Goal: Task Accomplishment & Management: Manage account settings

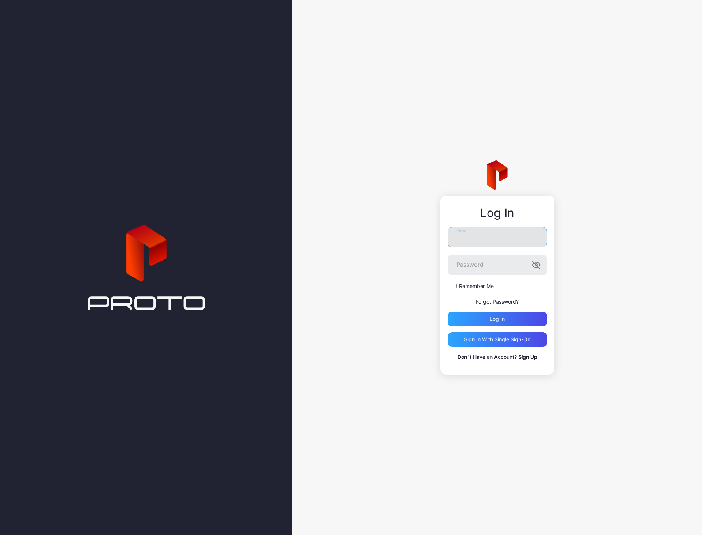
click at [496, 246] on input "Email" at bounding box center [496, 237] width 99 height 20
type input "**********"
click at [471, 288] on label "Remember Me" at bounding box center [476, 286] width 35 height 7
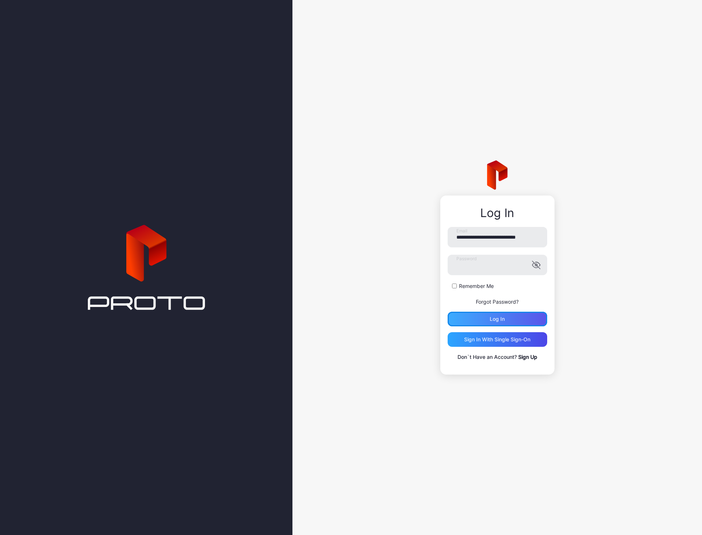
click at [501, 319] on div "Log in" at bounding box center [496, 319] width 15 height 6
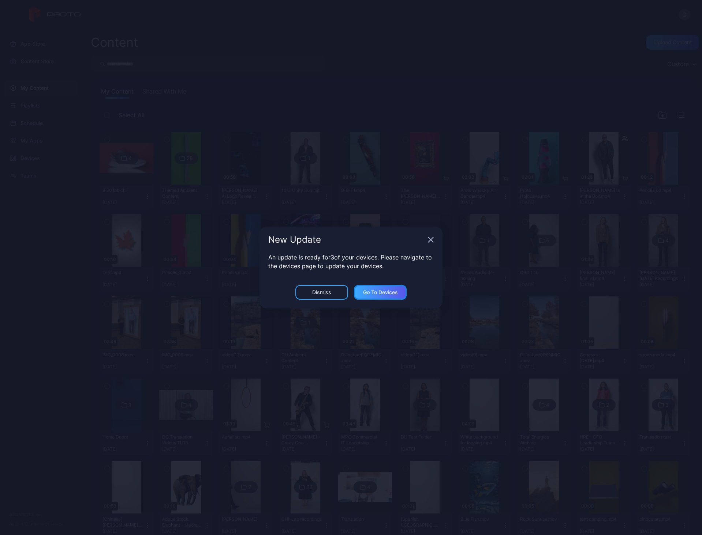
click at [389, 293] on div "Go to devices" at bounding box center [380, 293] width 35 height 6
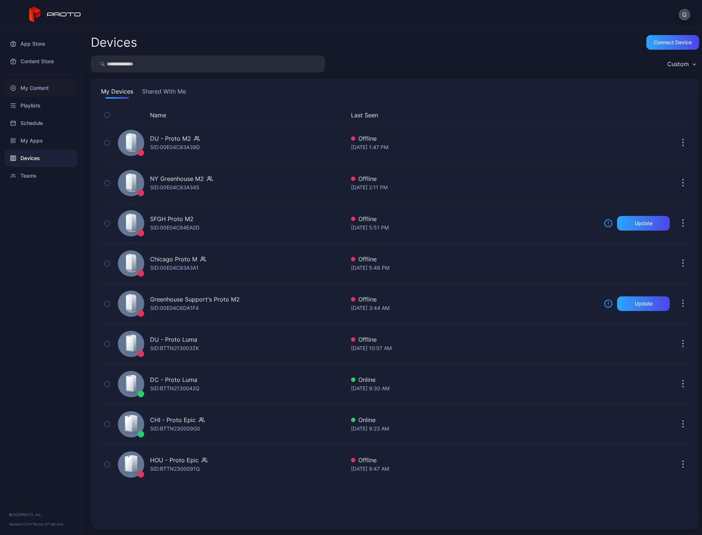
click at [49, 91] on div "My Content" at bounding box center [40, 88] width 73 height 18
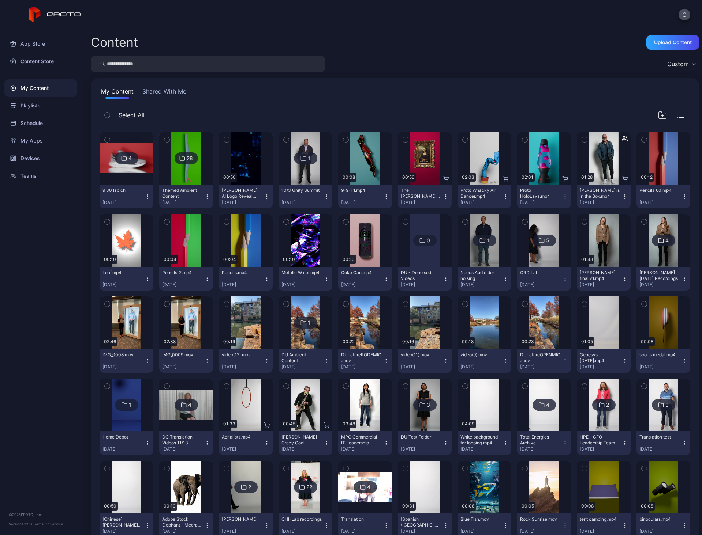
click at [180, 147] on img at bounding box center [186, 158] width 30 height 53
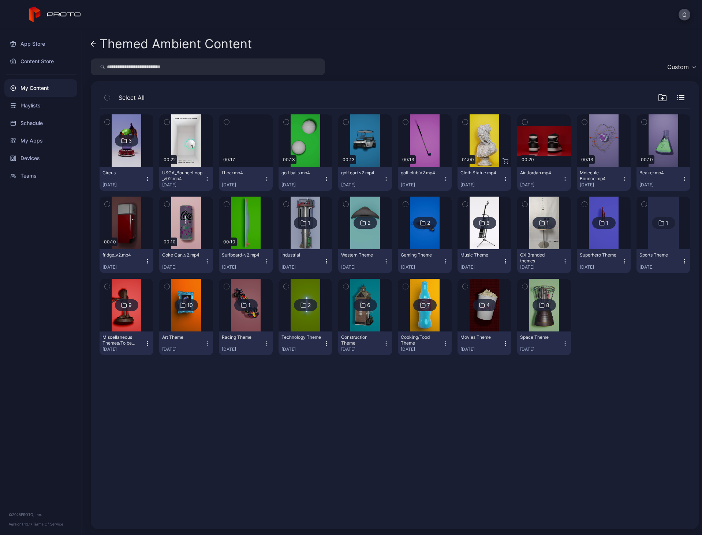
click at [131, 162] on img at bounding box center [127, 140] width 30 height 53
click at [124, 175] on div "Circus" at bounding box center [122, 173] width 40 height 6
click at [110, 160] on div at bounding box center [126, 140] width 53 height 53
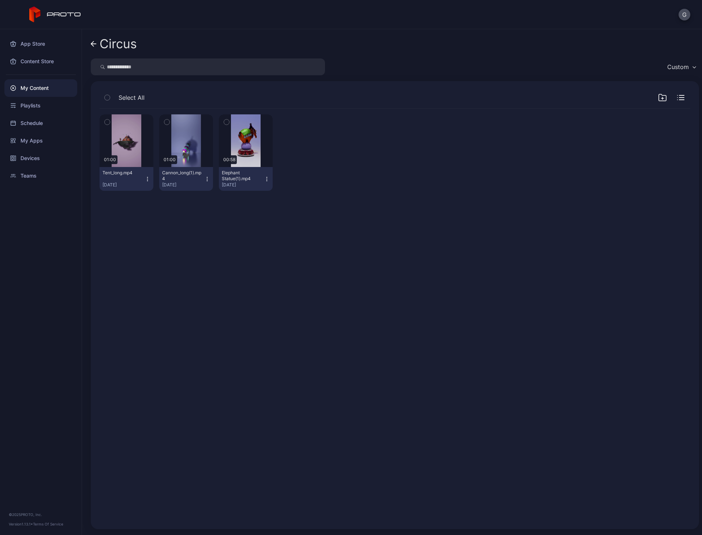
click at [206, 177] on icon "button" at bounding box center [207, 179] width 6 height 6
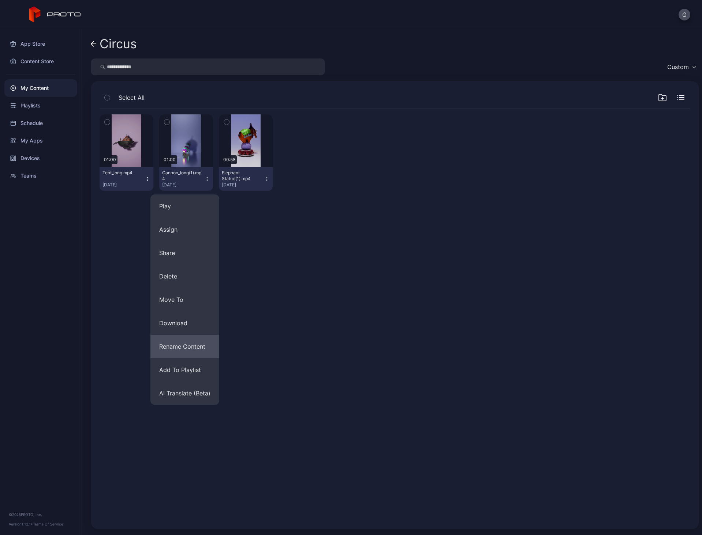
click at [180, 342] on button "Rename Content" at bounding box center [184, 346] width 69 height 23
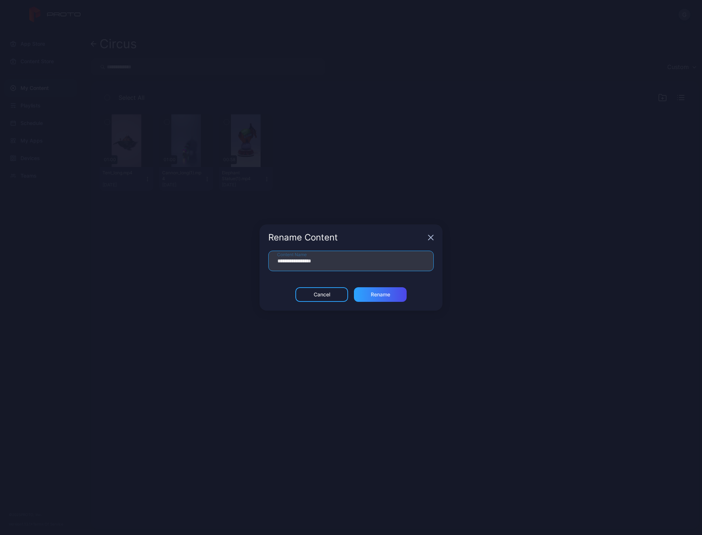
drag, startPoint x: 335, startPoint y: 258, endPoint x: 244, endPoint y: 240, distance: 92.1
click at [241, 244] on div "**********" at bounding box center [351, 267] width 702 height 535
type input "******"
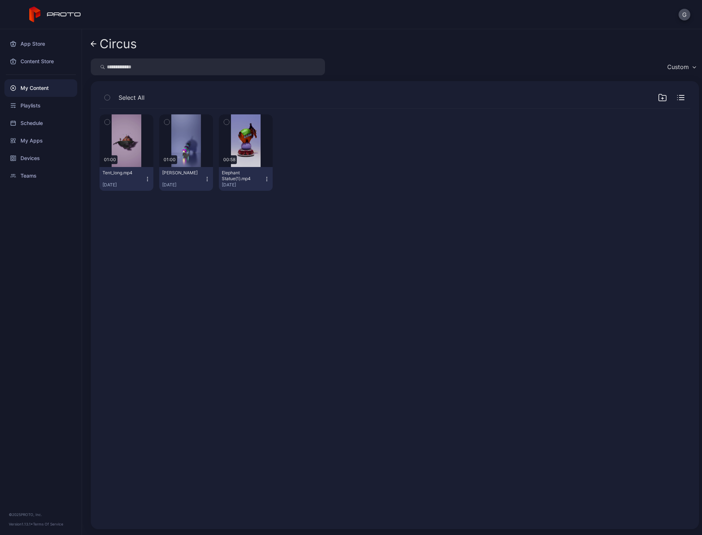
click at [264, 178] on icon "button" at bounding box center [267, 179] width 6 height 6
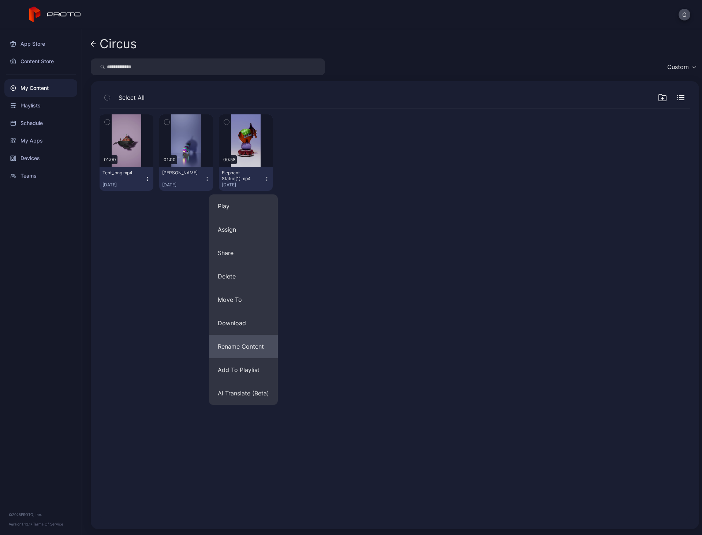
click at [248, 343] on button "Rename Content" at bounding box center [243, 346] width 69 height 23
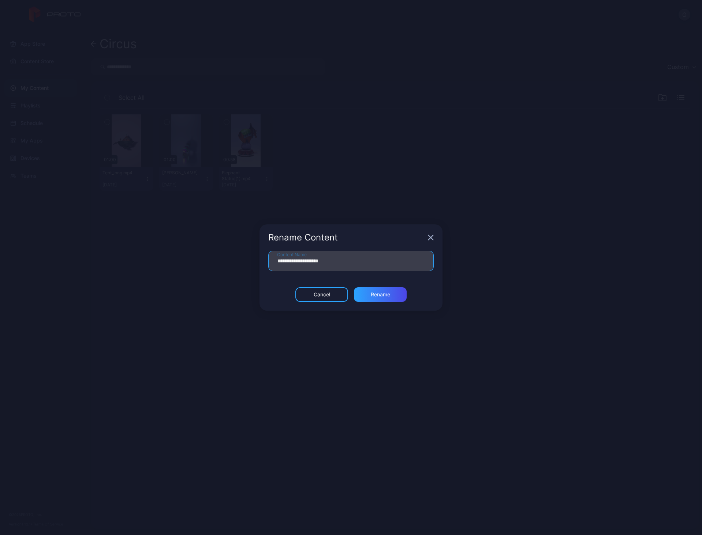
drag, startPoint x: 337, startPoint y: 271, endPoint x: 316, endPoint y: 262, distance: 22.8
click at [316, 262] on input "**********" at bounding box center [350, 261] width 165 height 20
type input "**********"
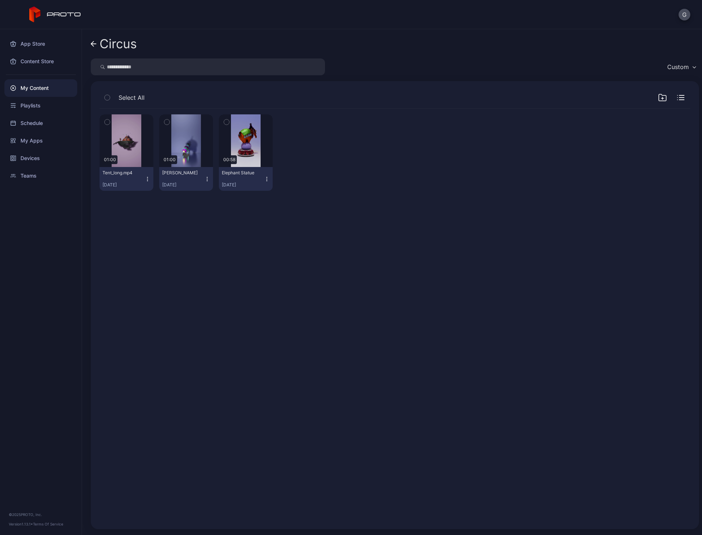
click at [146, 181] on icon "button" at bounding box center [147, 179] width 6 height 6
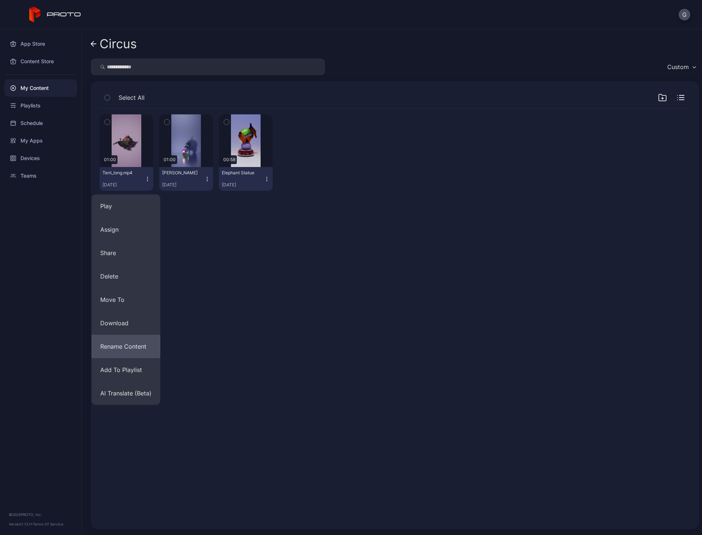
click at [124, 350] on button "Rename Content" at bounding box center [125, 346] width 69 height 23
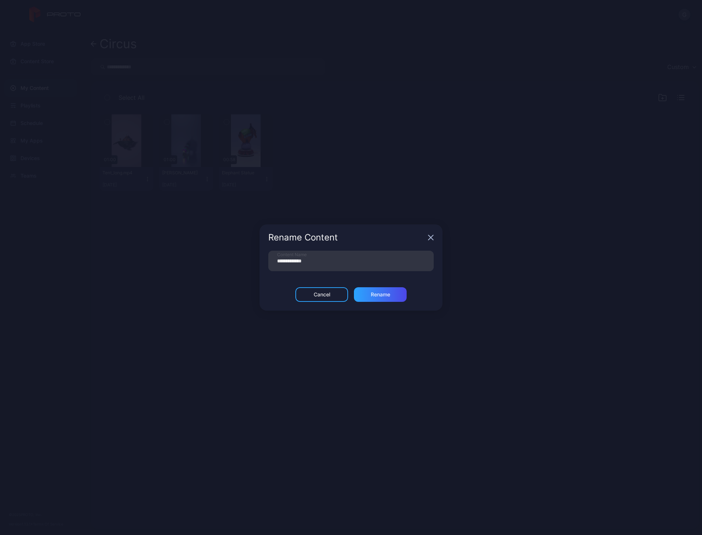
click at [380, 275] on div "**********" at bounding box center [350, 269] width 183 height 37
click at [379, 267] on input "**********" at bounding box center [350, 261] width 165 height 20
type input "**********"
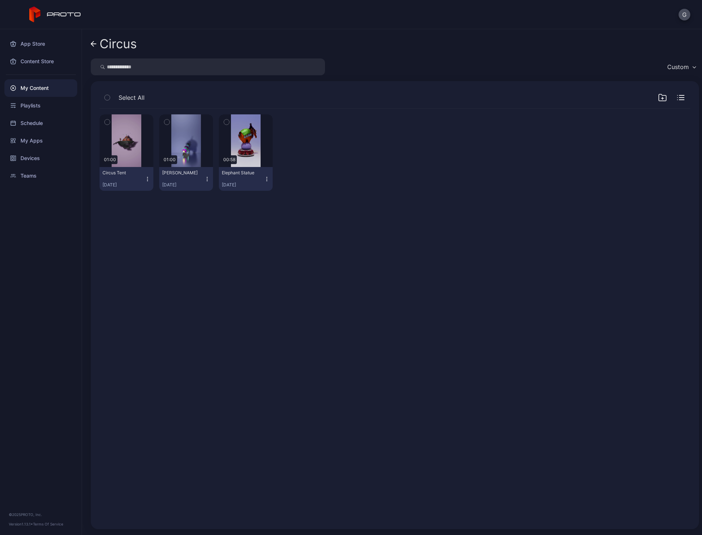
click at [96, 41] on icon at bounding box center [94, 44] width 6 height 6
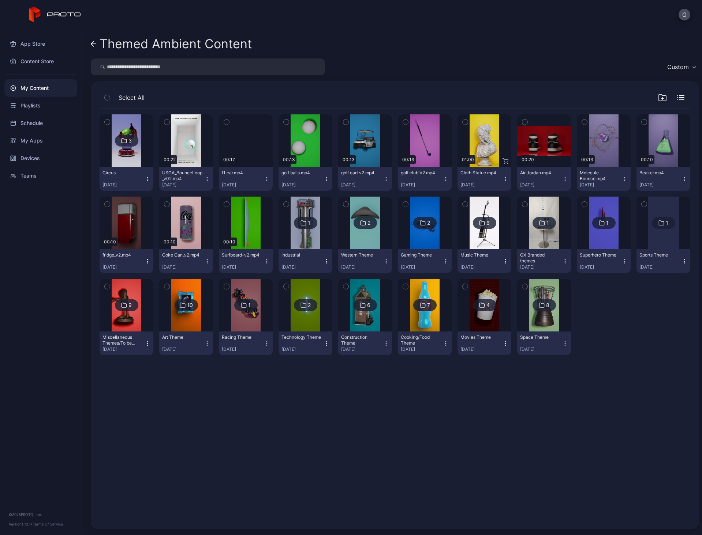
click at [240, 294] on img at bounding box center [246, 305] width 30 height 53
click at [264, 179] on icon "button" at bounding box center [267, 179] width 6 height 6
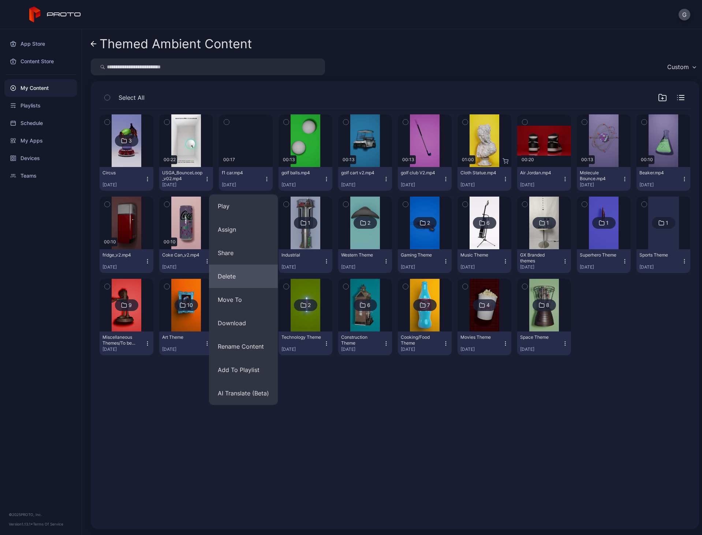
click at [234, 284] on button "Delete" at bounding box center [243, 276] width 69 height 23
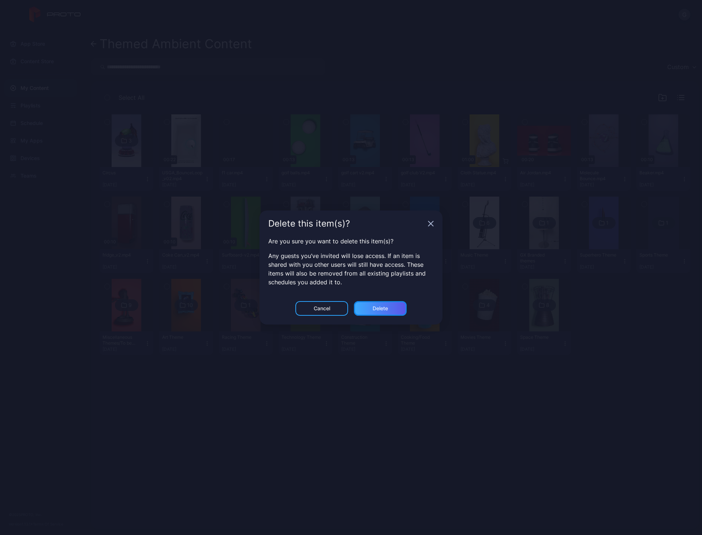
click at [396, 309] on div "Delete" at bounding box center [380, 308] width 53 height 15
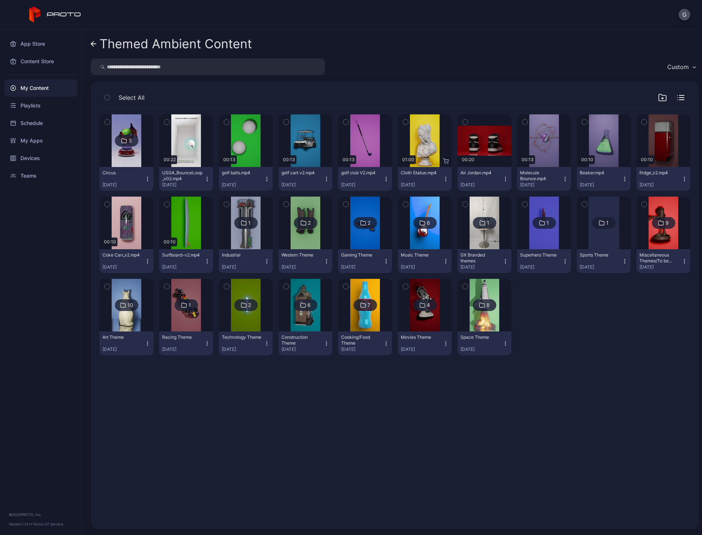
click at [590, 232] on div at bounding box center [603, 223] width 31 height 53
click at [589, 229] on div at bounding box center [603, 223] width 31 height 53
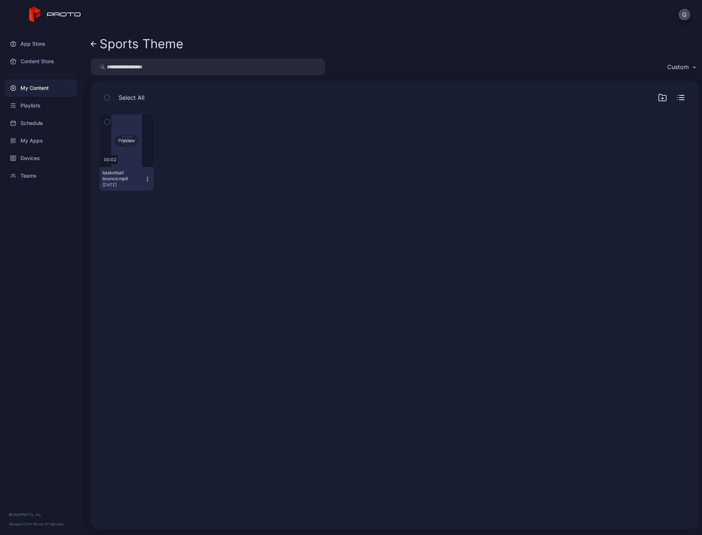
click at [127, 150] on div "Preview" at bounding box center [126, 140] width 54 height 53
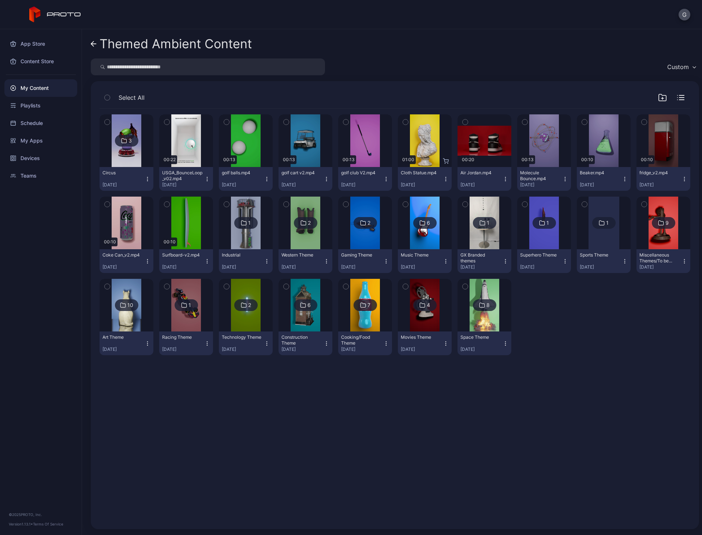
click at [132, 317] on img at bounding box center [127, 305] width 30 height 53
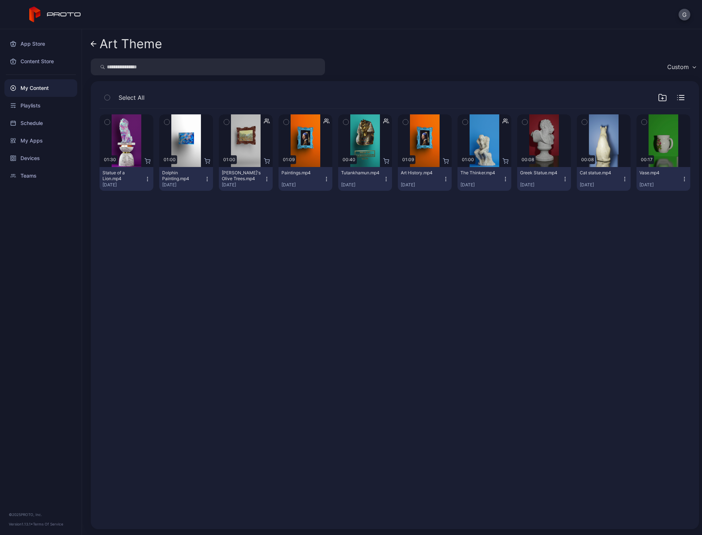
click at [264, 179] on icon "button" at bounding box center [267, 179] width 6 height 6
click at [443, 182] on icon "button" at bounding box center [446, 179] width 6 height 6
click at [325, 180] on icon "button" at bounding box center [326, 179] width 6 height 6
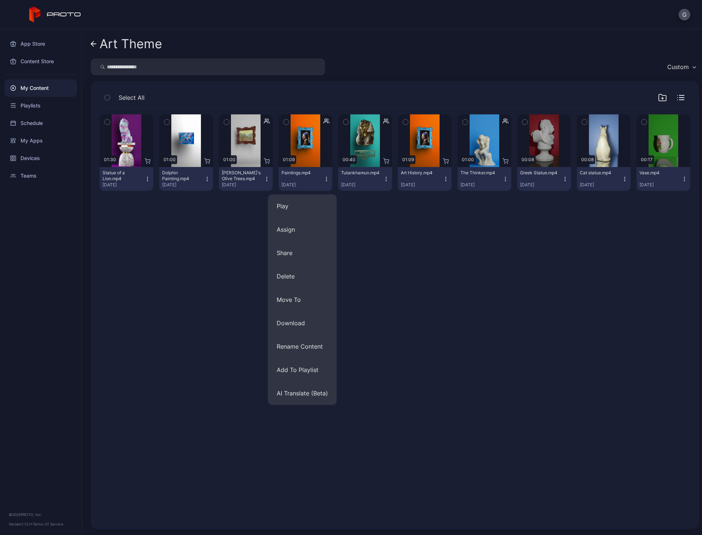
click at [445, 175] on button "Art History.mp4 [DATE]" at bounding box center [425, 179] width 54 height 24
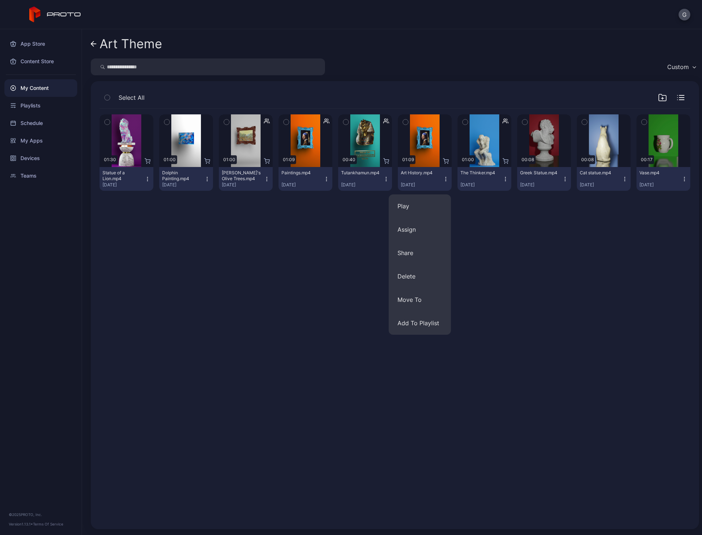
click at [398, 120] on button "button" at bounding box center [405, 121] width 15 height 15
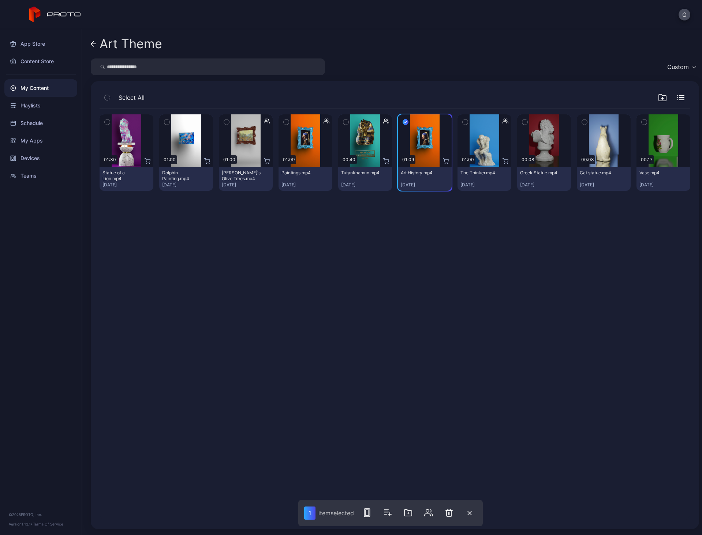
click at [399, 117] on button "button" at bounding box center [405, 121] width 15 height 15
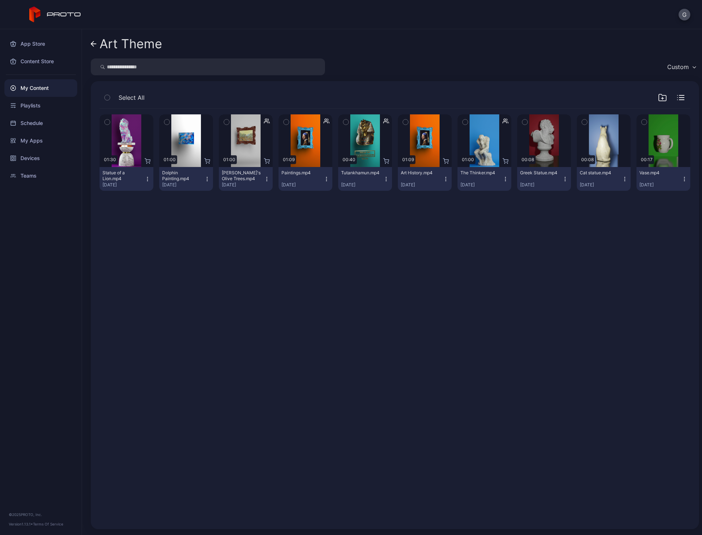
click at [443, 179] on icon "button" at bounding box center [446, 179] width 6 height 6
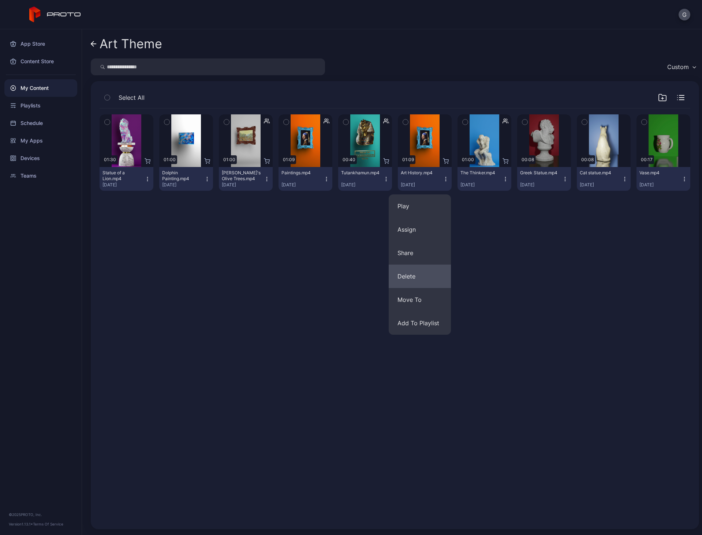
click at [420, 274] on button "Delete" at bounding box center [419, 276] width 62 height 23
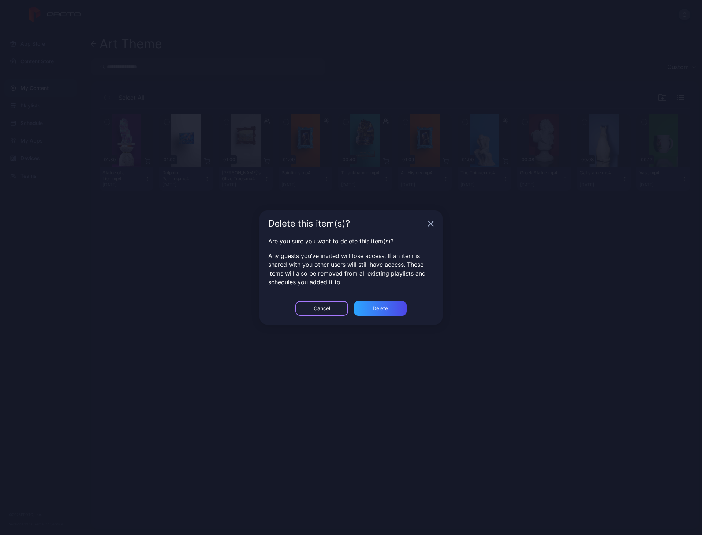
click at [320, 308] on div "Cancel" at bounding box center [321, 309] width 16 height 6
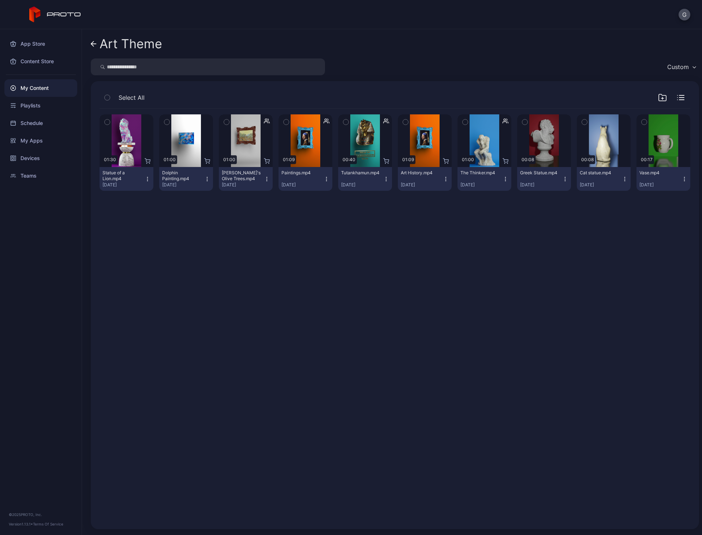
click at [443, 184] on button "Art History.mp4 [DATE]" at bounding box center [425, 179] width 54 height 24
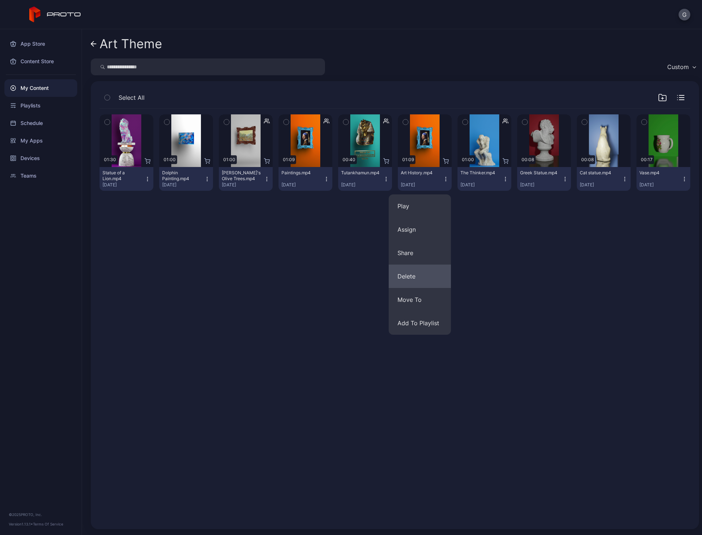
click at [409, 277] on button "Delete" at bounding box center [419, 276] width 62 height 23
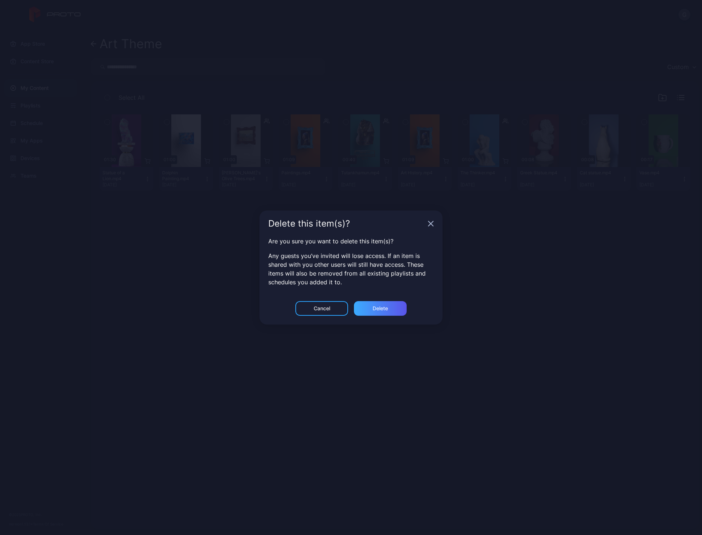
drag, startPoint x: 399, startPoint y: 318, endPoint x: 396, endPoint y: 313, distance: 5.6
click at [396, 313] on div "Cancel Delete" at bounding box center [350, 312] width 183 height 23
click at [395, 313] on div "Delete" at bounding box center [380, 308] width 53 height 15
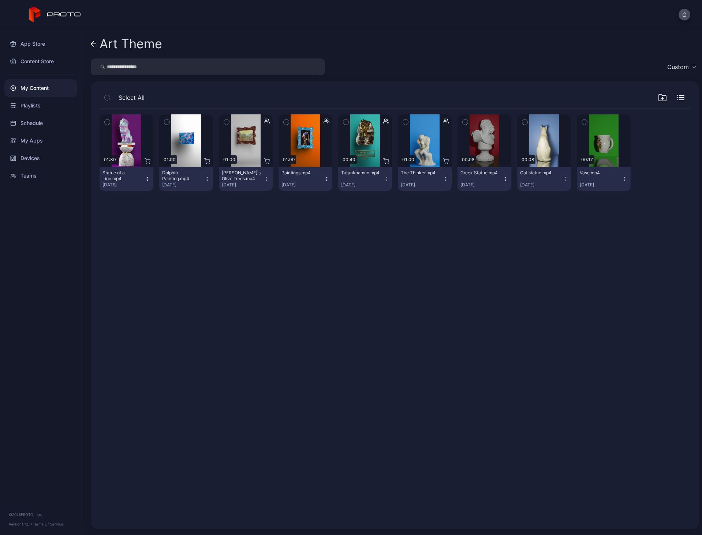
click at [88, 43] on div "Art Theme Custom Select All Preview 01:30 Statue of a Lion.mp4 [DATE] Preview 0…" at bounding box center [392, 282] width 620 height 506
click at [94, 41] on icon at bounding box center [94, 44] width 6 height 6
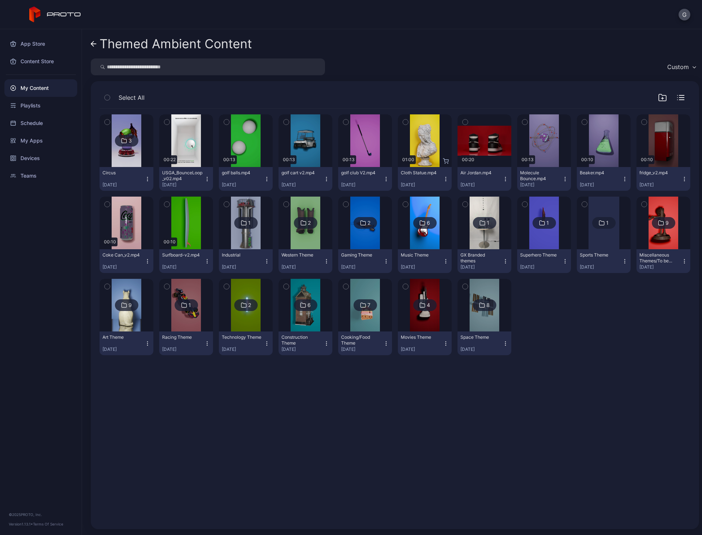
click at [486, 251] on button "GX Branded themes [DATE]" at bounding box center [484, 261] width 54 height 24
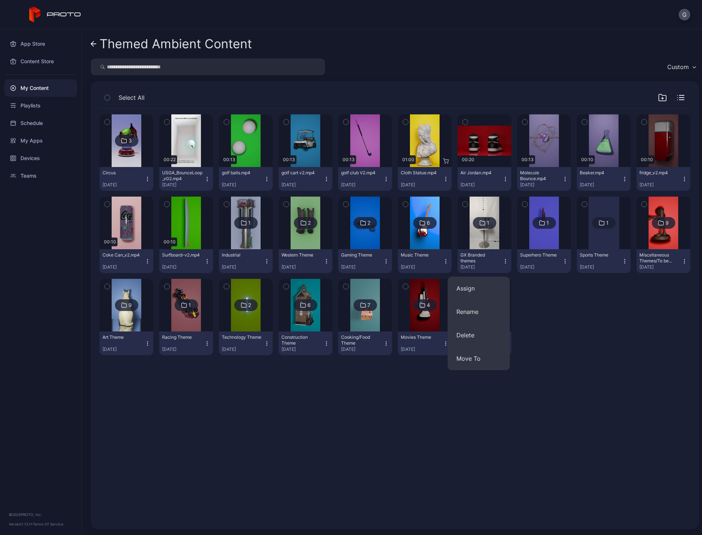
click at [471, 237] on img at bounding box center [484, 223] width 30 height 53
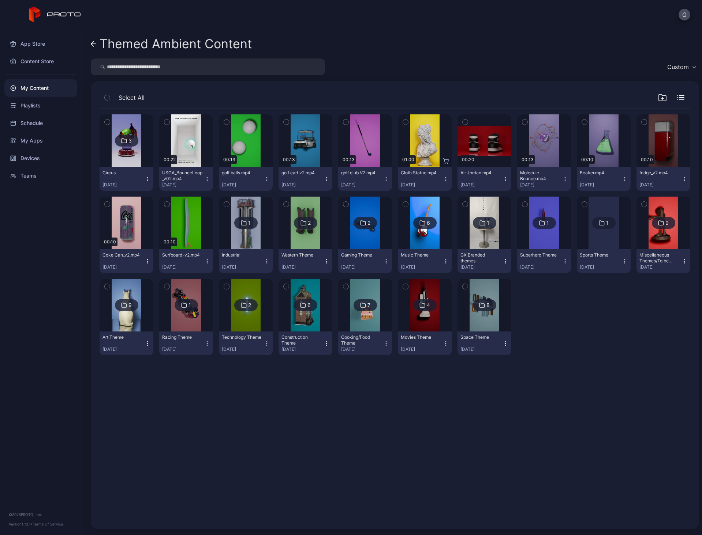
click at [420, 236] on img at bounding box center [425, 223] width 30 height 53
click at [658, 100] on icon "button" at bounding box center [662, 97] width 9 height 9
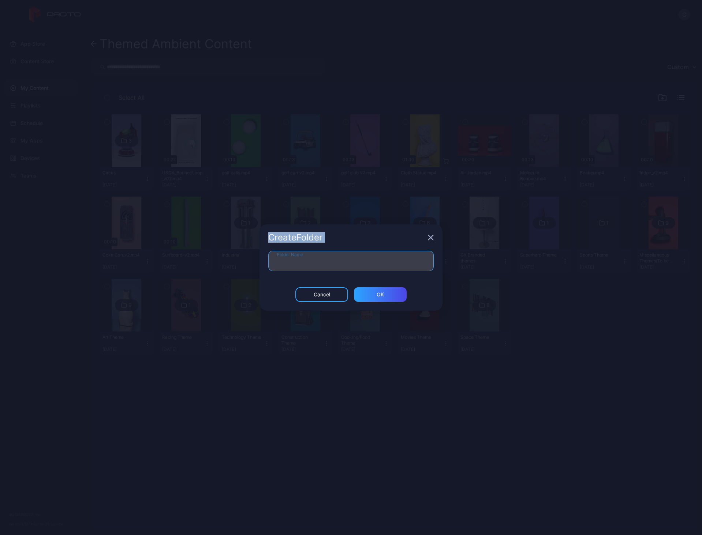
click at [317, 257] on input "Folder Name" at bounding box center [350, 261] width 165 height 20
click at [287, 274] on div "Folder Name" at bounding box center [350, 269] width 183 height 37
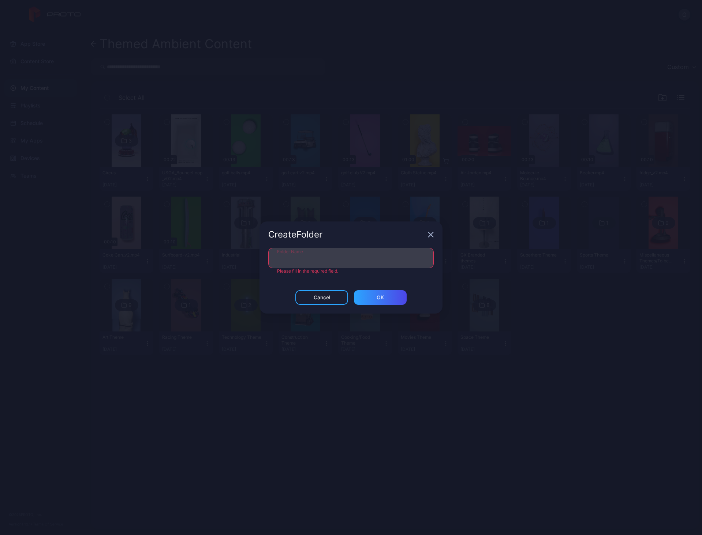
click at [302, 264] on input "Folder Name" at bounding box center [350, 258] width 165 height 20
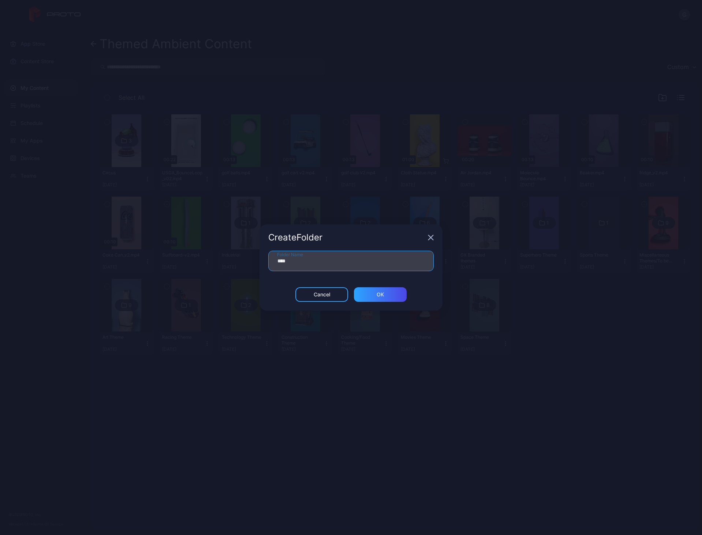
type input "****"
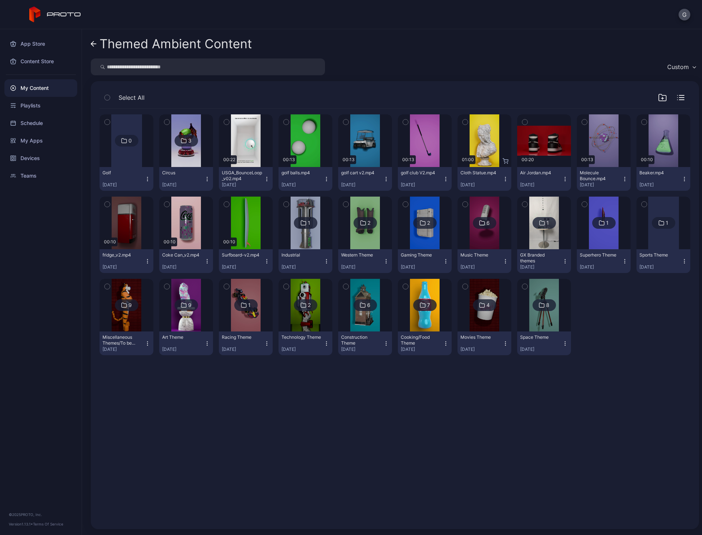
click at [319, 342] on div "Technology Theme [DATE]" at bounding box center [302, 344] width 42 height 18
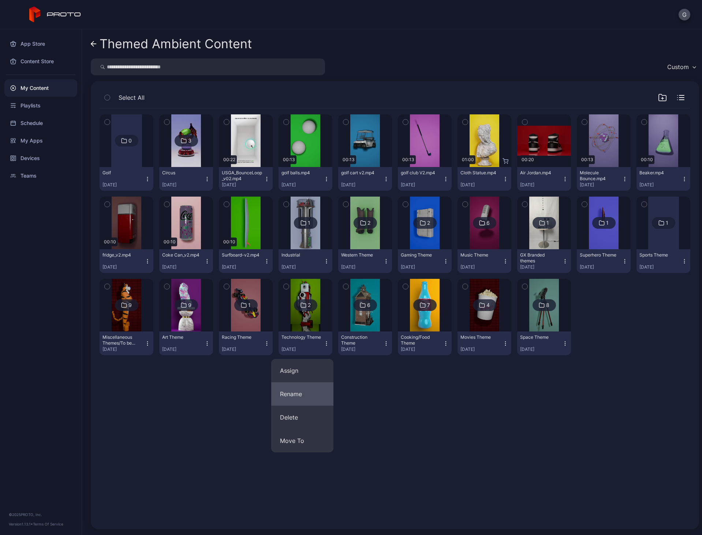
click at [305, 390] on button "Rename" at bounding box center [302, 394] width 62 height 23
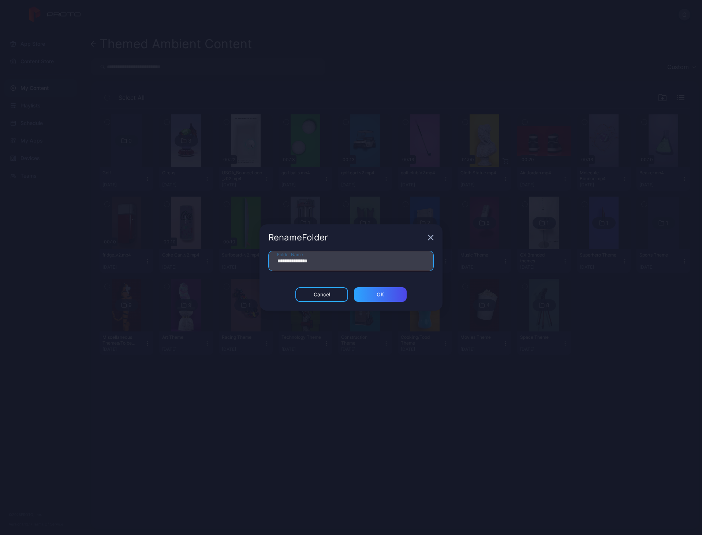
click at [315, 264] on input "**********" at bounding box center [350, 261] width 165 height 20
type input "**********"
click at [380, 293] on div "ОК" at bounding box center [379, 295] width 7 height 6
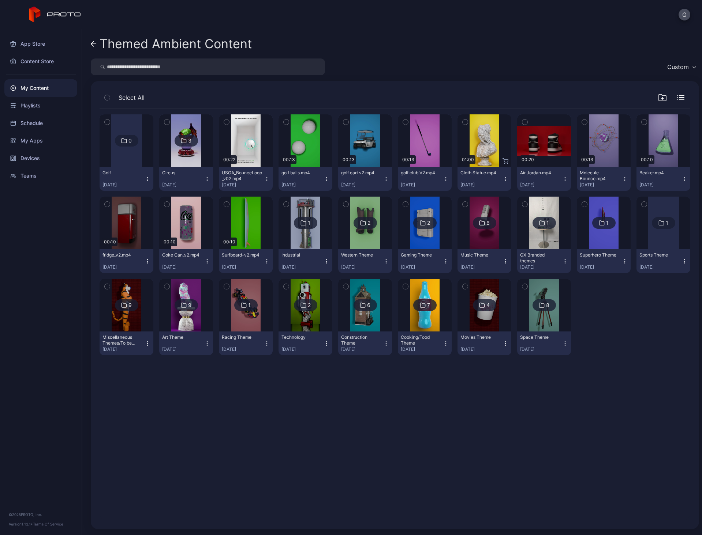
click at [383, 348] on button "Construction Theme [DATE]" at bounding box center [365, 344] width 54 height 24
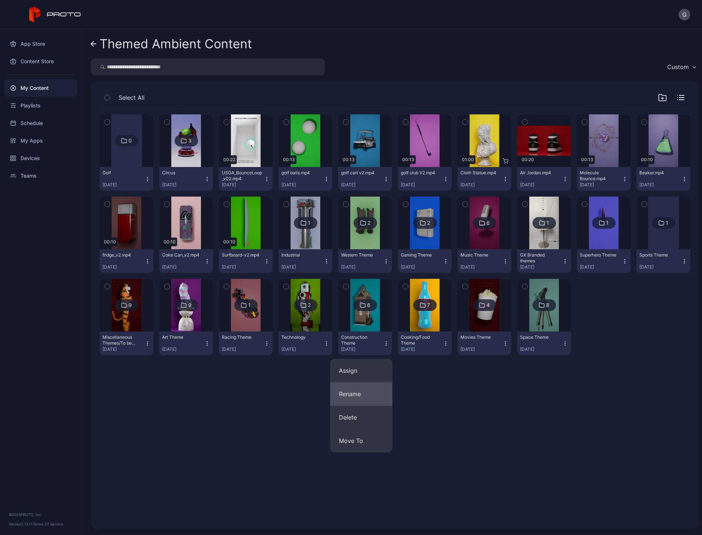
click at [345, 394] on button "Rename" at bounding box center [361, 394] width 62 height 23
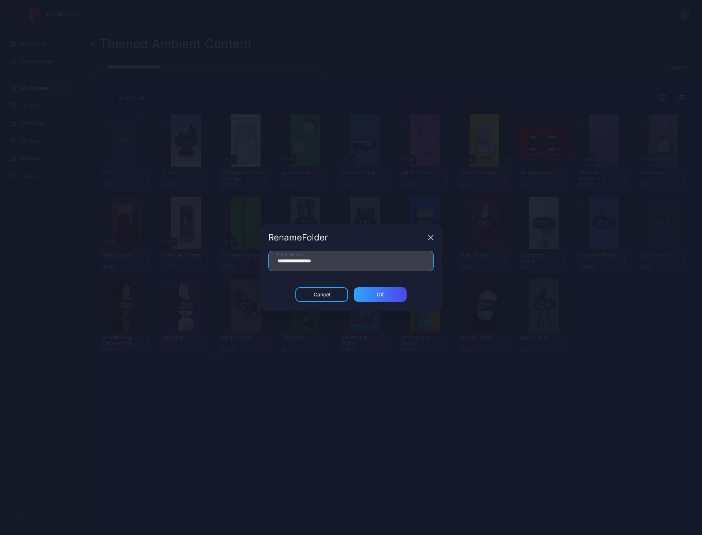
click at [317, 263] on input "**********" at bounding box center [350, 261] width 165 height 20
type input "**********"
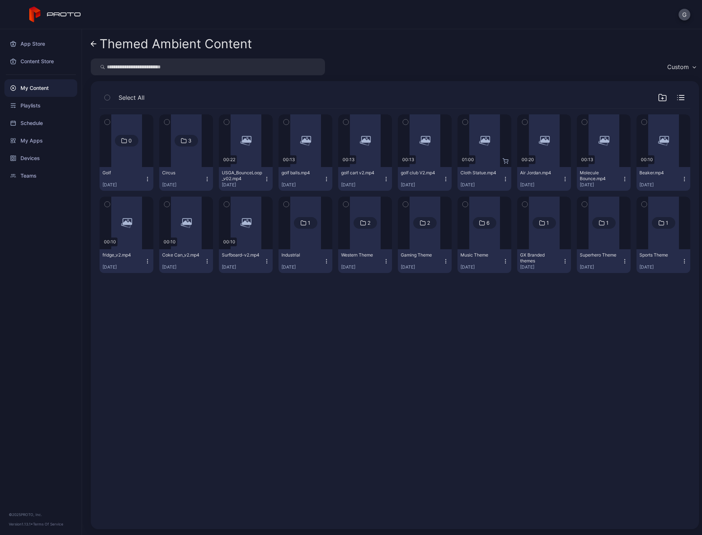
click at [386, 299] on div "0 Golf [DATE] 3 Circus [DATE] Preview 00:22 USGA_BounceLoop_v02.mp4 [DATE] Prev…" at bounding box center [395, 315] width 602 height 424
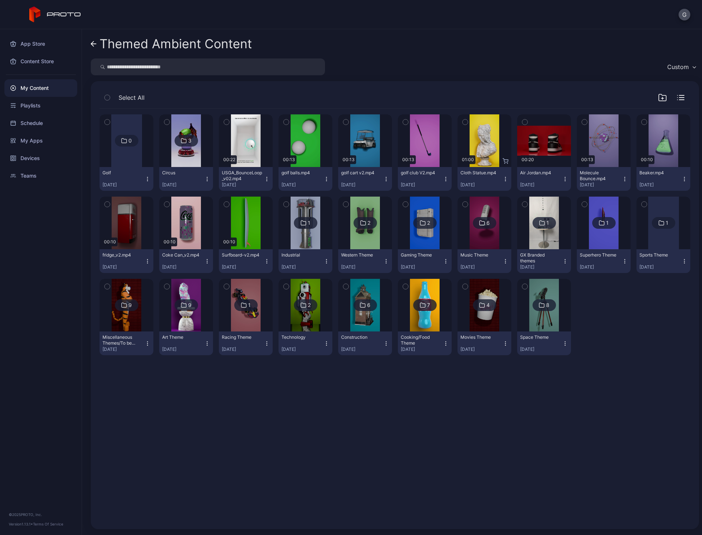
click at [443, 342] on icon "button" at bounding box center [446, 344] width 6 height 6
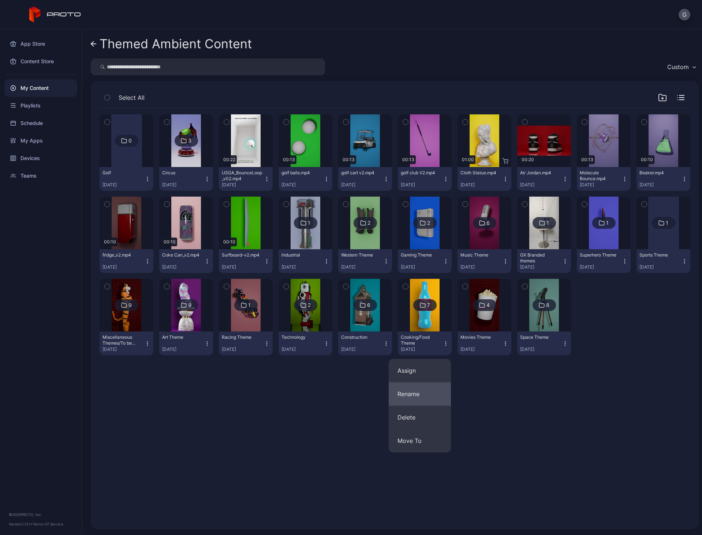
click at [412, 402] on button "Rename" at bounding box center [419, 394] width 62 height 23
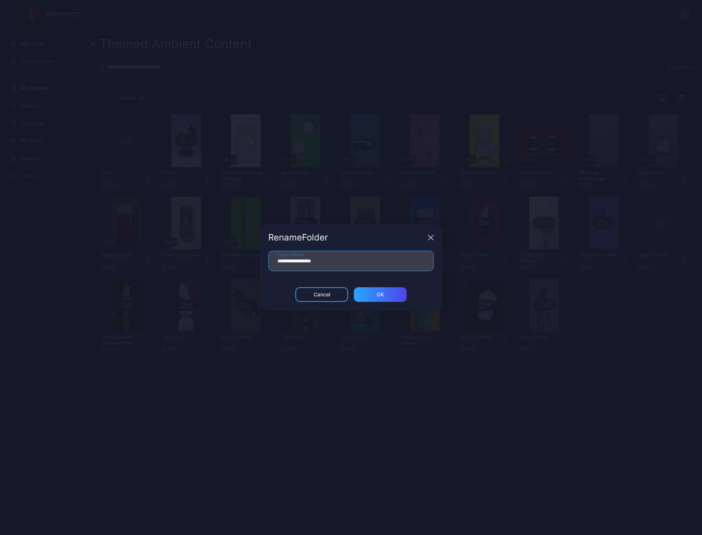
click at [319, 259] on input "**********" at bounding box center [350, 261] width 165 height 20
type input "**********"
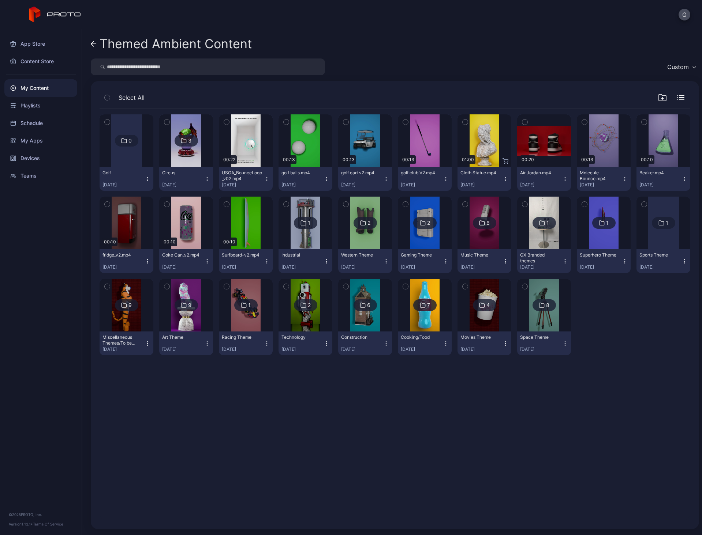
click at [502, 345] on icon "button" at bounding box center [505, 344] width 6 height 6
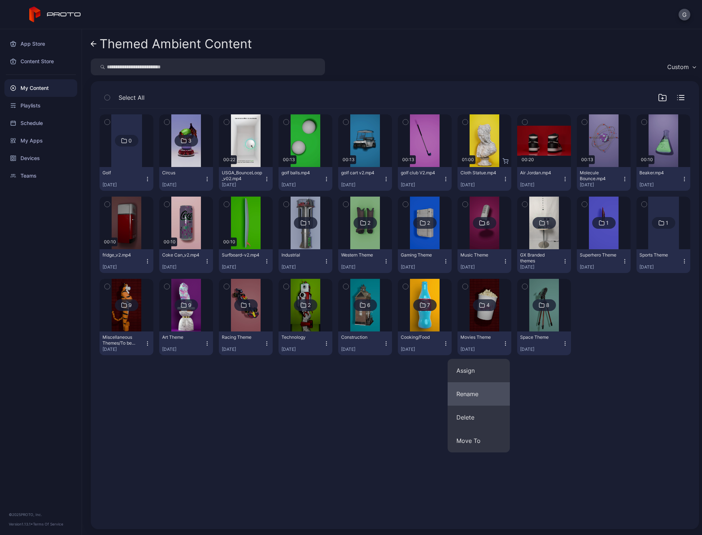
click at [474, 392] on button "Rename" at bounding box center [478, 394] width 62 height 23
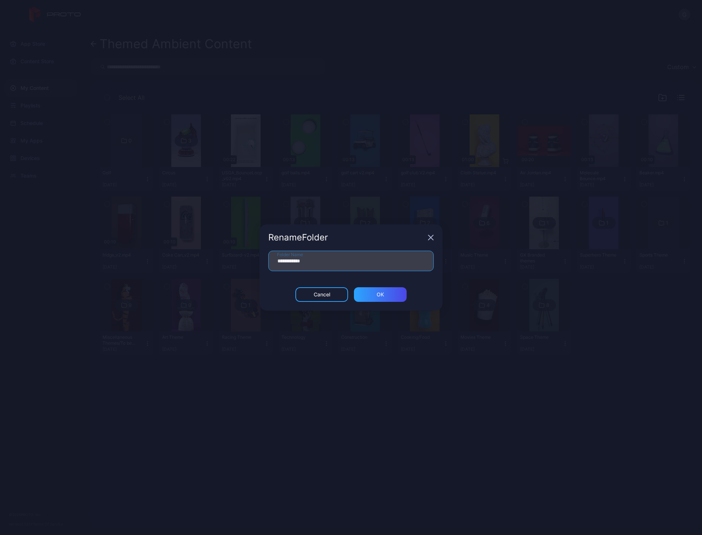
click at [307, 260] on input "**********" at bounding box center [350, 261] width 165 height 20
type input "******"
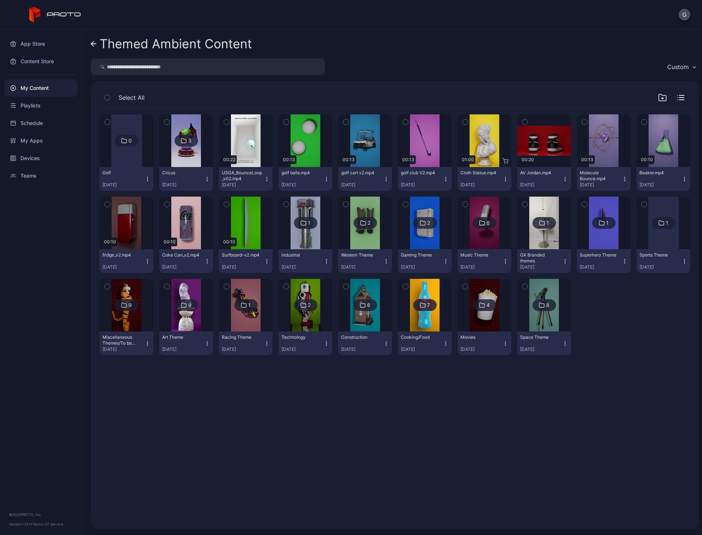
click at [562, 342] on icon "button" at bounding box center [565, 344] width 6 height 6
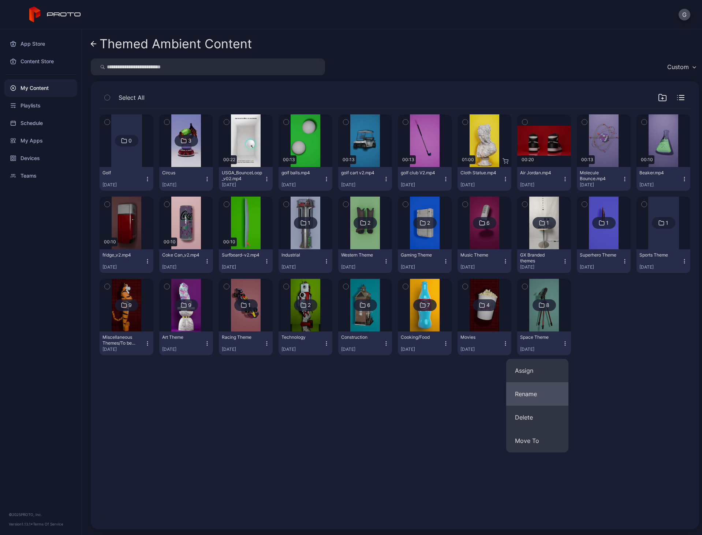
click at [535, 397] on button "Rename" at bounding box center [537, 394] width 62 height 23
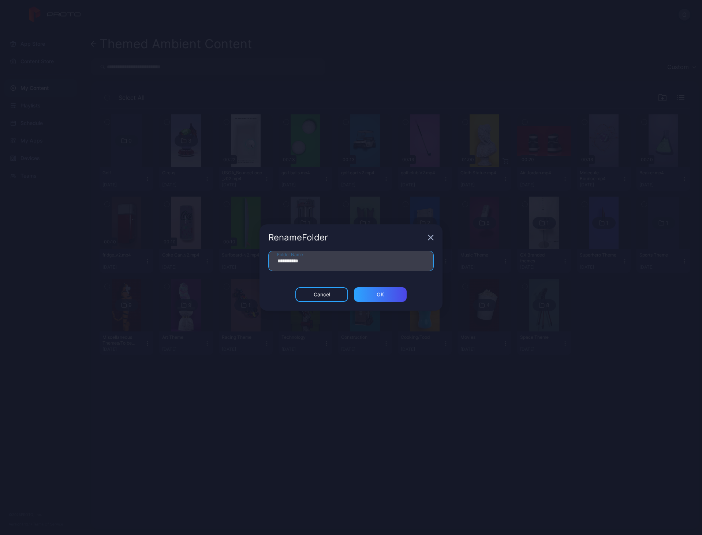
click at [297, 257] on input "**********" at bounding box center [350, 261] width 165 height 20
type input "*****"
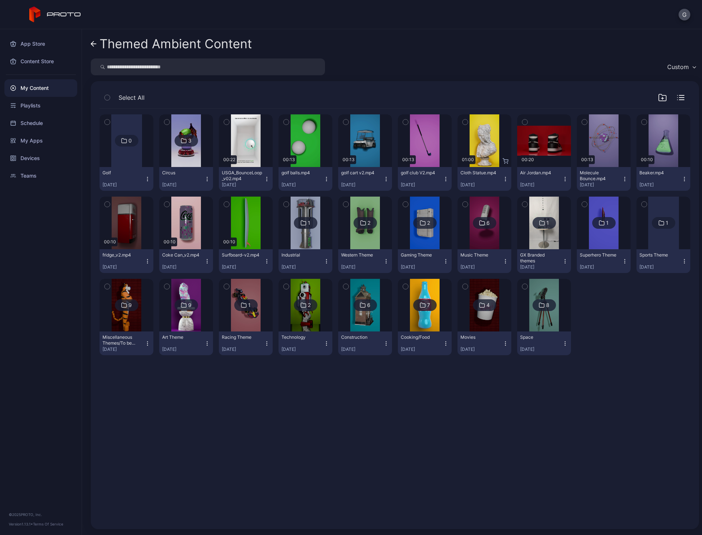
click at [604, 213] on img at bounding box center [604, 223] width 30 height 53
click at [502, 261] on icon "button" at bounding box center [505, 262] width 6 height 6
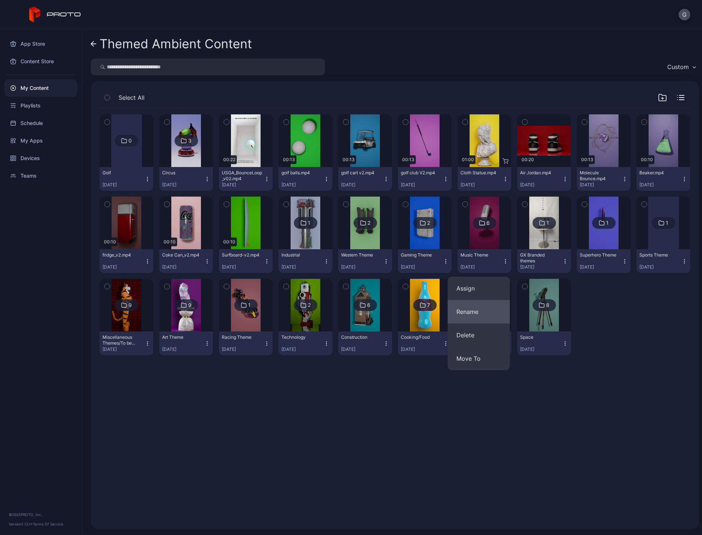
click at [480, 313] on button "Rename" at bounding box center [478, 311] width 62 height 23
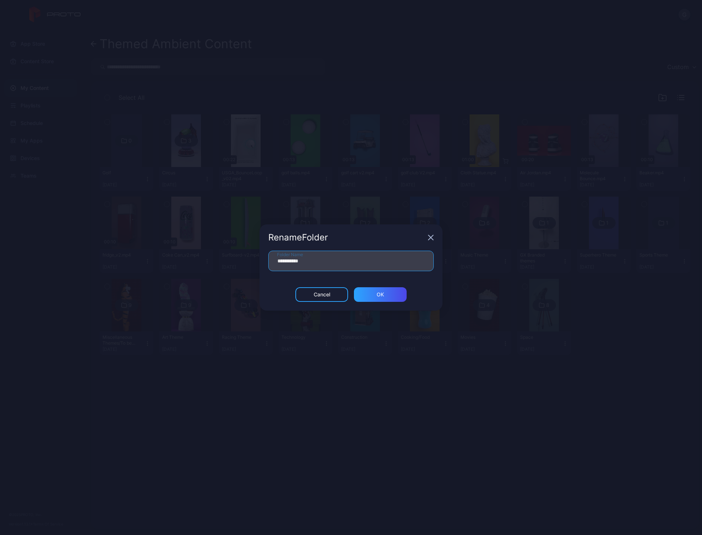
click at [296, 260] on input "**********" at bounding box center [350, 261] width 165 height 20
type input "*****"
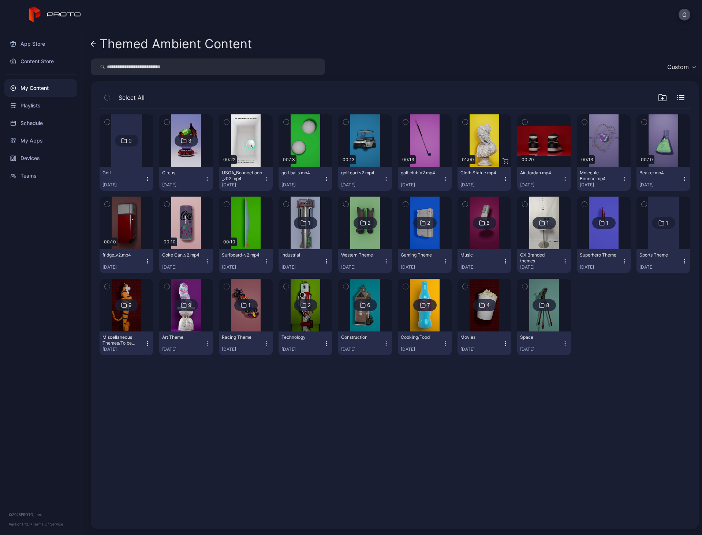
click at [443, 263] on icon "button" at bounding box center [446, 262] width 6 height 6
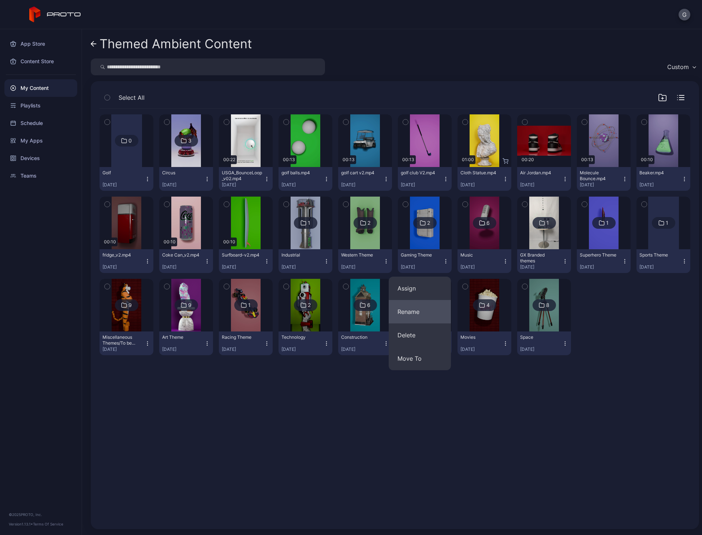
click at [429, 313] on button "Rename" at bounding box center [419, 311] width 62 height 23
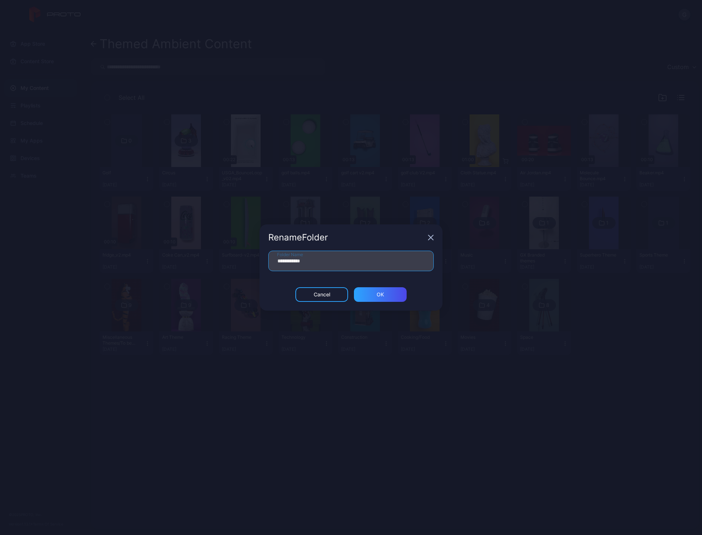
click at [306, 264] on input "**********" at bounding box center [350, 261] width 165 height 20
type input "******"
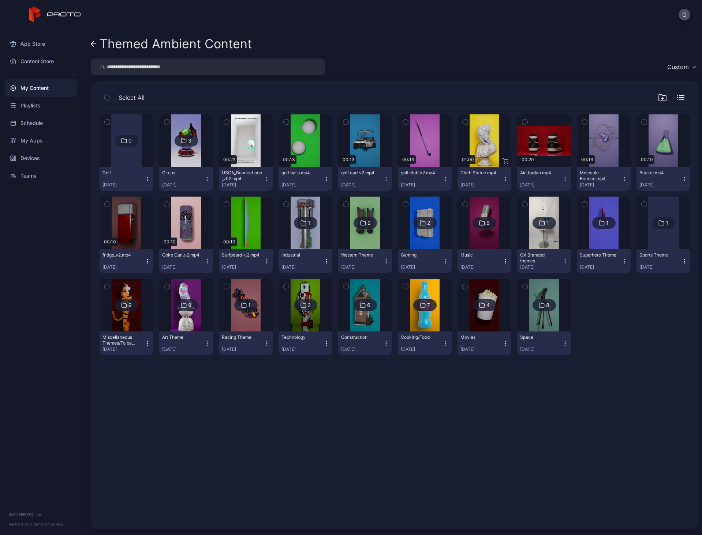
click at [375, 261] on div "Western Theme [DATE]" at bounding box center [362, 261] width 42 height 18
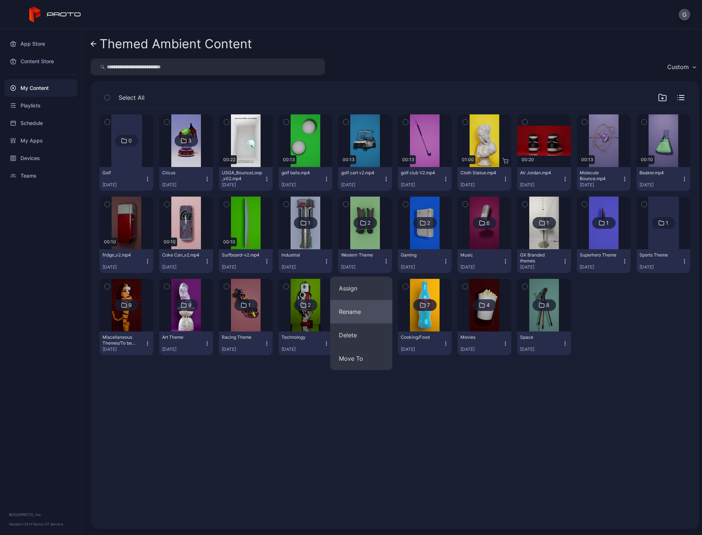
click at [353, 316] on button "Rename" at bounding box center [361, 311] width 62 height 23
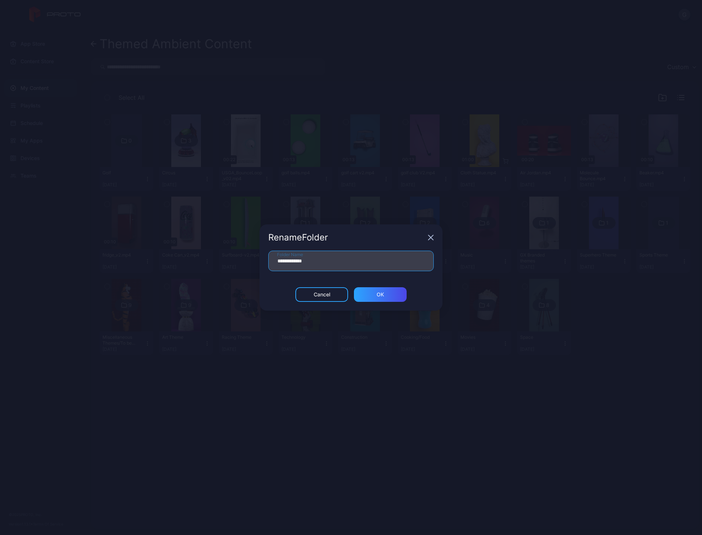
click at [313, 267] on input "**********" at bounding box center [350, 261] width 165 height 20
type input "*******"
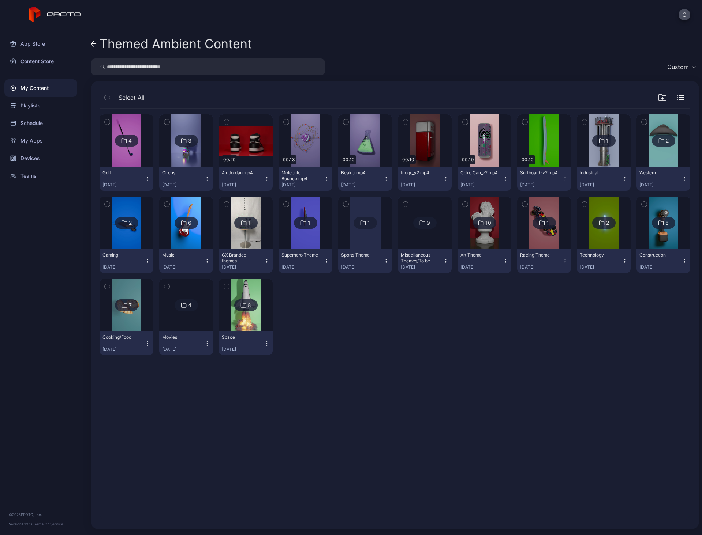
click at [658, 97] on icon "button" at bounding box center [662, 97] width 9 height 9
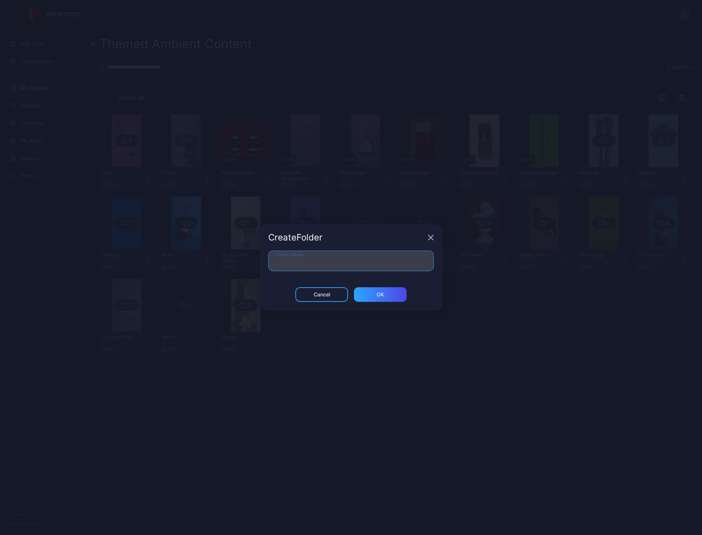
click at [308, 264] on input "Folder Name" at bounding box center [350, 261] width 165 height 20
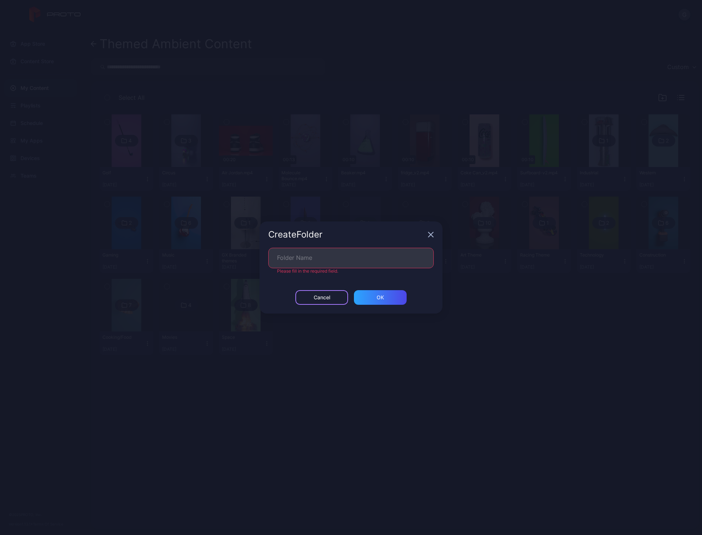
click at [337, 293] on div "Cancel" at bounding box center [321, 297] width 53 height 15
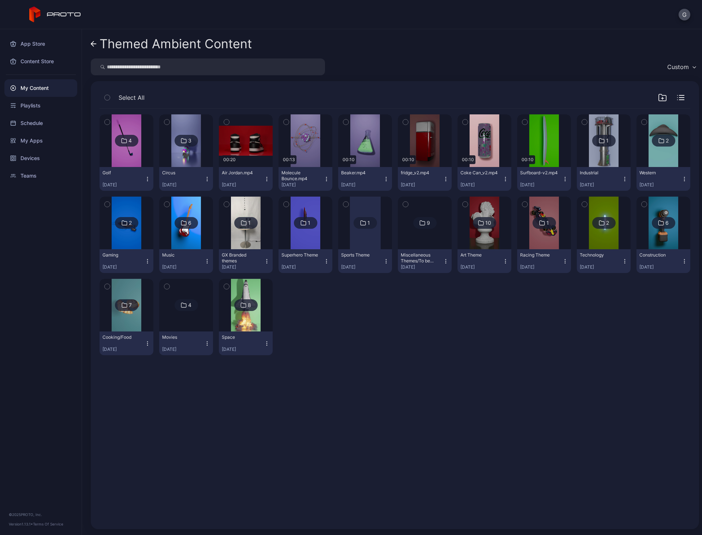
click at [621, 179] on icon "button" at bounding box center [624, 179] width 6 height 6
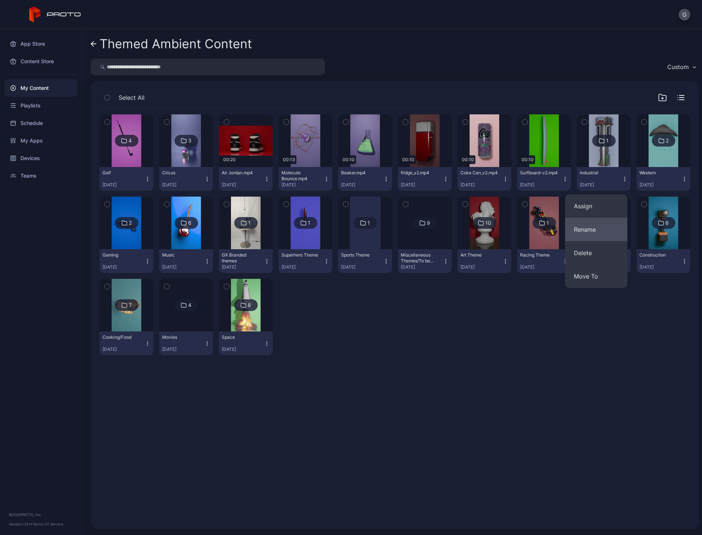
click at [592, 224] on button "Rename" at bounding box center [596, 229] width 62 height 23
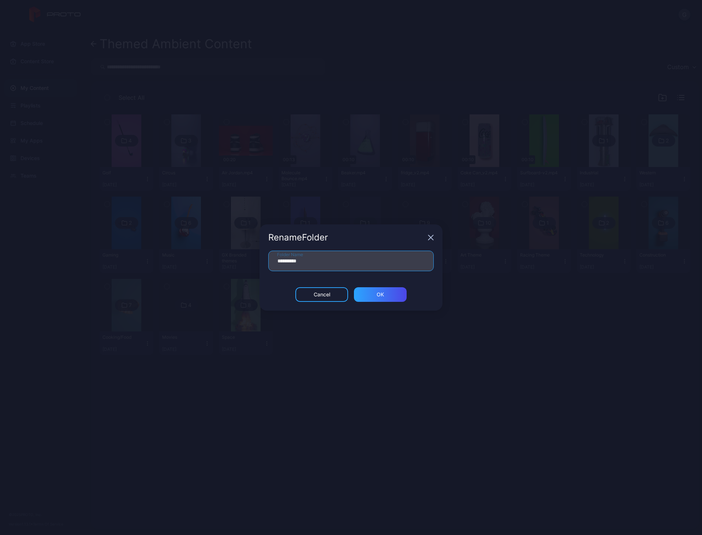
click at [370, 254] on input "**********" at bounding box center [350, 261] width 165 height 20
type input "**********"
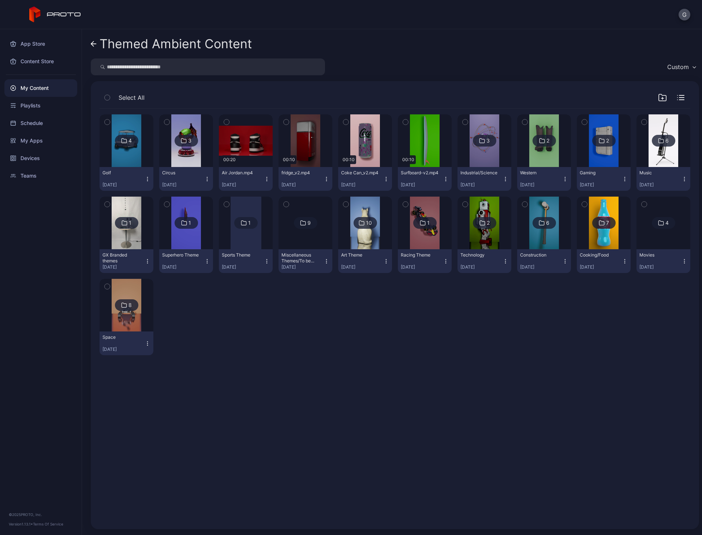
click at [96, 44] on icon at bounding box center [93, 44] width 5 height 0
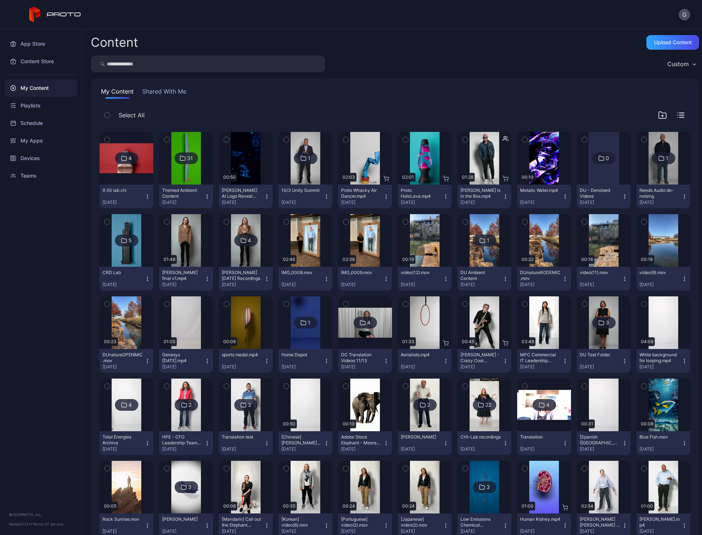
click at [206, 194] on icon "button" at bounding box center [207, 197] width 6 height 6
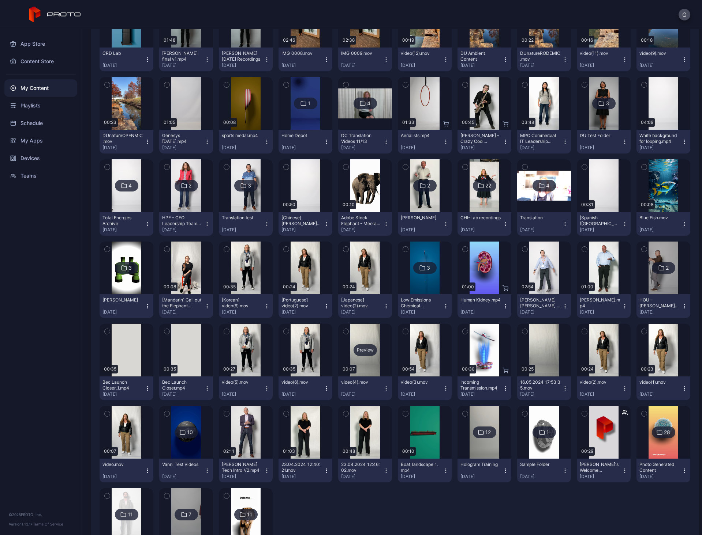
scroll to position [270, 0]
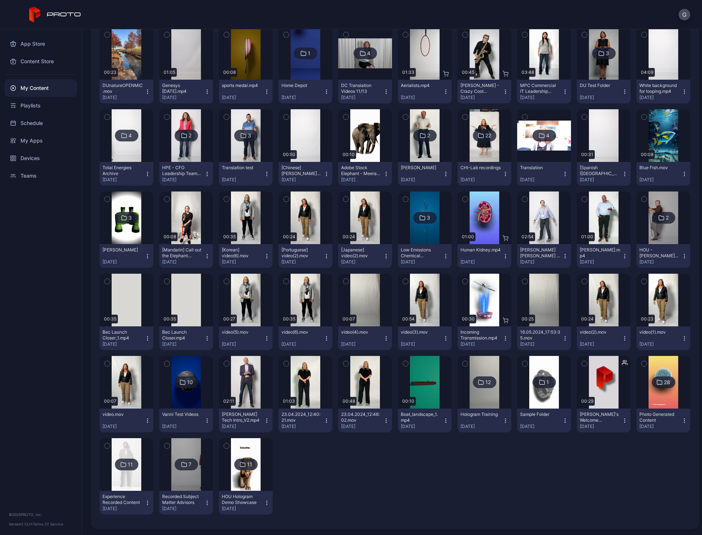
click at [443, 420] on icon "button" at bounding box center [446, 421] width 6 height 6
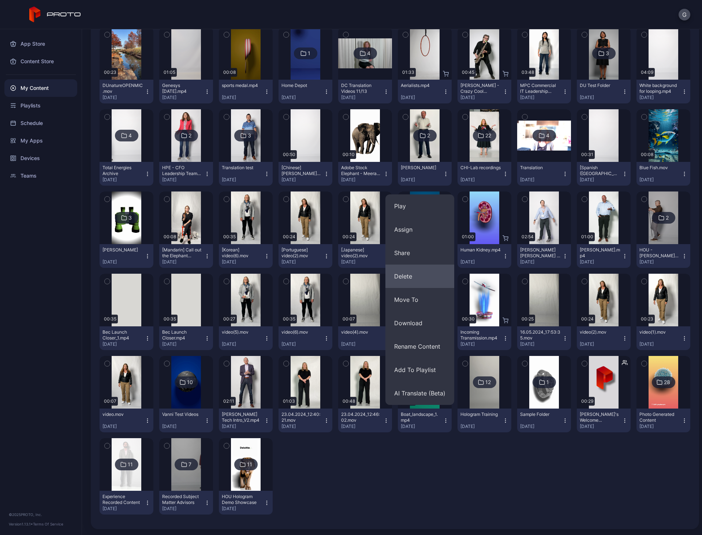
click at [429, 277] on button "Delete" at bounding box center [419, 276] width 69 height 23
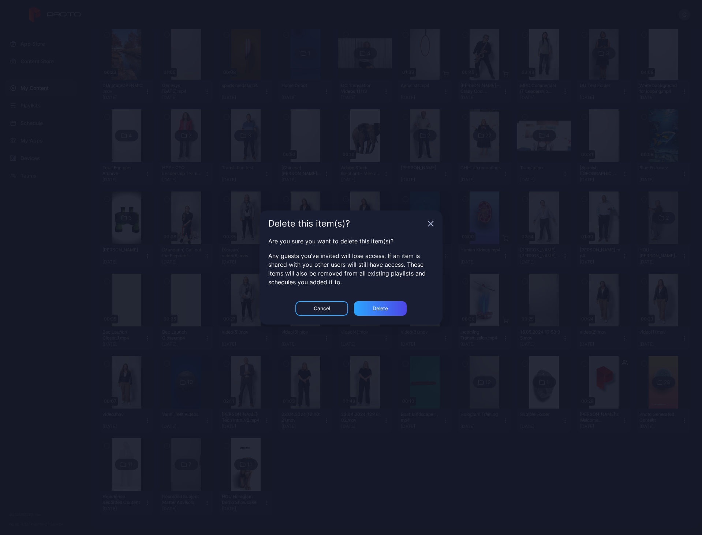
drag, startPoint x: 374, startPoint y: 316, endPoint x: 372, endPoint y: 320, distance: 3.8
click at [373, 318] on div "Cancel Delete" at bounding box center [350, 312] width 183 height 23
click at [371, 309] on div "Delete" at bounding box center [380, 308] width 53 height 15
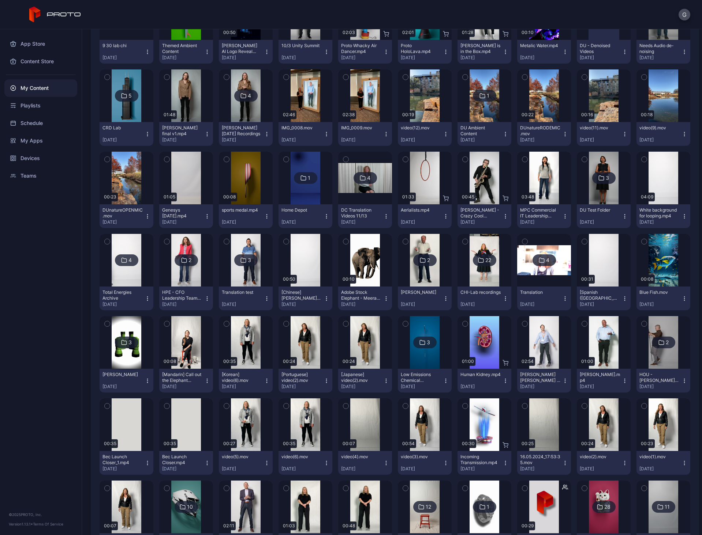
scroll to position [123, 0]
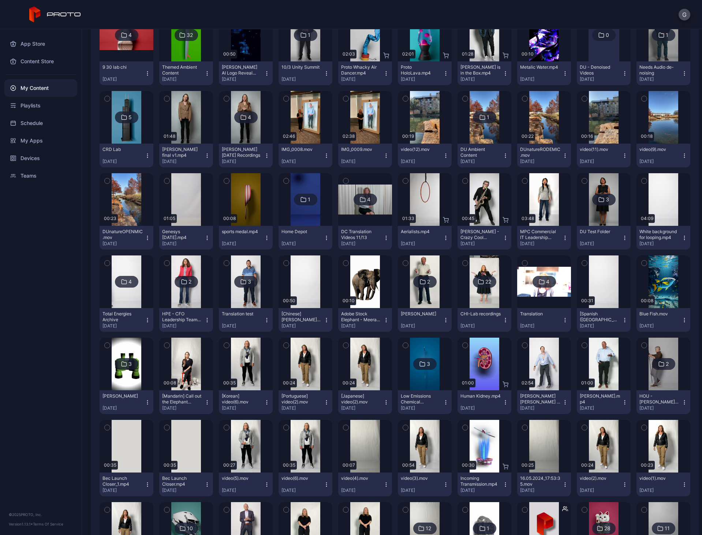
click at [122, 362] on icon at bounding box center [123, 364] width 5 height 4
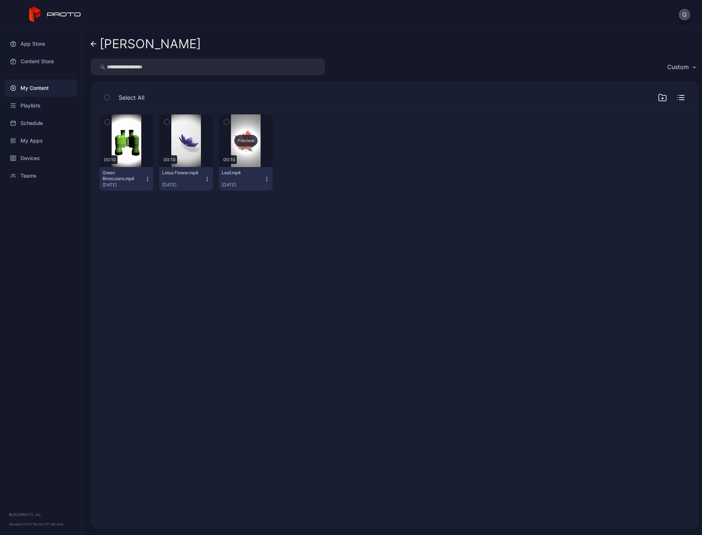
click at [256, 132] on div "Preview" at bounding box center [246, 140] width 54 height 53
click at [112, 154] on div "Preview" at bounding box center [126, 140] width 54 height 53
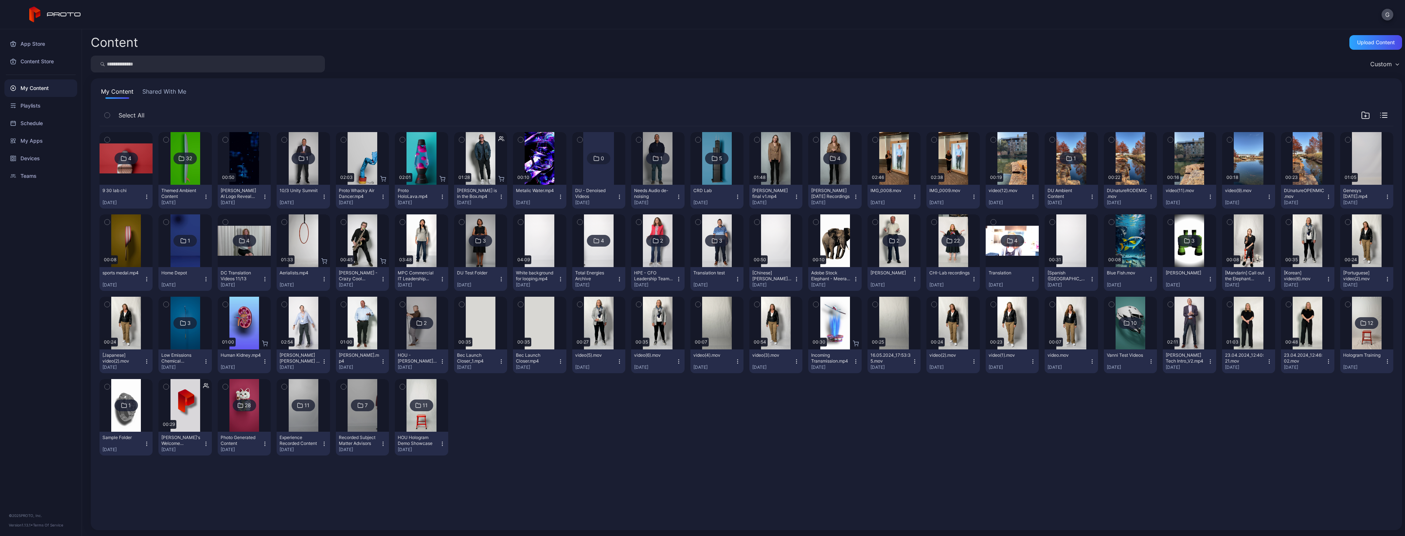
click at [701, 115] on icon "button" at bounding box center [1365, 115] width 9 height 9
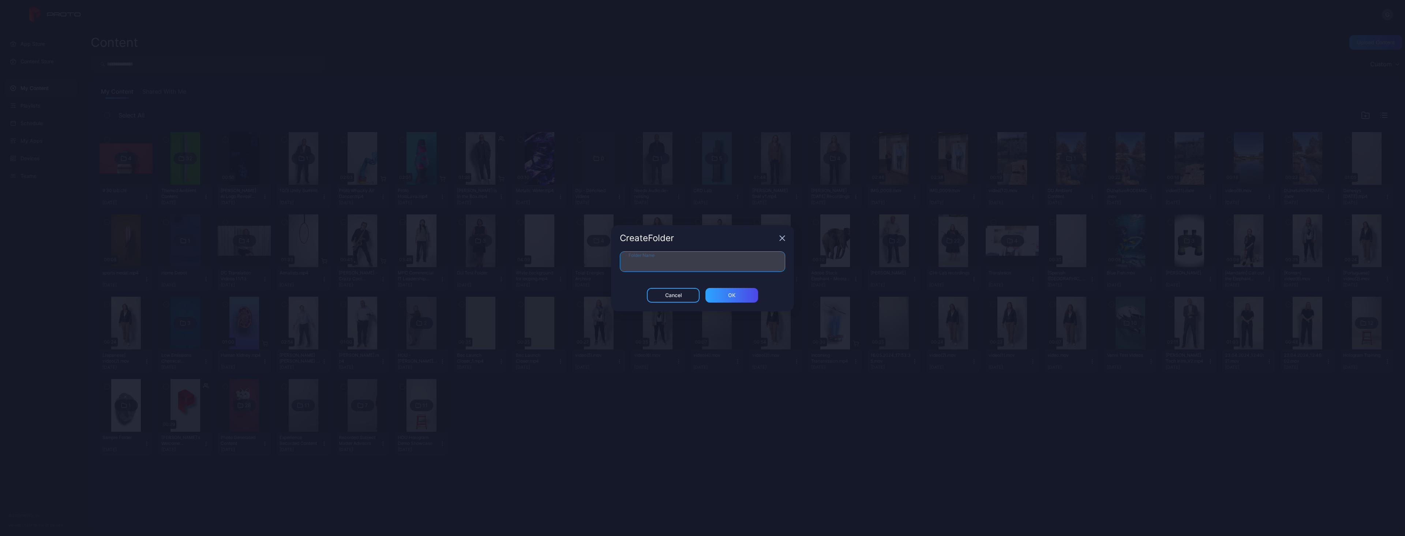
click at [690, 263] on input "Folder Name" at bounding box center [702, 261] width 165 height 20
type input "******"
type input "*"
type input "**********"
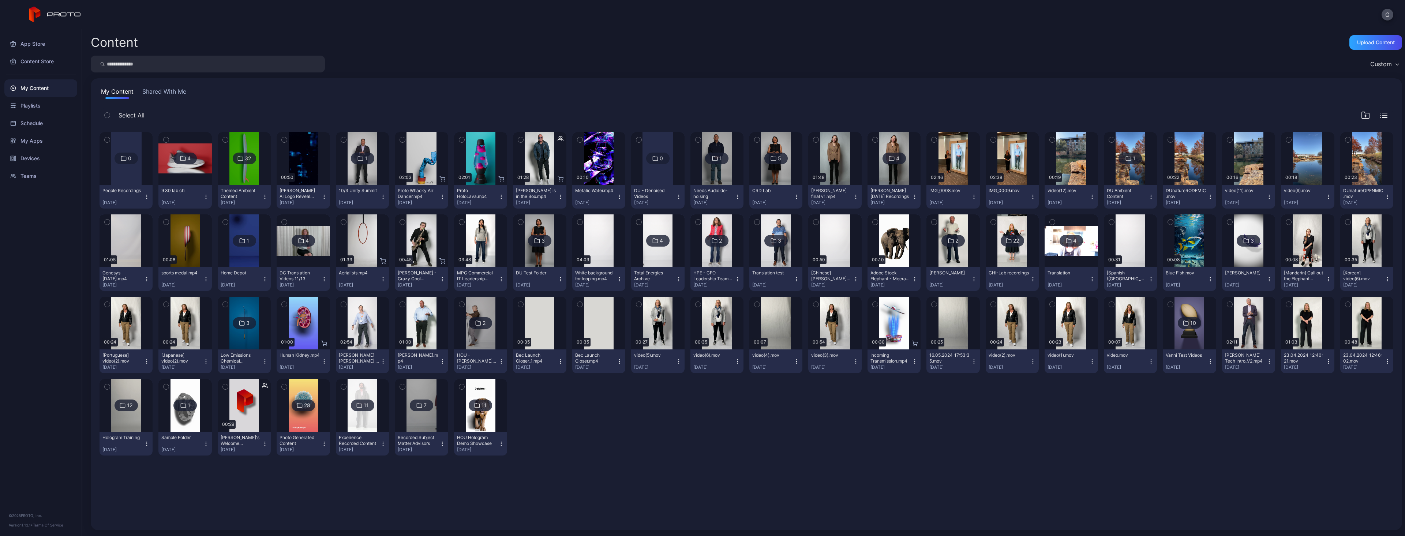
click at [337, 142] on button "button" at bounding box center [343, 139] width 15 height 15
click at [518, 138] on icon "button" at bounding box center [520, 140] width 5 height 8
click at [691, 135] on button "button" at bounding box center [697, 139] width 15 height 15
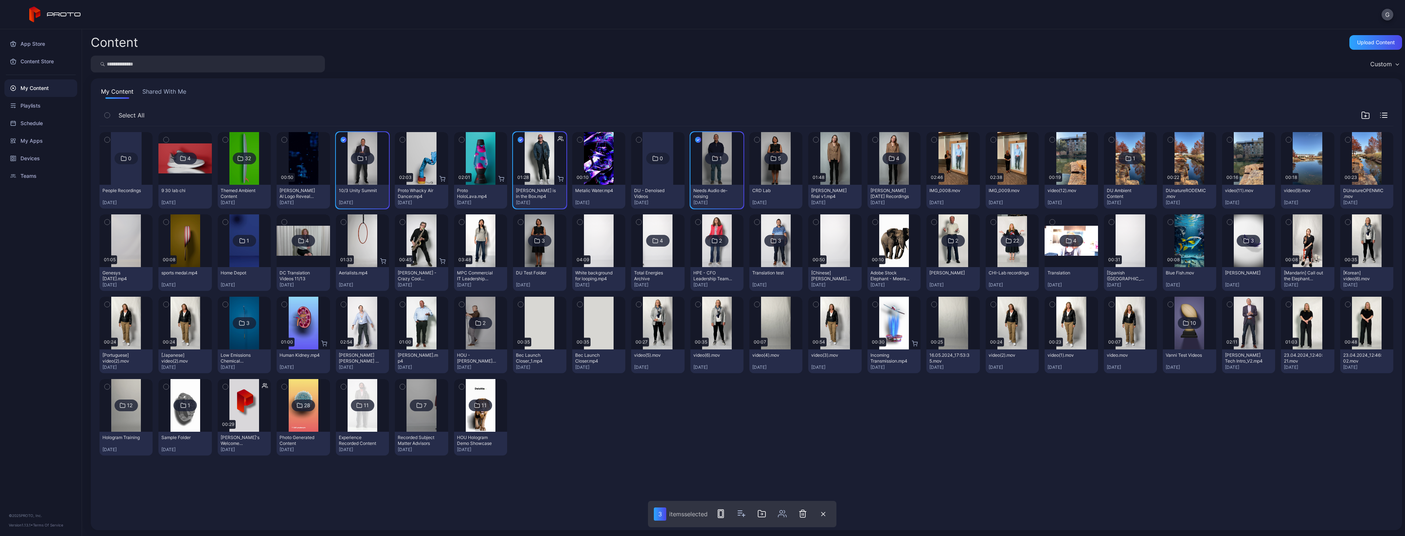
click at [701, 136] on icon "button" at bounding box center [756, 140] width 5 height 8
click at [701, 136] on button "button" at bounding box center [815, 139] width 15 height 15
click at [701, 136] on icon "button" at bounding box center [874, 140] width 5 height 8
click at [701, 139] on icon "button" at bounding box center [933, 140] width 5 height 8
click at [701, 138] on icon "button" at bounding box center [993, 140] width 5 height 8
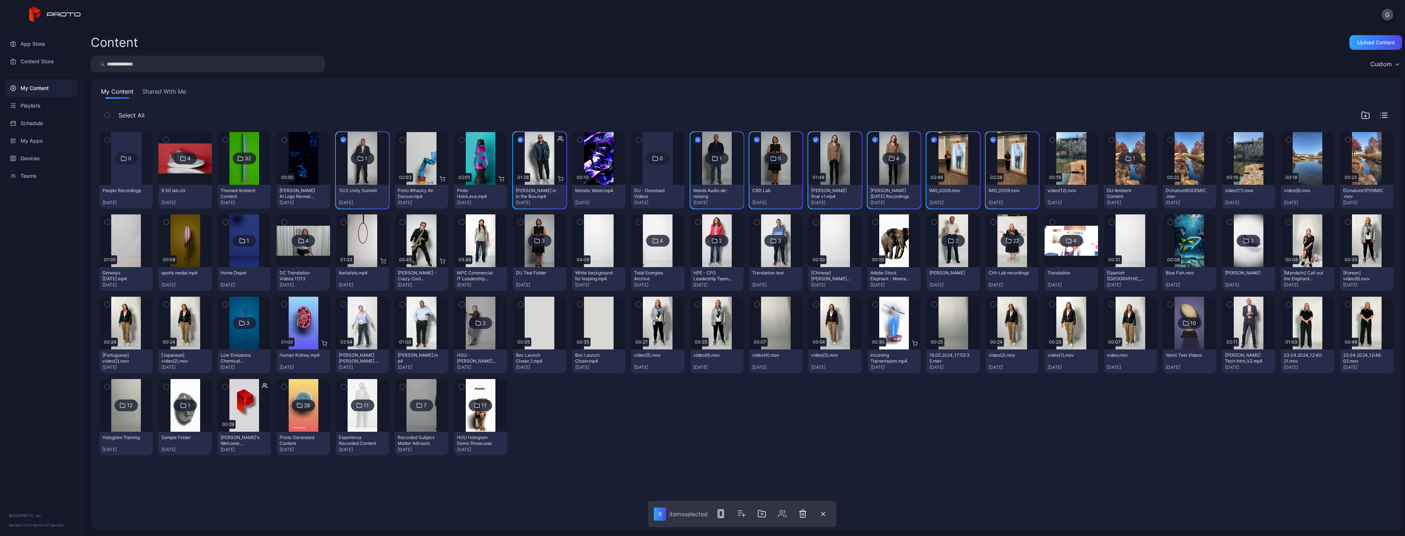
click at [701, 224] on icon "button" at bounding box center [993, 222] width 5 height 8
click at [701, 224] on button "button" at bounding box center [933, 221] width 15 height 15
click at [701, 221] on icon "button" at bounding box center [815, 222] width 5 height 8
click at [701, 221] on icon "button" at bounding box center [756, 222] width 5 height 8
click at [696, 222] on icon "button" at bounding box center [697, 222] width 5 height 8
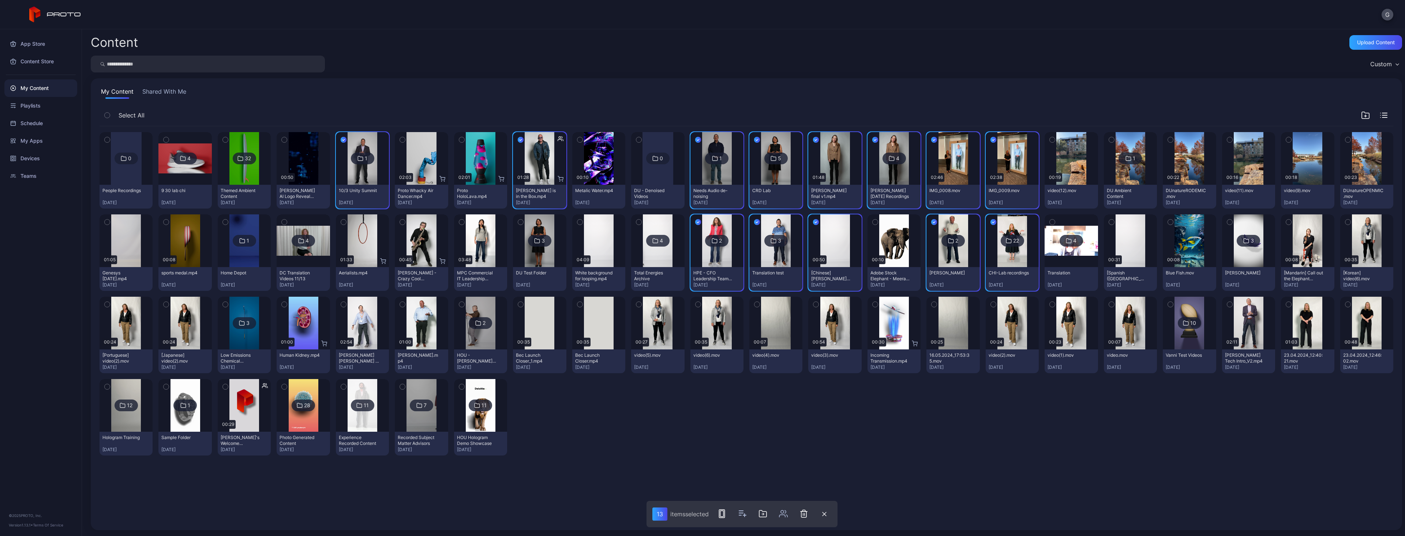
click at [636, 221] on icon "button" at bounding box center [638, 222] width 5 height 8
click at [577, 222] on icon "button" at bounding box center [579, 222] width 5 height 8
click at [519, 221] on icon "button" at bounding box center [520, 222] width 5 height 8
click at [460, 223] on icon "button" at bounding box center [461, 222] width 5 height 8
click at [278, 221] on button "button" at bounding box center [284, 221] width 15 height 15
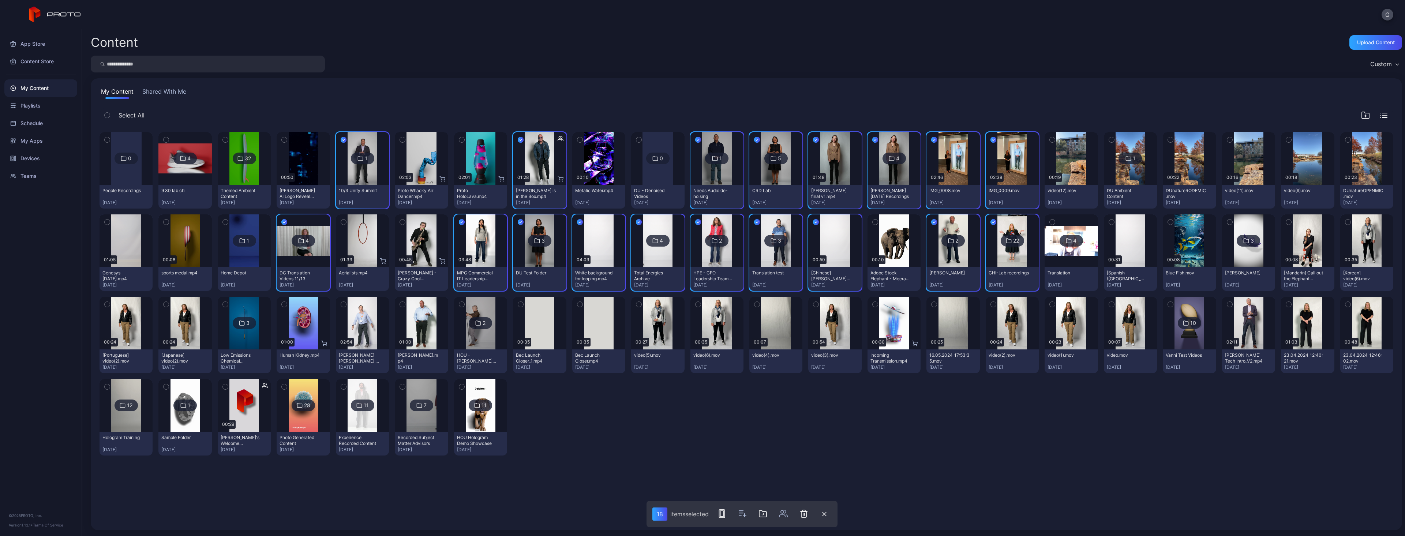
click at [162, 308] on button "button" at bounding box center [165, 304] width 15 height 15
click at [110, 301] on button "button" at bounding box center [106, 304] width 15 height 15
click at [346, 300] on button "button" at bounding box center [343, 304] width 15 height 15
click at [404, 301] on button "button" at bounding box center [402, 304] width 15 height 15
click at [459, 304] on icon "button" at bounding box center [461, 304] width 5 height 8
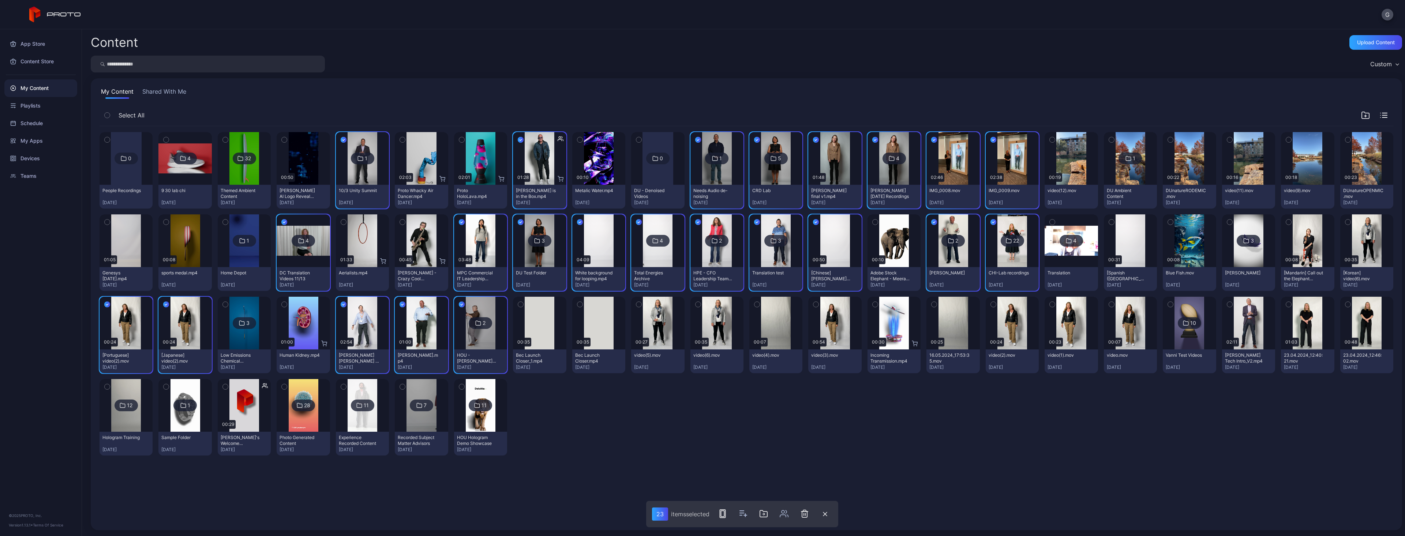
click at [519, 301] on icon "button" at bounding box center [520, 304] width 5 height 8
click at [581, 305] on button "button" at bounding box center [579, 304] width 15 height 15
click at [638, 303] on button "button" at bounding box center [638, 304] width 15 height 15
click at [690, 302] on button "button" at bounding box center [697, 304] width 15 height 15
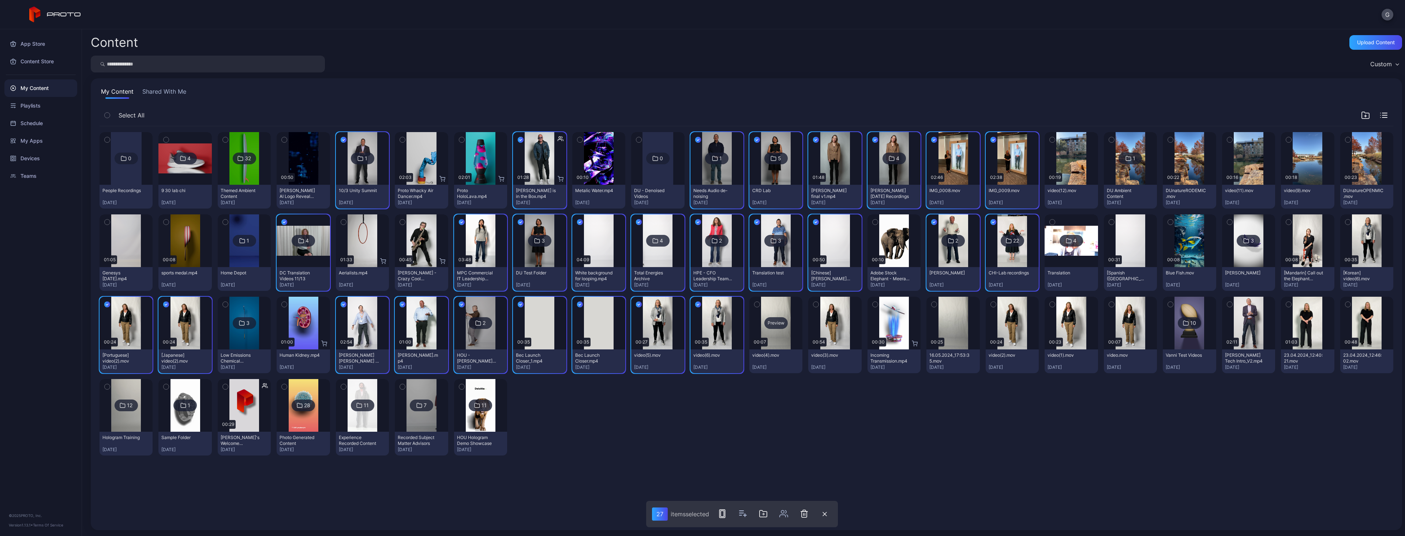
click at [701, 301] on div "Preview" at bounding box center [775, 323] width 53 height 53
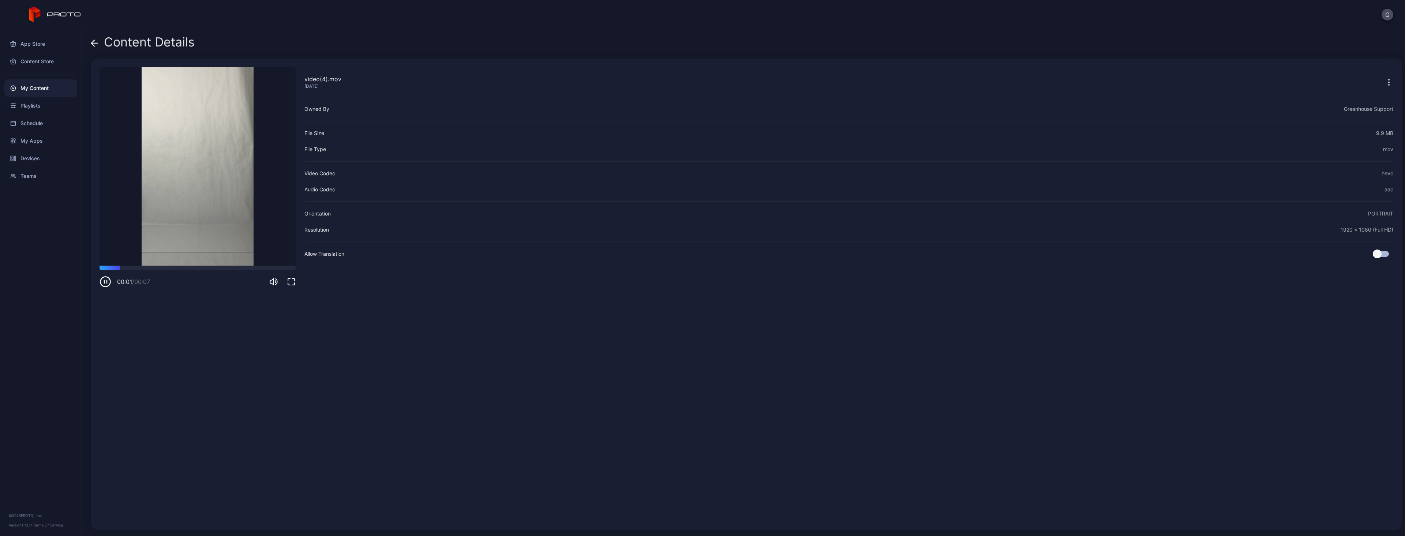
click at [99, 48] on div "Content Details" at bounding box center [143, 44] width 104 height 18
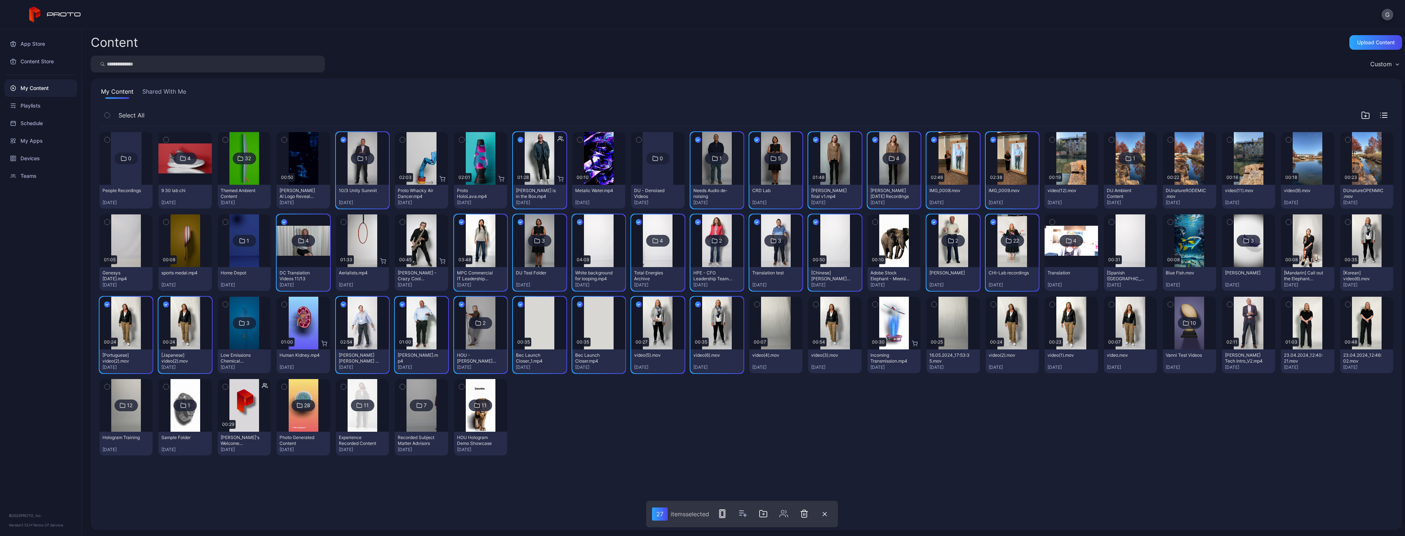
click at [701, 306] on button "button" at bounding box center [756, 304] width 15 height 15
click at [701, 303] on icon "button" at bounding box center [815, 304] width 5 height 8
click at [701, 302] on icon "button" at bounding box center [933, 304] width 5 height 8
click at [701, 304] on icon "button" at bounding box center [993, 304] width 5 height 8
click at [701, 306] on icon "button" at bounding box center [1051, 304] width 5 height 8
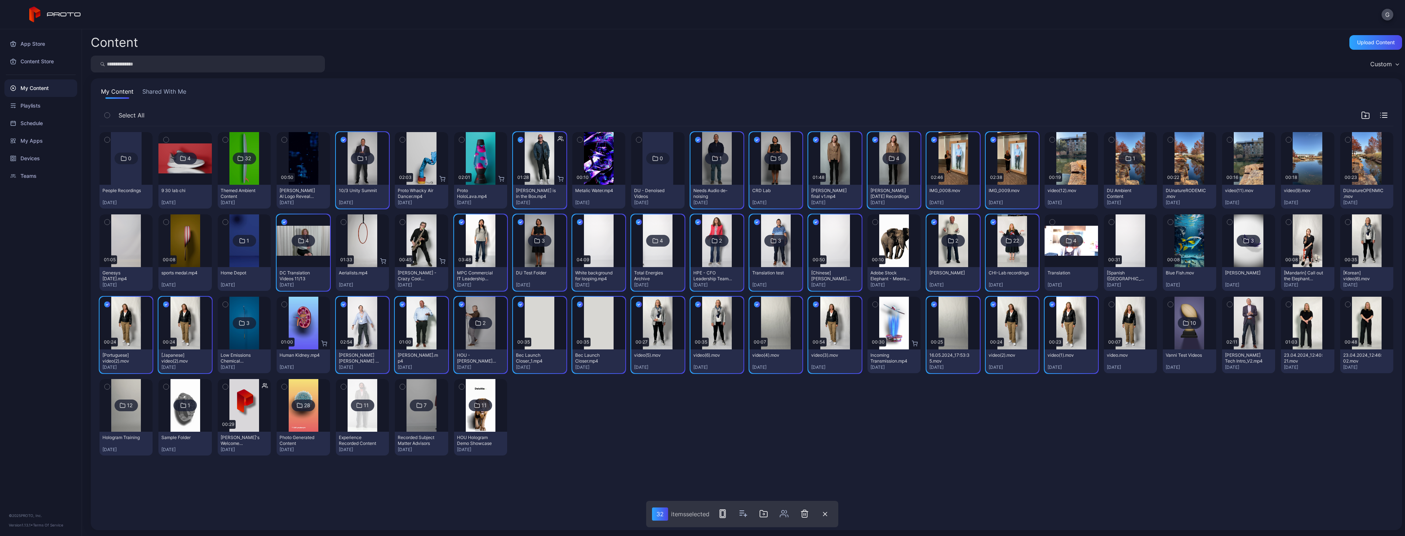
click at [701, 305] on button "button" at bounding box center [1111, 304] width 15 height 15
click at [701, 303] on icon "button" at bounding box center [1229, 304] width 5 height 8
click at [701, 222] on icon "button" at bounding box center [1288, 222] width 5 height 8
click at [701, 222] on icon "button" at bounding box center [1347, 222] width 5 height 8
click at [701, 304] on button "button" at bounding box center [1288, 304] width 15 height 15
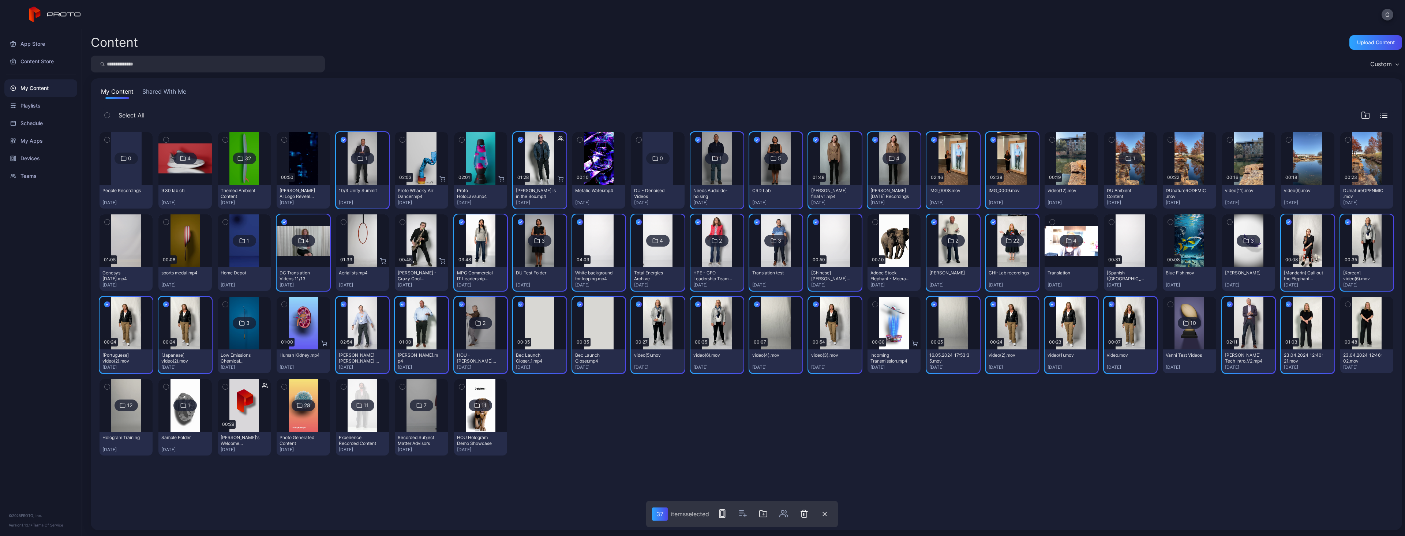
click at [701, 302] on icon "button" at bounding box center [1347, 304] width 5 height 8
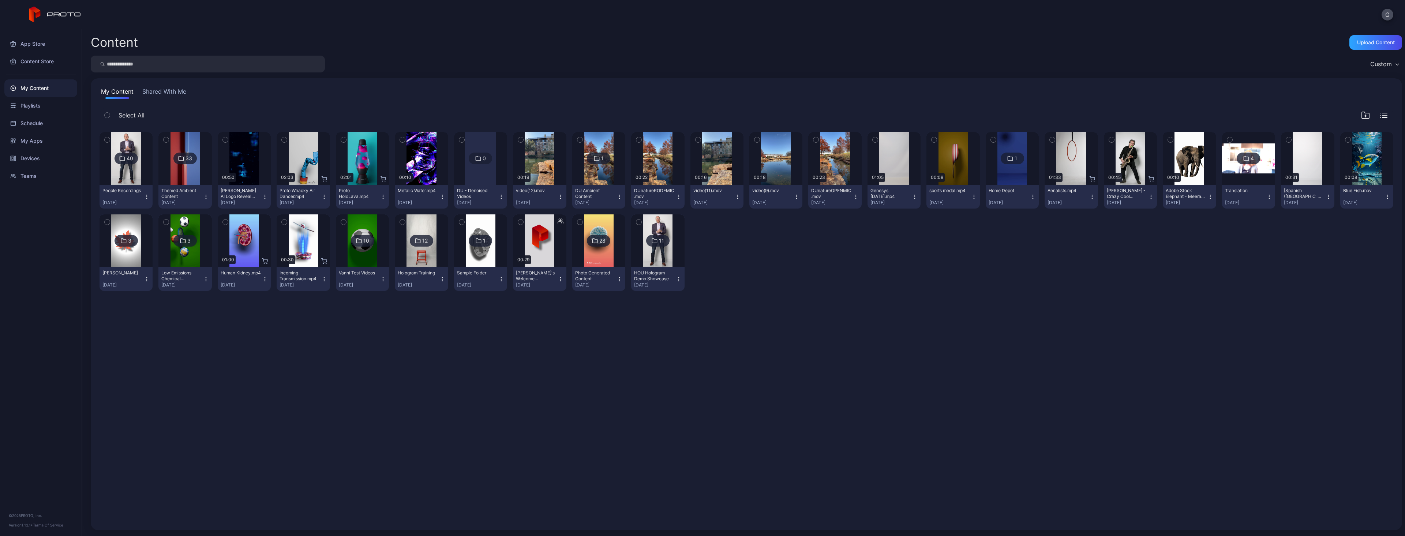
click at [174, 166] on img at bounding box center [185, 158] width 30 height 53
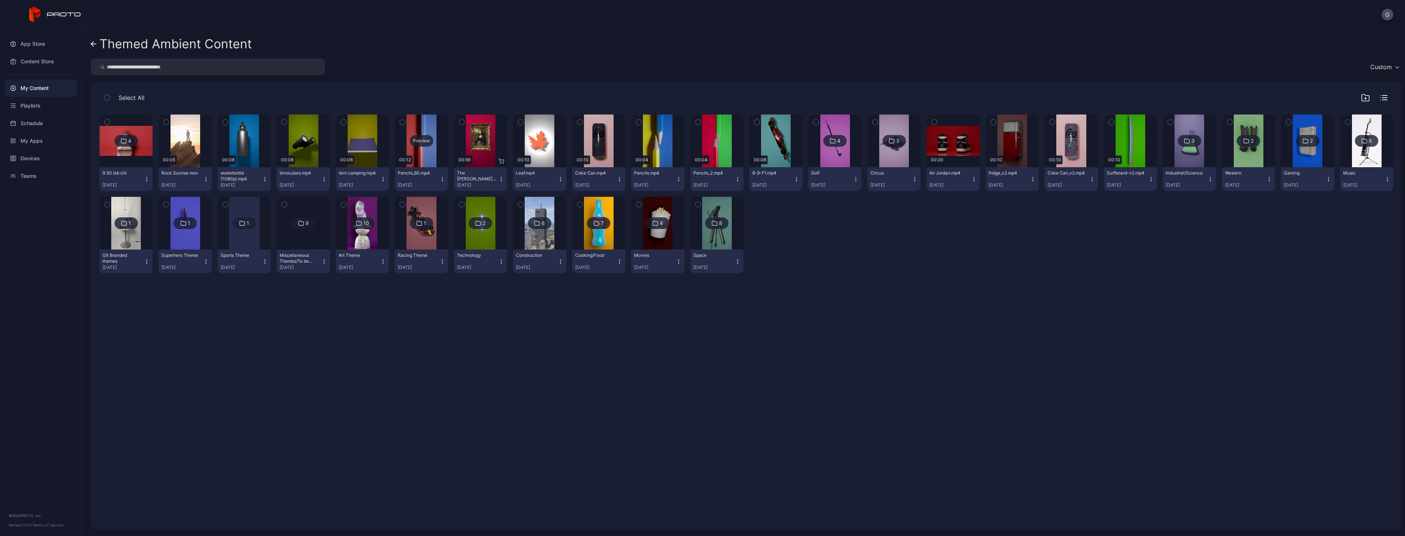
click at [418, 138] on div "Preview" at bounding box center [421, 141] width 23 height 12
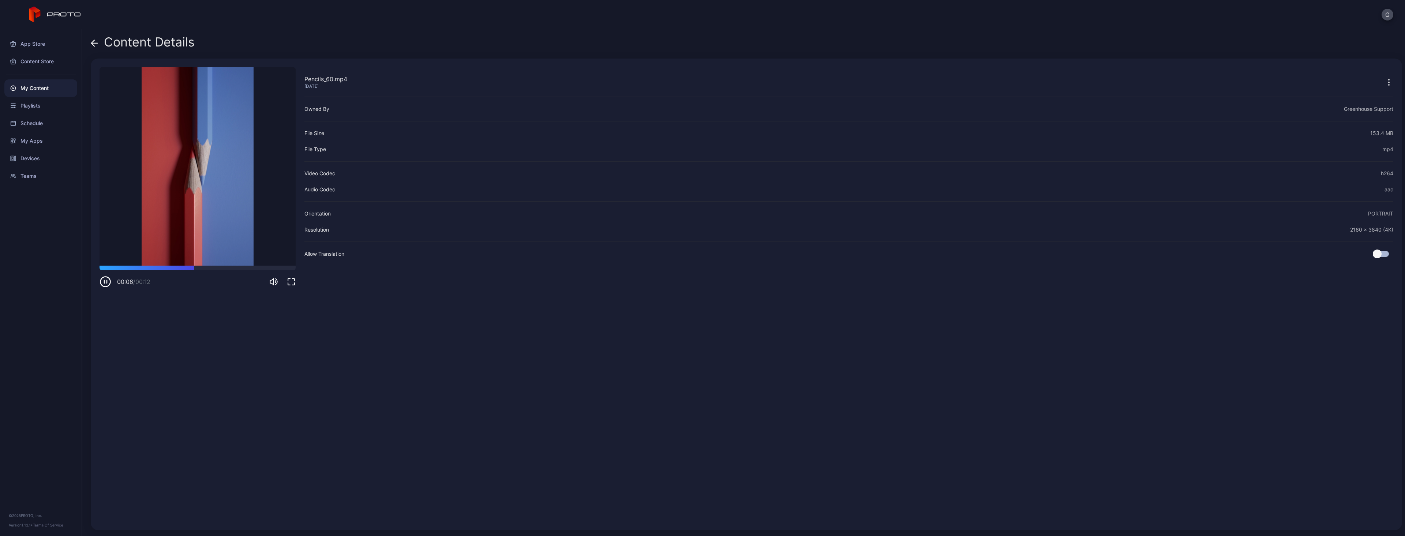
click at [94, 46] on icon at bounding box center [94, 43] width 7 height 7
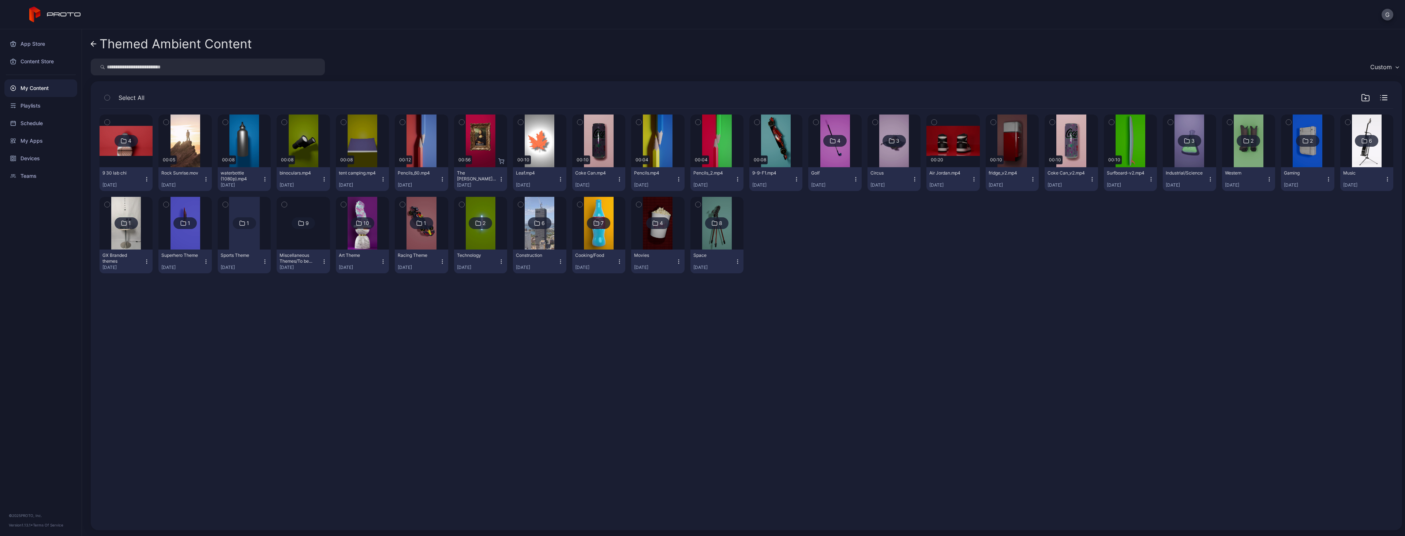
click at [403, 119] on icon "button" at bounding box center [402, 122] width 5 height 8
click at [636, 124] on icon "button" at bounding box center [638, 122] width 5 height 8
click at [701, 512] on icon "button" at bounding box center [802, 513] width 5 height 7
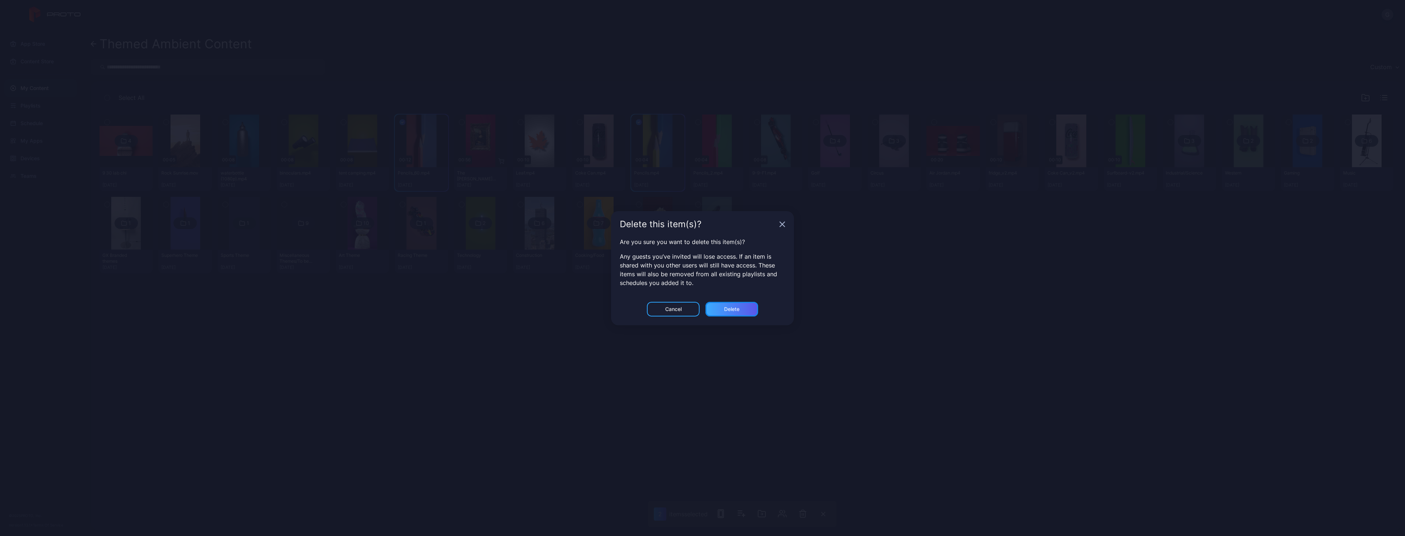
click at [701, 306] on div "Delete" at bounding box center [731, 309] width 15 height 6
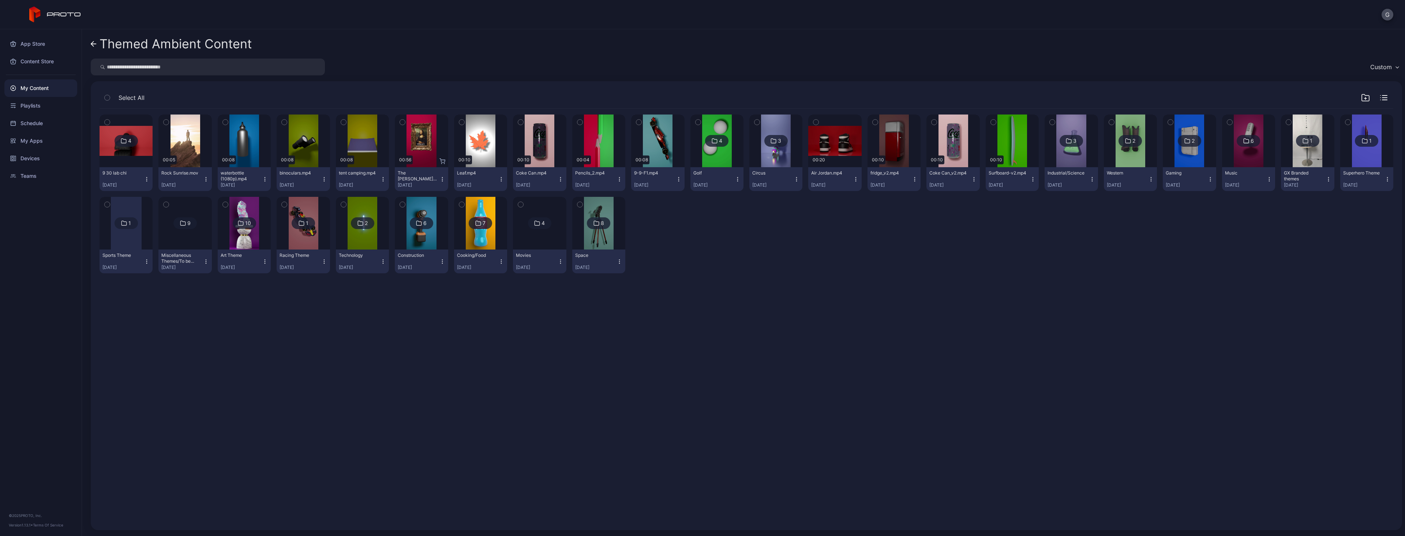
click at [244, 326] on div "4 9 30 lab chi [DATE] Preview 00:05 Rock Sunrise.mov [DATE] Preview 00:08 water…" at bounding box center [746, 315] width 1305 height 424
click at [146, 260] on icon "button" at bounding box center [147, 262] width 6 height 6
click at [146, 317] on button "Rename" at bounding box center [126, 311] width 62 height 23
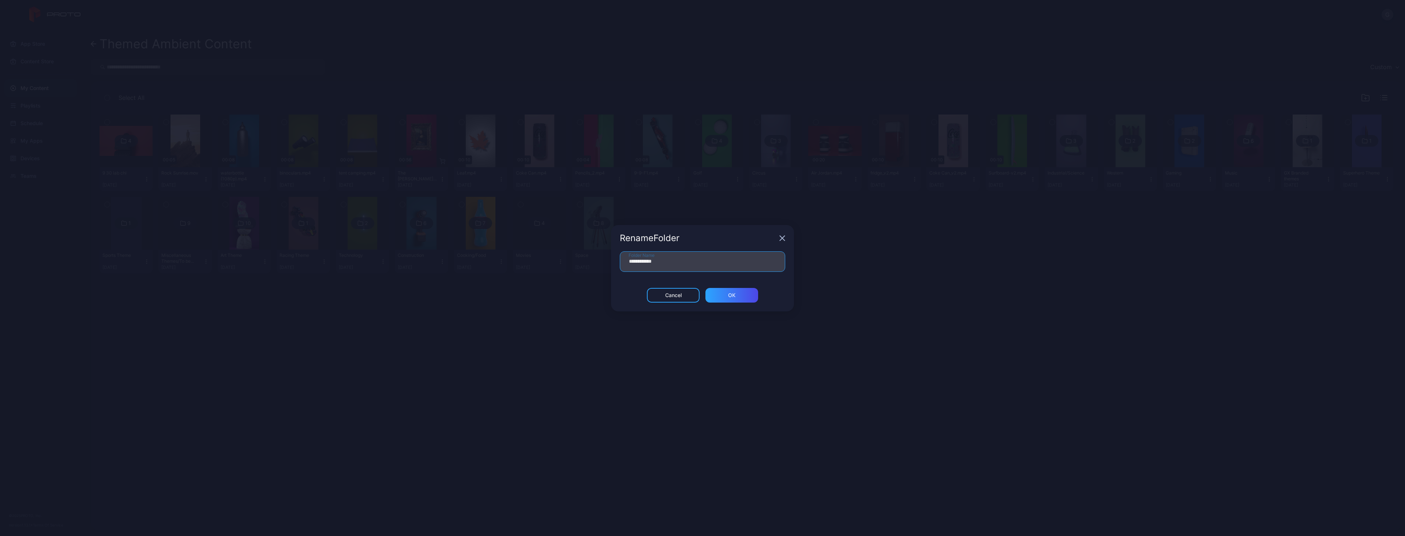
click at [656, 264] on input "**********" at bounding box center [702, 261] width 165 height 20
type input "******"
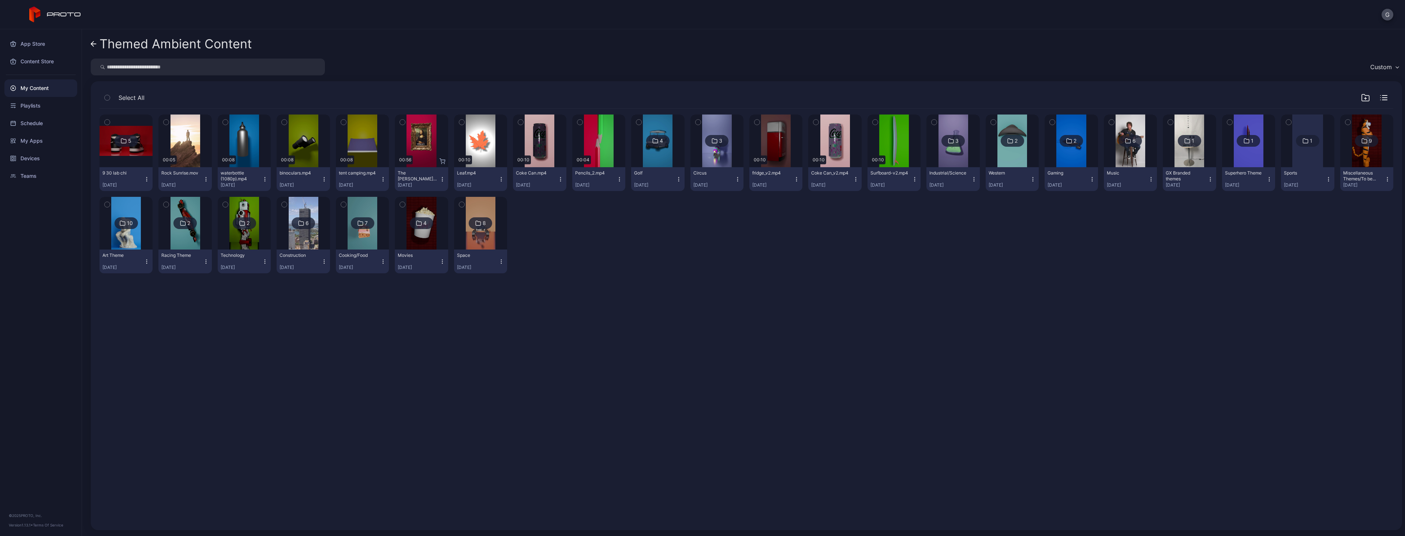
click at [701, 95] on icon "button" at bounding box center [1384, 95] width 5 height 0
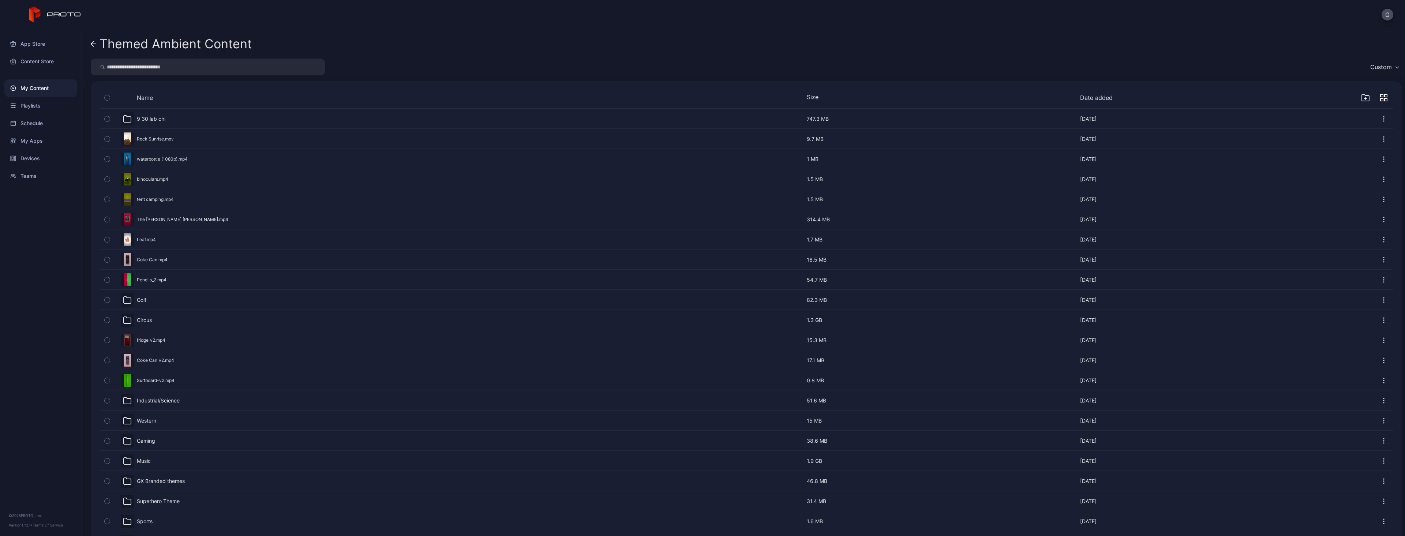
click at [701, 96] on icon "button" at bounding box center [1381, 95] width 3 height 3
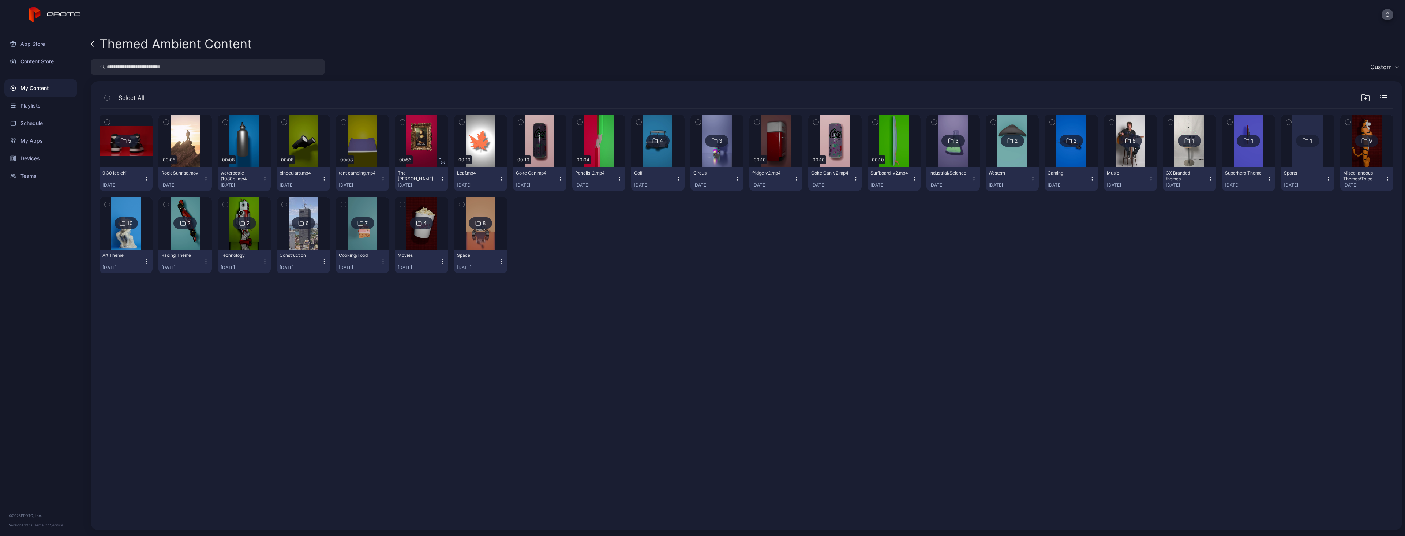
click at [701, 65] on div "Custom" at bounding box center [1383, 66] width 35 height 11
click at [701, 108] on button "Name" at bounding box center [1348, 111] width 80 height 23
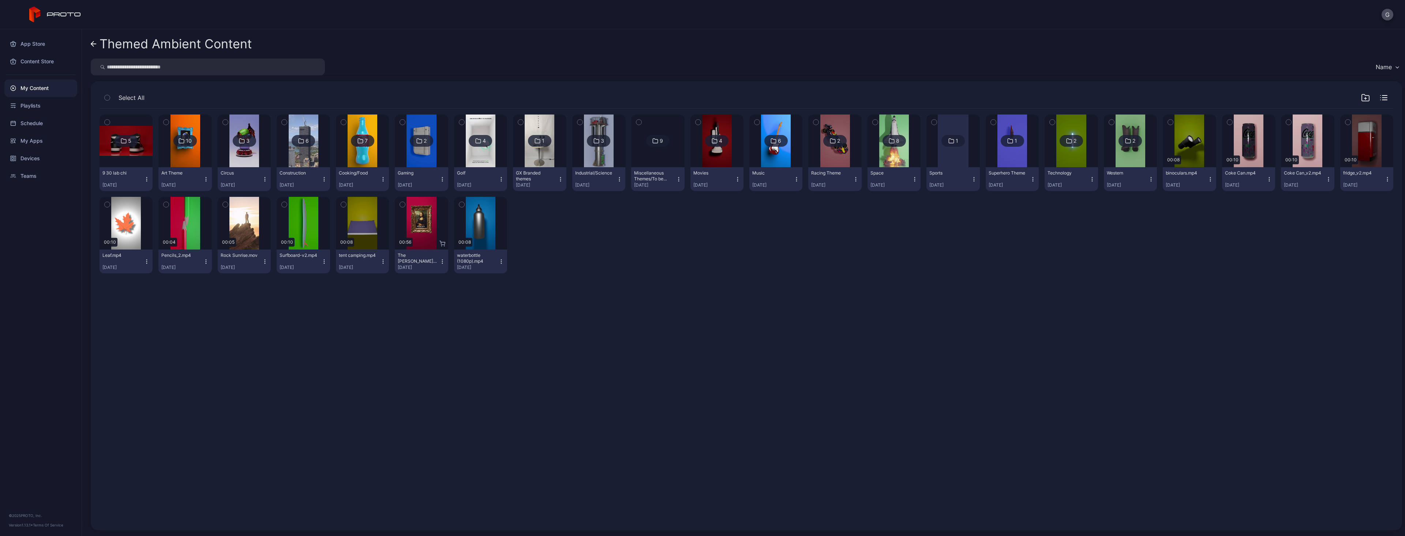
click at [701, 95] on icon "button" at bounding box center [1364, 97] width 7 height 7
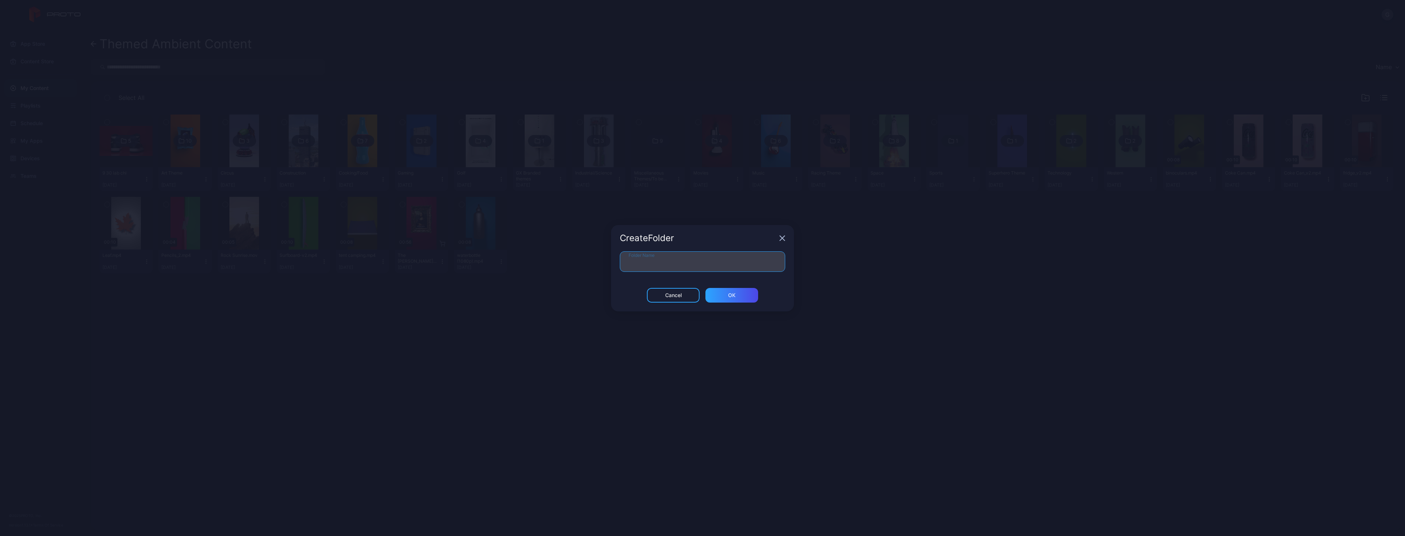
click at [699, 262] on input "Folder Name" at bounding box center [702, 261] width 165 height 20
type input "*******"
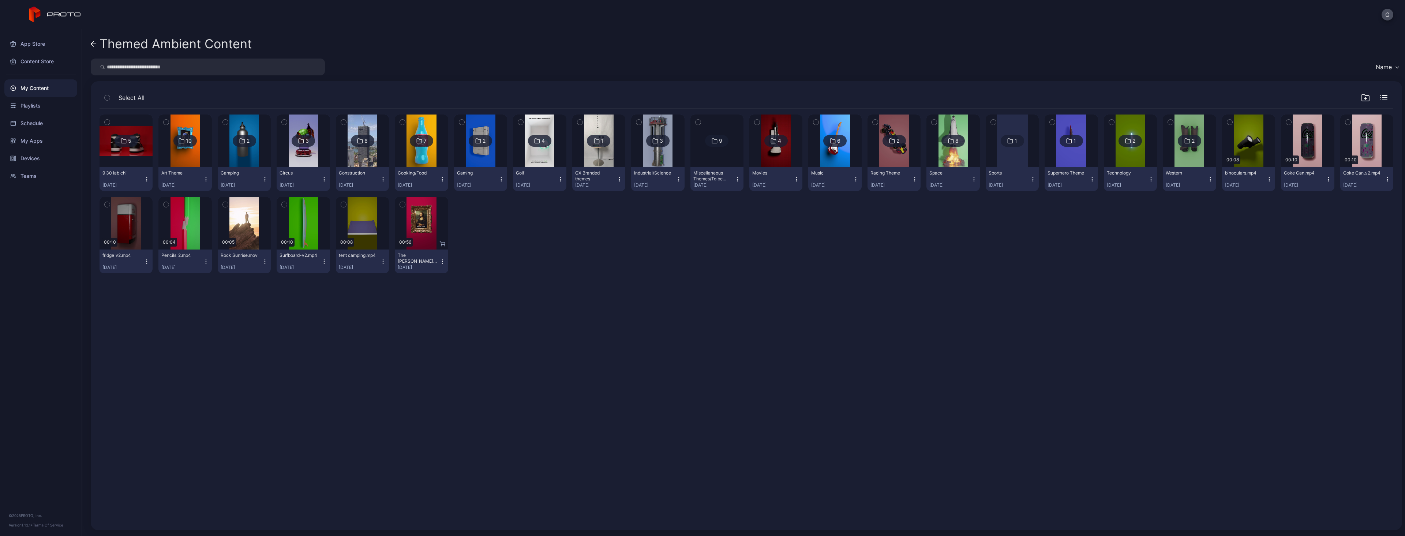
click at [341, 205] on icon "button" at bounding box center [343, 204] width 5 height 8
click at [224, 202] on icon "button" at bounding box center [225, 204] width 5 height 8
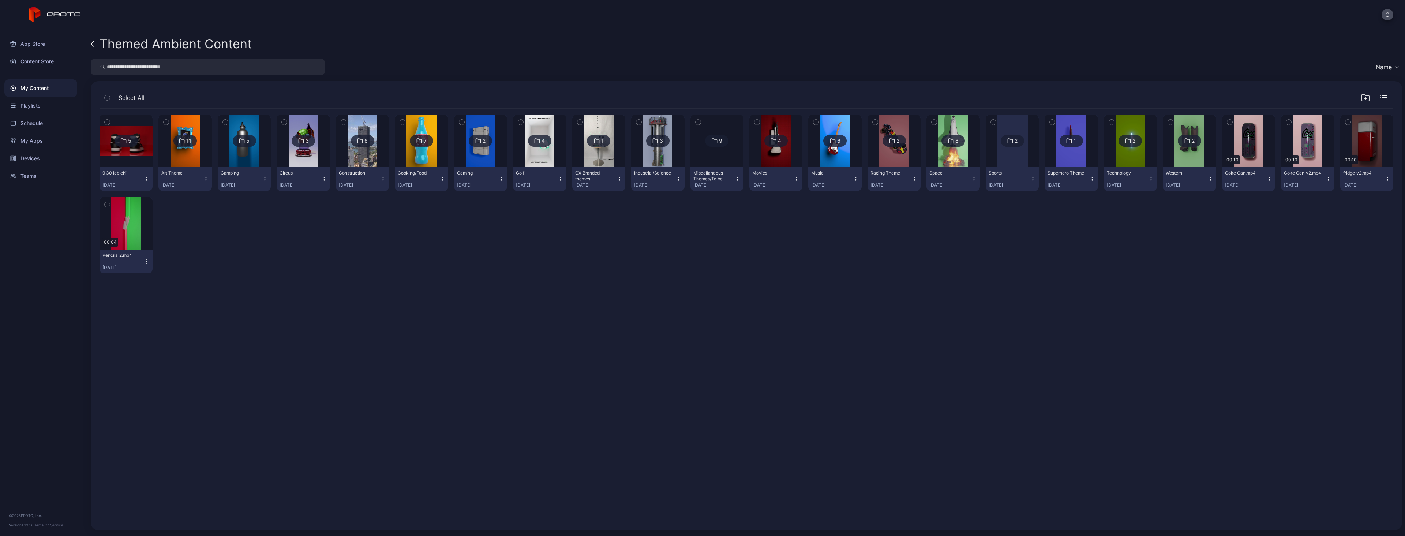
click at [701, 181] on icon "button" at bounding box center [914, 181] width 0 height 0
click at [701, 234] on button "Rename" at bounding box center [888, 229] width 62 height 23
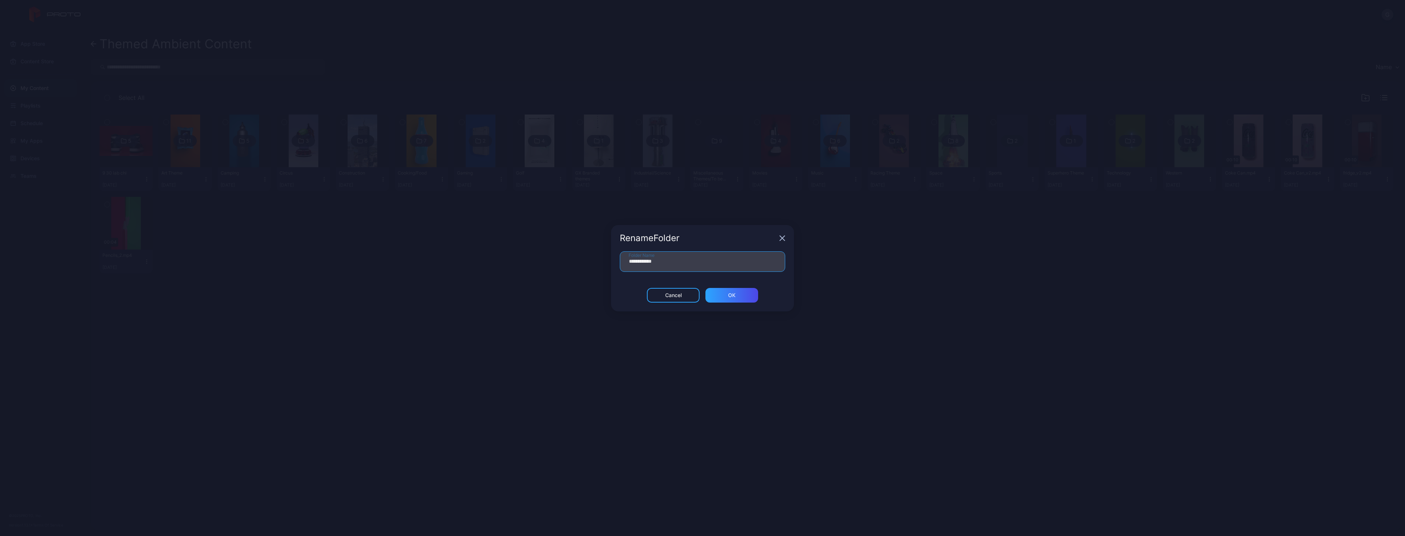
click at [655, 265] on input "**********" at bounding box center [702, 261] width 165 height 20
type input "******"
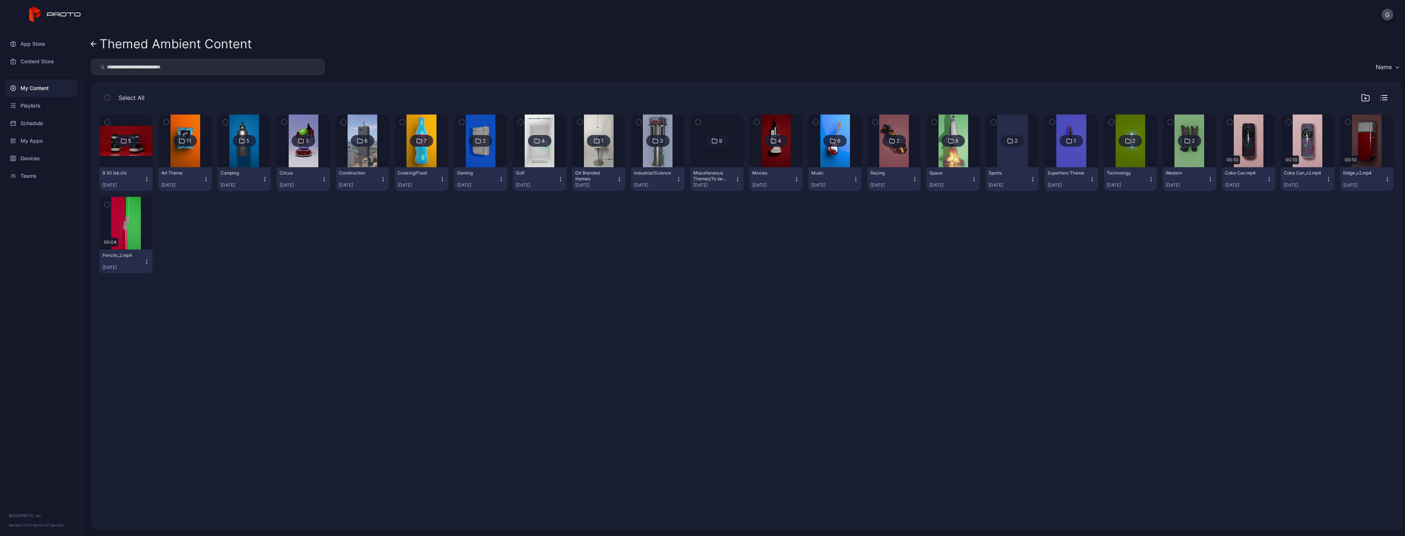
click at [701, 173] on div "Miscellaneous Themes/To be sorted" at bounding box center [713, 176] width 40 height 12
click at [701, 141] on img at bounding box center [717, 141] width 0 height 0
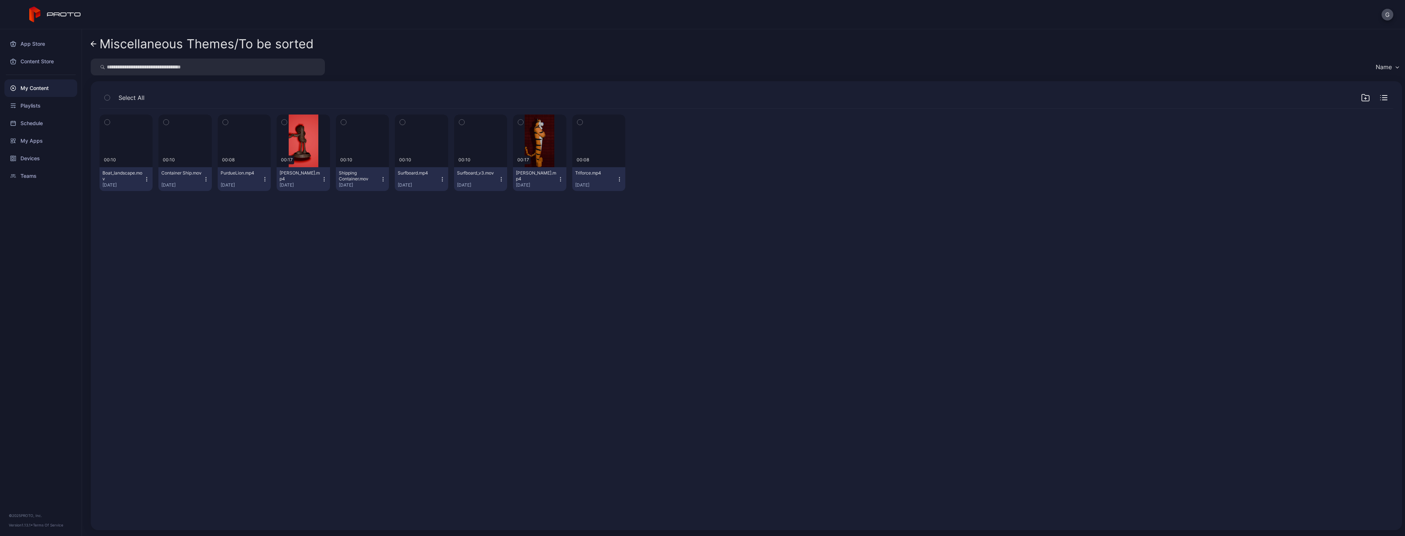
click at [93, 45] on icon at bounding box center [92, 43] width 3 height 5
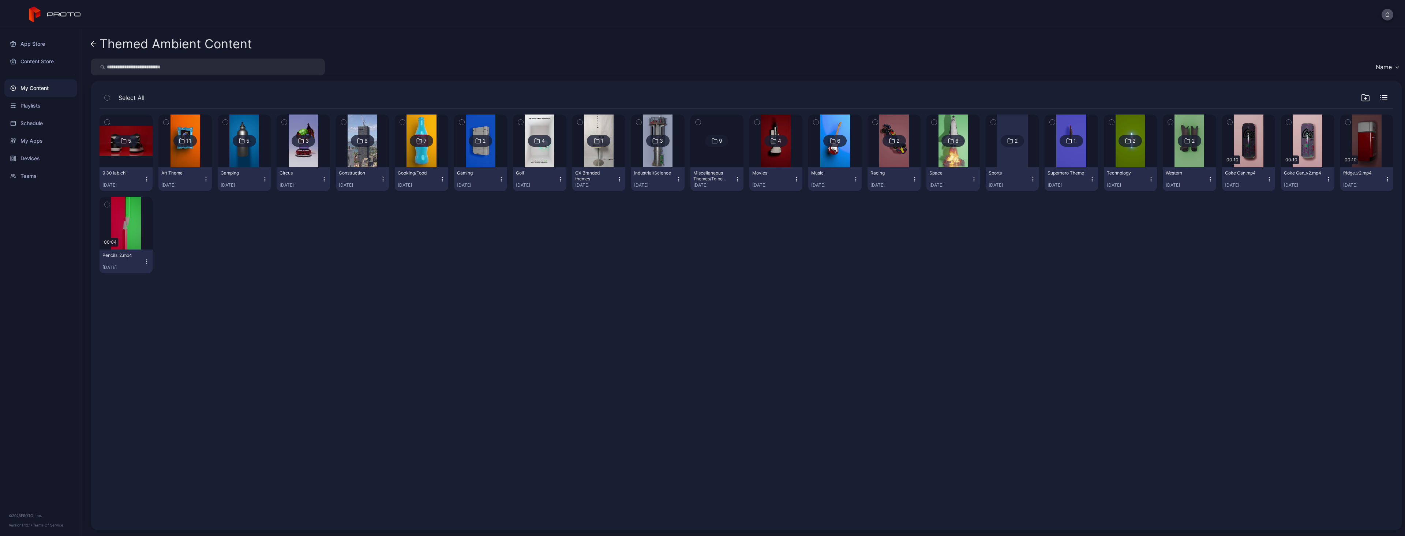
click at [701, 179] on icon "button" at bounding box center [737, 179] width 6 height 6
click at [701, 251] on button "Delete" at bounding box center [712, 252] width 62 height 23
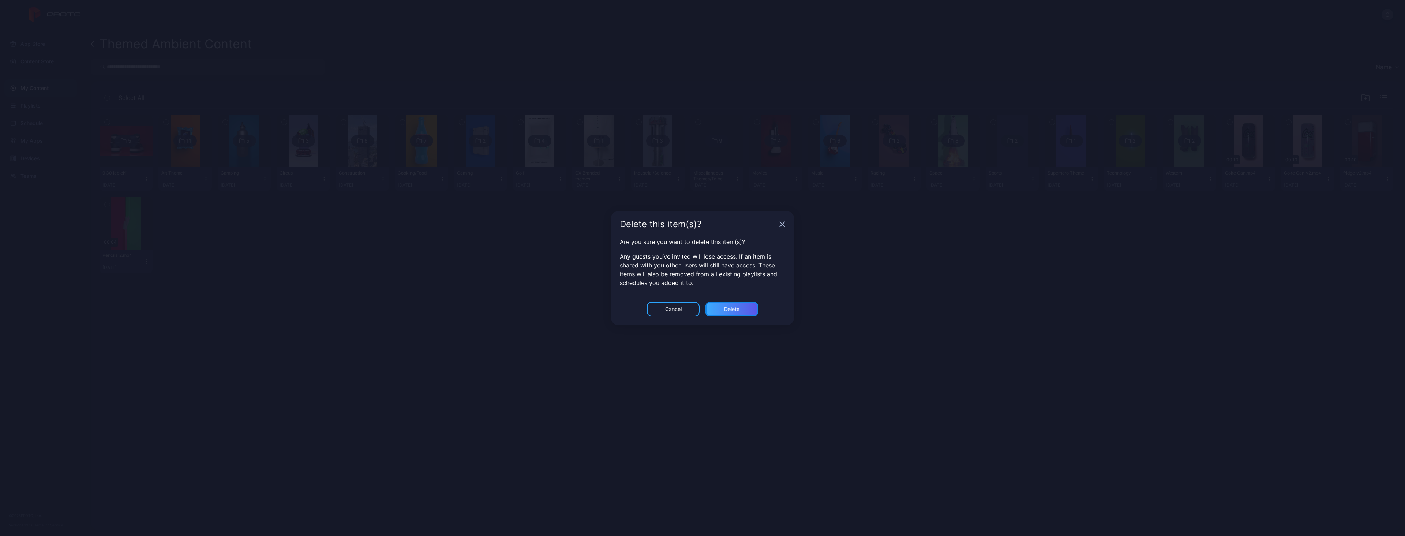
click at [701, 309] on div "Delete" at bounding box center [731, 309] width 15 height 6
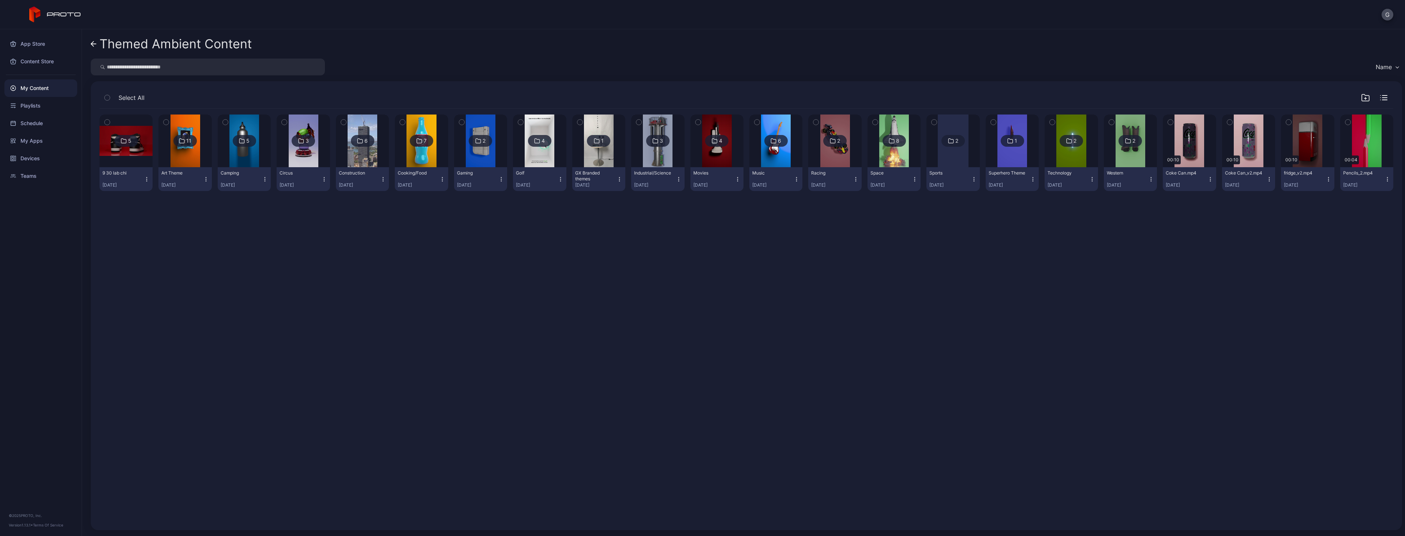
click at [203, 179] on icon "button" at bounding box center [206, 179] width 6 height 6
click at [196, 224] on button "Rename" at bounding box center [185, 229] width 62 height 23
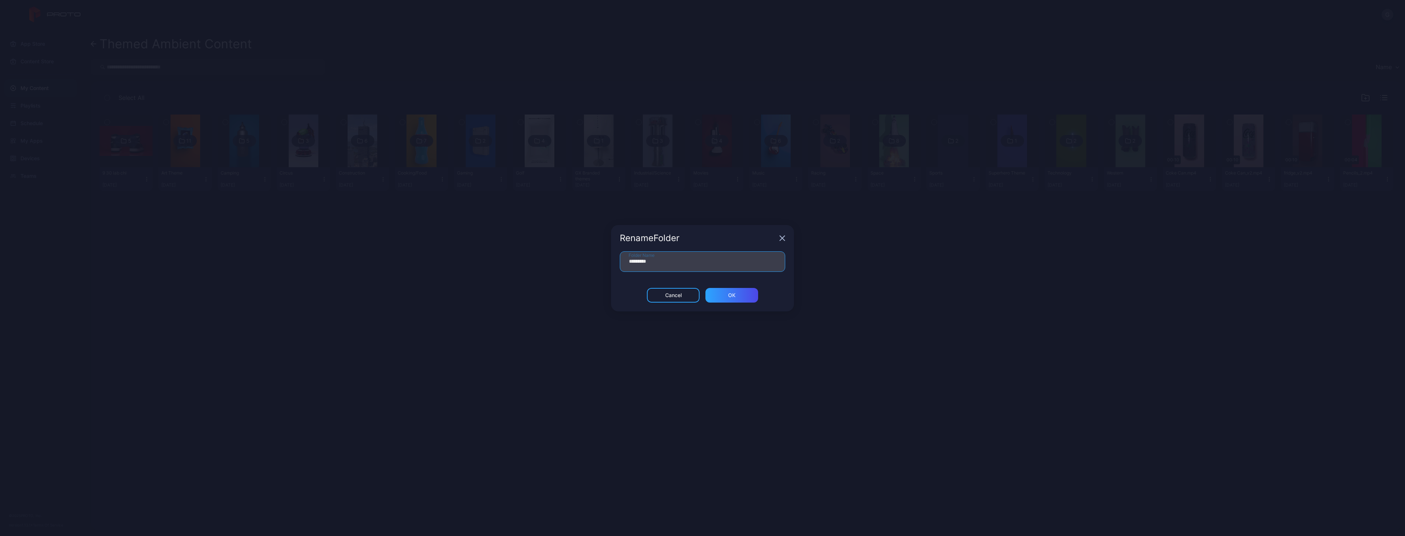
click at [659, 266] on input "*********" at bounding box center [702, 261] width 165 height 20
type input "***"
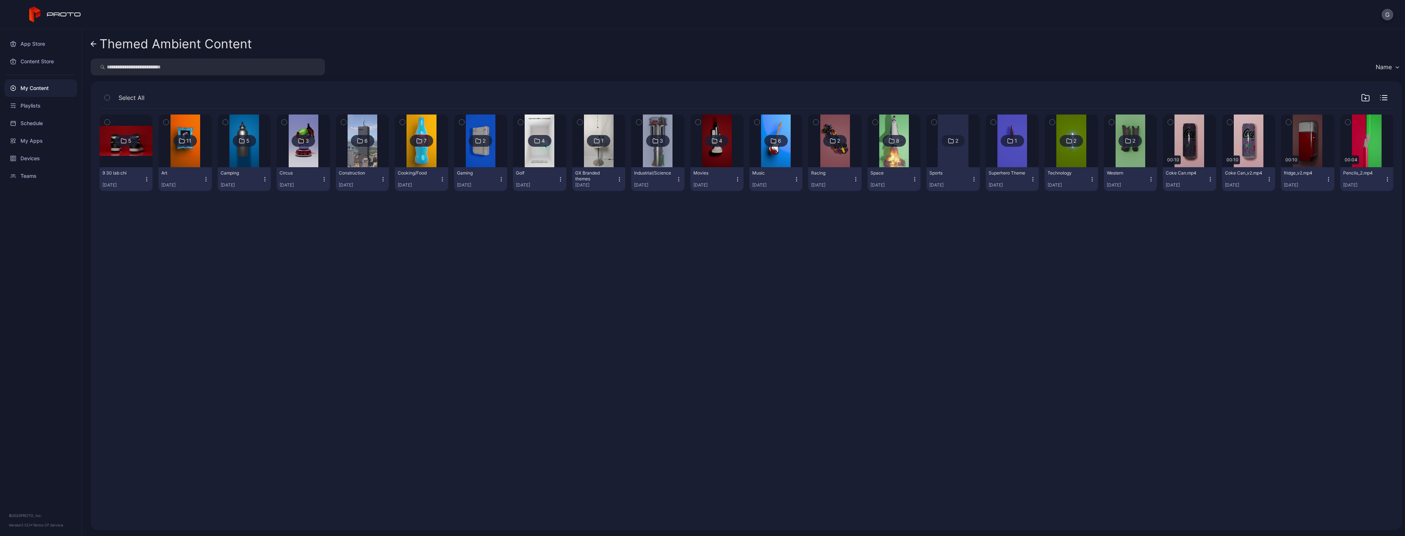
click at [591, 179] on div "GX Branded themes" at bounding box center [595, 176] width 40 height 12
click at [597, 229] on button "Rename" at bounding box center [595, 229] width 62 height 23
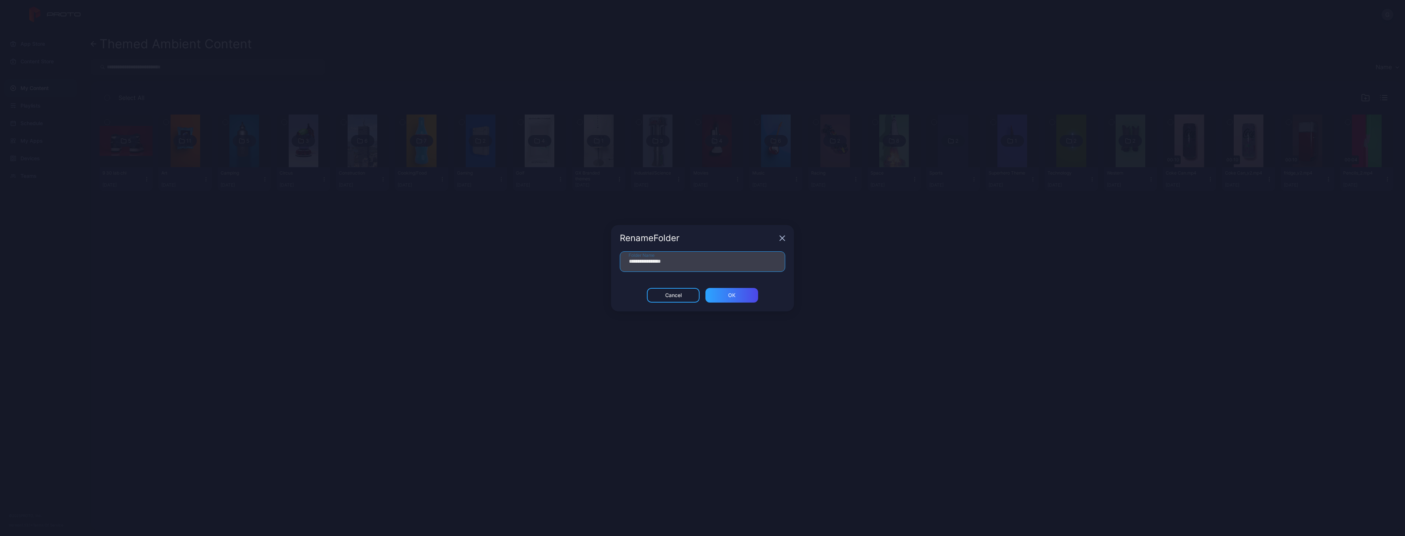
drag, startPoint x: 695, startPoint y: 264, endPoint x: 653, endPoint y: 266, distance: 42.9
click at [653, 266] on input "**********" at bounding box center [702, 261] width 165 height 20
type input "**********"
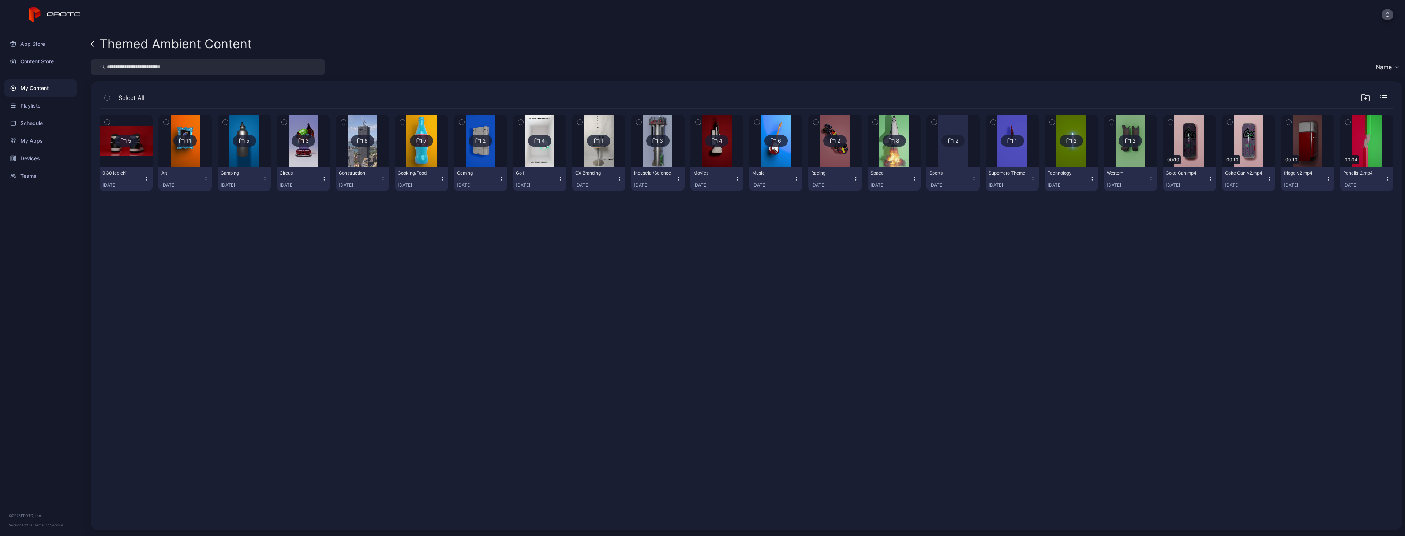
click at [677, 158] on div at bounding box center [657, 140] width 53 height 53
click at [697, 155] on div at bounding box center [716, 140] width 53 height 53
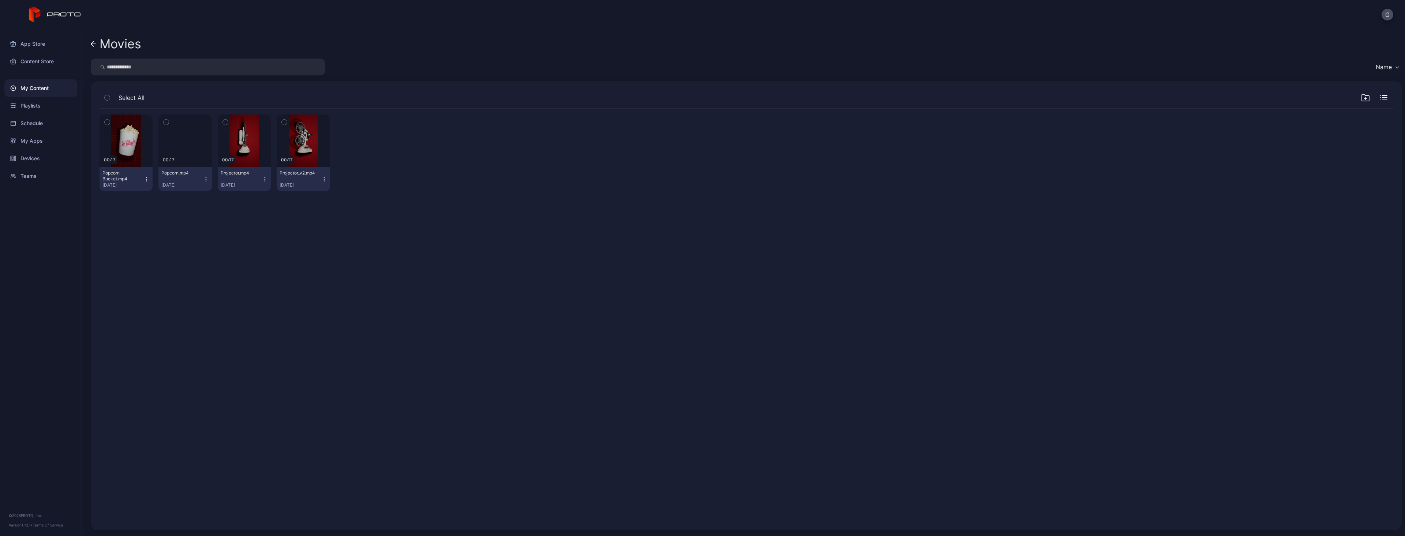
click at [265, 179] on icon "button" at bounding box center [265, 179] width 6 height 6
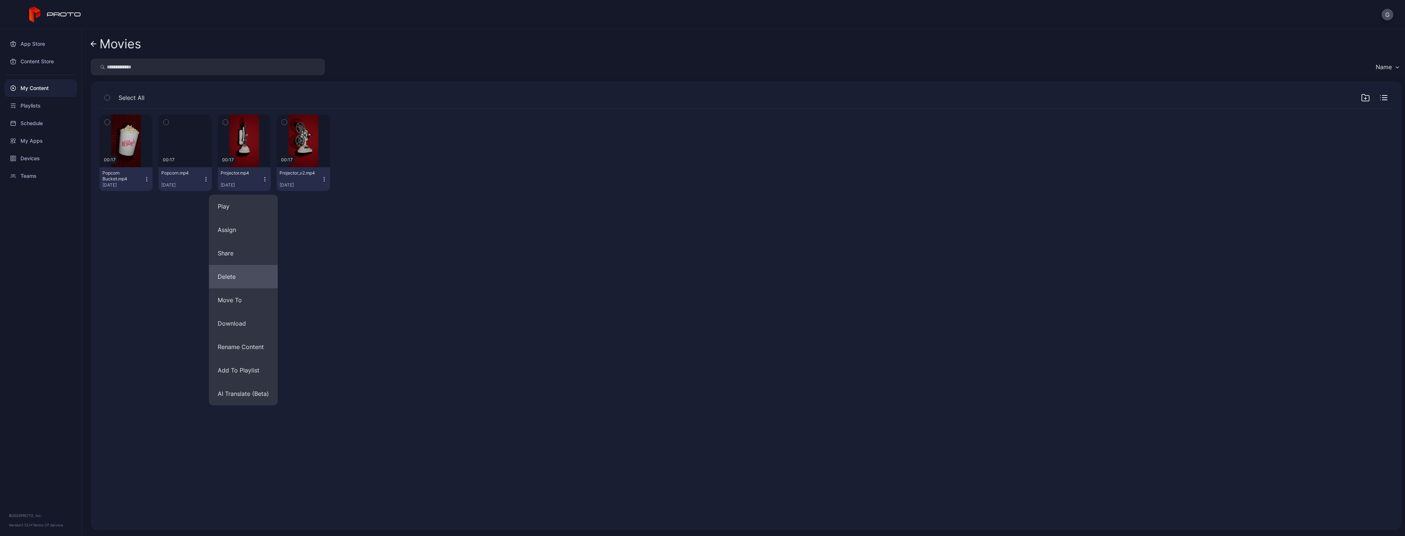
click at [240, 275] on button "Delete" at bounding box center [243, 276] width 69 height 23
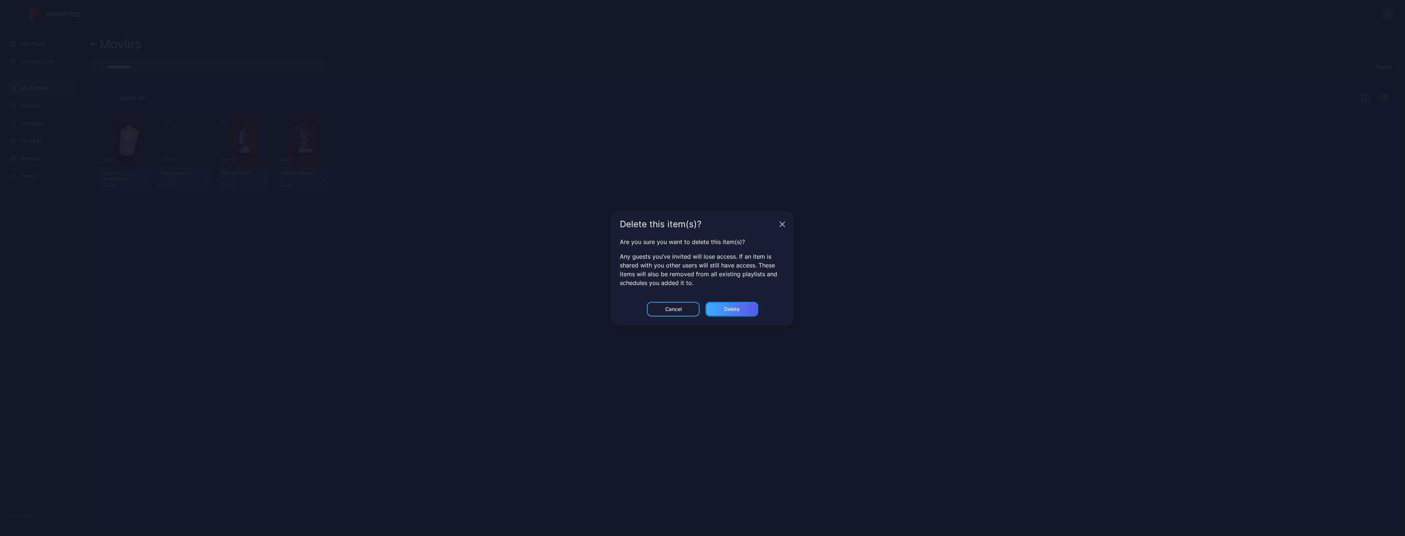
click at [701, 311] on div "Delete" at bounding box center [731, 309] width 53 height 15
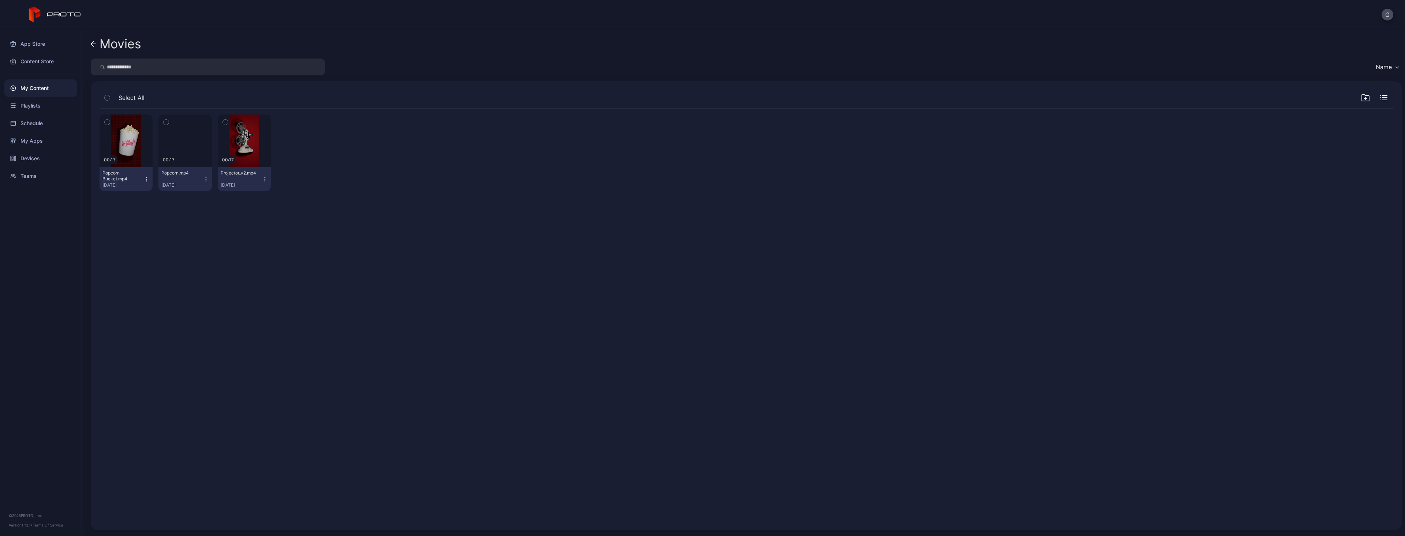
click at [206, 178] on icon "button" at bounding box center [206, 179] width 6 height 6
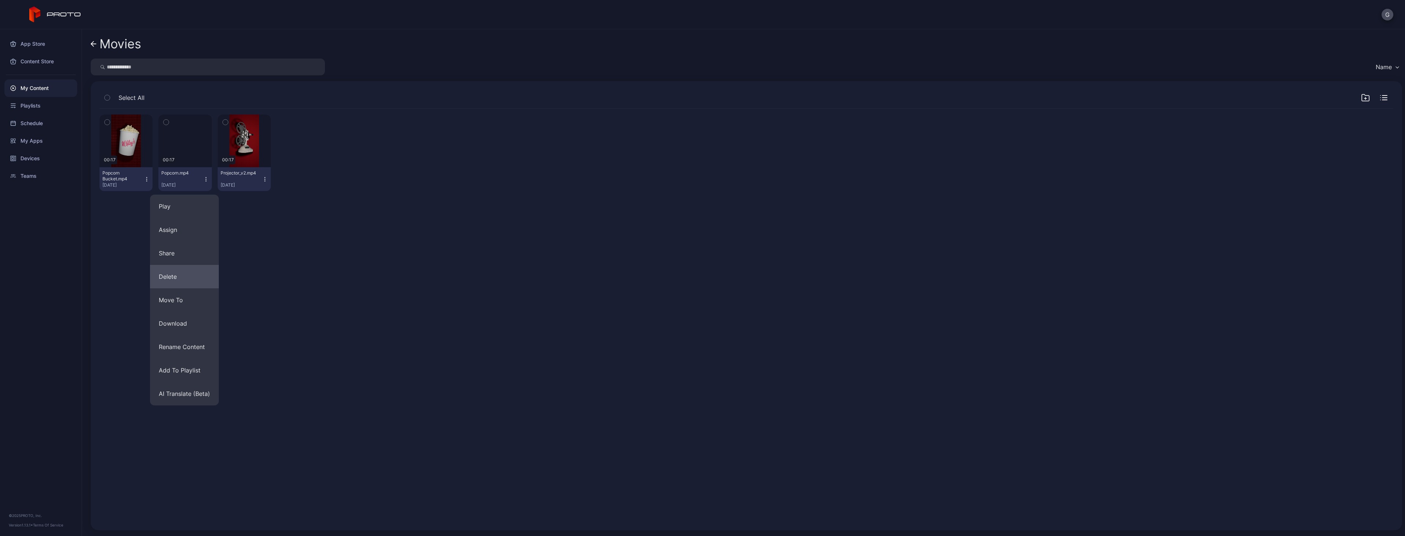
click at [202, 274] on button "Delete" at bounding box center [184, 276] width 69 height 23
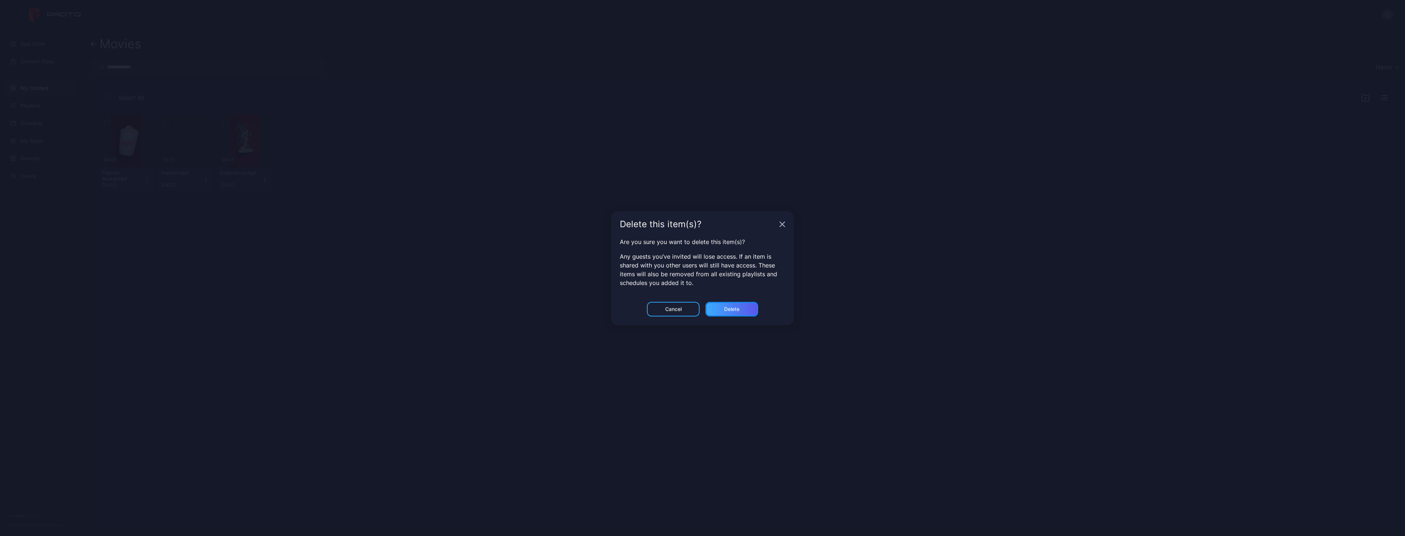
click at [701, 308] on div "Delete" at bounding box center [731, 309] width 53 height 15
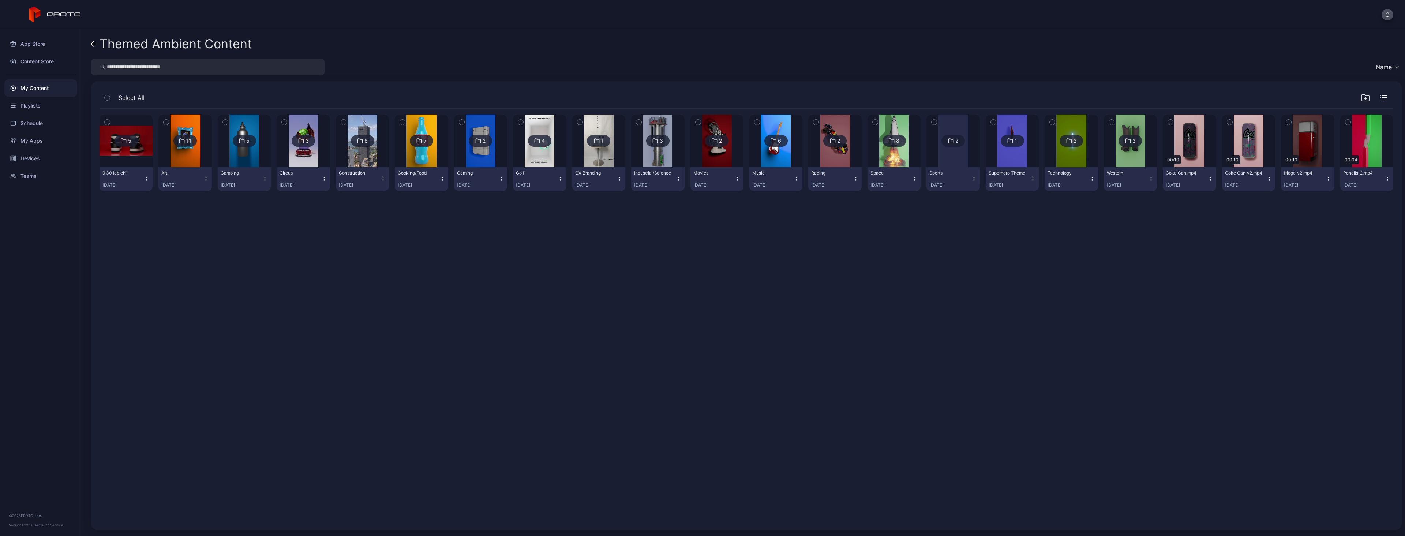
click at [701, 128] on img at bounding box center [776, 140] width 30 height 53
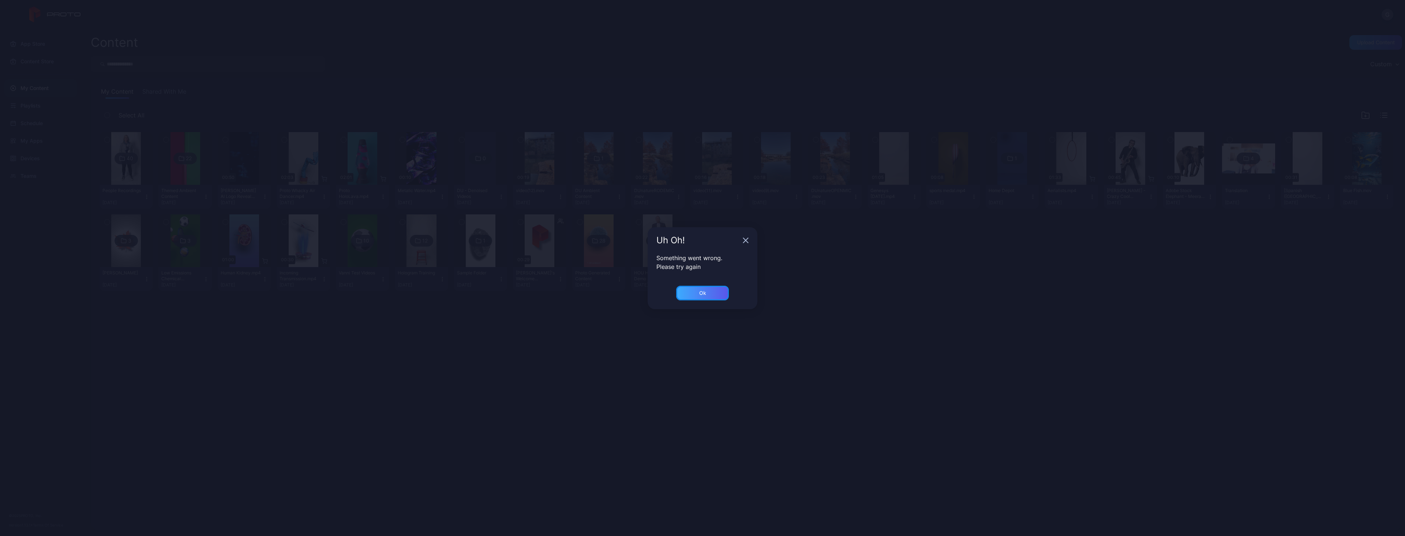
click at [701, 289] on div "Ok" at bounding box center [702, 293] width 53 height 15
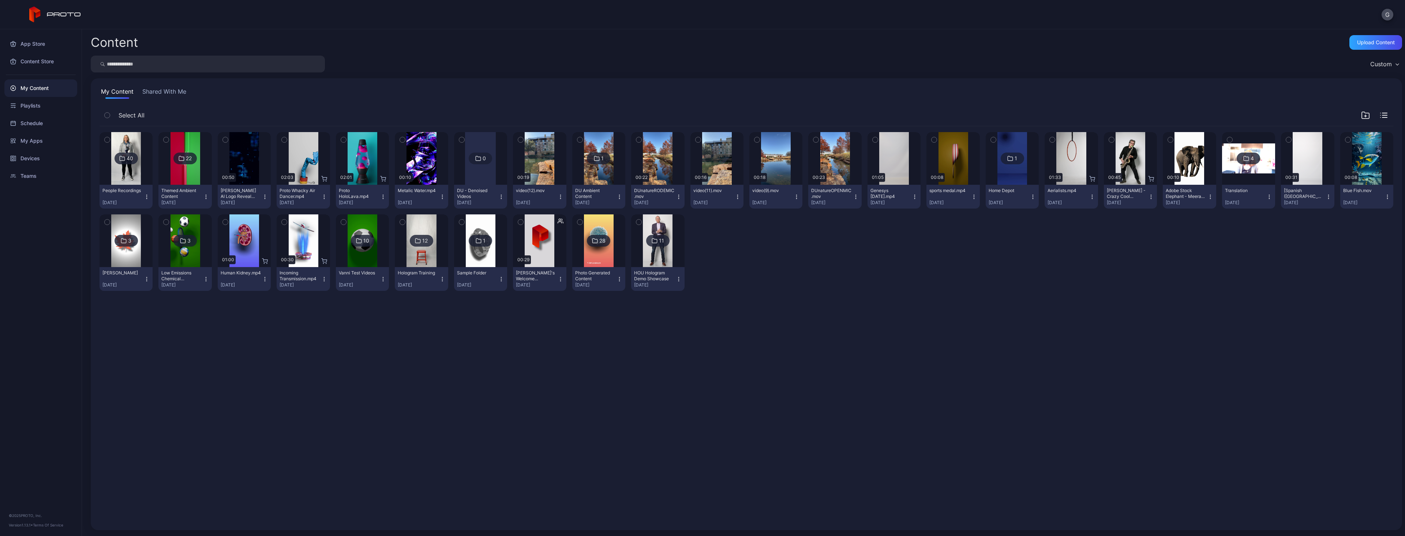
click at [166, 168] on div at bounding box center [185, 158] width 53 height 53
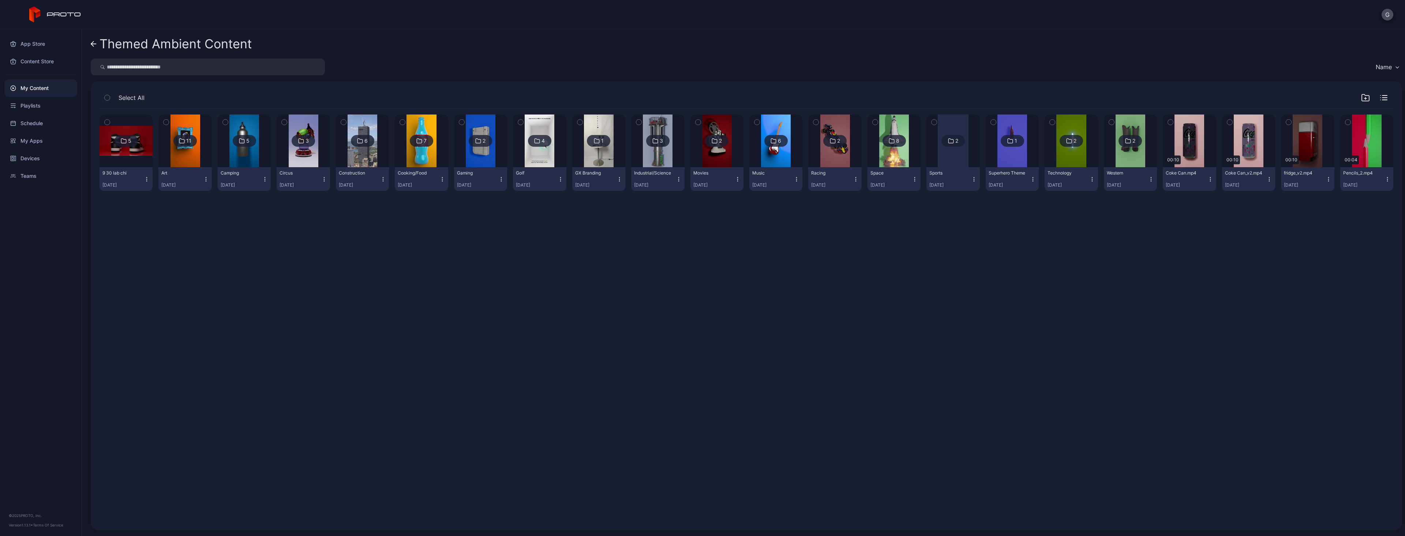
click at [701, 411] on div "5 9 30 lab chi [DATE] 11 Art [DATE] 5 Camping [DATE] 3 Circus [DATE] 6 Construc…" at bounding box center [746, 315] width 1305 height 424
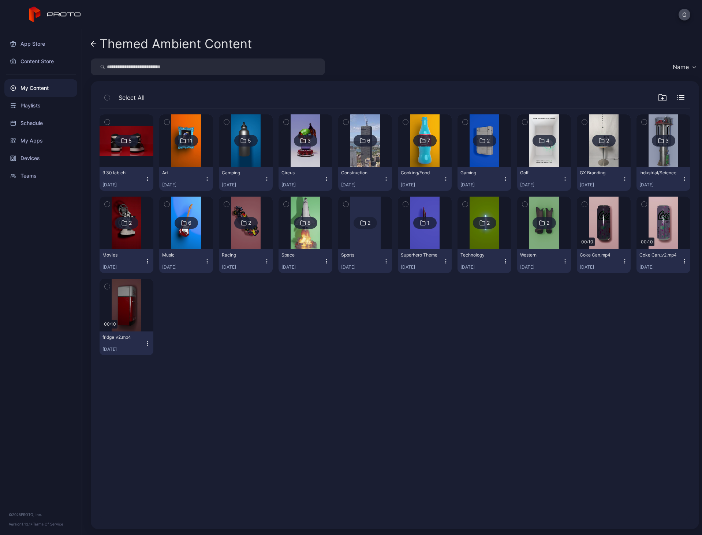
click at [658, 95] on icon "button" at bounding box center [661, 97] width 7 height 7
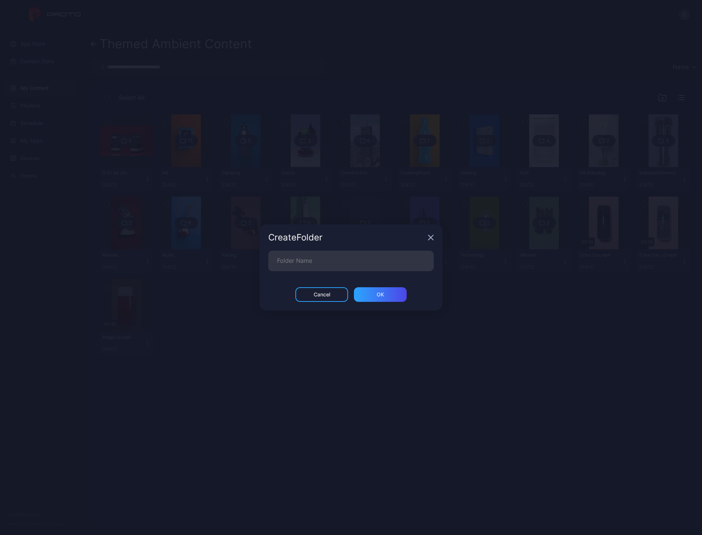
drag, startPoint x: 292, startPoint y: 245, endPoint x: 290, endPoint y: 250, distance: 5.4
click at [290, 249] on div "Create Folder" at bounding box center [350, 238] width 183 height 26
drag, startPoint x: 290, startPoint y: 250, endPoint x: 283, endPoint y: 255, distance: 8.6
click at [285, 254] on div "Create Folder Folder Name Cancel ОК" at bounding box center [350, 268] width 183 height 86
drag, startPoint x: 283, startPoint y: 255, endPoint x: 288, endPoint y: 259, distance: 6.3
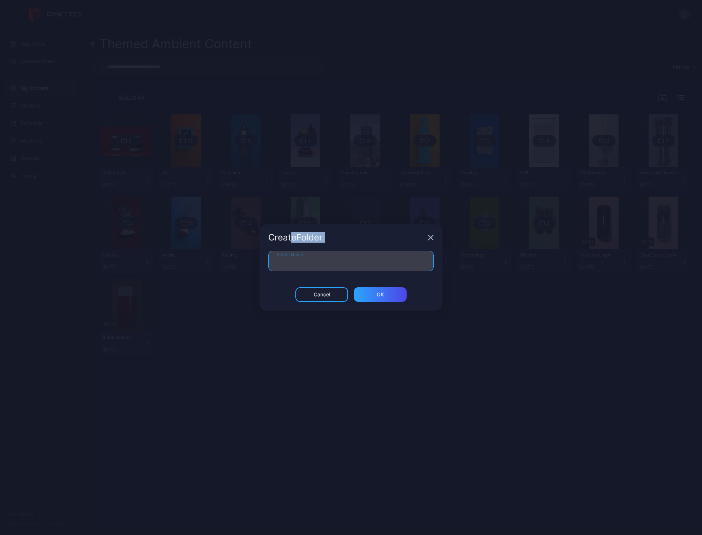
click at [283, 255] on input "Folder Name" at bounding box center [350, 261] width 165 height 20
click at [301, 268] on input "Folder Name" at bounding box center [350, 261] width 165 height 20
type input "**********"
drag, startPoint x: 388, startPoint y: 282, endPoint x: 384, endPoint y: 286, distance: 5.4
click at [385, 283] on div "**********" at bounding box center [350, 269] width 183 height 37
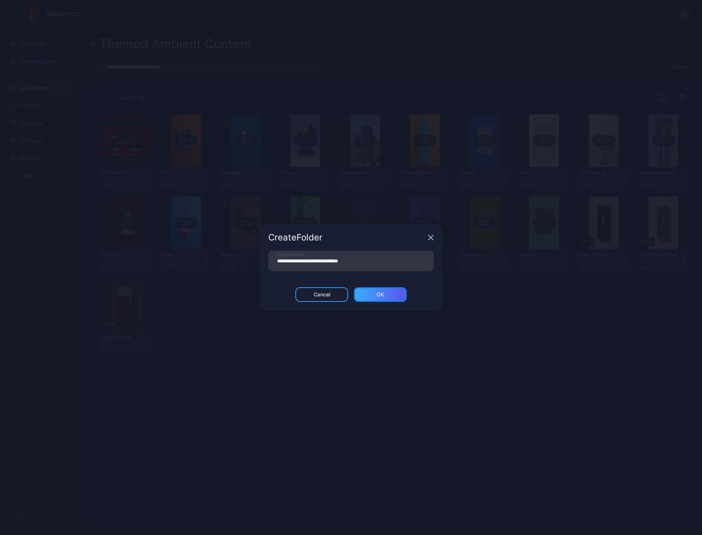
click at [380, 294] on div "ОК" at bounding box center [379, 295] width 7 height 6
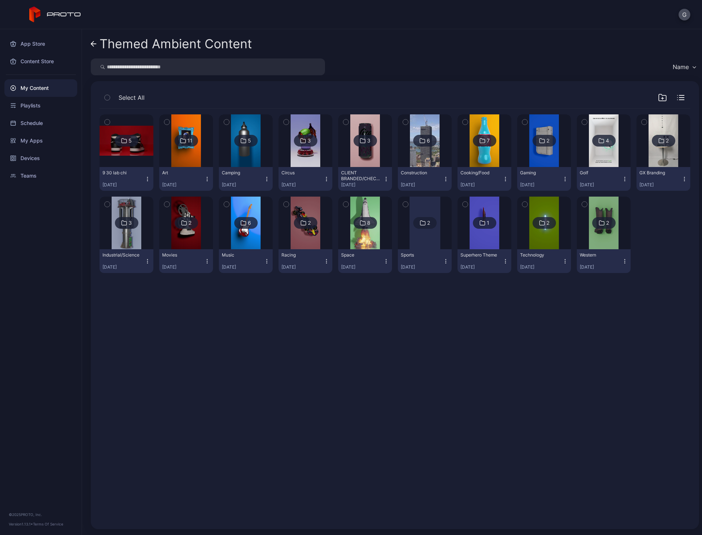
click at [368, 140] on div "3" at bounding box center [364, 141] width 23 height 12
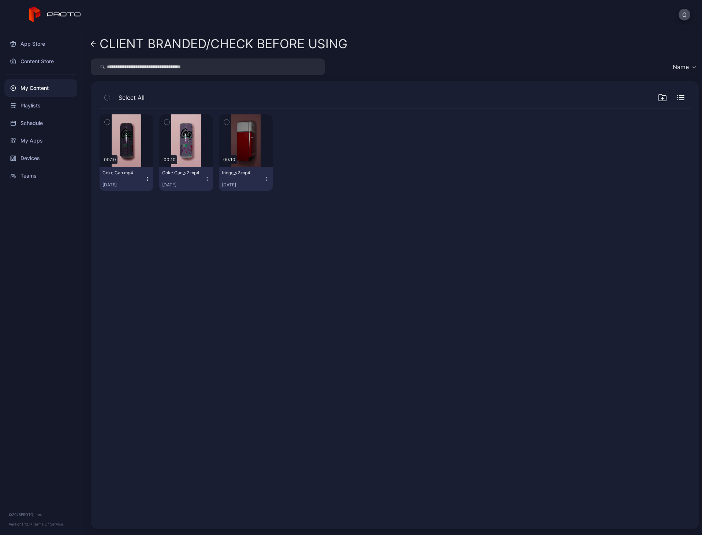
click at [144, 176] on button "Coke Can.mp4 [DATE]" at bounding box center [126, 179] width 54 height 24
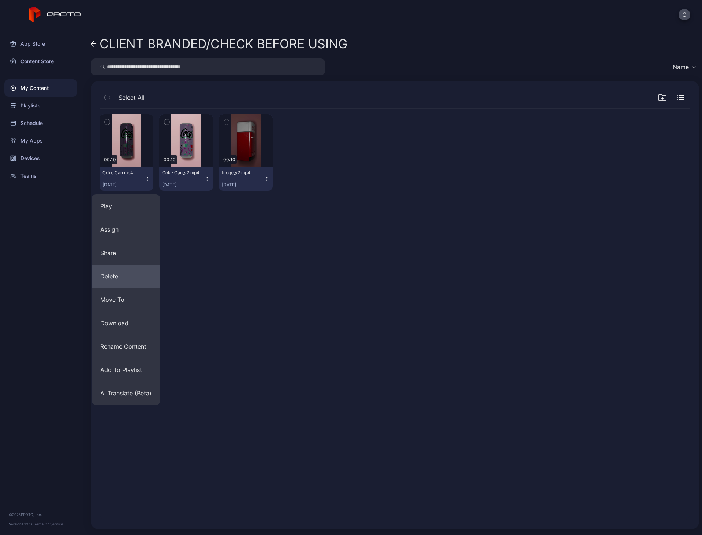
click at [126, 275] on button "Delete" at bounding box center [125, 276] width 69 height 23
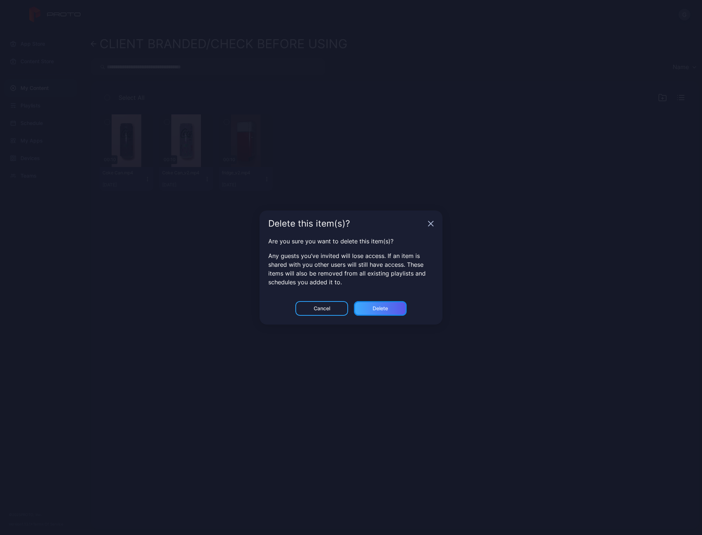
click at [384, 312] on div "Delete" at bounding box center [380, 308] width 53 height 15
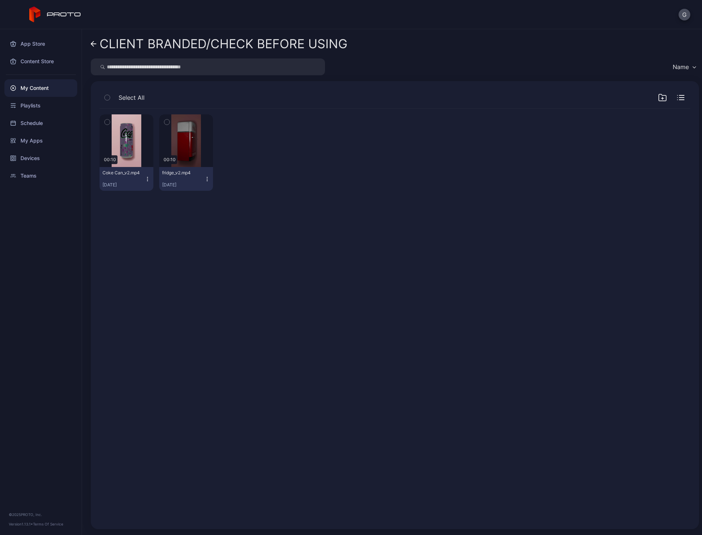
click at [82, 41] on div "CLIENT BRANDED/CHECK BEFORE USING Name Select All Preview 00:10 Coke Can_v2.mp4…" at bounding box center [392, 282] width 620 height 506
click at [90, 40] on div "CLIENT BRANDED/CHECK BEFORE USING Name Select All Preview 00:10 Coke Can_v2.mp4…" at bounding box center [392, 282] width 620 height 506
click at [94, 45] on icon at bounding box center [94, 44] width 6 height 6
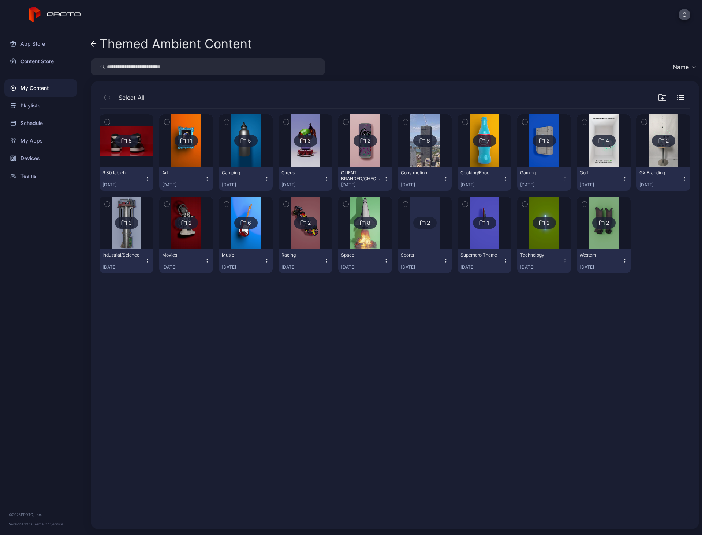
click at [94, 45] on icon at bounding box center [94, 44] width 6 height 6
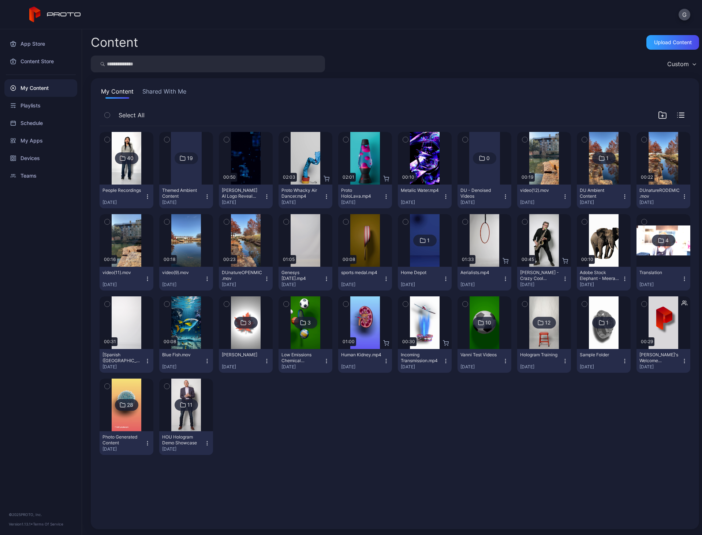
click at [403, 221] on icon "button" at bounding box center [405, 222] width 5 height 8
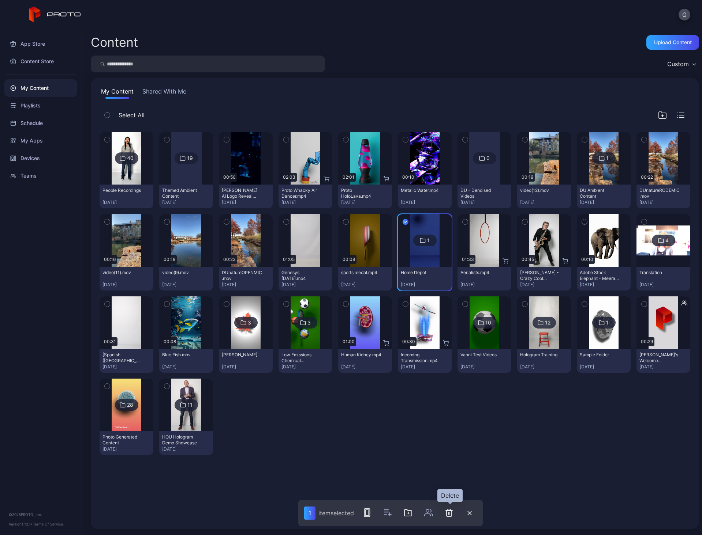
click at [447, 517] on icon "button" at bounding box center [448, 513] width 9 height 9
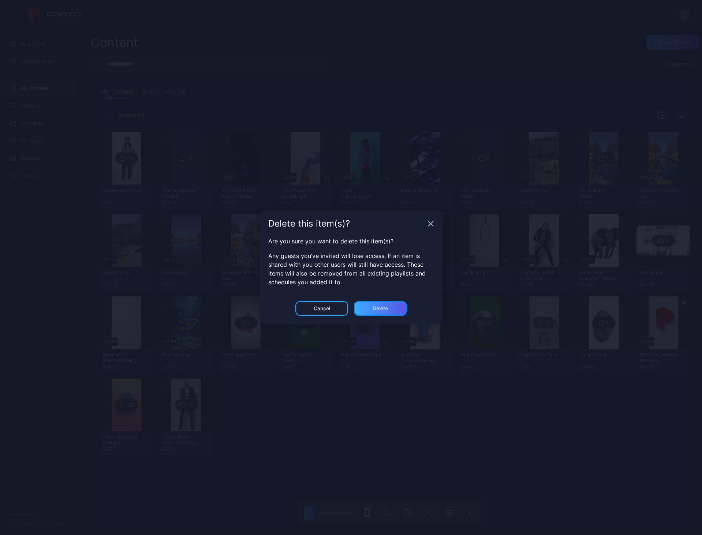
click at [367, 308] on div "Delete" at bounding box center [380, 308] width 53 height 15
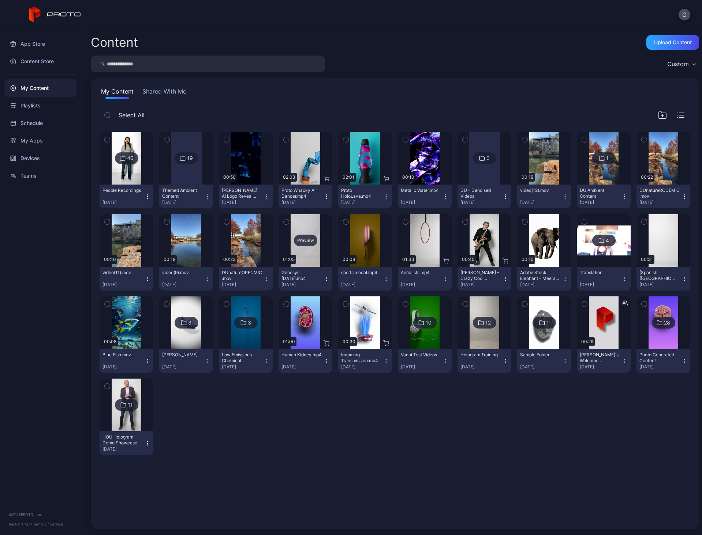
click at [299, 241] on div "Preview" at bounding box center [305, 241] width 23 height 12
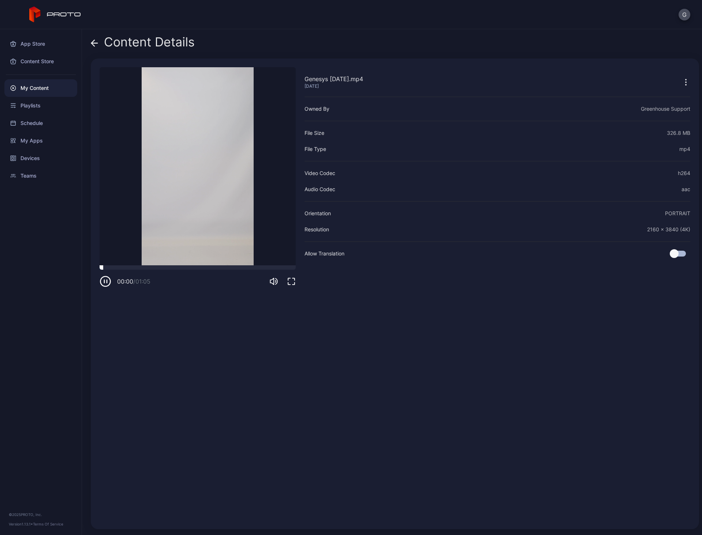
drag, startPoint x: 128, startPoint y: 263, endPoint x: 124, endPoint y: 267, distance: 4.9
click at [128, 264] on video "Sorry, your browser doesn‘t support embedded videos" at bounding box center [197, 166] width 196 height 198
click at [124, 267] on div at bounding box center [197, 268] width 196 height 4
click at [157, 267] on div at bounding box center [197, 268] width 196 height 4
click at [95, 43] on icon at bounding box center [94, 43] width 6 height 0
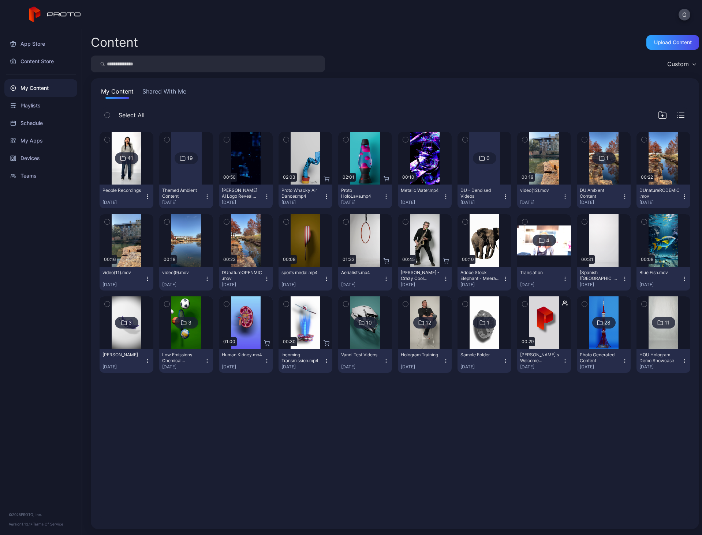
click at [167, 355] on div "Low Emissions Chemical Standards" at bounding box center [182, 358] width 40 height 12
click at [195, 322] on div "3" at bounding box center [185, 323] width 23 height 12
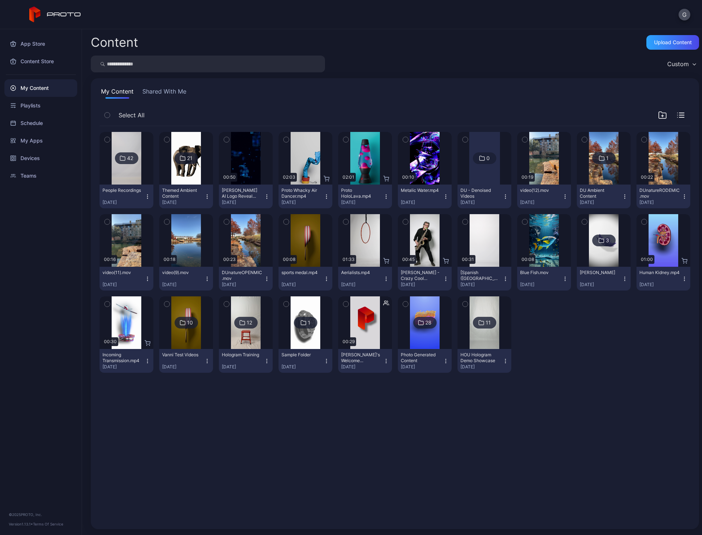
drag, startPoint x: 595, startPoint y: 372, endPoint x: 579, endPoint y: 353, distance: 24.9
click at [587, 371] on div "42 People Recordings [DATE] 21 Themed Ambient Content [DATE] Preview 00:50 [PER…" at bounding box center [394, 252] width 590 height 253
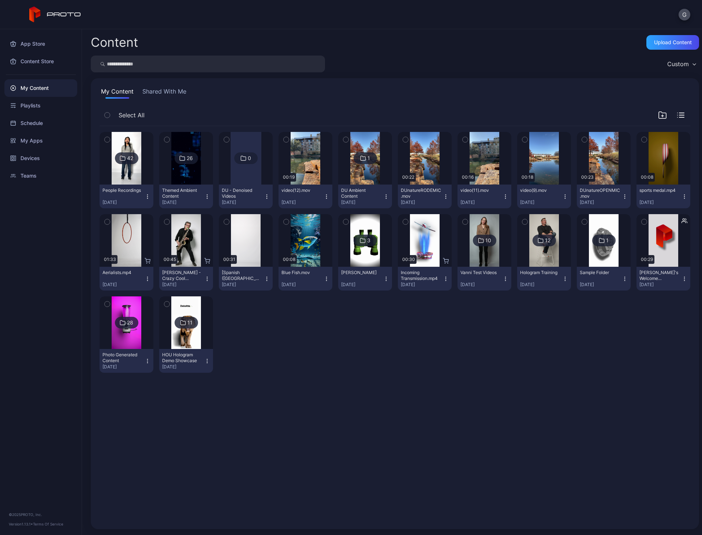
click at [187, 183] on img at bounding box center [186, 158] width 30 height 53
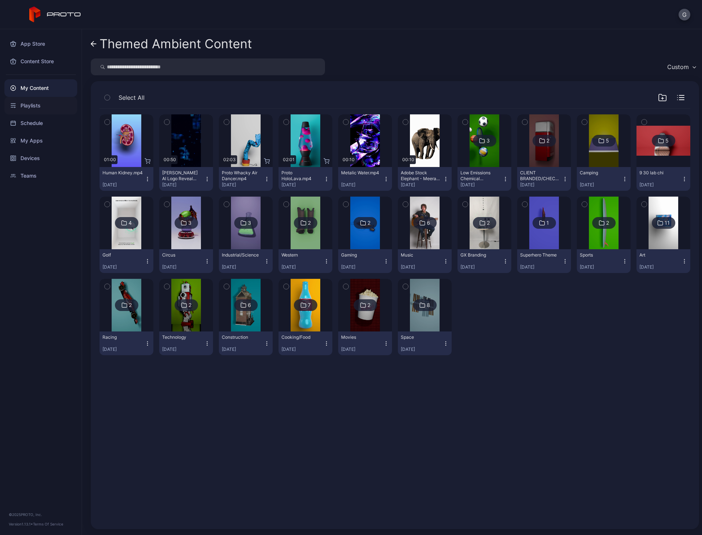
click at [33, 109] on div "Playlists" at bounding box center [40, 106] width 73 height 18
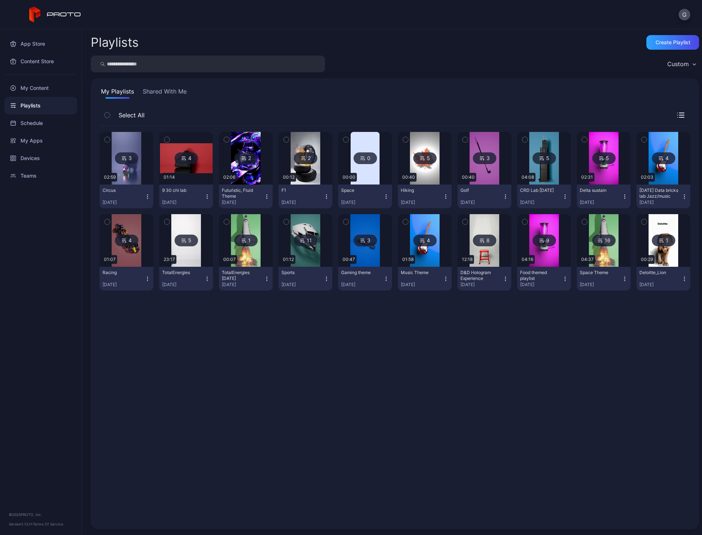
click at [626, 104] on div "My Playlists Shared With Me Select All 3 02:59 Circus [DATE] 4 01:14 9 30 chi l…" at bounding box center [395, 303] width 608 height 451
click at [59, 89] on div "My Content" at bounding box center [40, 88] width 73 height 18
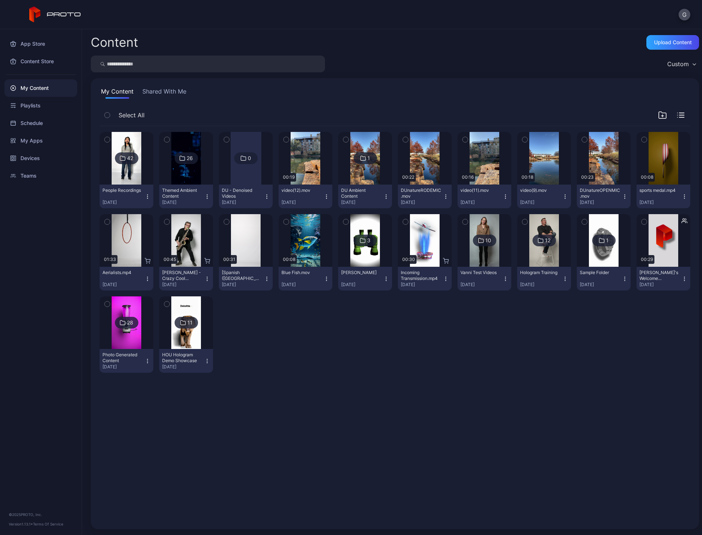
click at [658, 113] on icon "button" at bounding box center [662, 115] width 9 height 9
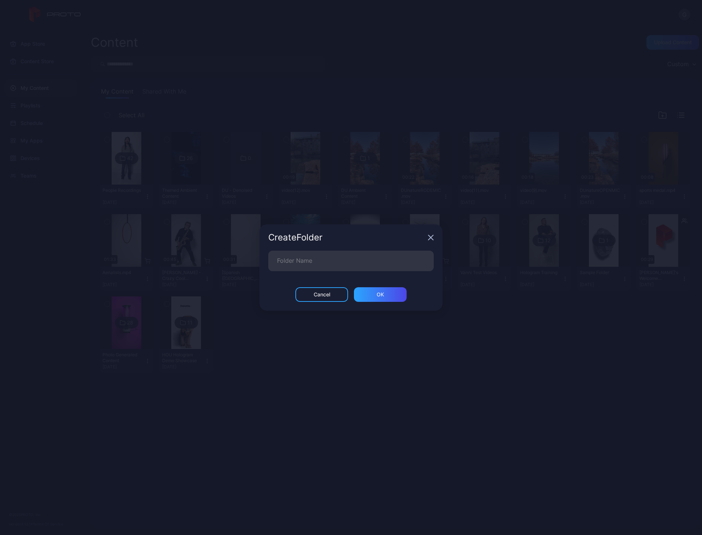
click at [338, 238] on div "Create Folder" at bounding box center [346, 237] width 157 height 9
click at [325, 266] on input "Folder Name" at bounding box center [350, 261] width 165 height 20
type input "*"
type input "**********"
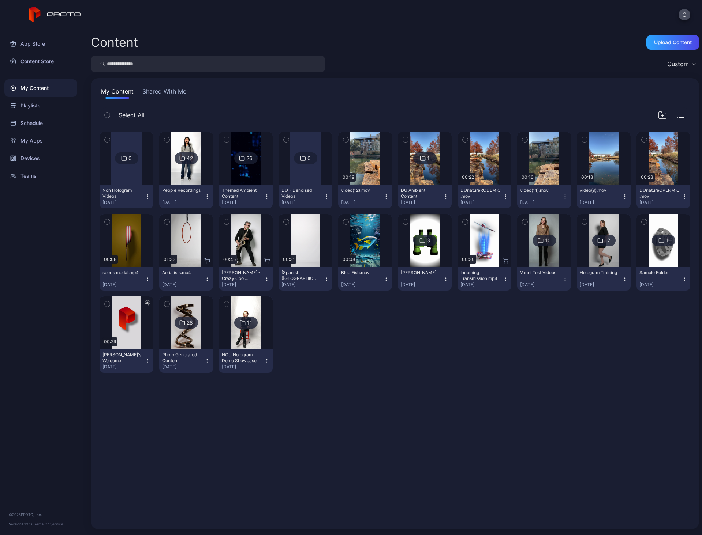
click at [280, 140] on button "button" at bounding box center [285, 139] width 15 height 15
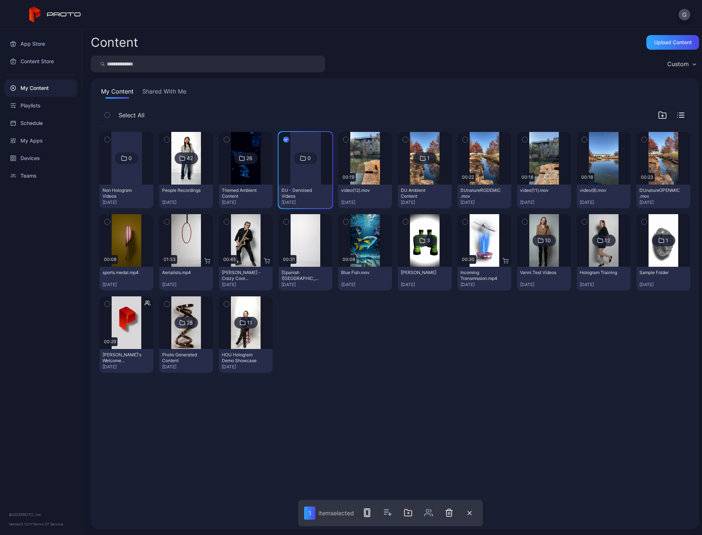
click at [346, 137] on button "button" at bounding box center [345, 139] width 15 height 15
click at [401, 135] on button "button" at bounding box center [405, 139] width 15 height 15
click at [462, 139] on icon "button" at bounding box center [464, 140] width 5 height 8
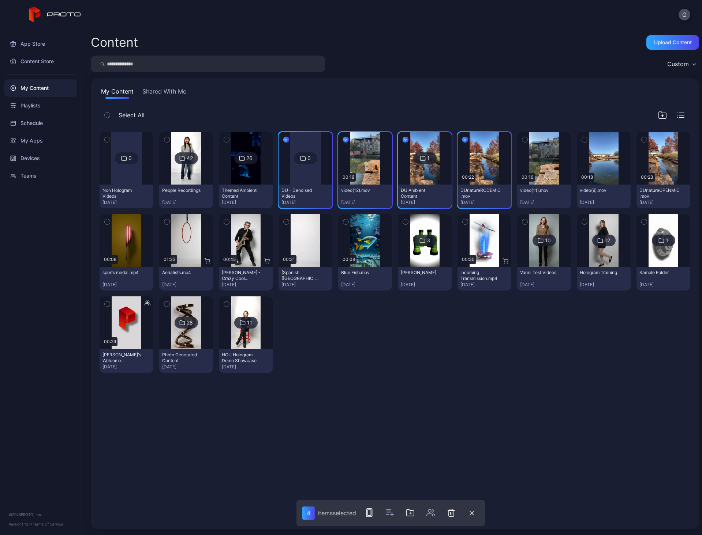
click at [523, 137] on button "button" at bounding box center [524, 139] width 15 height 15
click at [582, 142] on icon "button" at bounding box center [584, 140] width 5 height 8
click at [641, 137] on icon "button" at bounding box center [643, 140] width 5 height 8
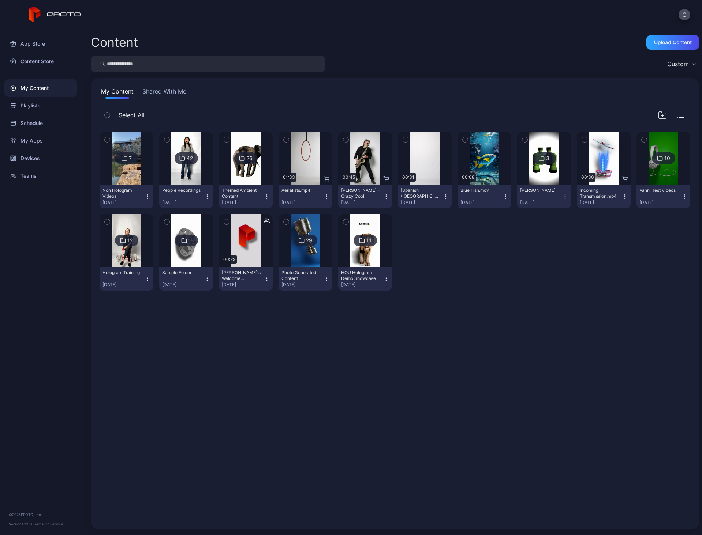
click at [301, 253] on img at bounding box center [305, 240] width 30 height 53
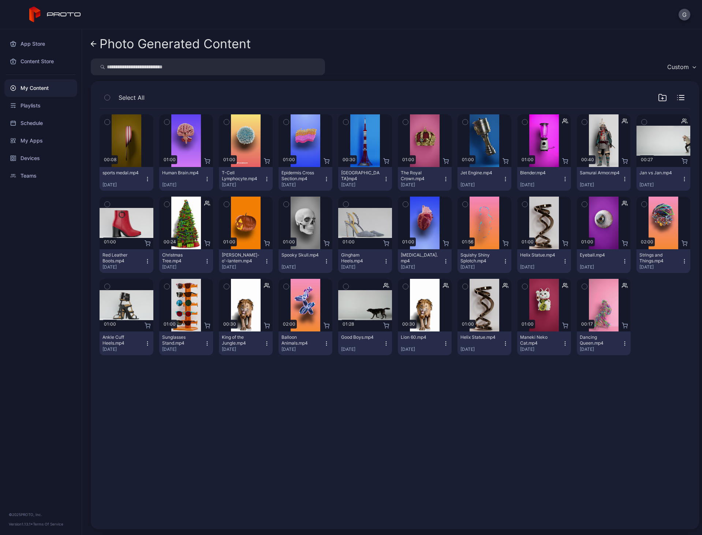
click at [106, 122] on icon "button" at bounding box center [107, 122] width 5 height 8
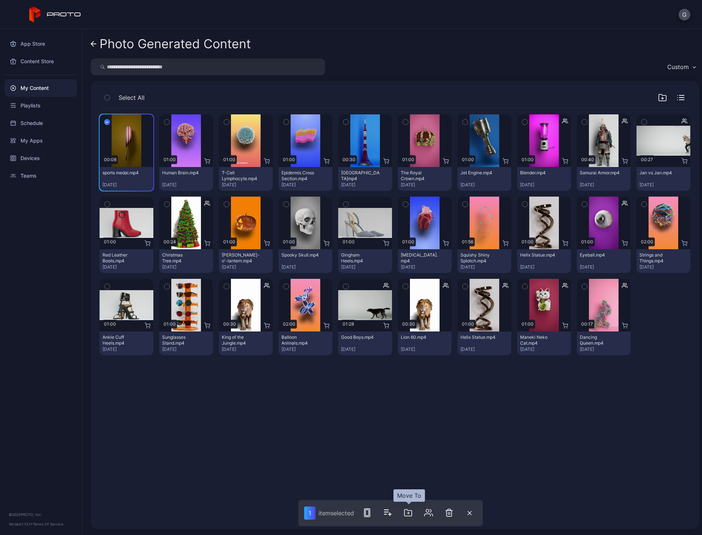
click at [411, 512] on icon "button" at bounding box center [407, 513] width 9 height 9
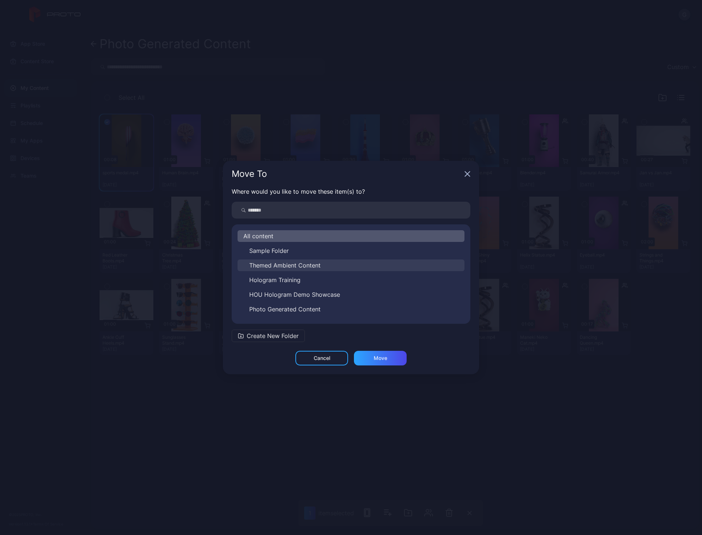
click at [316, 263] on span "Themed Ambient Content" at bounding box center [284, 265] width 71 height 9
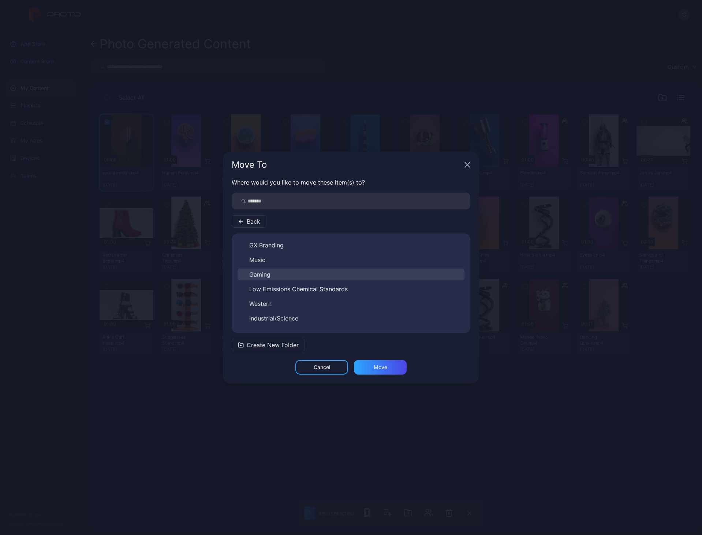
scroll to position [110, 0]
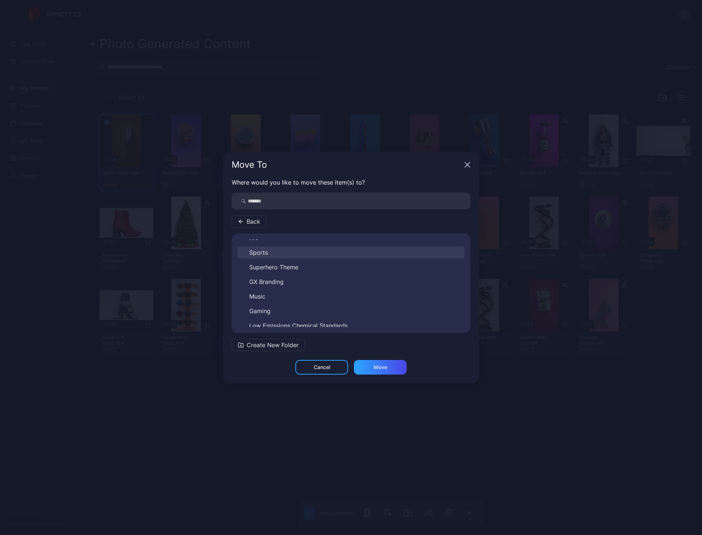
click at [318, 254] on button "Sports" at bounding box center [350, 253] width 227 height 12
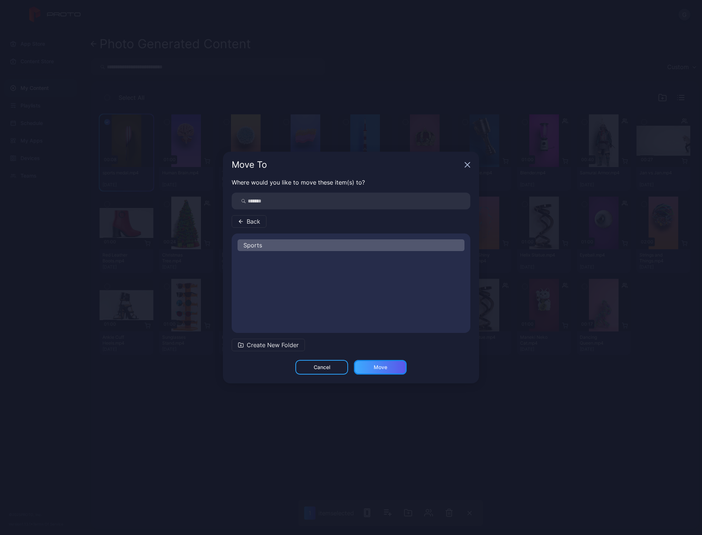
click at [376, 367] on div "Move" at bounding box center [380, 368] width 14 height 6
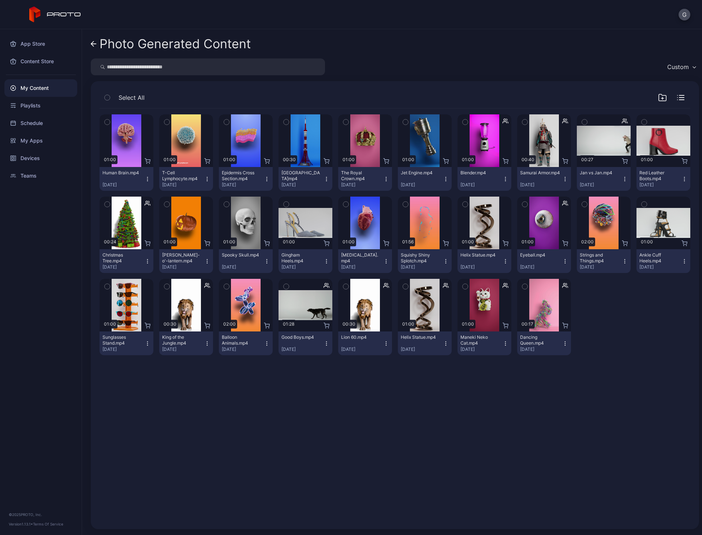
click at [462, 205] on icon "button" at bounding box center [464, 204] width 5 height 8
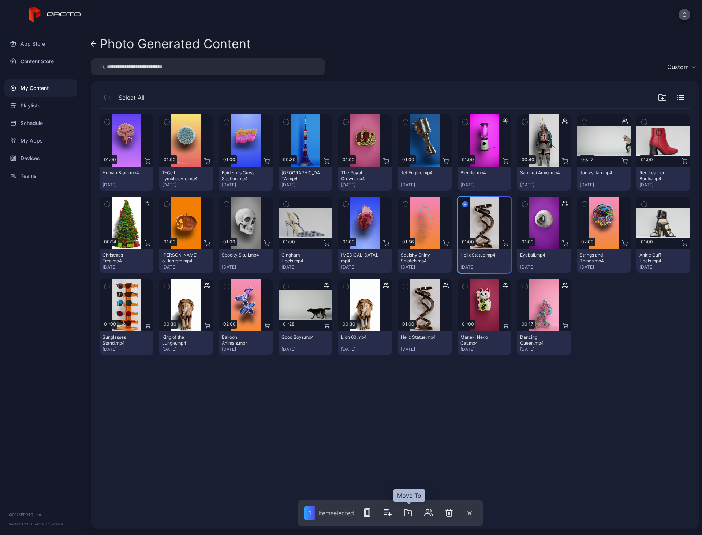
click at [409, 515] on icon "button" at bounding box center [407, 513] width 9 height 9
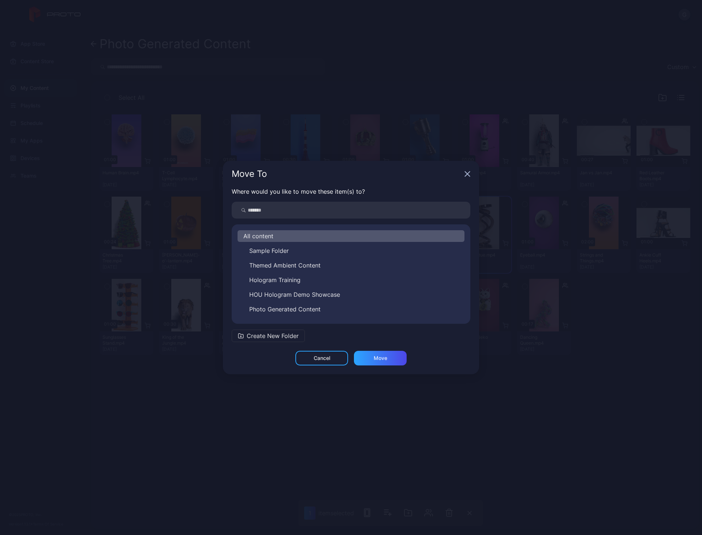
click at [318, 210] on input "search" at bounding box center [351, 210] width 238 height 17
type input "***"
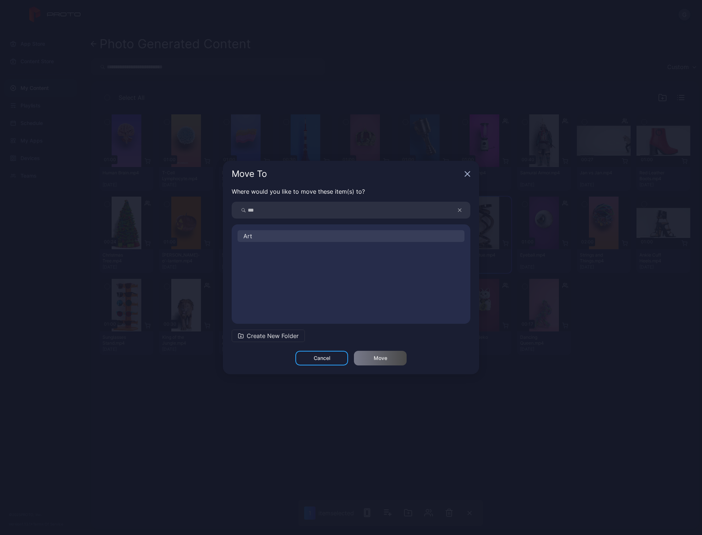
click at [278, 234] on button "Art" at bounding box center [350, 236] width 227 height 12
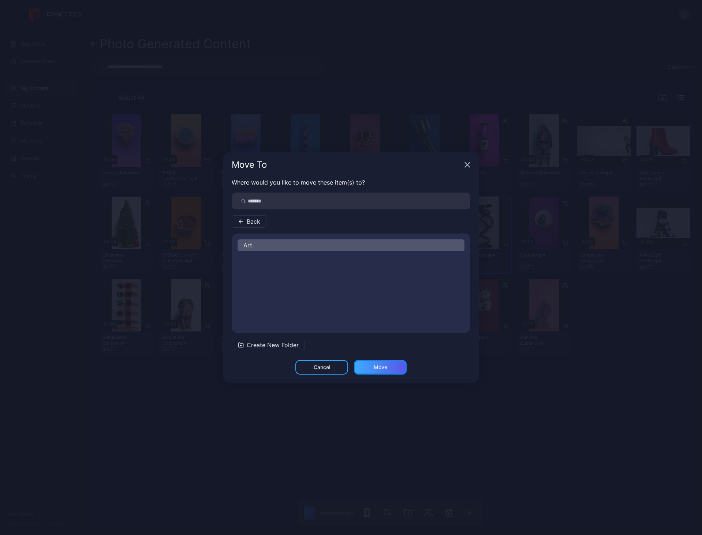
click at [388, 369] on div "Move" at bounding box center [380, 367] width 53 height 15
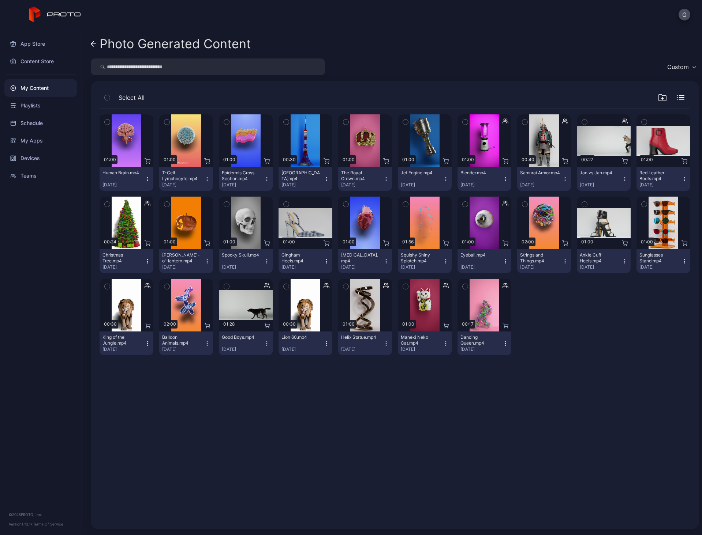
click at [106, 120] on icon "button" at bounding box center [107, 122] width 5 height 8
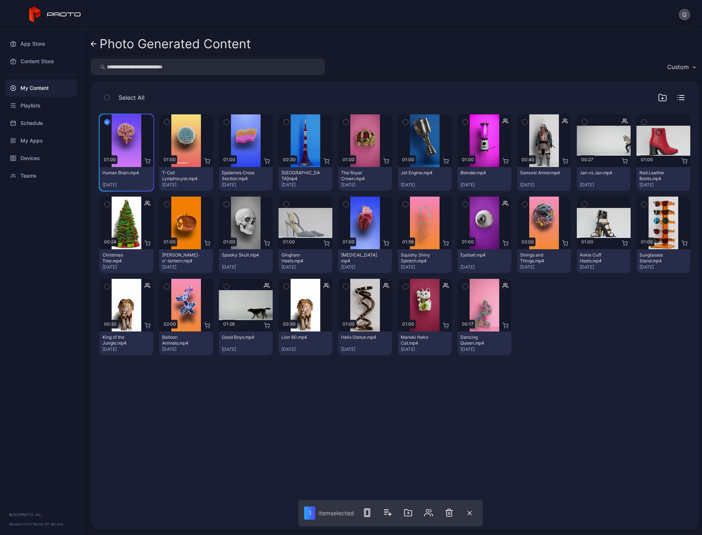
click at [164, 122] on icon "button" at bounding box center [166, 122] width 5 height 8
click at [221, 121] on button "button" at bounding box center [226, 121] width 15 height 15
click at [407, 515] on icon "button" at bounding box center [410, 513] width 9 height 9
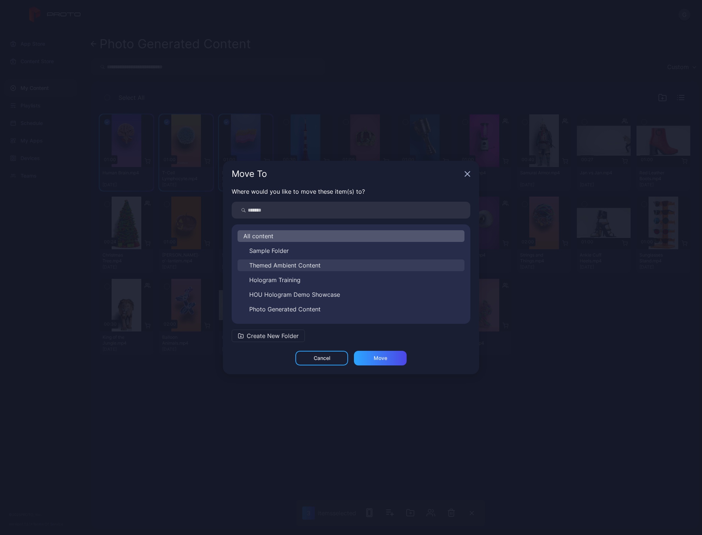
click at [304, 262] on span "Themed Ambient Content" at bounding box center [284, 265] width 71 height 9
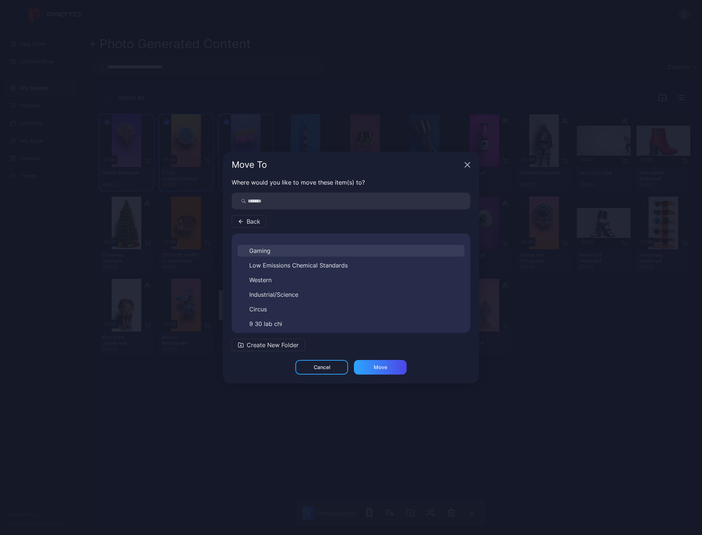
scroll to position [183, 0]
click at [307, 278] on button "Industrial/Science" at bounding box center [350, 282] width 227 height 12
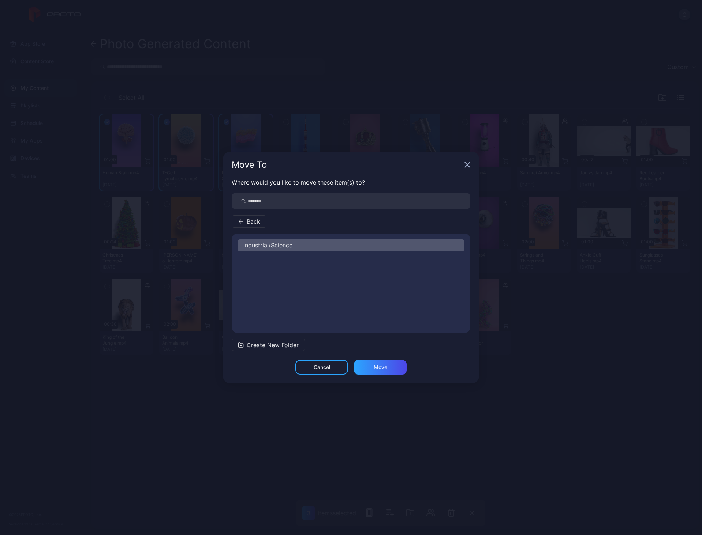
scroll to position [0, 0]
click at [365, 369] on div "Move" at bounding box center [380, 367] width 53 height 15
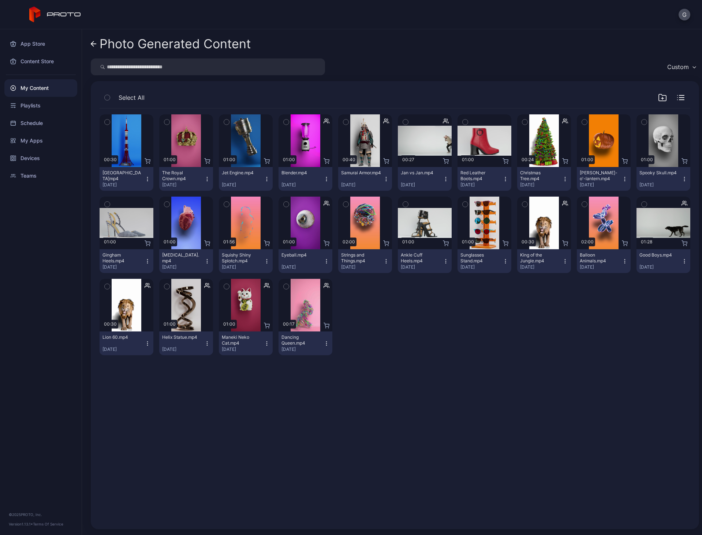
click at [164, 204] on icon "button" at bounding box center [166, 204] width 5 height 8
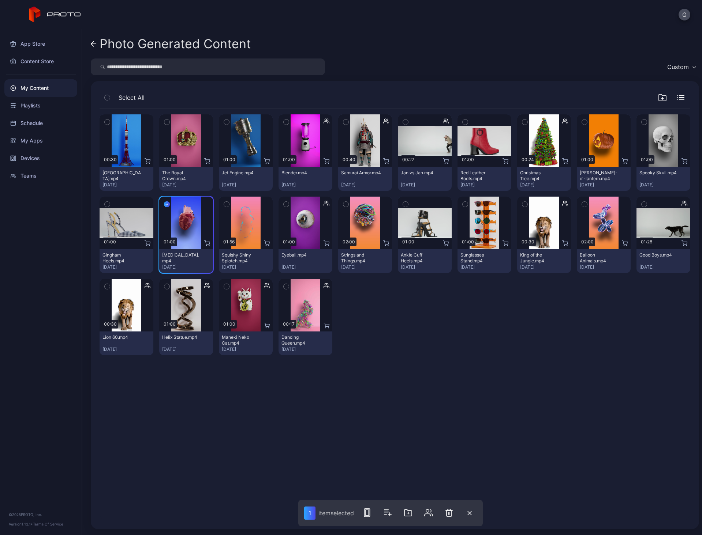
click at [283, 208] on icon "button" at bounding box center [285, 204] width 5 height 8
click at [408, 511] on icon "button" at bounding box center [410, 513] width 9 height 9
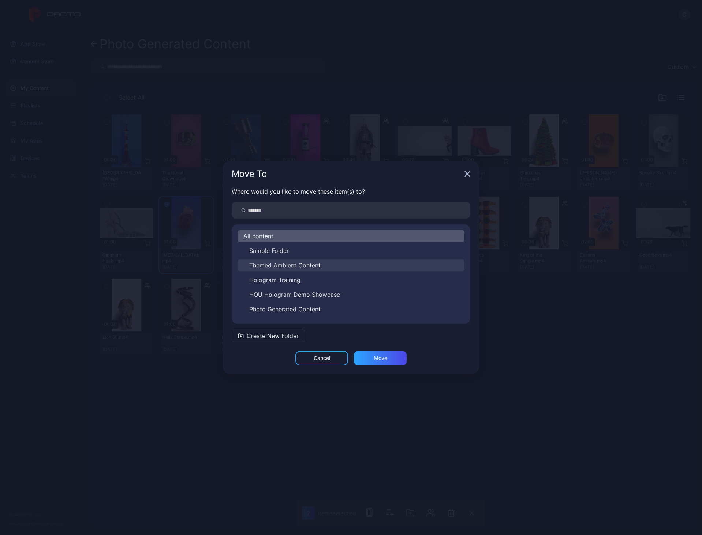
click at [323, 267] on button "Themed Ambient Content" at bounding box center [350, 266] width 227 height 12
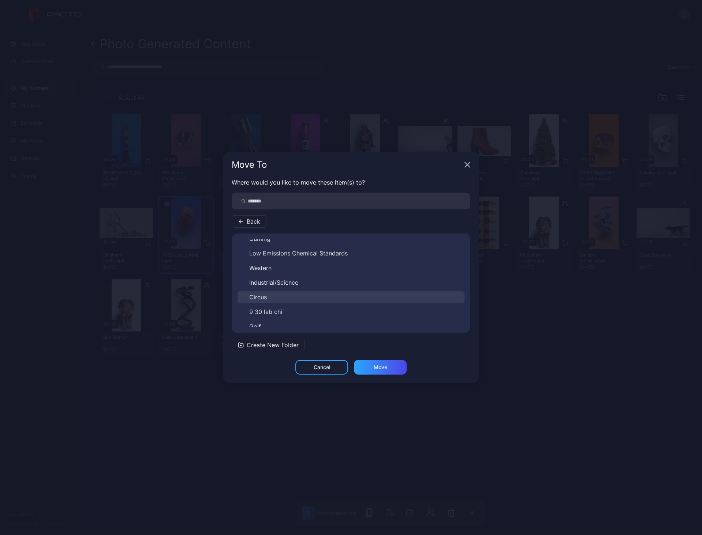
scroll to position [217, 0]
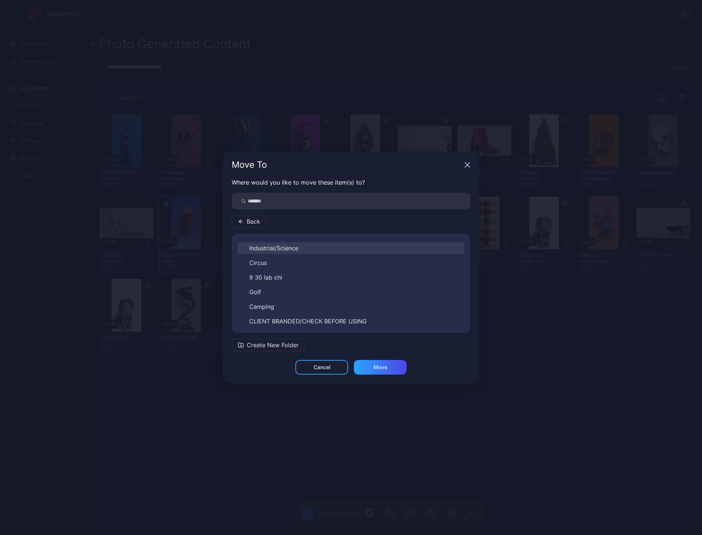
click at [317, 252] on button "Industrial/Science" at bounding box center [350, 249] width 227 height 12
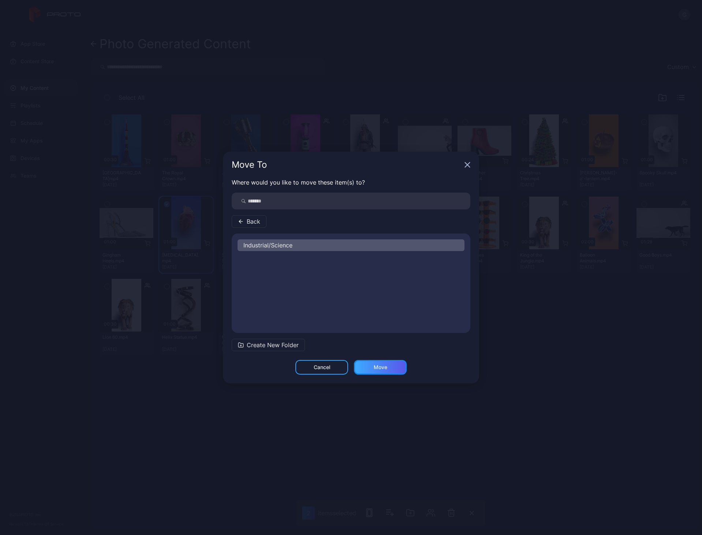
click at [384, 367] on div "Move" at bounding box center [380, 368] width 14 height 6
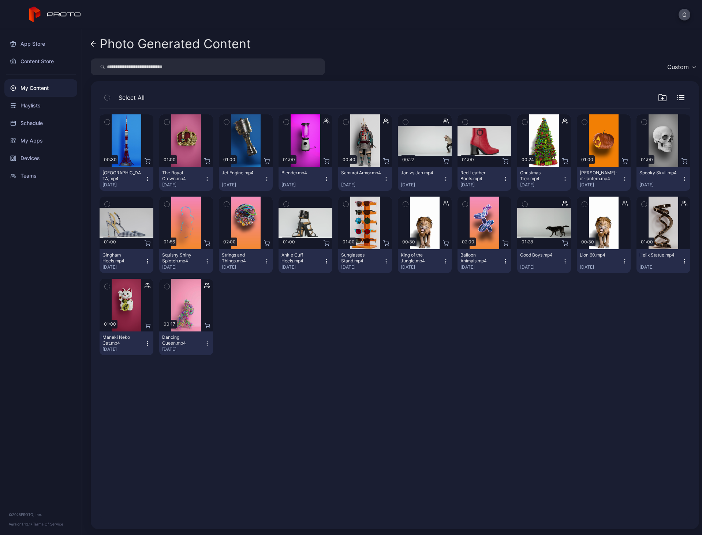
click at [92, 41] on icon at bounding box center [94, 44] width 6 height 6
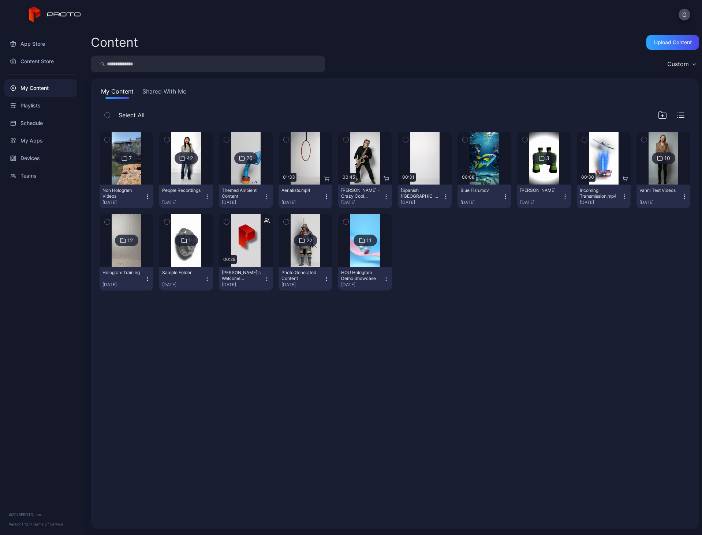
click at [323, 277] on icon "button" at bounding box center [326, 279] width 6 height 6
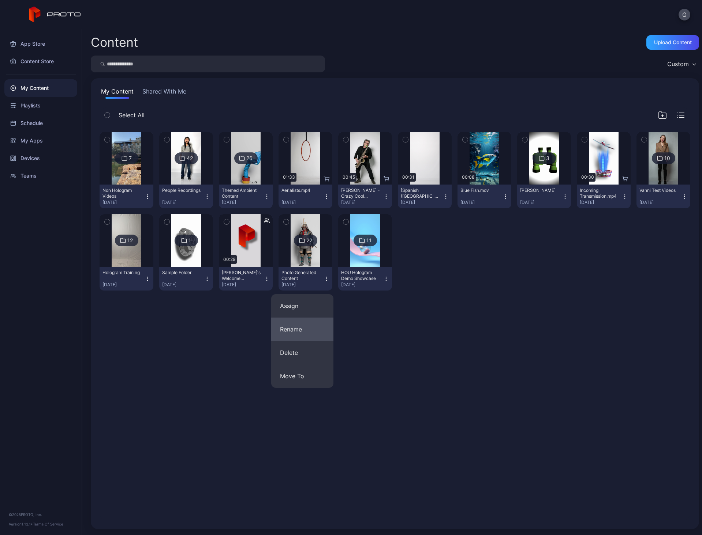
click at [316, 328] on button "Rename" at bounding box center [302, 329] width 62 height 23
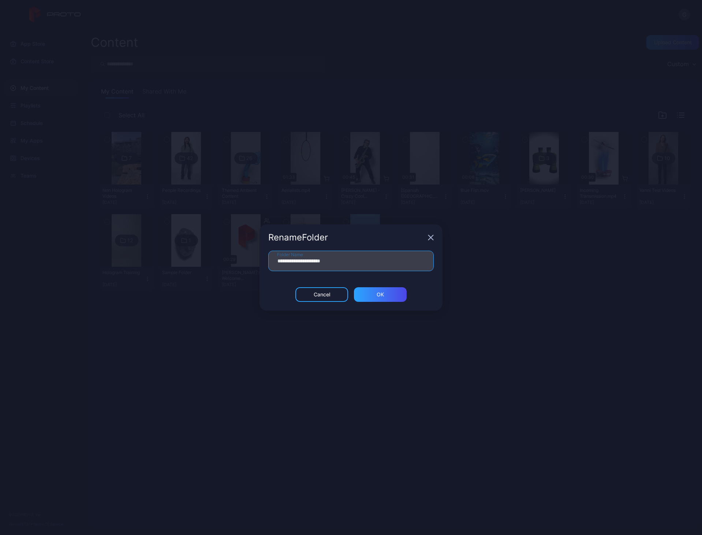
click at [281, 264] on input "**********" at bounding box center [350, 261] width 165 height 20
click at [281, 263] on input "**********" at bounding box center [350, 261] width 165 height 20
type input "**********"
click at [402, 294] on div "ОК" at bounding box center [380, 295] width 53 height 15
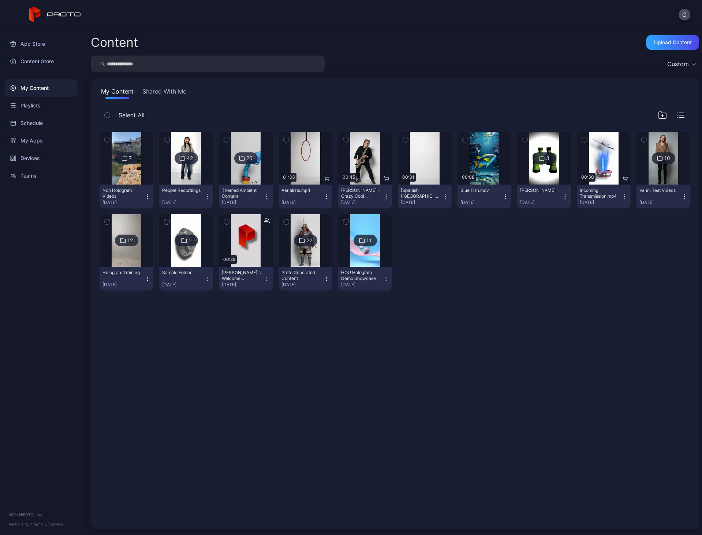
click at [236, 178] on img at bounding box center [246, 158] width 30 height 53
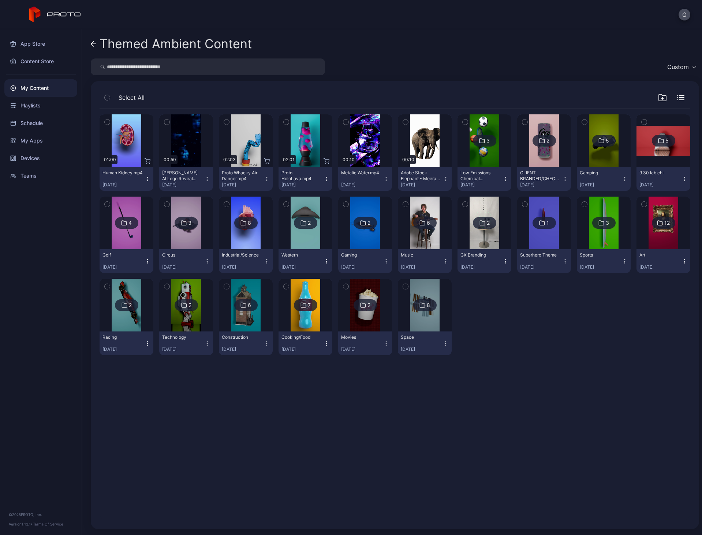
drag, startPoint x: 646, startPoint y: 99, endPoint x: 649, endPoint y: 97, distance: 3.9
click at [646, 98] on div "Select All" at bounding box center [394, 99] width 590 height 19
click at [658, 97] on icon "button" at bounding box center [661, 97] width 7 height 7
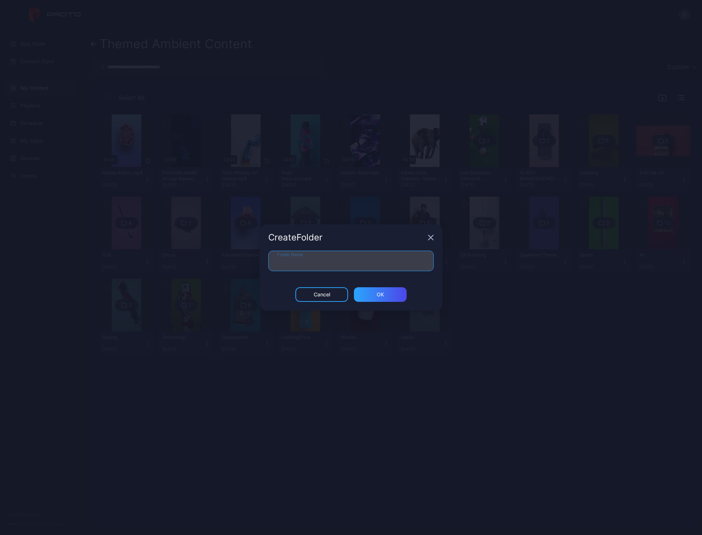
click at [369, 263] on input "Folder Name" at bounding box center [350, 261] width 165 height 20
type input "**********"
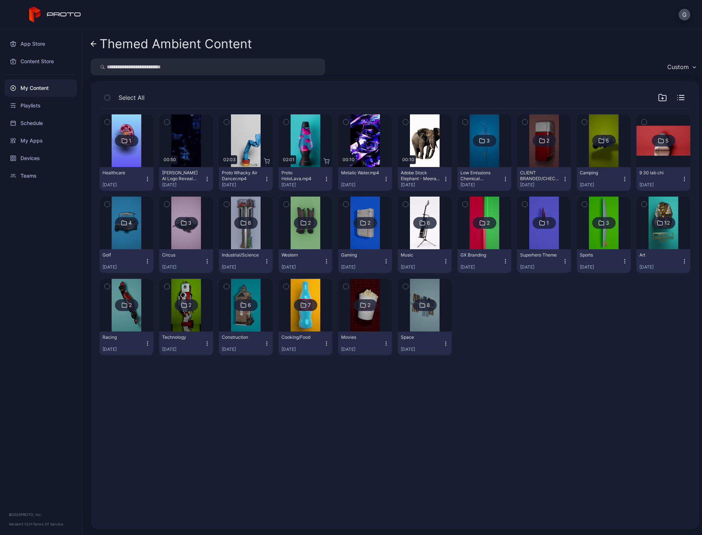
click at [474, 176] on div "Low Emissions Chemical Standards" at bounding box center [480, 176] width 40 height 12
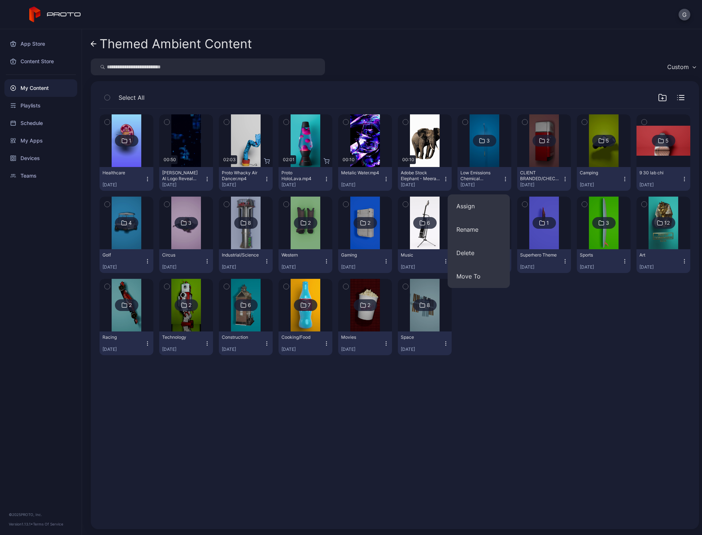
click at [474, 168] on button "Low Emissions Chemical Standards [DATE]" at bounding box center [484, 179] width 54 height 24
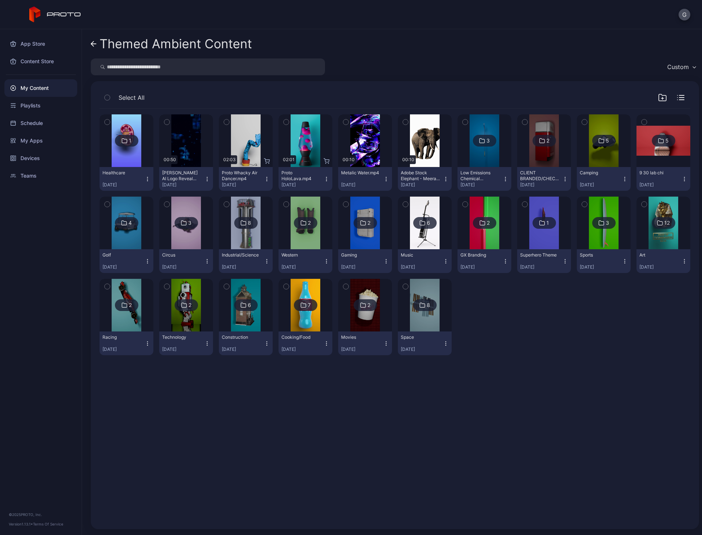
click at [474, 154] on img at bounding box center [484, 140] width 30 height 53
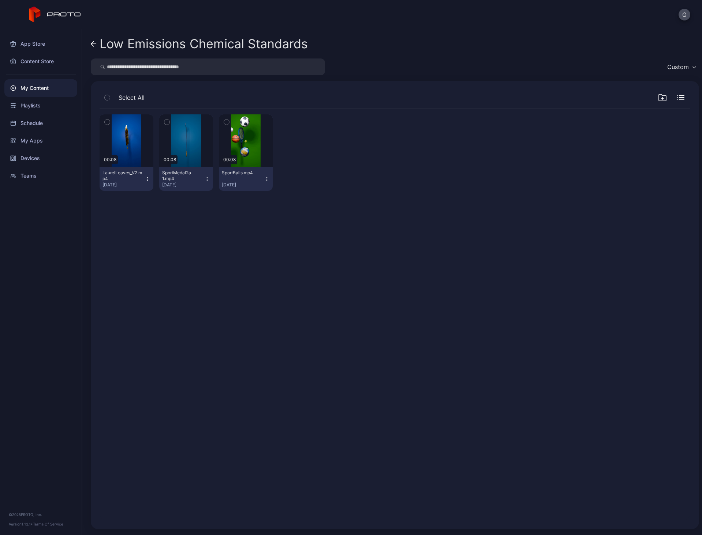
click at [105, 123] on div "button" at bounding box center [107, 122] width 6 height 6
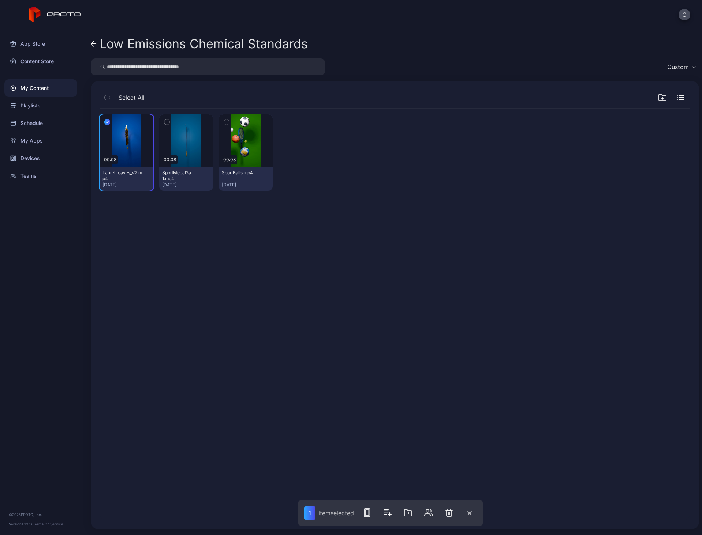
click at [169, 122] on div "button" at bounding box center [167, 122] width 6 height 6
click at [224, 120] on icon "button" at bounding box center [226, 122] width 5 height 8
click at [414, 515] on icon "button" at bounding box center [409, 513] width 7 height 7
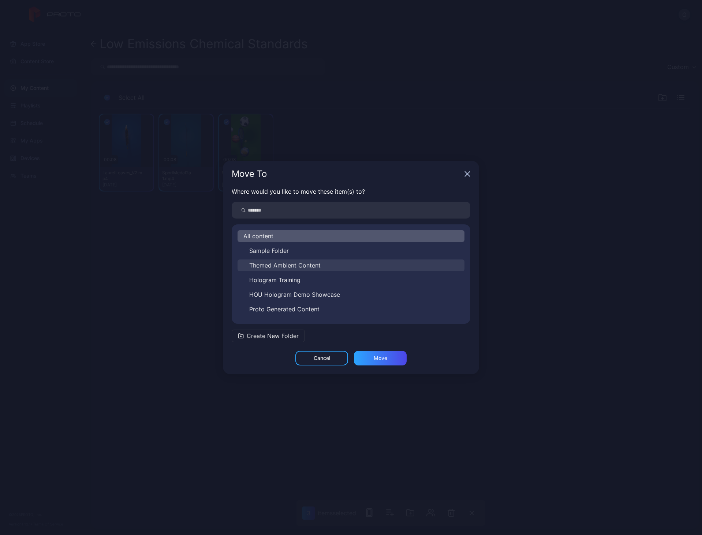
click at [309, 264] on span "Themed Ambient Content" at bounding box center [284, 265] width 71 height 9
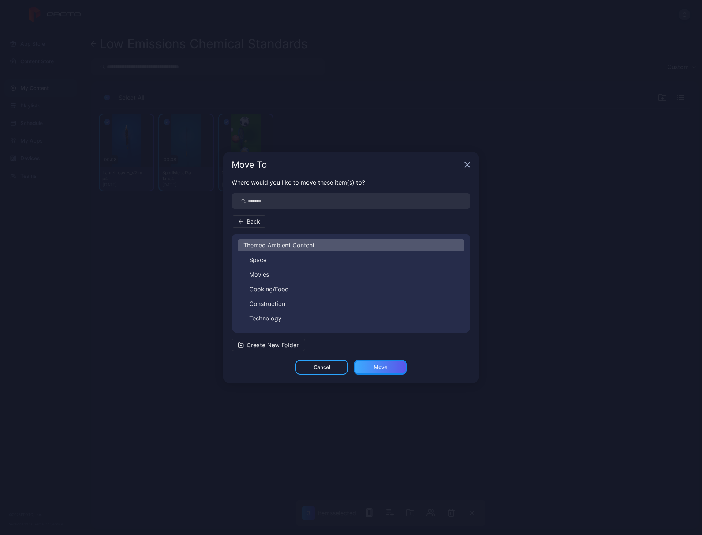
click at [385, 369] on div "Move" at bounding box center [380, 368] width 14 height 6
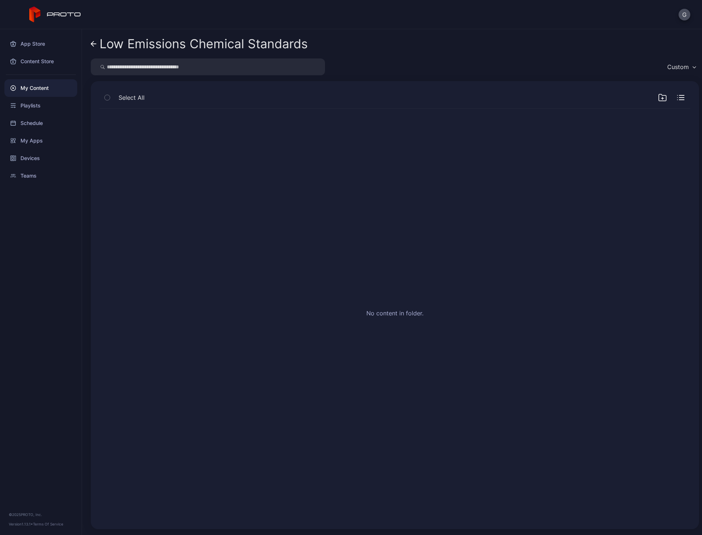
click at [96, 45] on icon at bounding box center [94, 44] width 6 height 6
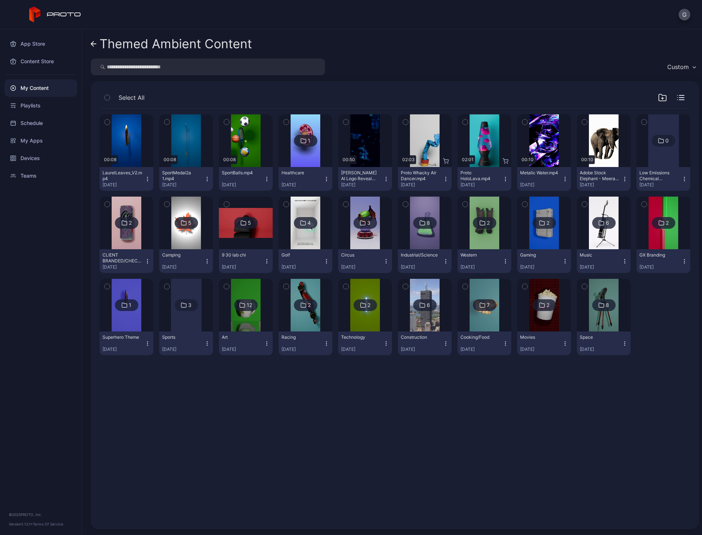
click at [681, 178] on icon "button" at bounding box center [684, 179] width 6 height 6
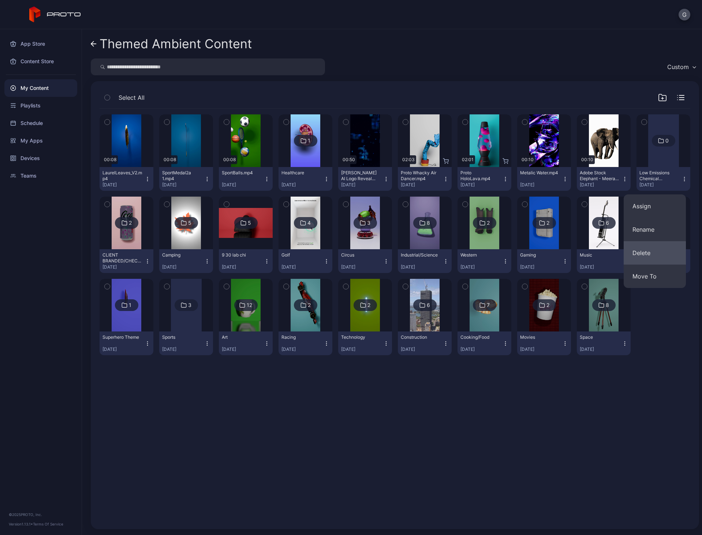
click at [658, 255] on button "Delete" at bounding box center [654, 252] width 62 height 23
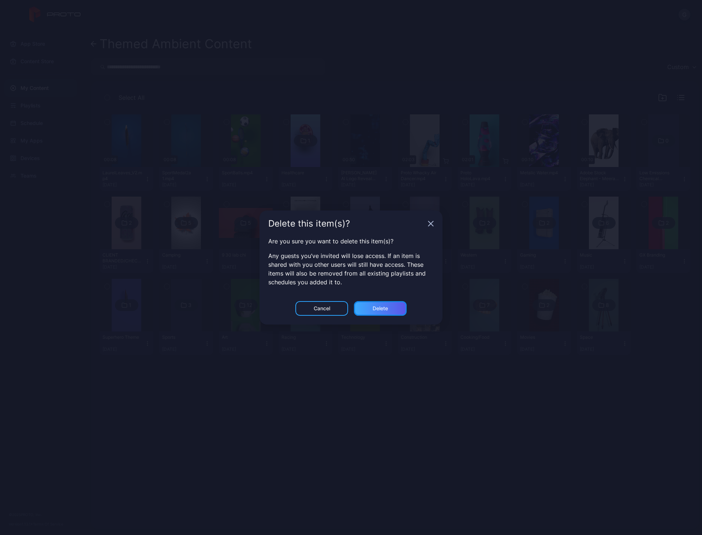
click at [374, 310] on div "Delete" at bounding box center [379, 309] width 15 height 6
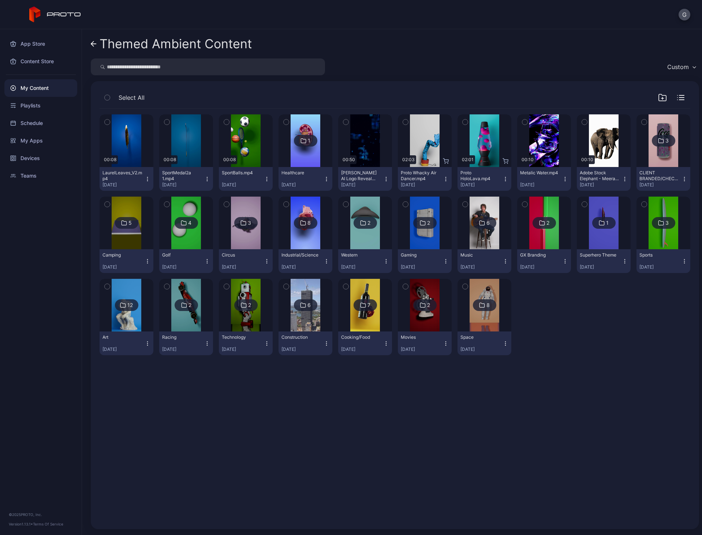
click at [316, 231] on img at bounding box center [305, 223] width 30 height 53
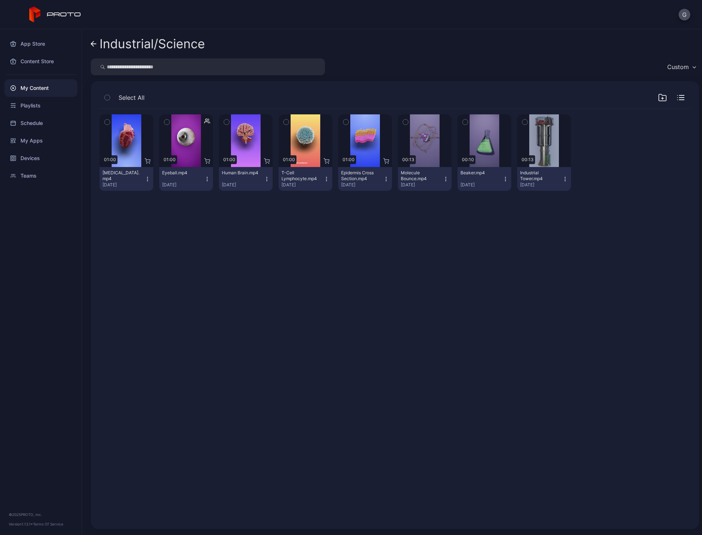
click at [105, 122] on icon "button" at bounding box center [107, 122] width 5 height 8
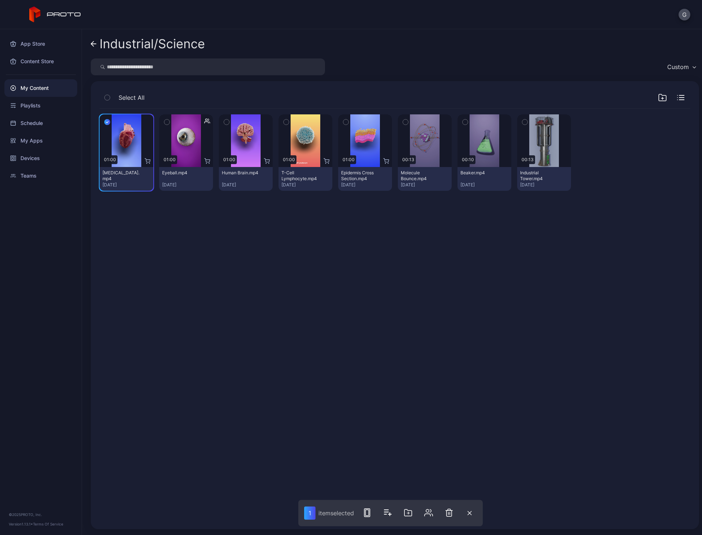
click at [168, 120] on icon "button" at bounding box center [166, 122] width 5 height 8
click at [219, 121] on button "button" at bounding box center [226, 121] width 15 height 15
click at [285, 123] on icon "button" at bounding box center [285, 122] width 5 height 8
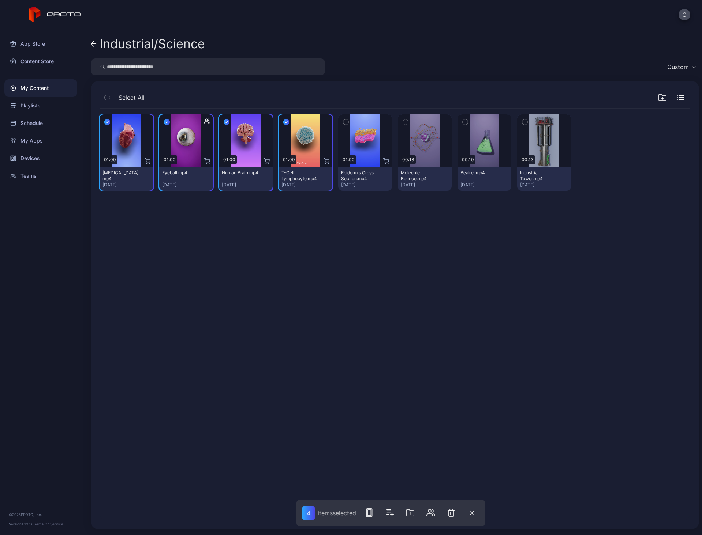
click at [343, 121] on icon "button" at bounding box center [345, 122] width 5 height 8
click at [411, 515] on icon "button" at bounding box center [410, 513] width 1 height 2
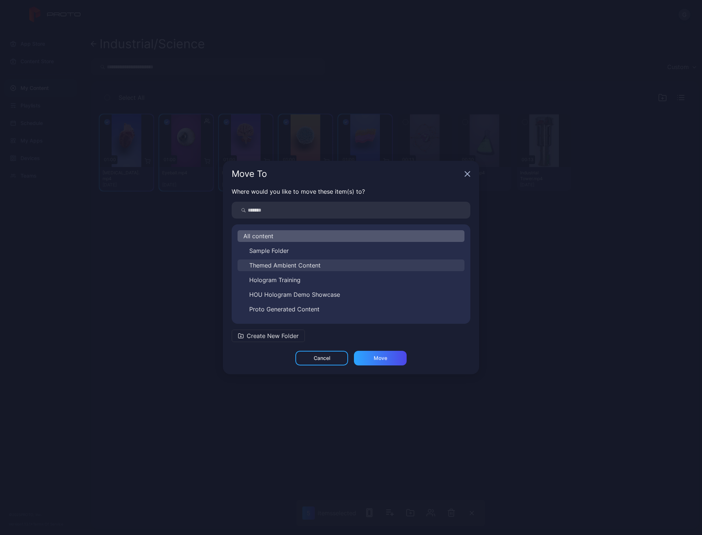
click at [301, 264] on span "Themed Ambient Content" at bounding box center [284, 265] width 71 height 9
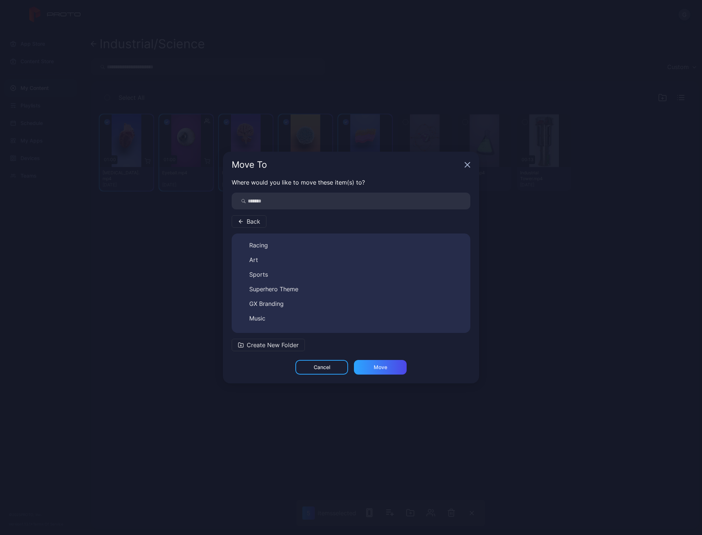
scroll to position [202, 0]
click at [293, 319] on button "Healthcare" at bounding box center [350, 322] width 227 height 12
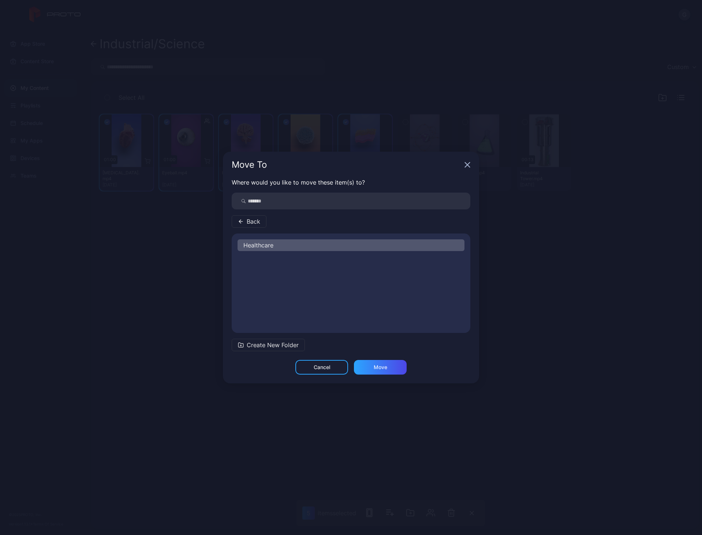
scroll to position [0, 0]
click at [387, 365] on div "Move" at bounding box center [380, 367] width 53 height 15
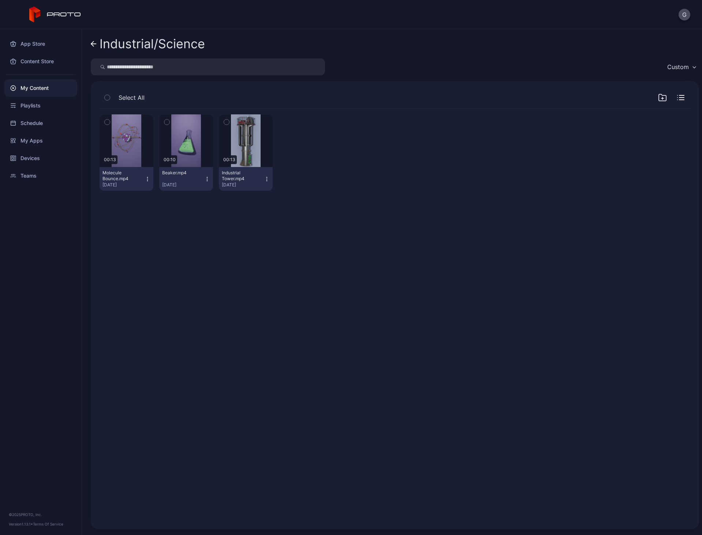
click at [96, 46] on icon at bounding box center [94, 44] width 6 height 6
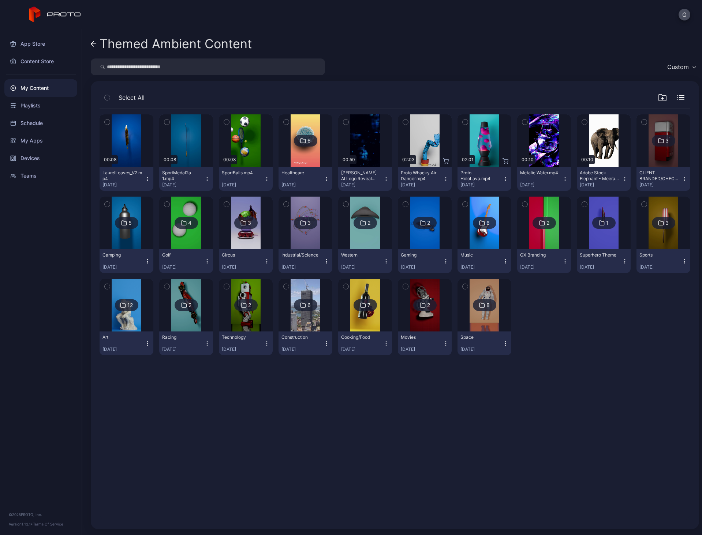
click at [638, 407] on div "Preview 00:08 LaurelLeaves_V2.mp4 [DATE] Preview 00:08 SportMedal2a 1.mp4 [DATE…" at bounding box center [395, 315] width 602 height 424
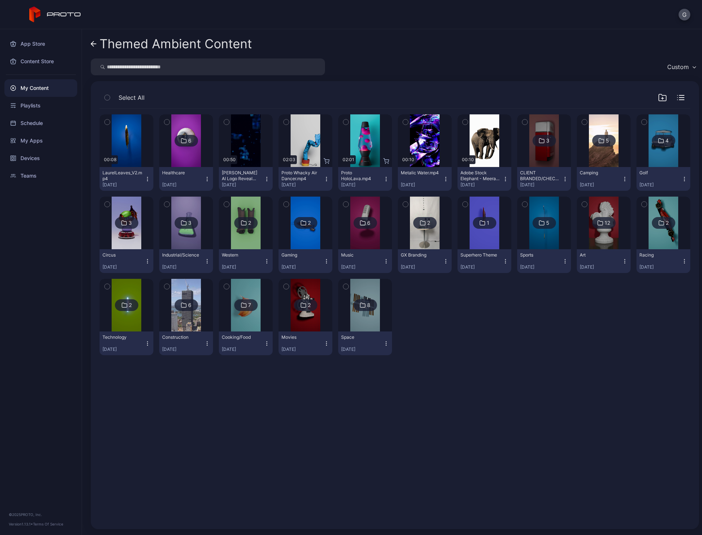
click at [502, 264] on icon "button" at bounding box center [505, 262] width 6 height 6
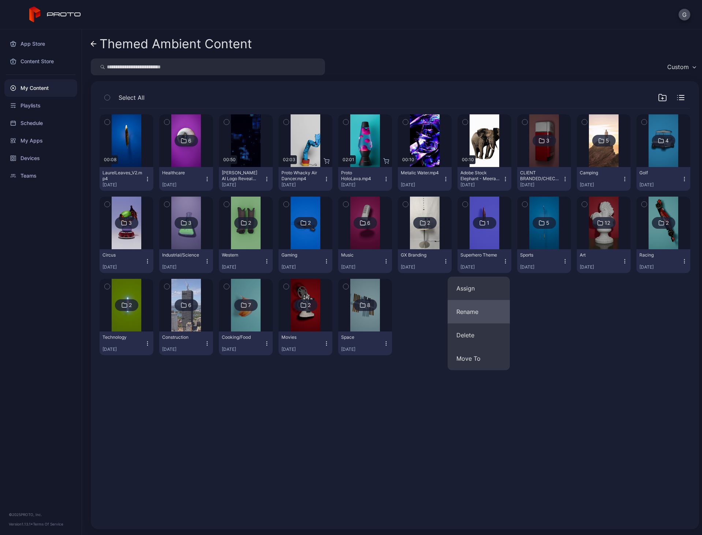
click at [489, 308] on button "Rename" at bounding box center [478, 311] width 62 height 23
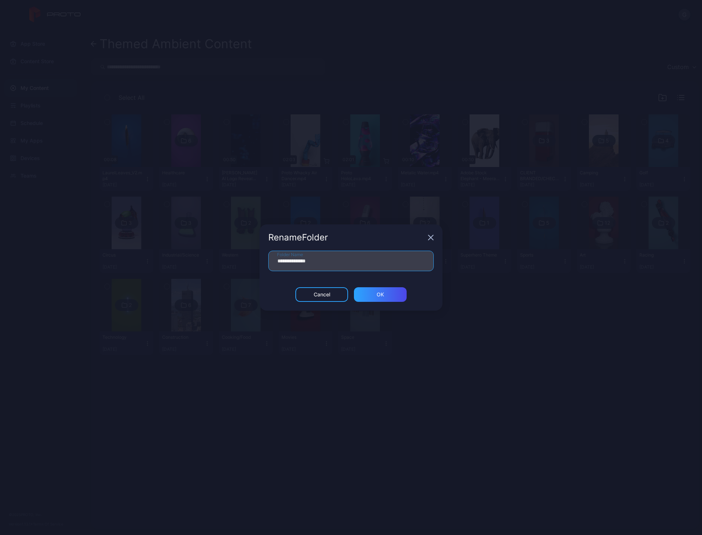
click at [301, 265] on input "**********" at bounding box center [350, 261] width 165 height 20
click at [309, 263] on input "**********" at bounding box center [350, 261] width 165 height 20
click at [307, 264] on input "**********" at bounding box center [350, 261] width 165 height 20
type input "*********"
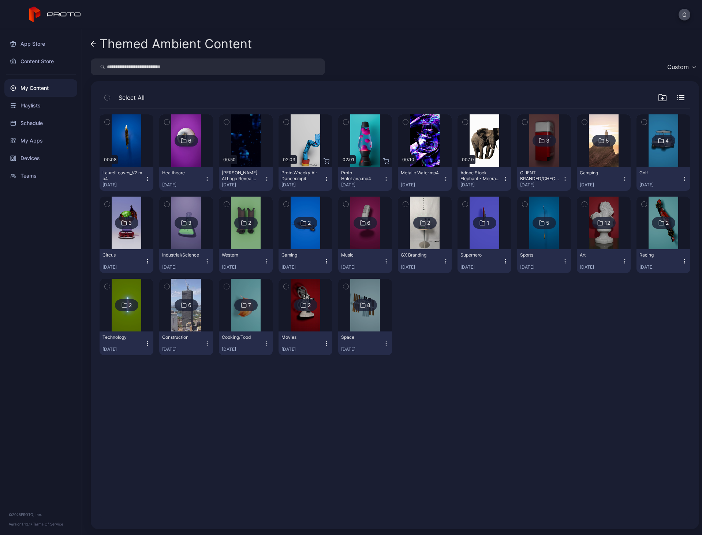
click at [662, 99] on icon "button" at bounding box center [662, 98] width 0 height 2
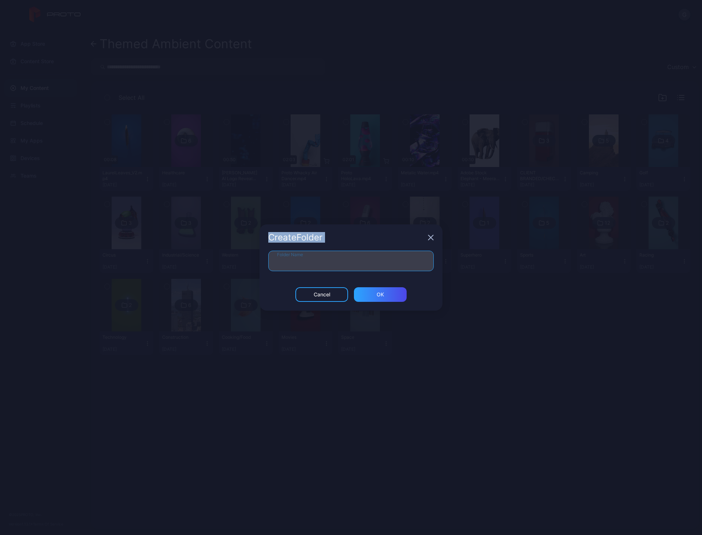
click at [352, 261] on input "Folder Name" at bounding box center [350, 261] width 165 height 20
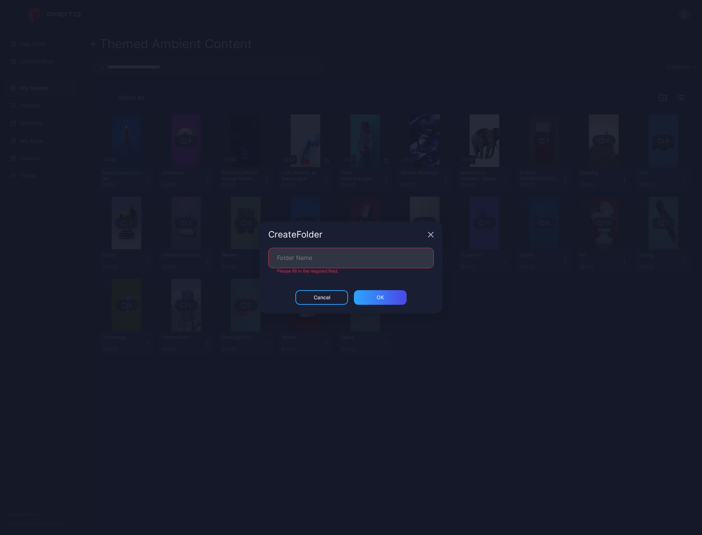
click at [345, 273] on div "Folder Name Please fill in the required field." at bounding box center [350, 269] width 183 height 42
click at [346, 263] on input "Folder Name" at bounding box center [350, 258] width 165 height 20
type input "********"
click at [389, 291] on div "ОК" at bounding box center [380, 295] width 53 height 15
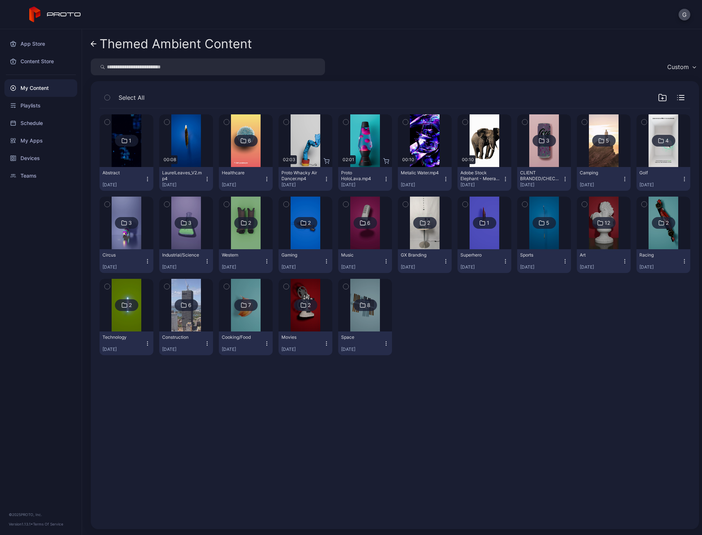
click at [621, 179] on icon "button" at bounding box center [624, 179] width 6 height 6
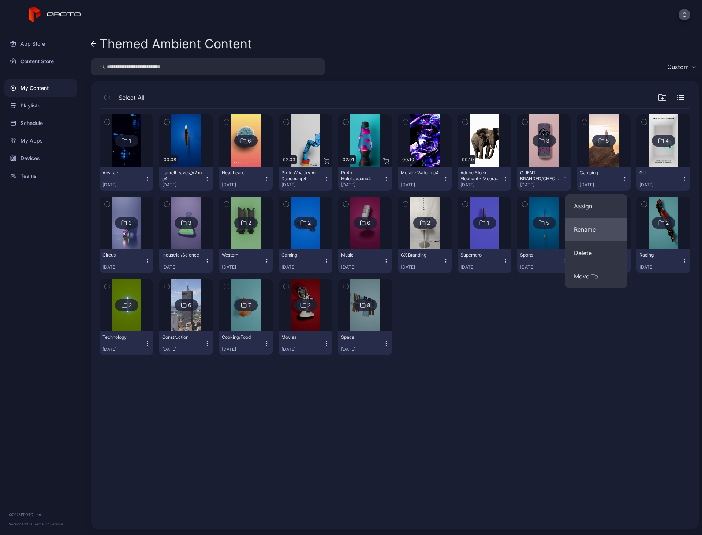
click at [587, 237] on button "Rename" at bounding box center [596, 229] width 62 height 23
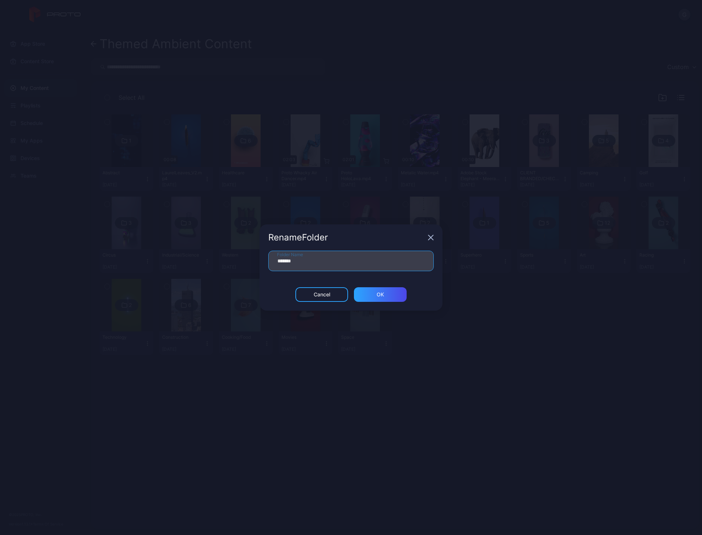
click at [332, 262] on input "*******" at bounding box center [350, 261] width 165 height 20
type input "**********"
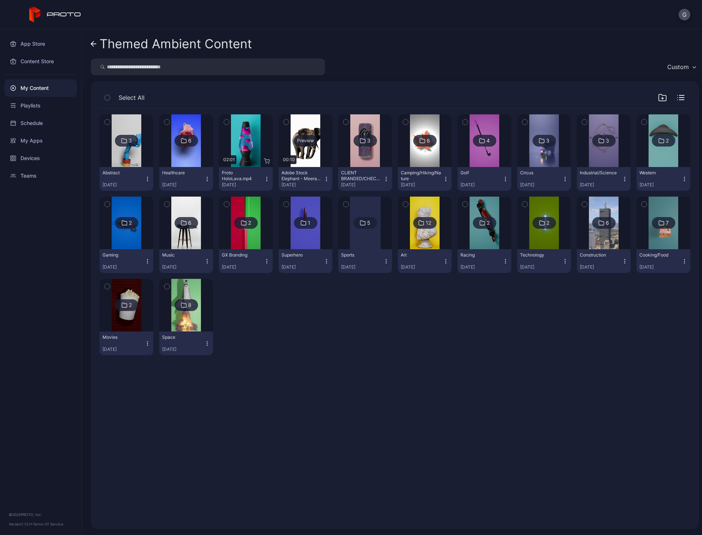
click at [296, 150] on div "Preview" at bounding box center [305, 140] width 54 height 53
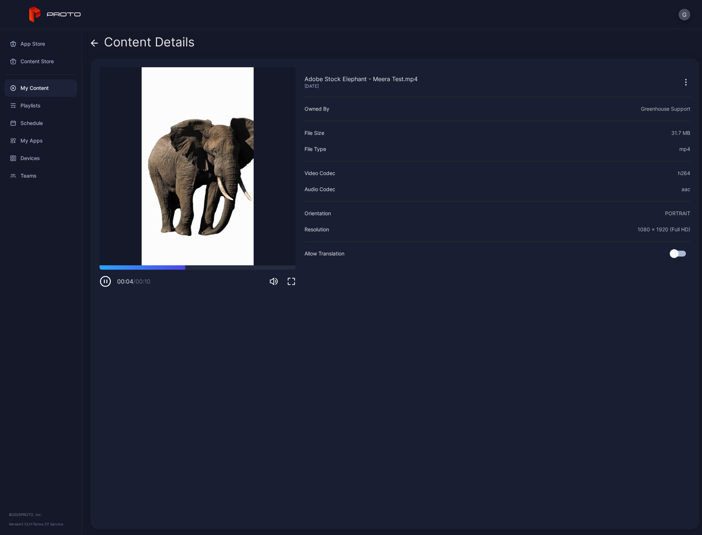
click at [98, 43] on div "Content Details" at bounding box center [143, 44] width 104 height 18
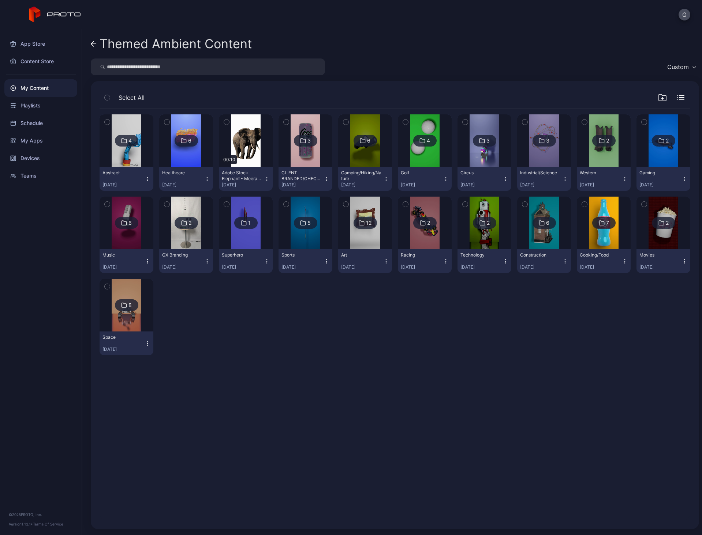
click at [658, 97] on icon "button" at bounding box center [661, 97] width 7 height 7
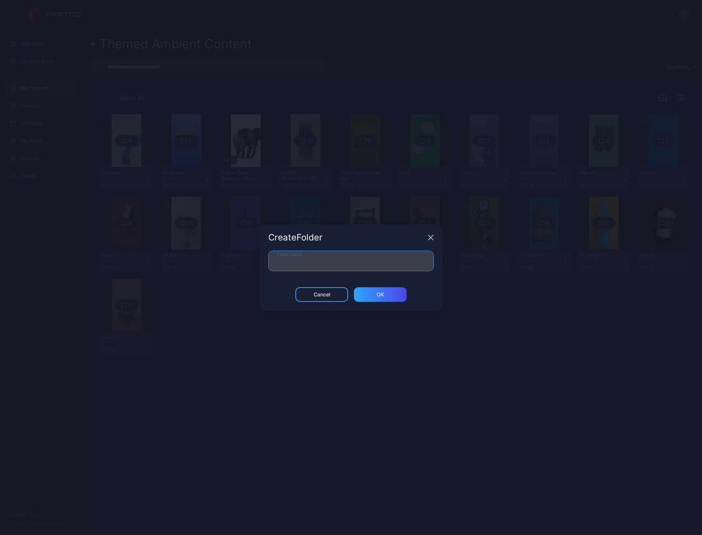
click at [350, 269] on input "Folder Name" at bounding box center [350, 261] width 165 height 20
type input "*******"
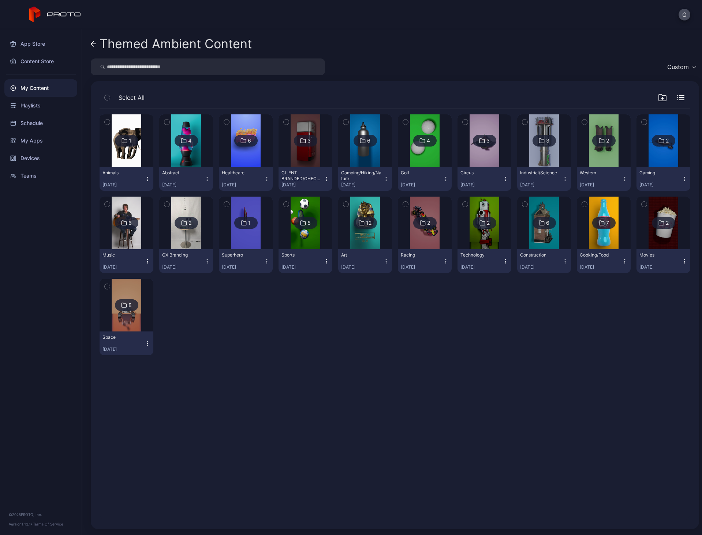
click at [406, 341] on div "1 Animals [DATE] 4 Abstract [DATE] 6 Healthcare [DATE] 3 CLIENT BRANDED/CHECK B…" at bounding box center [394, 235] width 590 height 253
click at [99, 45] on div "Themed Ambient Content" at bounding box center [175, 44] width 152 height 14
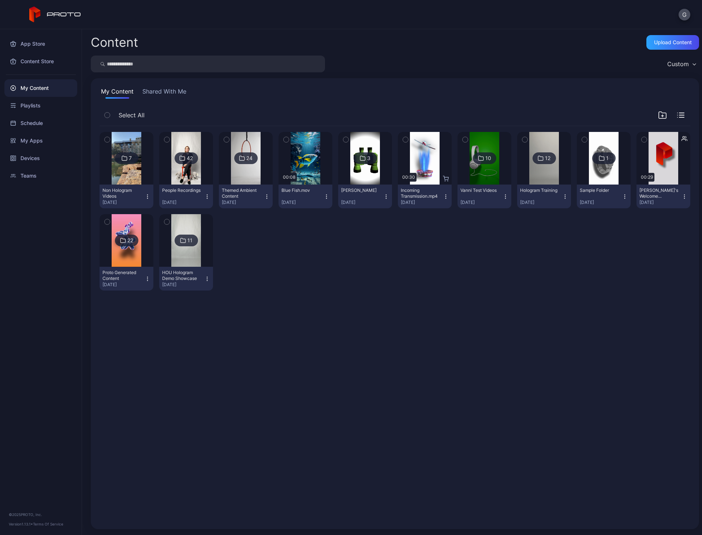
click at [206, 197] on icon "button" at bounding box center [207, 197] width 6 height 6
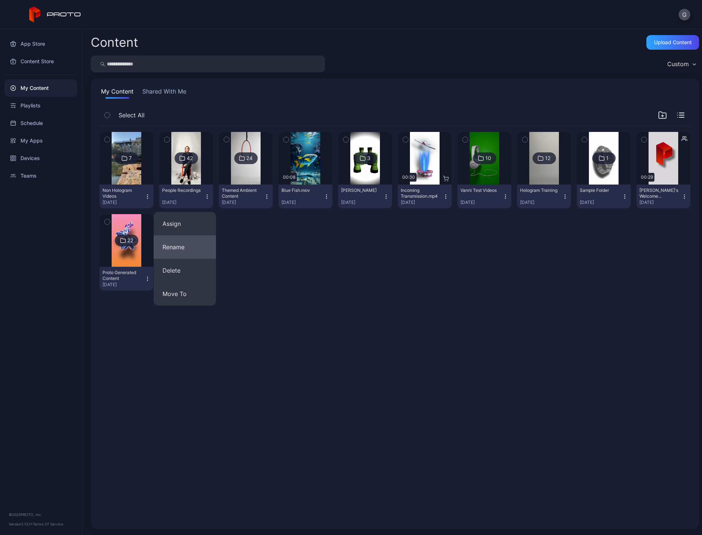
click at [187, 245] on button "Rename" at bounding box center [185, 247] width 62 height 23
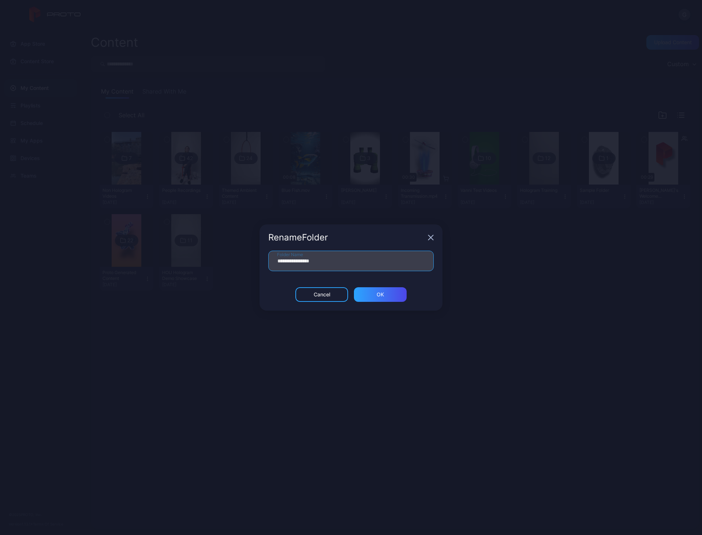
click at [296, 264] on input "**********" at bounding box center [350, 261] width 165 height 20
click at [373, 298] on div "ОК" at bounding box center [380, 295] width 53 height 15
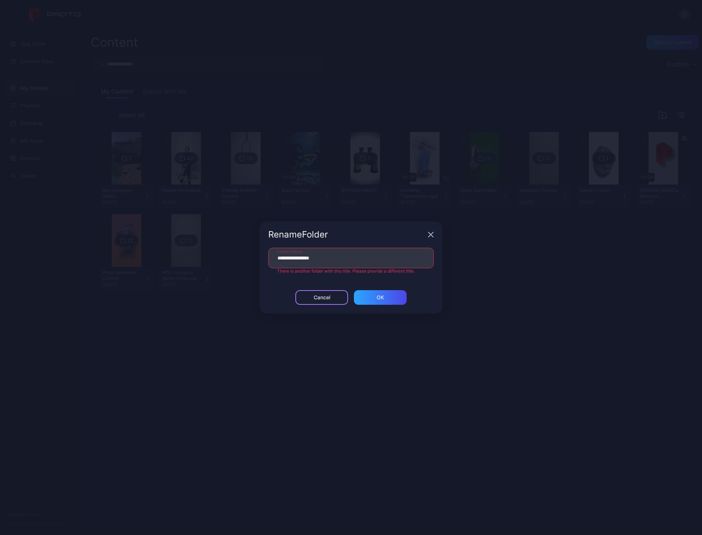
click at [301, 293] on div "Cancel" at bounding box center [321, 297] width 53 height 15
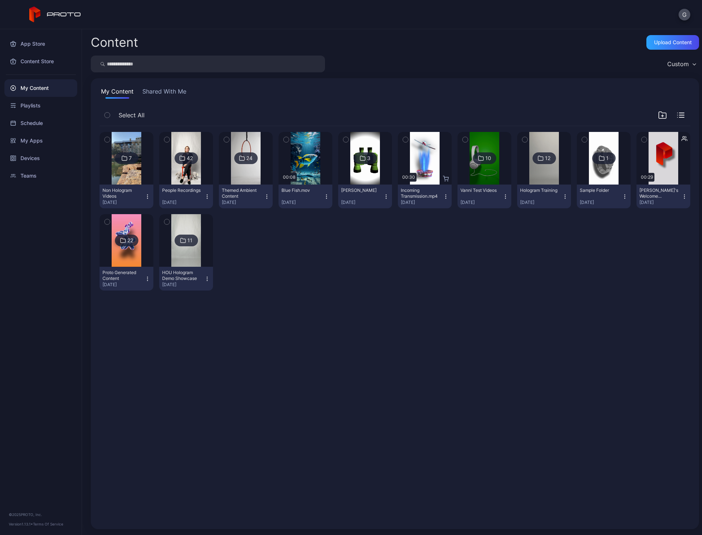
click at [380, 233] on div "7 Non Hologram Videos [DATE] 42 People Recordings [DATE] 24 Themed Ambient Cont…" at bounding box center [394, 211] width 590 height 170
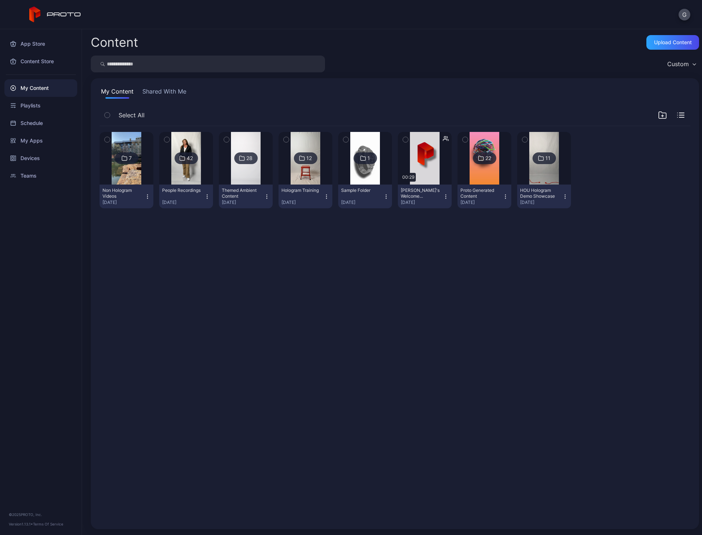
click at [473, 172] on img at bounding box center [484, 158] width 30 height 53
click at [531, 165] on img at bounding box center [544, 158] width 30 height 53
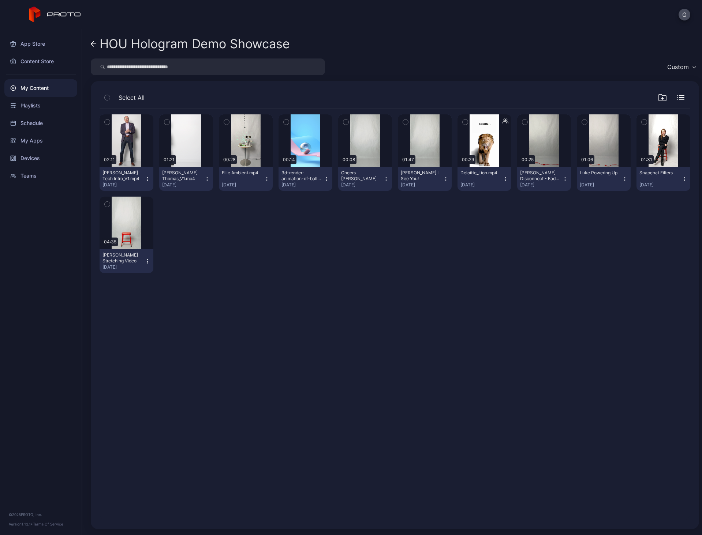
click at [94, 45] on icon at bounding box center [94, 44] width 6 height 6
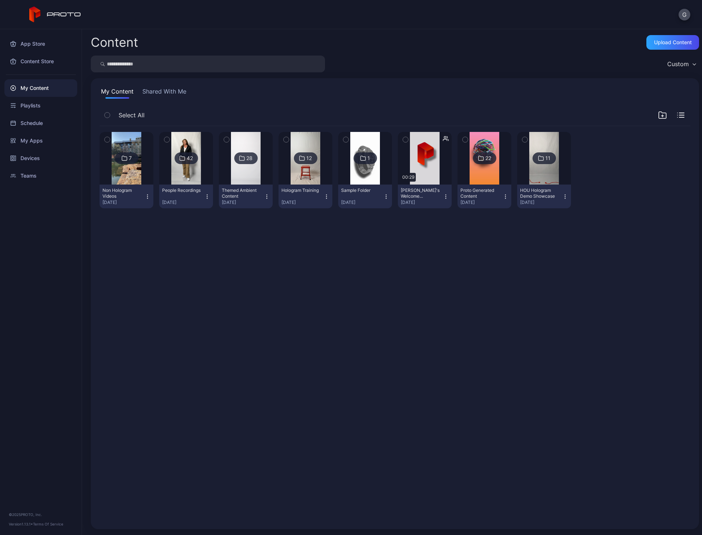
click at [53, 93] on div "My Content" at bounding box center [40, 88] width 73 height 18
click at [624, 181] on div "7 Non Hologram Videos [DATE] 42 People Recordings [DATE] 28 Themed Ambient Cont…" at bounding box center [394, 170] width 590 height 88
click at [235, 167] on img at bounding box center [246, 158] width 30 height 53
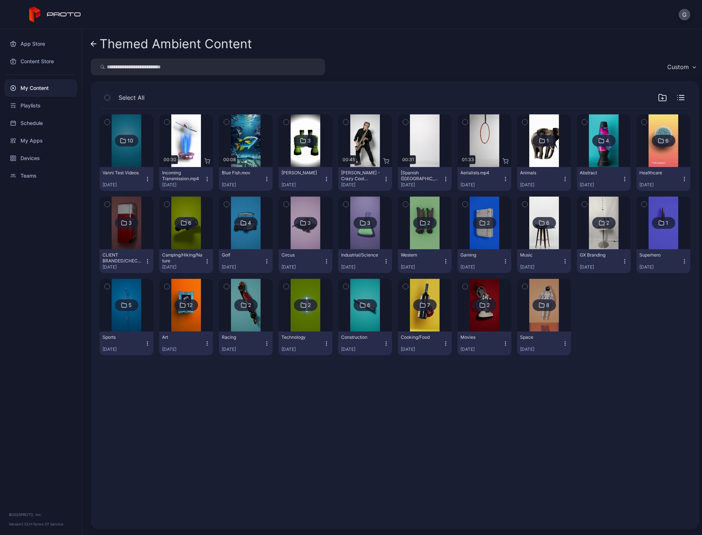
click at [679, 100] on icon "button" at bounding box center [681, 100] width 5 height 0
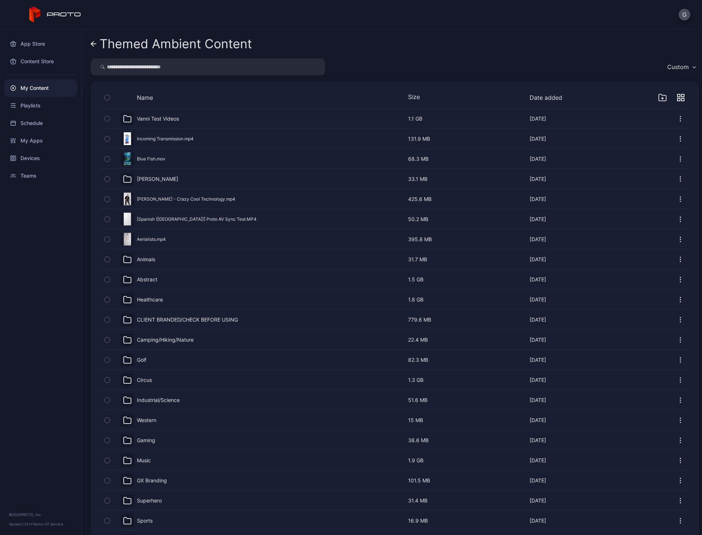
click at [677, 99] on icon "button" at bounding box center [680, 97] width 7 height 7
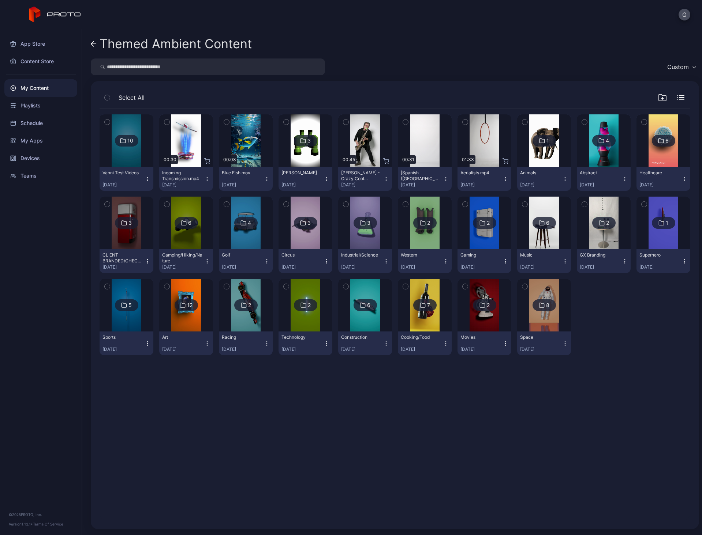
click at [674, 67] on div "Custom" at bounding box center [678, 66] width 22 height 7
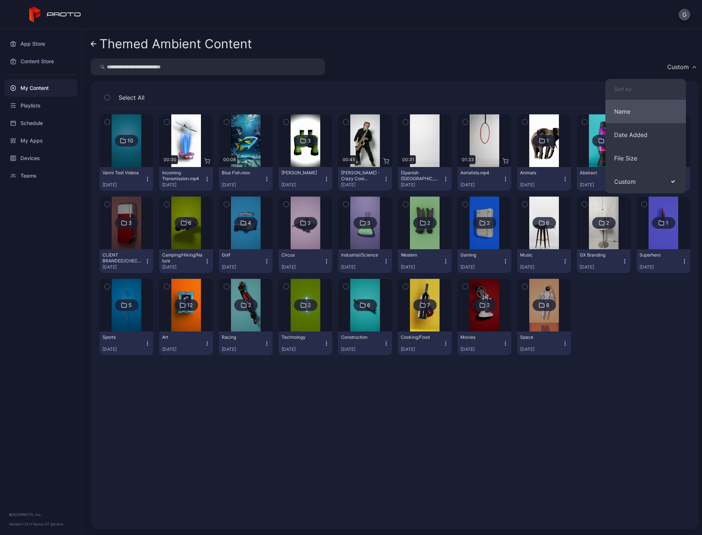
click at [638, 116] on button "Name" at bounding box center [645, 111] width 80 height 23
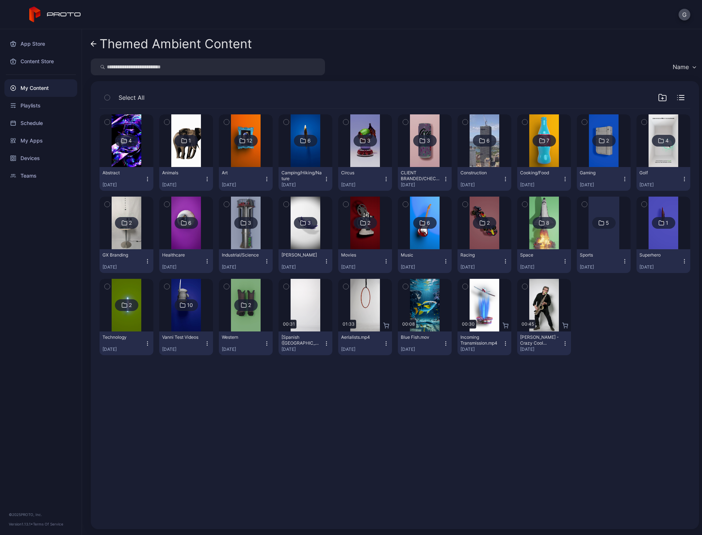
drag, startPoint x: 537, startPoint y: 420, endPoint x: 539, endPoint y: 410, distance: 10.0
click at [542, 411] on div "4 Abstract [DATE] 1 Animals [DATE] 12 Art [DATE] 6 Camping/Hiking/Nature [DATE]…" at bounding box center [395, 315] width 602 height 424
click at [297, 239] on img at bounding box center [305, 223] width 30 height 53
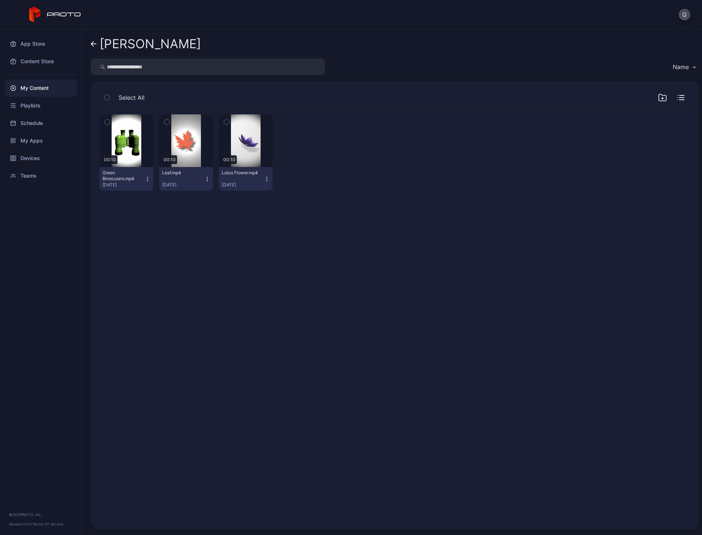
click at [105, 122] on icon "button" at bounding box center [107, 122] width 5 height 8
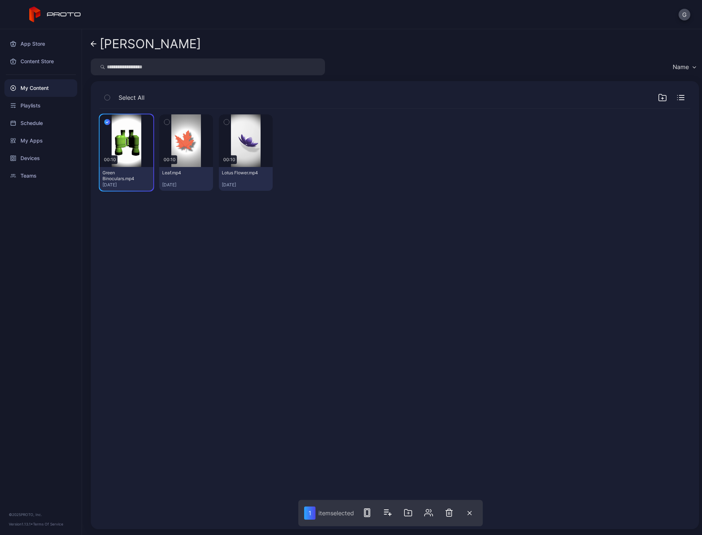
click at [155, 125] on div "Preview 00:10 Green Binoculars.mp4 [DATE] Preview 00:10 Leaf.mp4 [DATE] Preview…" at bounding box center [394, 153] width 590 height 88
click at [170, 127] on button "button" at bounding box center [166, 121] width 15 height 15
click at [223, 121] on div "button" at bounding box center [226, 122] width 6 height 6
click at [410, 514] on icon "button" at bounding box center [410, 513] width 9 height 9
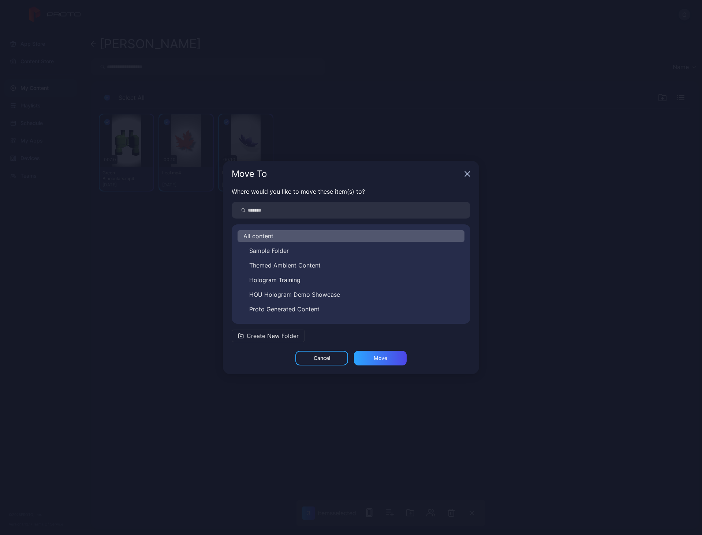
click at [316, 211] on input "search" at bounding box center [351, 210] width 238 height 17
type input "******"
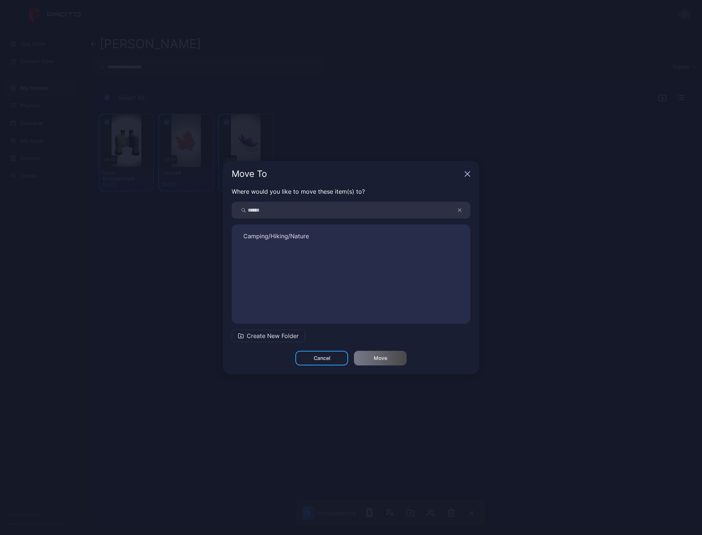
click at [290, 243] on div "Camping/Hiking/Nature" at bounding box center [351, 274] width 238 height 88
click at [323, 237] on button "Camping/Hiking/Nature" at bounding box center [350, 236] width 227 height 12
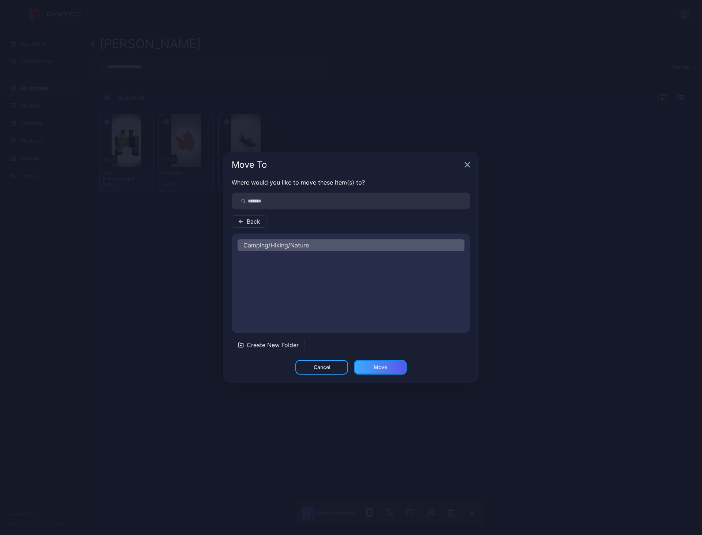
click at [389, 367] on div "Move" at bounding box center [380, 367] width 53 height 15
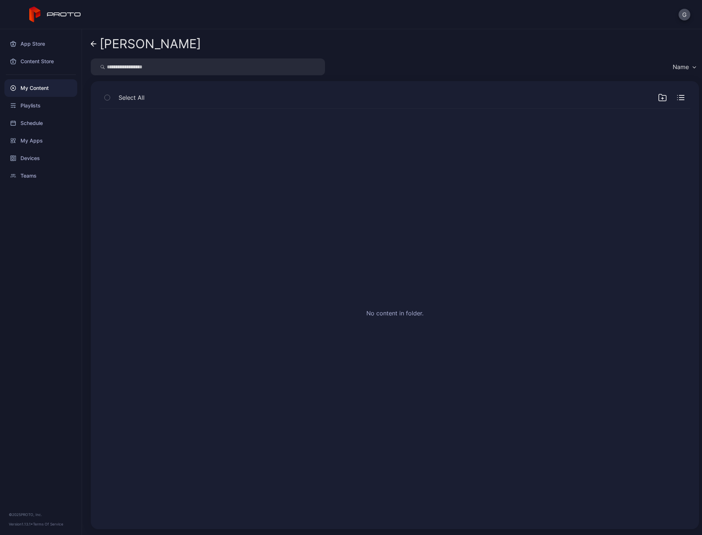
click at [91, 44] on icon at bounding box center [92, 43] width 3 height 5
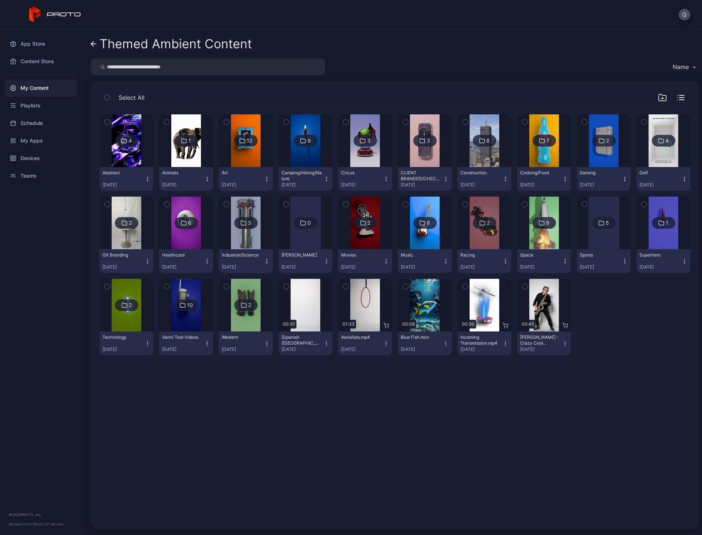
click at [323, 262] on icon "button" at bounding box center [326, 262] width 6 height 6
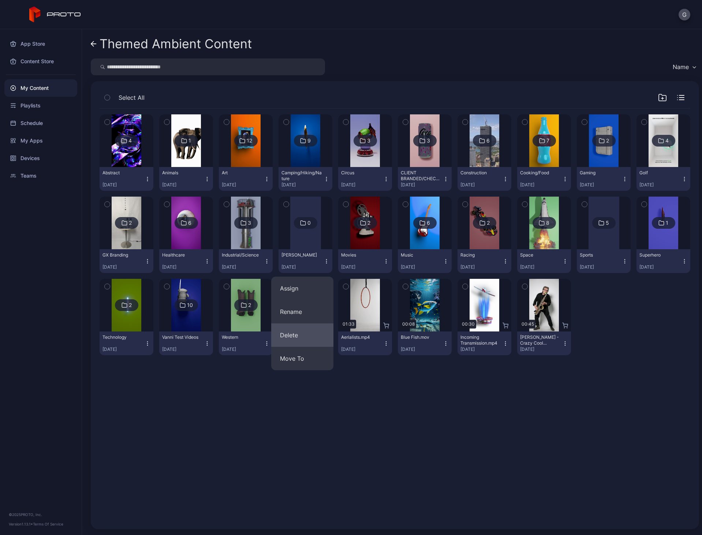
click at [296, 333] on button "Delete" at bounding box center [302, 335] width 62 height 23
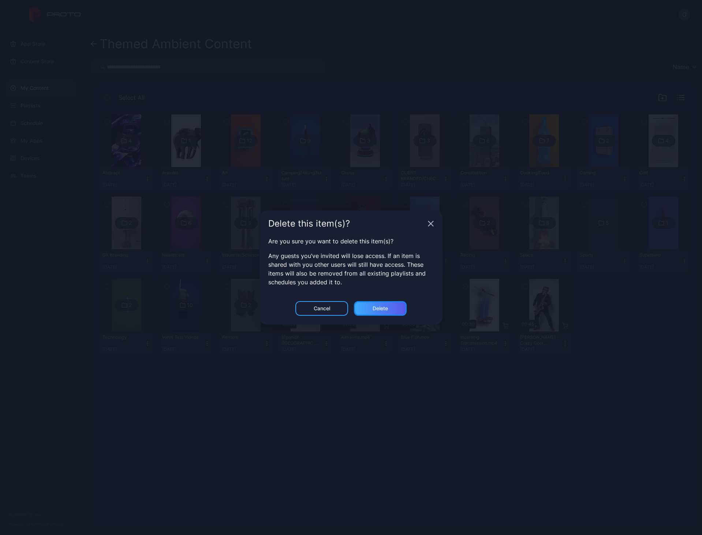
click at [395, 311] on div "Delete" at bounding box center [380, 308] width 53 height 15
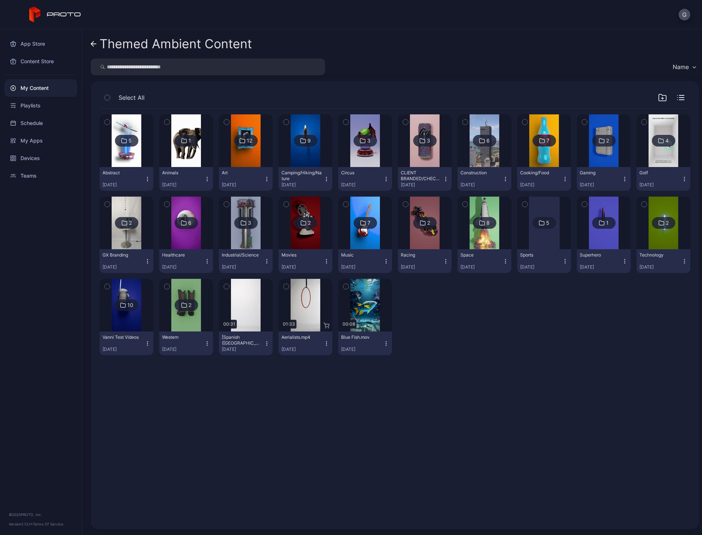
click at [658, 99] on icon "button" at bounding box center [662, 97] width 9 height 9
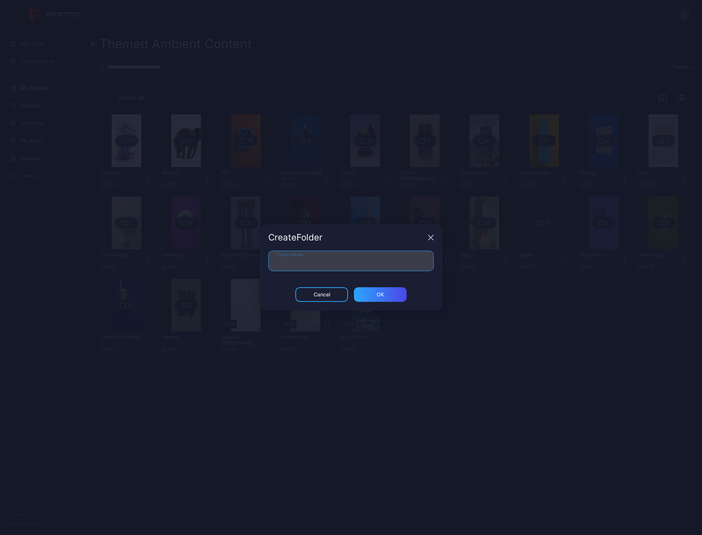
click at [295, 261] on input "Folder Name" at bounding box center [350, 261] width 165 height 20
type input "*****"
click at [392, 294] on div "ОК" at bounding box center [380, 295] width 53 height 15
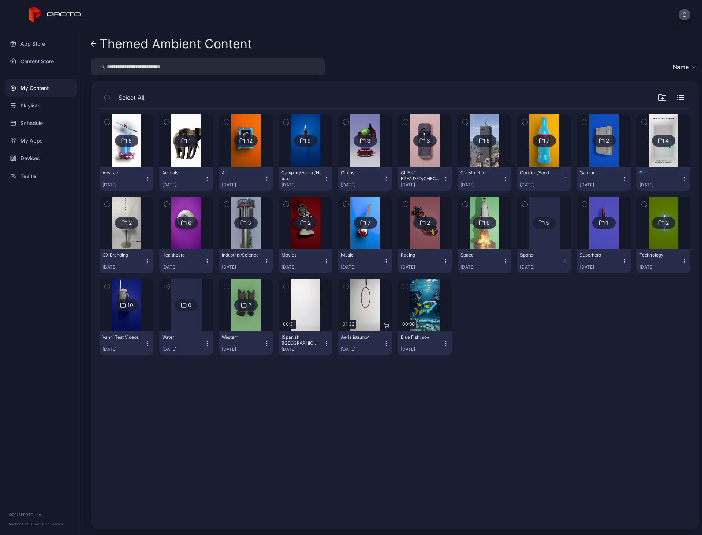
click at [658, 97] on icon "button" at bounding box center [661, 97] width 7 height 7
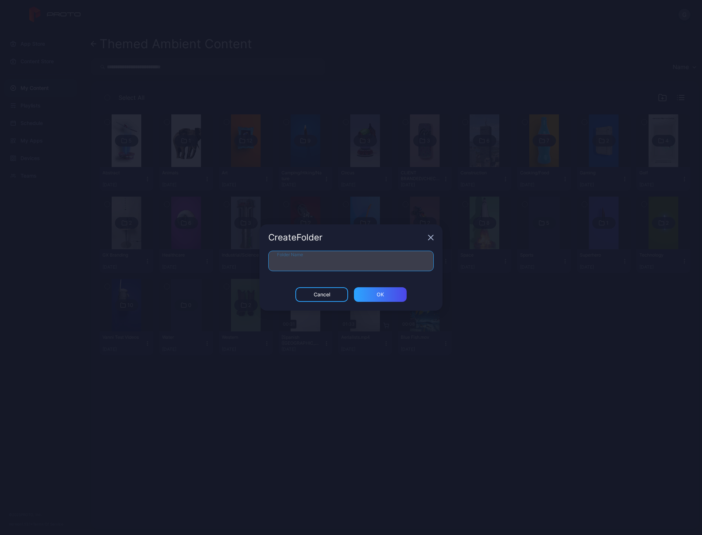
click at [340, 264] on input "Folder Name" at bounding box center [350, 261] width 165 height 20
type input "**********"
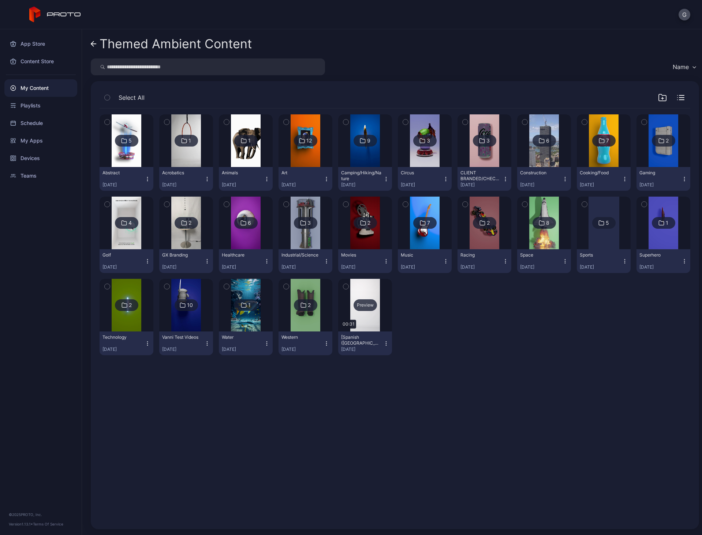
click at [353, 310] on div "Preview" at bounding box center [364, 306] width 23 height 12
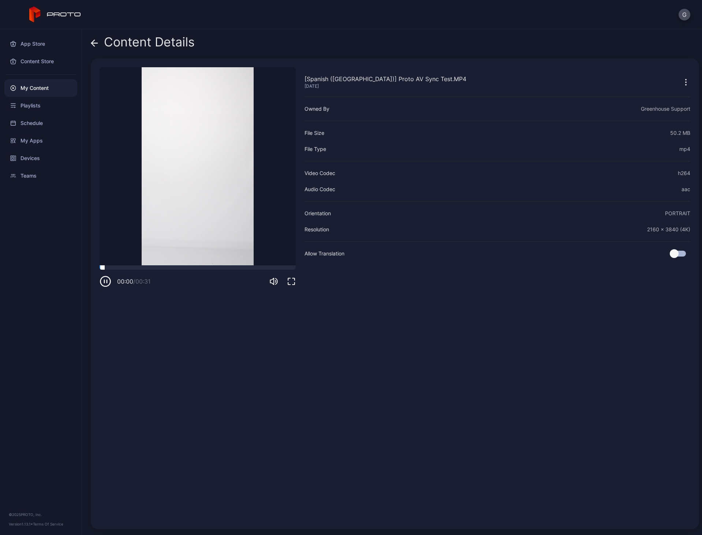
click at [142, 270] on div at bounding box center [197, 268] width 196 height 4
click at [159, 269] on div at bounding box center [197, 268] width 196 height 4
click at [93, 41] on icon at bounding box center [92, 43] width 3 height 6
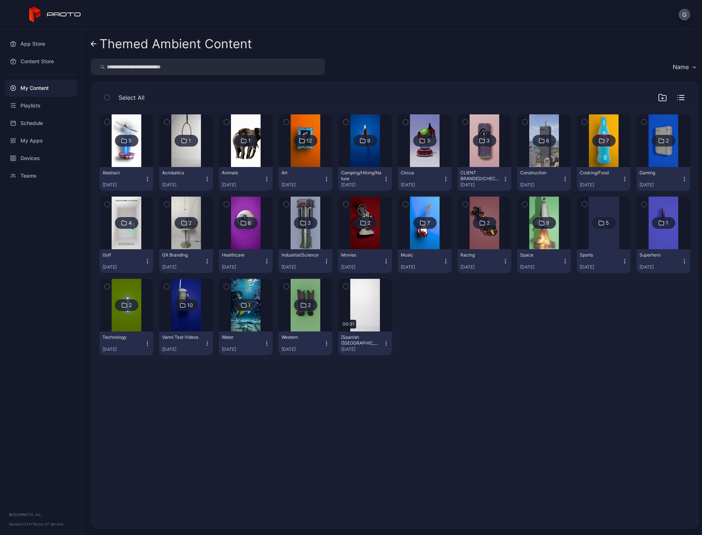
click at [386, 344] on icon "button" at bounding box center [386, 343] width 0 height 0
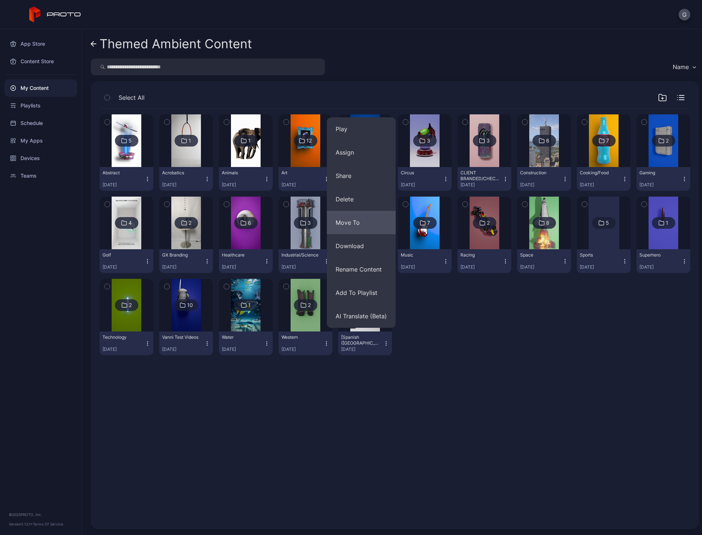
click at [368, 224] on button "Move To" at bounding box center [361, 222] width 69 height 23
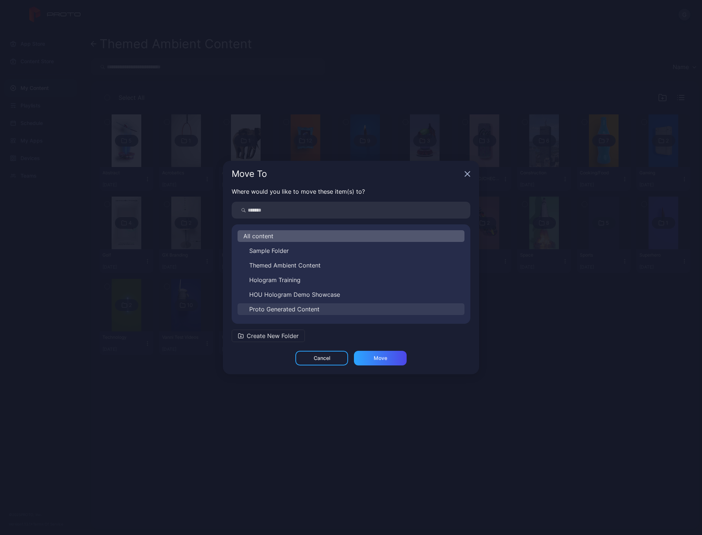
click at [311, 309] on span "Proto Generated Content" at bounding box center [284, 309] width 70 height 9
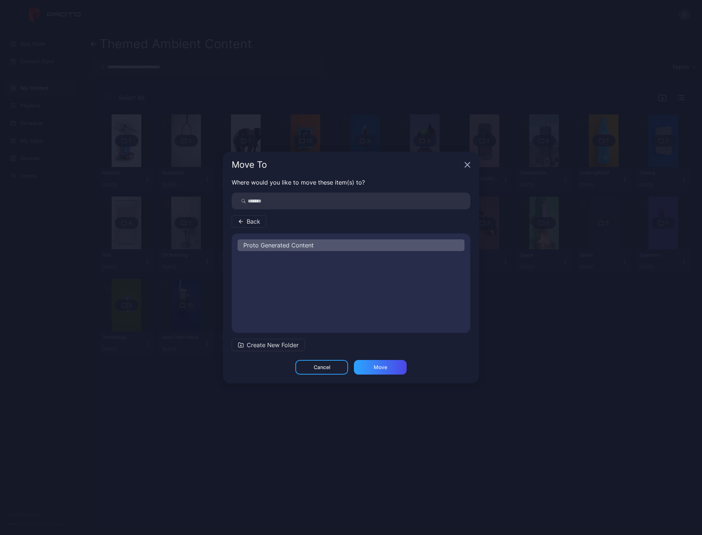
click at [260, 222] on span "Back" at bounding box center [254, 221] width 14 height 9
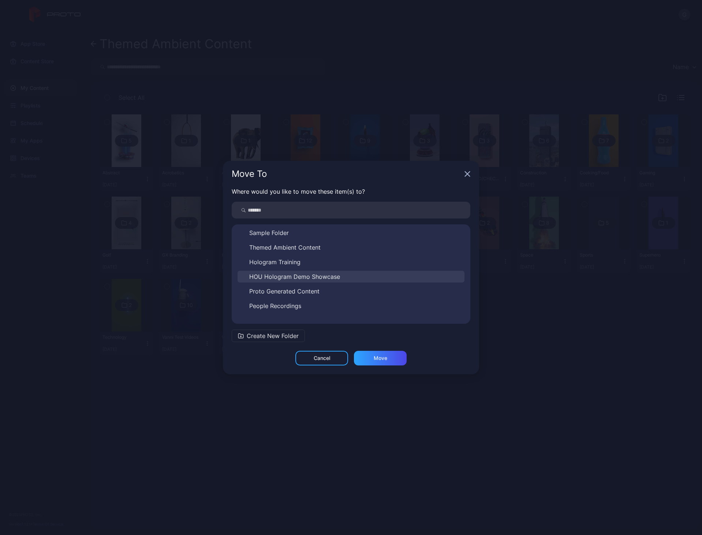
scroll to position [26, 0]
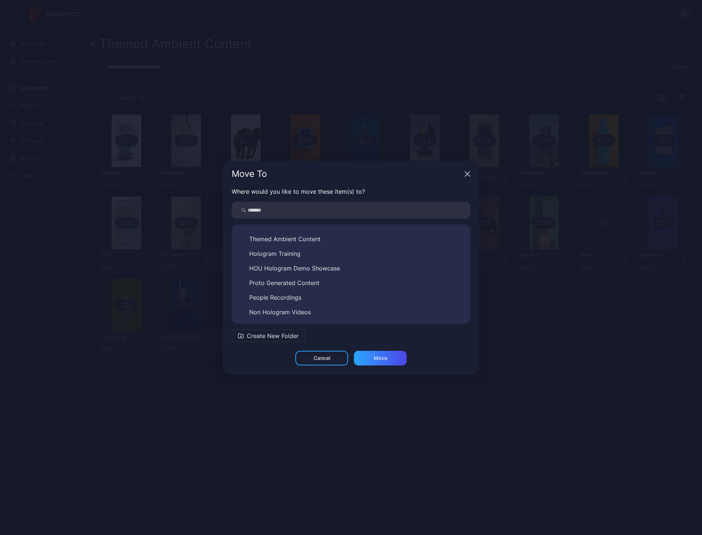
click at [288, 297] on span "People Recordings" at bounding box center [275, 297] width 52 height 9
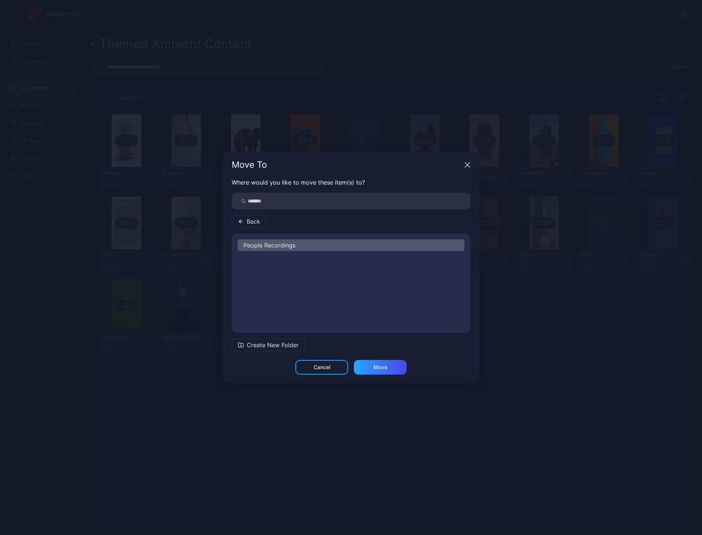
scroll to position [0, 0]
click at [380, 368] on div "Move" at bounding box center [380, 368] width 14 height 6
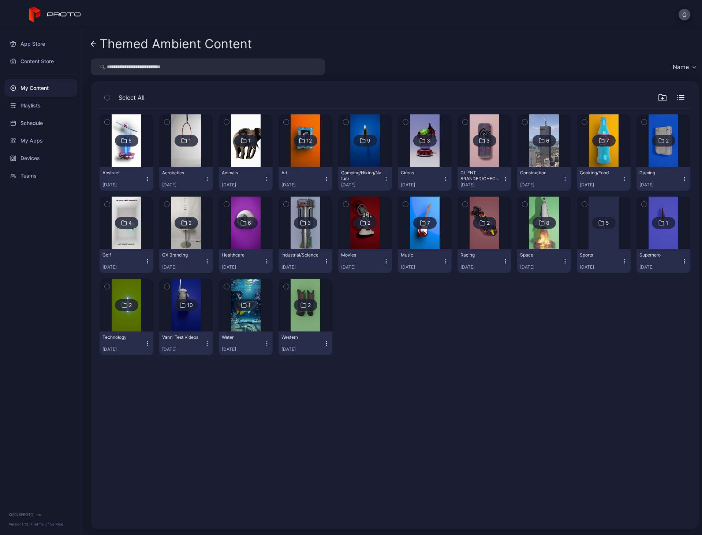
click at [477, 324] on div "5 Abstract [DATE] 1 Acrobatics [DATE] 1 Animals [DATE] 12 Art [DATE] 9 Camping/…" at bounding box center [394, 235] width 590 height 253
click at [185, 321] on img at bounding box center [186, 305] width 30 height 53
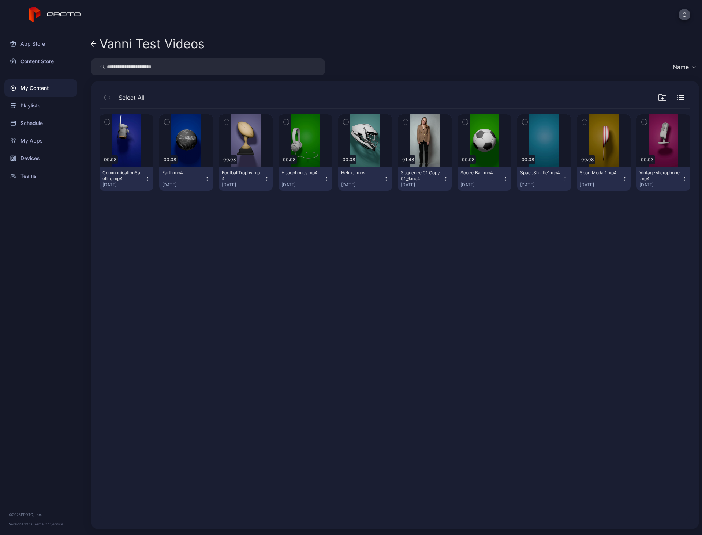
click at [104, 124] on button "button" at bounding box center [106, 121] width 15 height 15
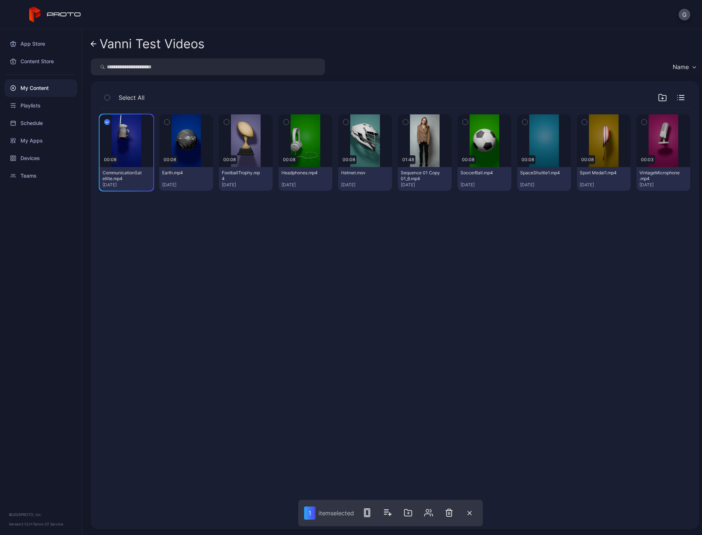
click at [167, 124] on icon "button" at bounding box center [166, 122] width 5 height 8
click at [522, 121] on icon "button" at bounding box center [524, 122] width 5 height 8
click at [412, 515] on icon "button" at bounding box center [410, 513] width 9 height 9
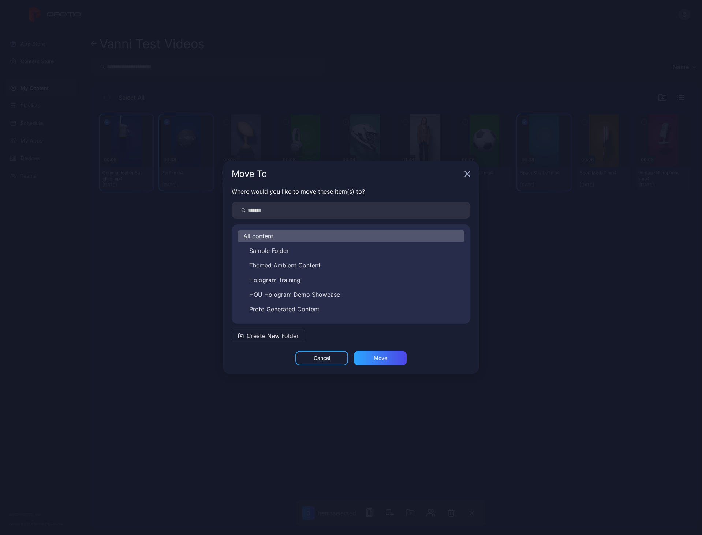
click at [337, 214] on input "search" at bounding box center [351, 210] width 238 height 17
type input "*****"
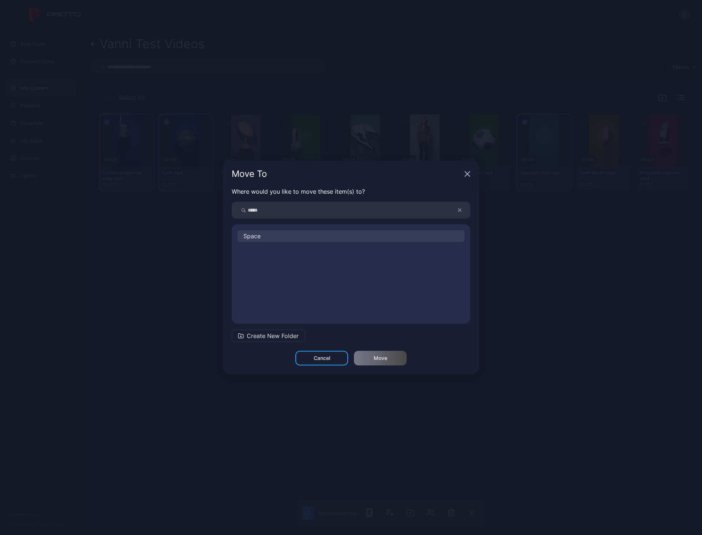
click at [297, 236] on button "Space" at bounding box center [350, 236] width 227 height 12
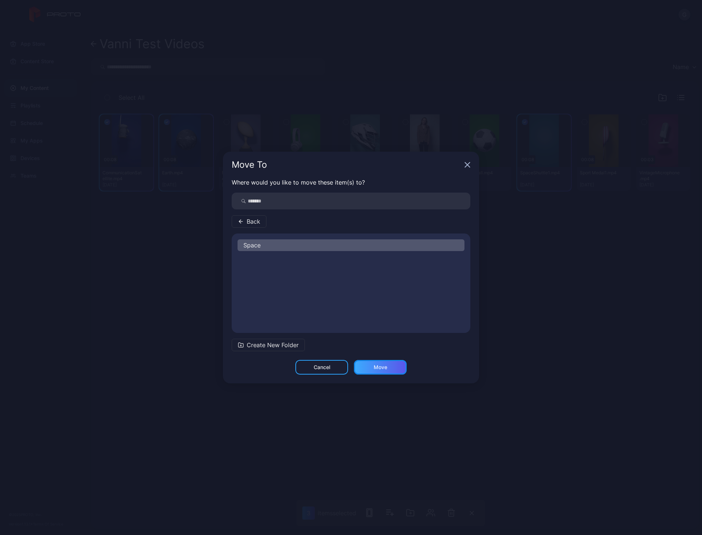
click at [373, 365] on div "Move" at bounding box center [380, 367] width 53 height 15
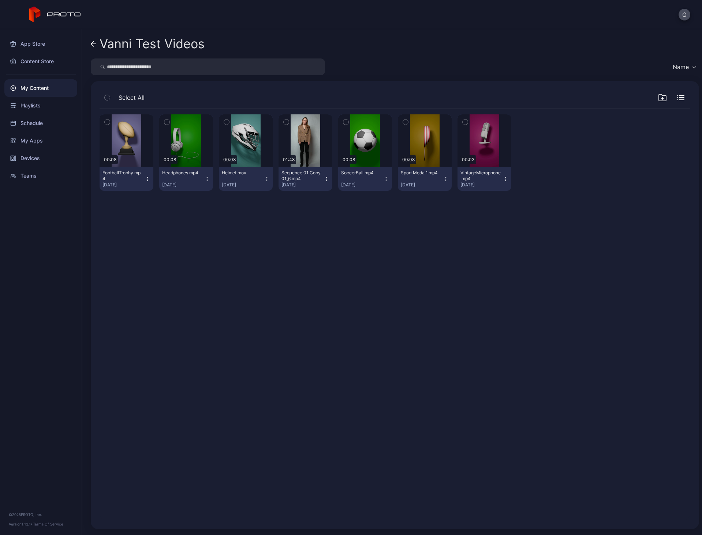
click at [108, 123] on icon "button" at bounding box center [107, 122] width 5 height 8
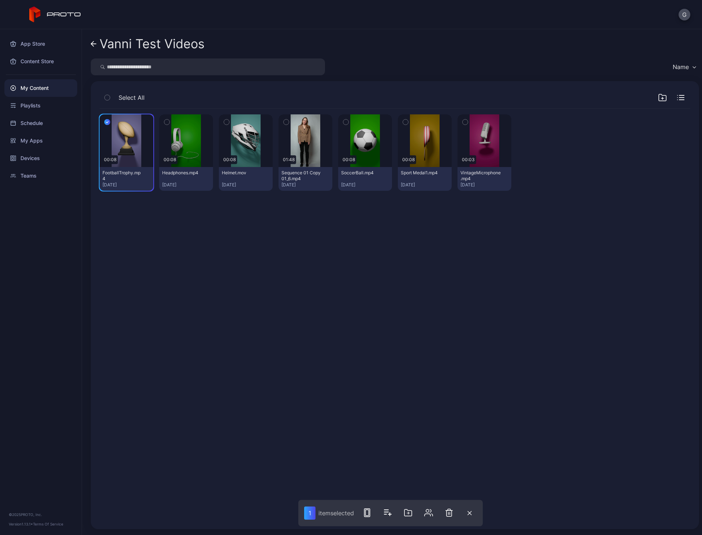
click at [221, 122] on button "button" at bounding box center [226, 121] width 15 height 15
click at [346, 124] on button "button" at bounding box center [345, 121] width 15 height 15
click at [403, 118] on icon "button" at bounding box center [405, 122] width 5 height 8
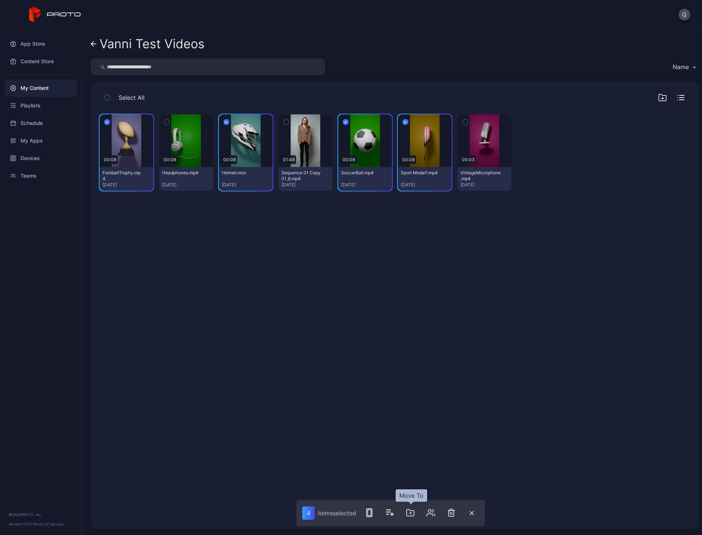
click at [405, 511] on button "button" at bounding box center [410, 513] width 15 height 15
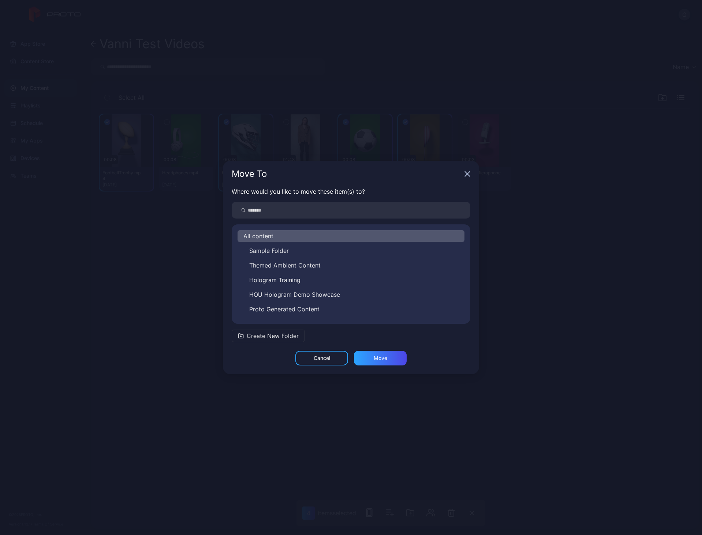
drag, startPoint x: 351, startPoint y: 221, endPoint x: 353, endPoint y: 207, distance: 13.3
click at [351, 213] on div "Where would you like to move these item(s) to? All content Sample Folder Themed…" at bounding box center [351, 269] width 256 height 164
click at [353, 207] on input "search" at bounding box center [351, 210] width 238 height 17
type input "******"
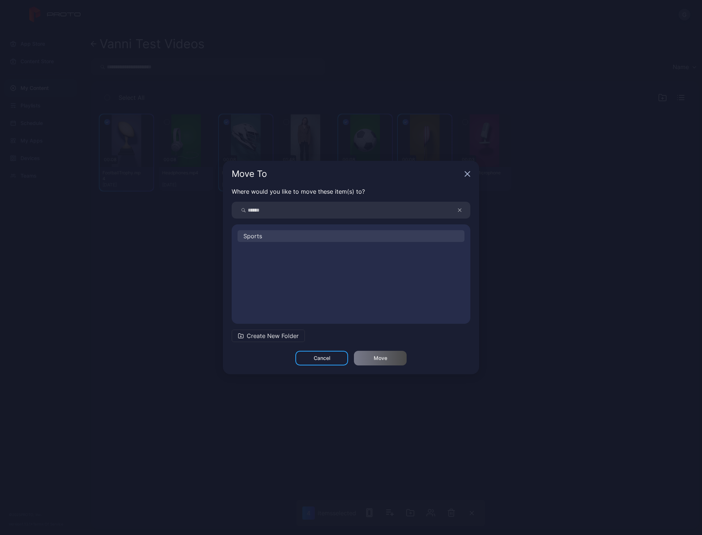
click at [321, 233] on button "Sports" at bounding box center [350, 236] width 227 height 12
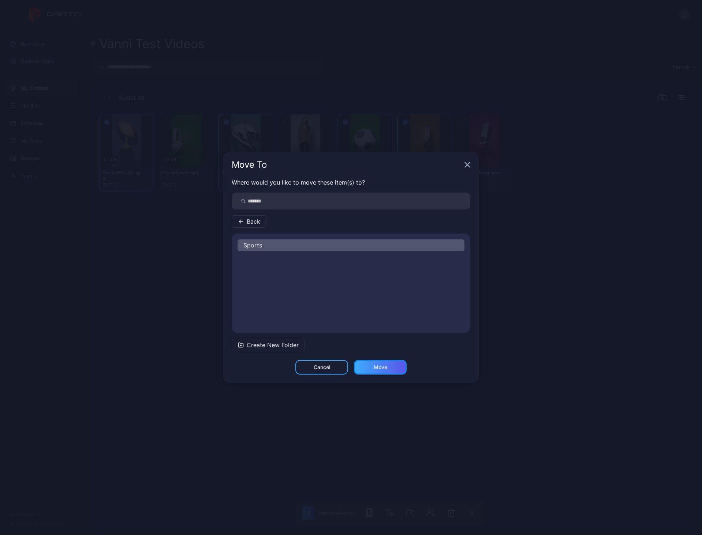
click at [393, 365] on div "Move" at bounding box center [380, 367] width 53 height 15
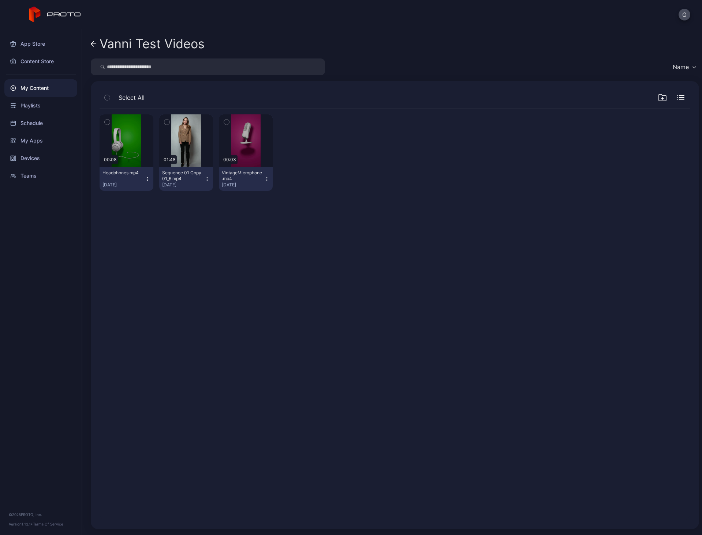
click at [107, 125] on icon "button" at bounding box center [107, 122] width 5 height 8
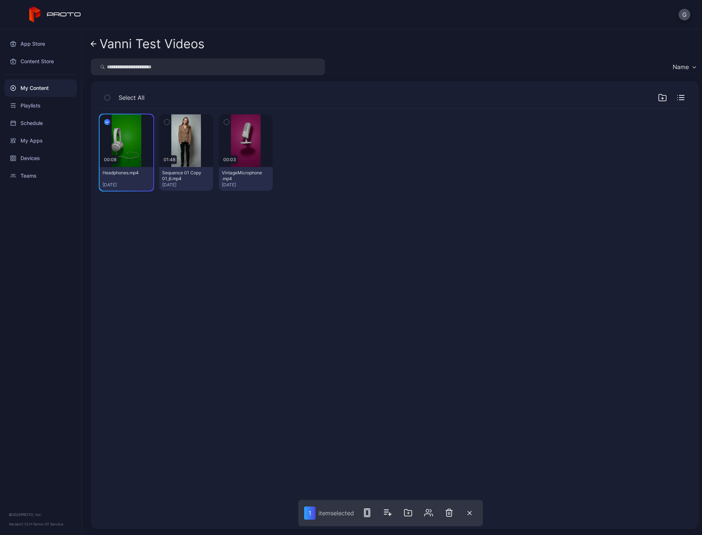
click at [229, 121] on button "button" at bounding box center [226, 121] width 15 height 15
click at [414, 515] on icon "button" at bounding box center [410, 513] width 9 height 9
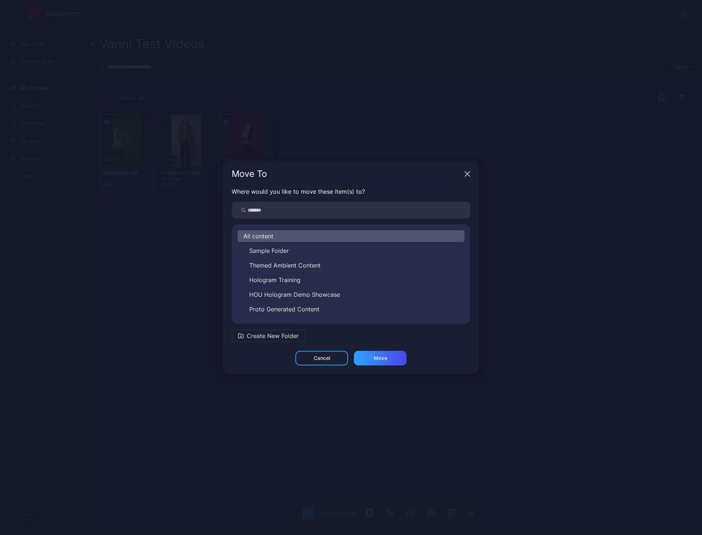
click at [361, 209] on input "search" at bounding box center [351, 210] width 238 height 17
type input "*****"
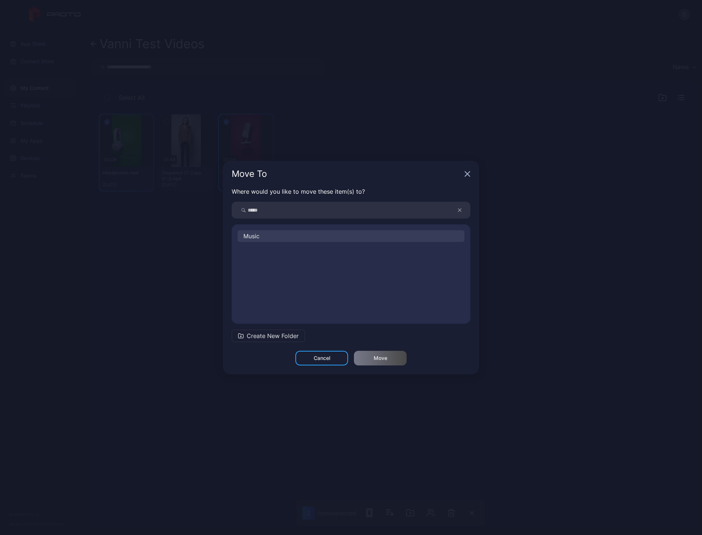
click at [338, 238] on button "Music" at bounding box center [350, 236] width 227 height 12
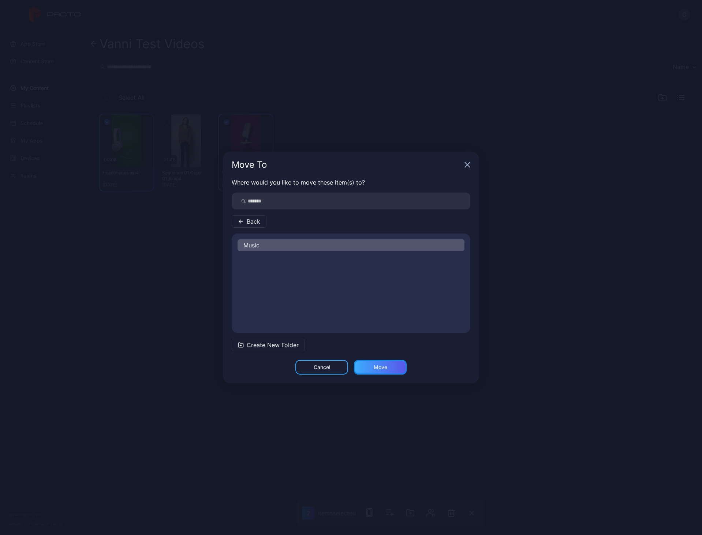
click at [386, 373] on div "Move" at bounding box center [380, 367] width 53 height 15
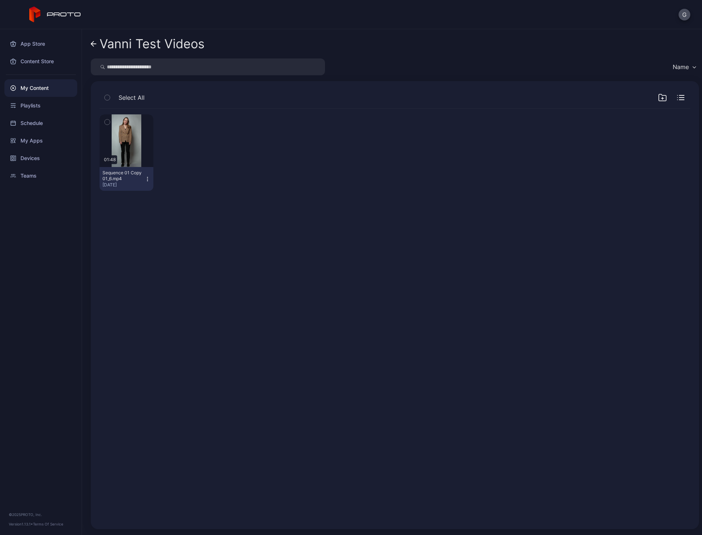
click at [95, 47] on link "Vanni Test Videos" at bounding box center [148, 44] width 114 height 18
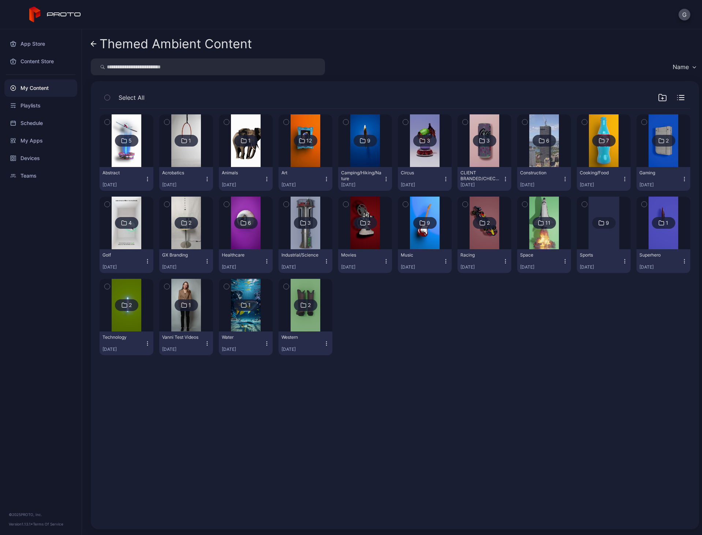
click at [206, 342] on icon "button" at bounding box center [207, 344] width 6 height 6
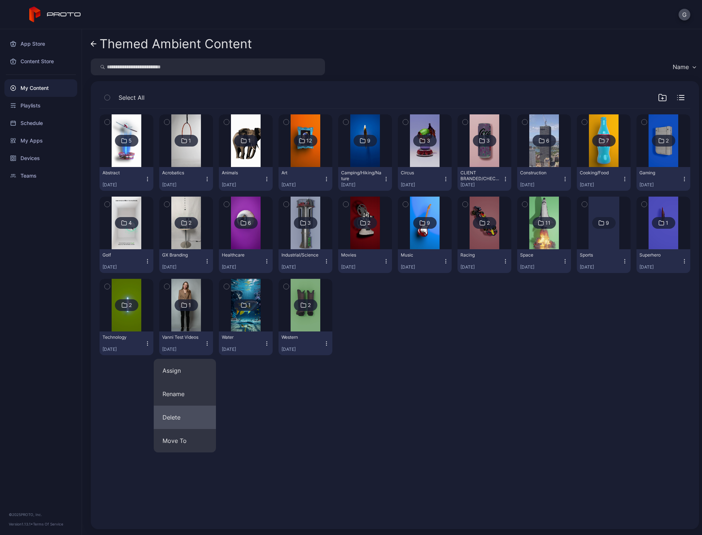
click at [171, 422] on button "Delete" at bounding box center [185, 417] width 62 height 23
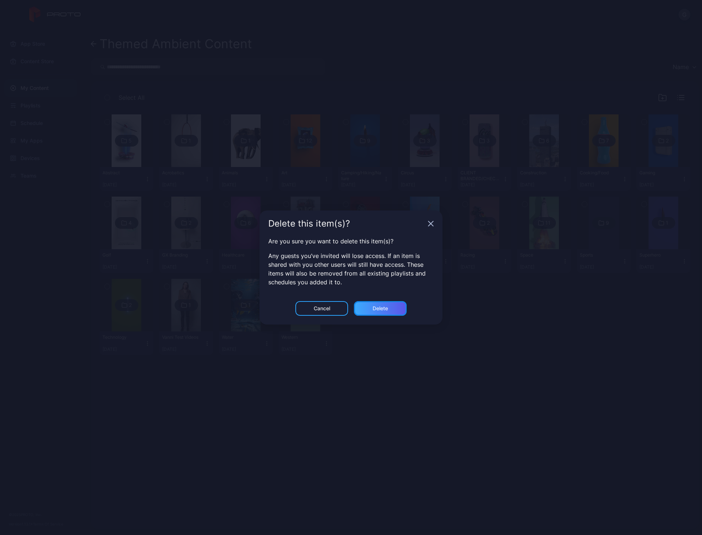
click at [400, 306] on div "Delete" at bounding box center [380, 308] width 53 height 15
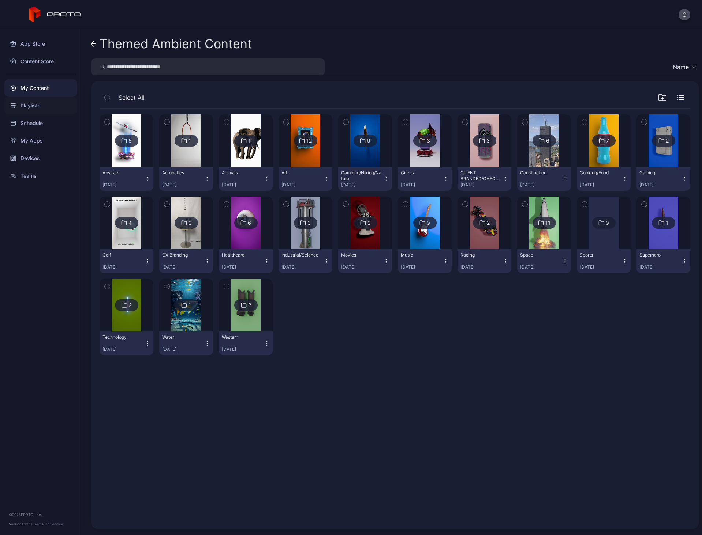
click at [46, 104] on div "Playlists" at bounding box center [40, 106] width 73 height 18
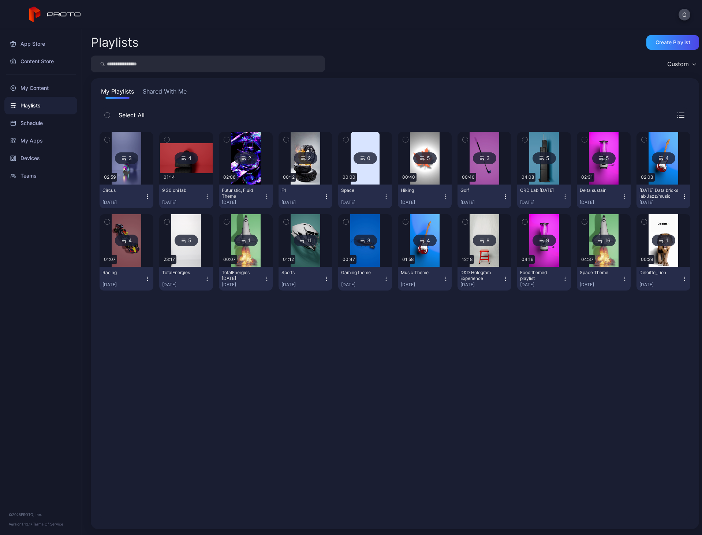
click at [31, 100] on div "Playlists" at bounding box center [40, 106] width 73 height 18
click at [34, 89] on div "My Content" at bounding box center [40, 88] width 73 height 18
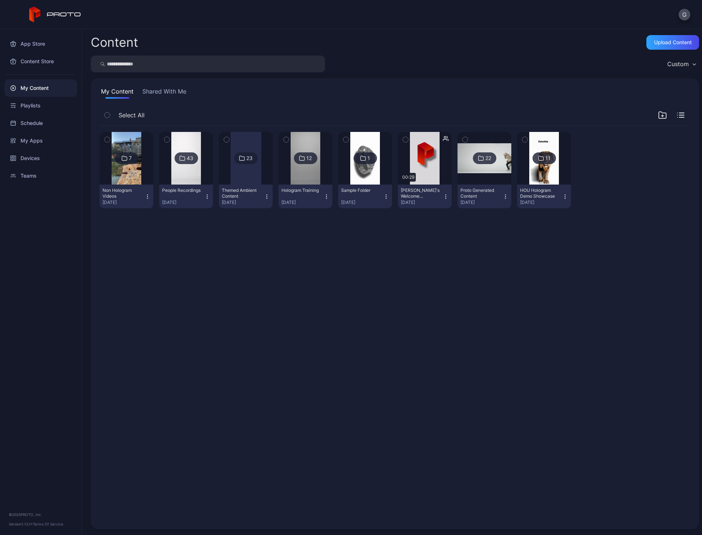
click at [182, 183] on img at bounding box center [186, 158] width 30 height 53
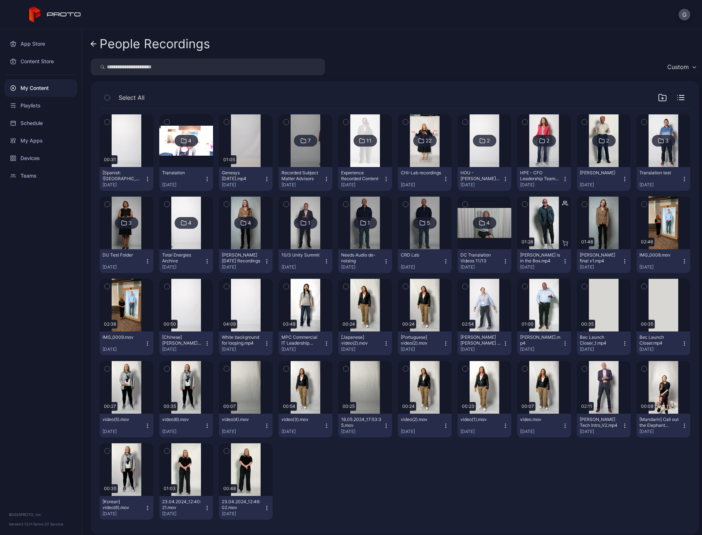
click at [676, 69] on div "Custom" at bounding box center [678, 66] width 22 height 7
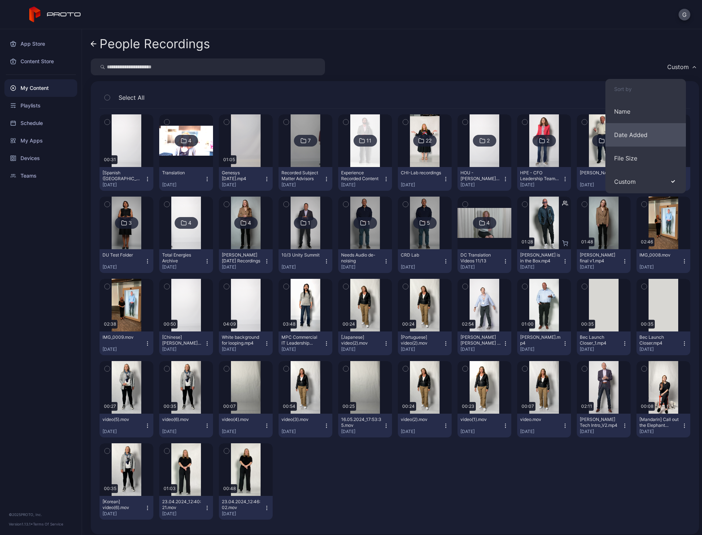
click at [649, 123] on button "Date Added" at bounding box center [645, 134] width 80 height 23
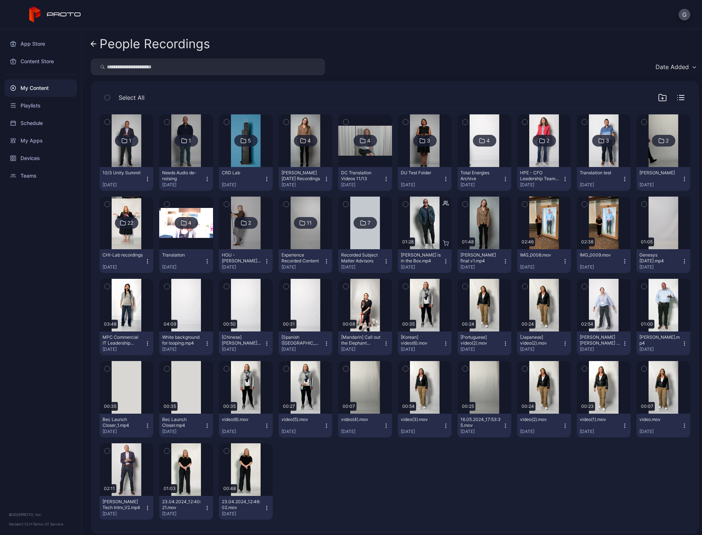
click at [648, 99] on div "Select All" at bounding box center [394, 99] width 590 height 19
click at [658, 98] on icon "button" at bounding box center [661, 97] width 7 height 7
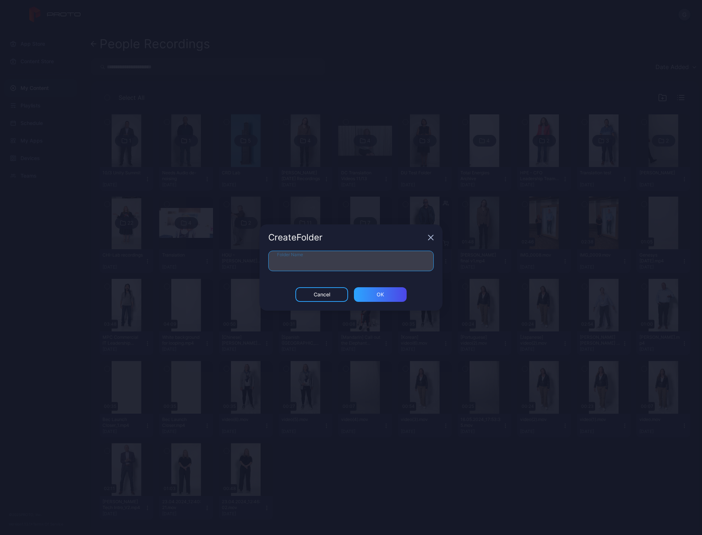
click at [328, 254] on input "Folder Name" at bounding box center [350, 261] width 165 height 20
type input "**********"
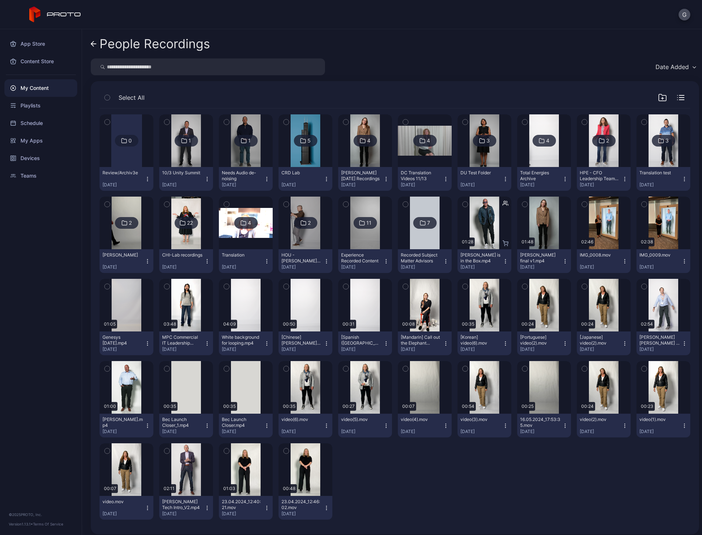
click at [143, 182] on div "[DATE]" at bounding box center [123, 185] width 42 height 6
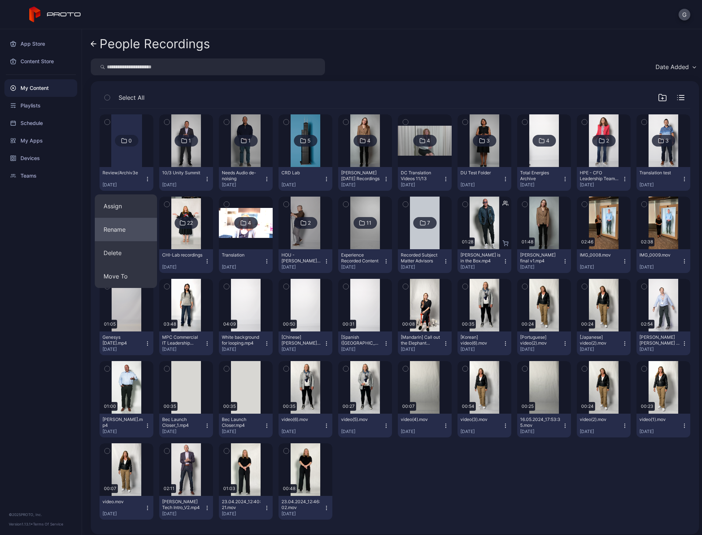
click at [139, 234] on button "Rename" at bounding box center [126, 229] width 62 height 23
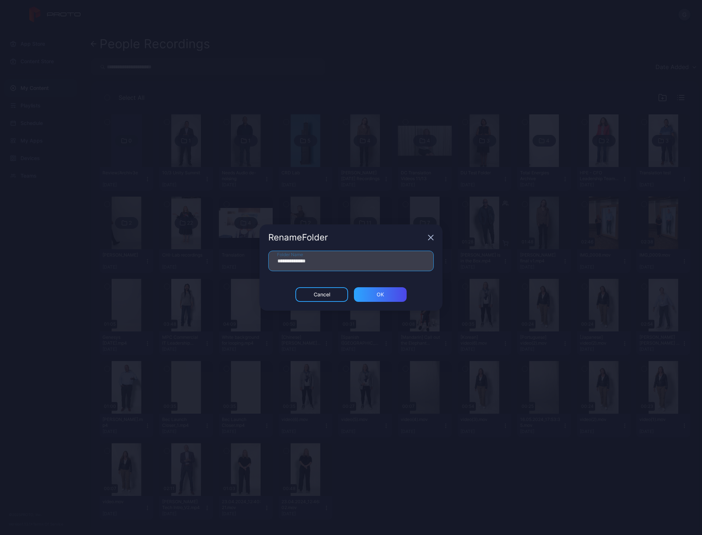
click at [314, 262] on input "**********" at bounding box center [350, 261] width 165 height 20
type input "**********"
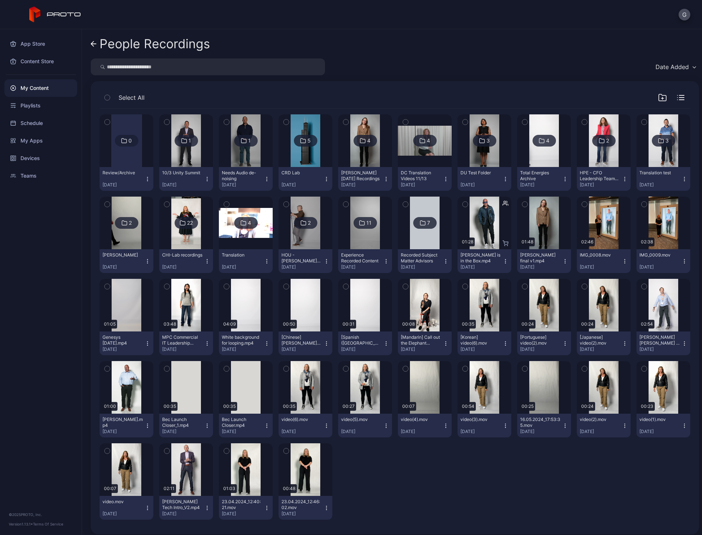
click at [286, 449] on button "button" at bounding box center [285, 451] width 15 height 15
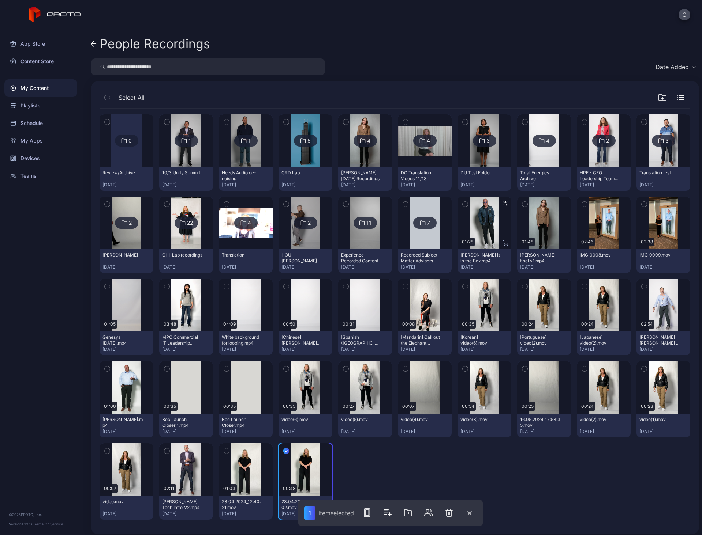
click at [224, 449] on icon "button" at bounding box center [226, 451] width 5 height 8
click at [108, 452] on icon "button" at bounding box center [107, 451] width 5 height 8
click at [641, 368] on icon "button" at bounding box center [643, 369] width 5 height 8
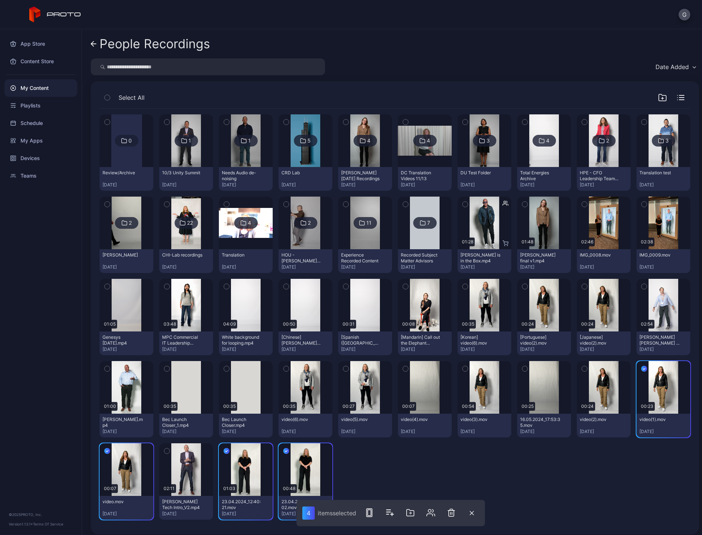
click at [582, 368] on icon "button" at bounding box center [584, 369] width 5 height 8
click at [522, 367] on icon "button" at bounding box center [524, 369] width 5 height 8
click at [467, 367] on div "Preview" at bounding box center [484, 387] width 54 height 53
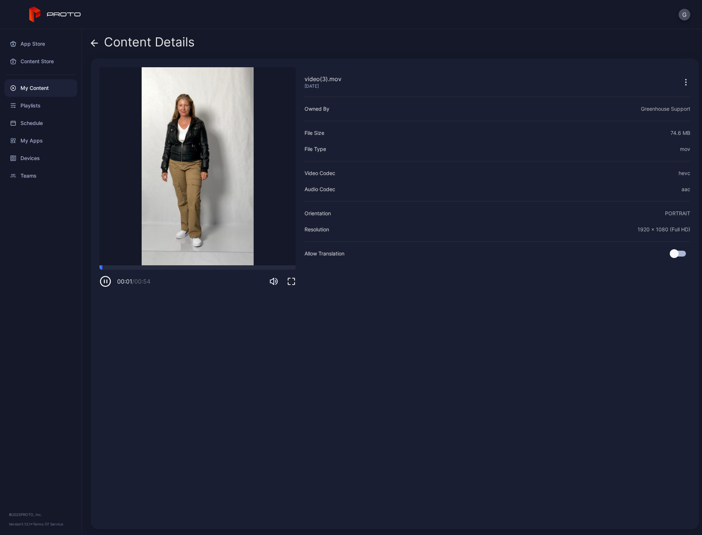
click at [93, 42] on icon at bounding box center [94, 43] width 7 height 7
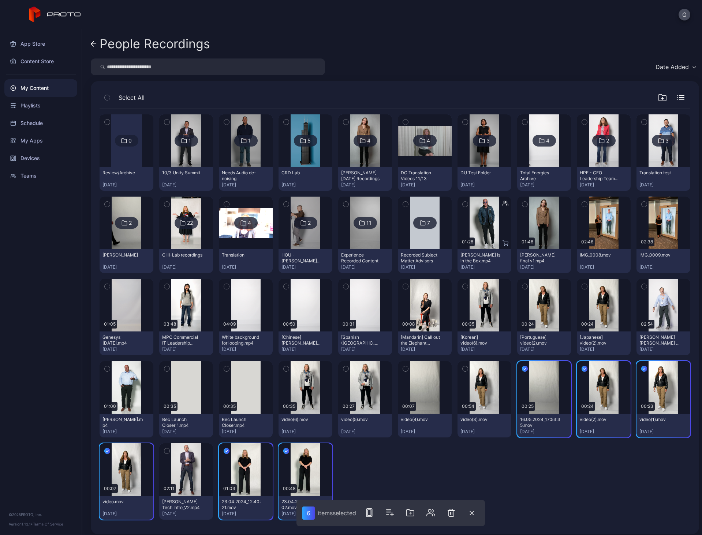
click at [464, 369] on icon "button" at bounding box center [465, 369] width 2 height 1
click at [403, 368] on icon "button" at bounding box center [405, 369] width 5 height 8
click at [345, 367] on icon "button" at bounding box center [345, 369] width 5 height 8
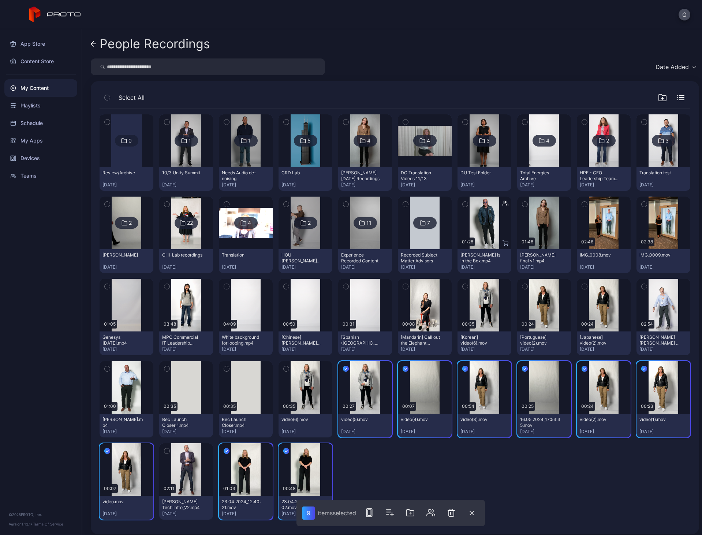
click at [284, 368] on icon "button" at bounding box center [285, 369] width 5 height 8
click at [224, 368] on icon "button" at bounding box center [226, 369] width 5 height 8
click at [168, 368] on icon "button" at bounding box center [166, 369] width 5 height 8
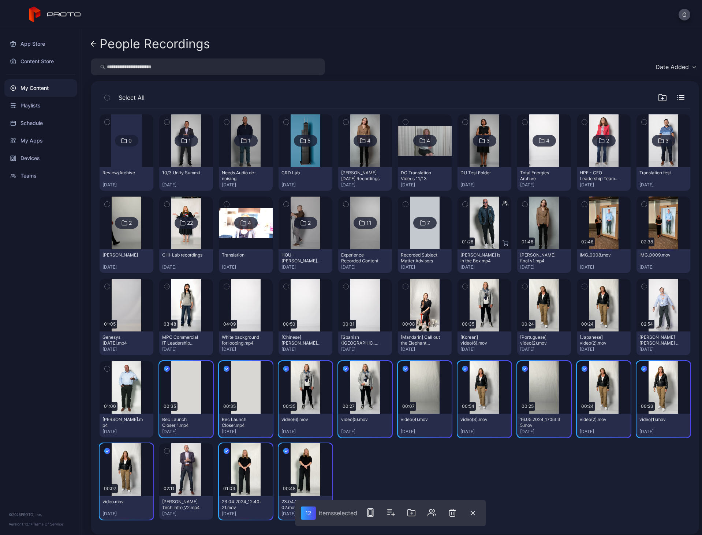
click at [107, 369] on icon "button" at bounding box center [107, 369] width 5 height 8
click at [641, 284] on icon "button" at bounding box center [643, 287] width 5 height 8
click at [582, 288] on icon "button" at bounding box center [584, 287] width 5 height 8
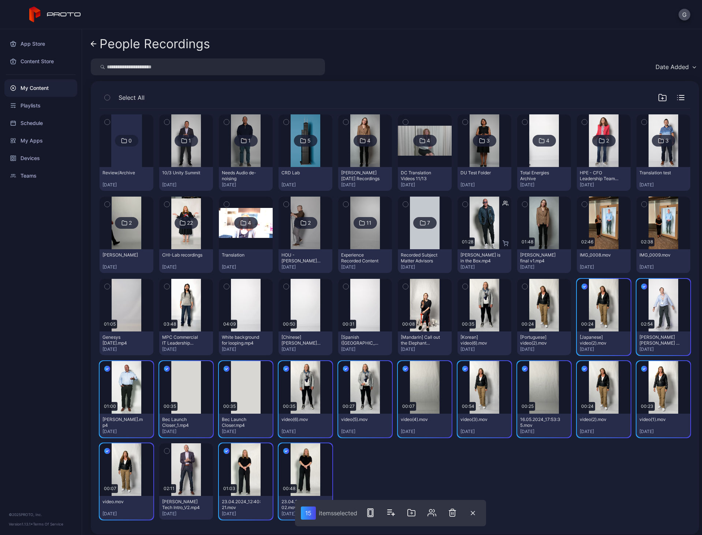
click at [523, 287] on icon "button" at bounding box center [524, 286] width 2 height 1
click at [462, 288] on icon "button" at bounding box center [464, 287] width 5 height 8
click at [403, 286] on icon "button" at bounding box center [405, 287] width 5 height 8
click at [343, 285] on icon "button" at bounding box center [345, 287] width 5 height 8
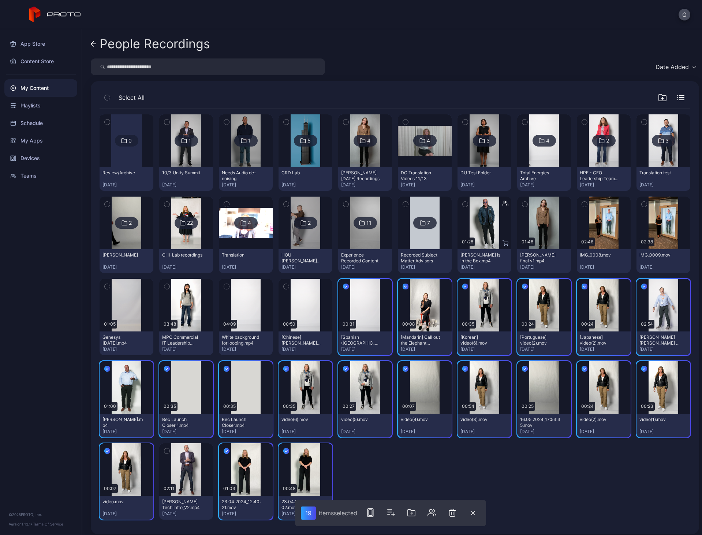
click at [283, 284] on icon "button" at bounding box center [285, 287] width 5 height 8
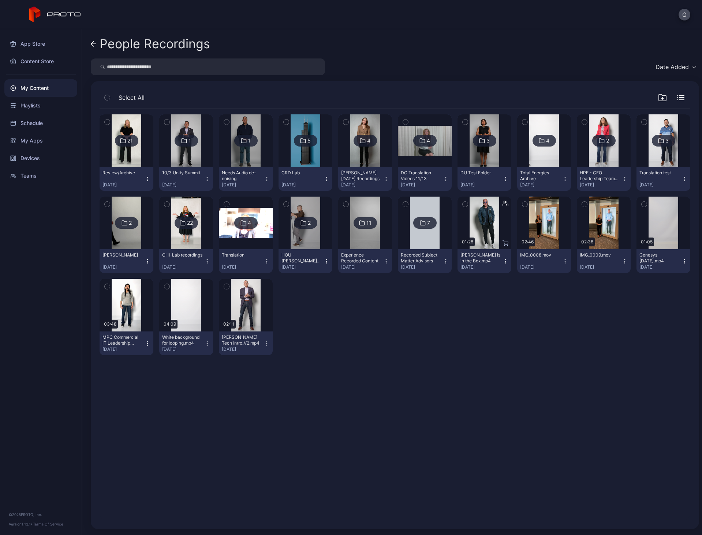
click at [522, 203] on icon "button" at bounding box center [524, 204] width 5 height 8
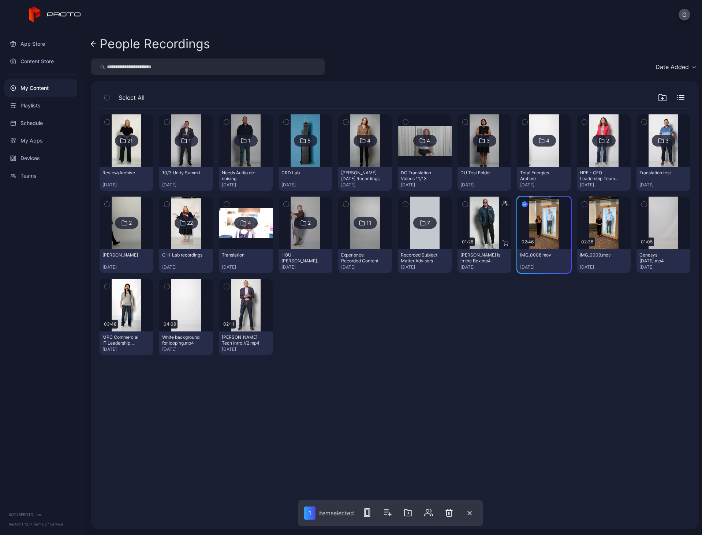
click at [581, 204] on div "button" at bounding box center [584, 205] width 6 height 6
click at [636, 204] on button "button" at bounding box center [643, 204] width 15 height 15
click at [167, 287] on icon "button" at bounding box center [166, 287] width 5 height 8
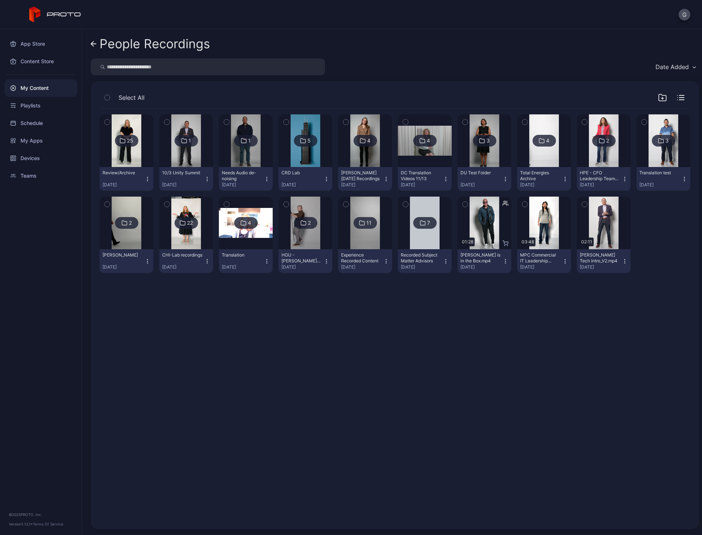
click at [190, 227] on div "22" at bounding box center [185, 223] width 23 height 12
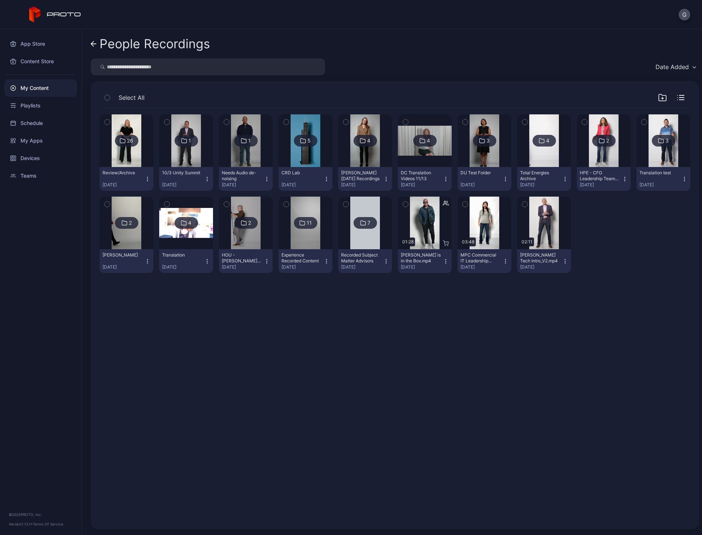
click at [296, 142] on div "5" at bounding box center [305, 141] width 23 height 12
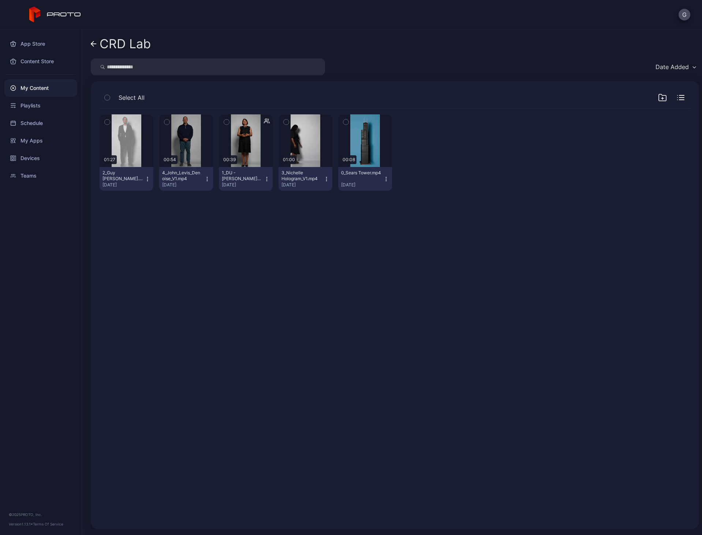
click at [93, 50] on link "CRD Lab" at bounding box center [121, 44] width 60 height 18
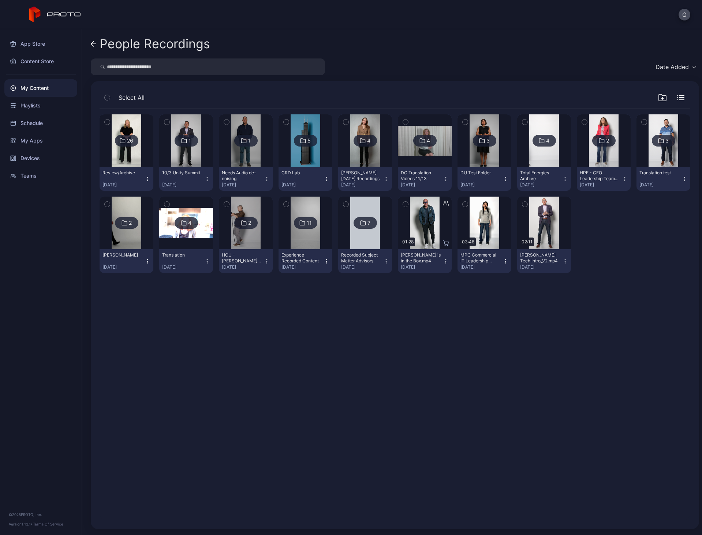
click at [34, 97] on div "My Content" at bounding box center [40, 88] width 73 height 18
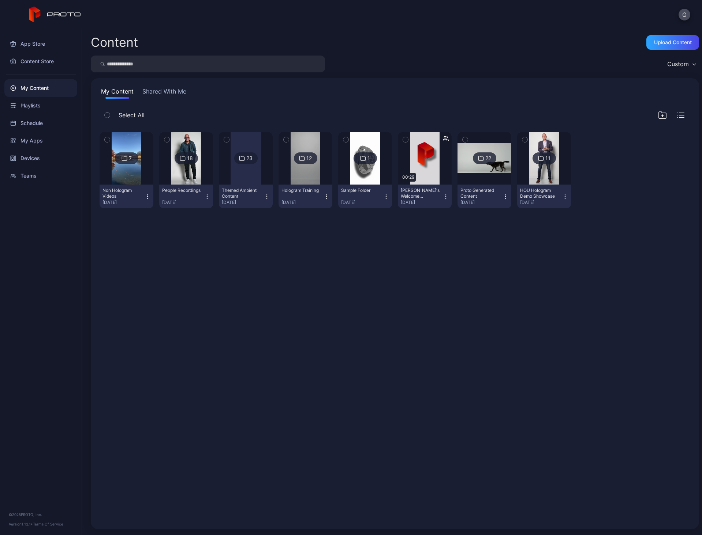
click at [35, 89] on div "My Content" at bounding box center [40, 88] width 73 height 18
click at [40, 126] on div "Schedule" at bounding box center [40, 123] width 73 height 18
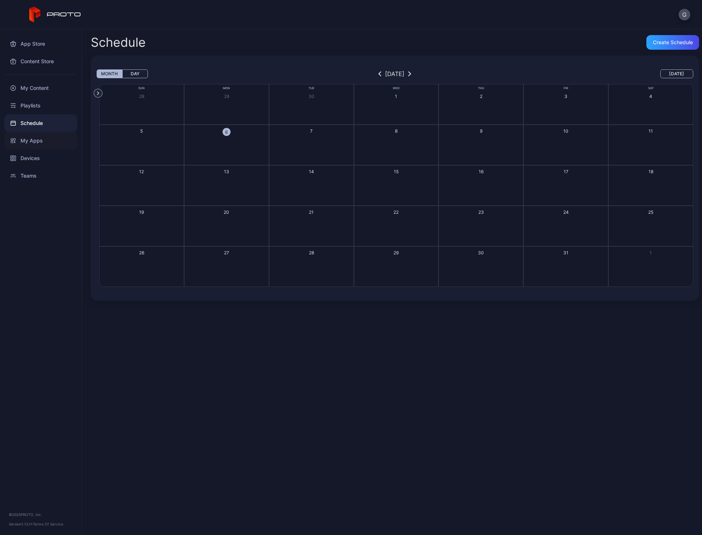
click at [37, 146] on div "My Apps" at bounding box center [40, 141] width 73 height 18
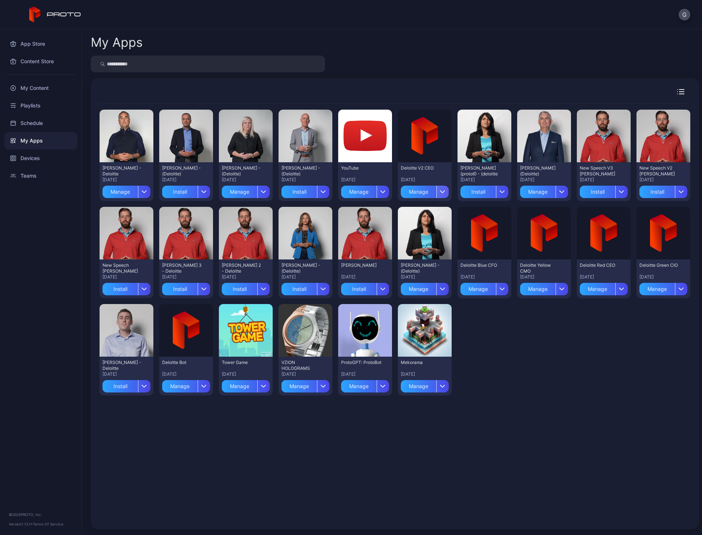
click at [438, 193] on div "button" at bounding box center [442, 192] width 12 height 12
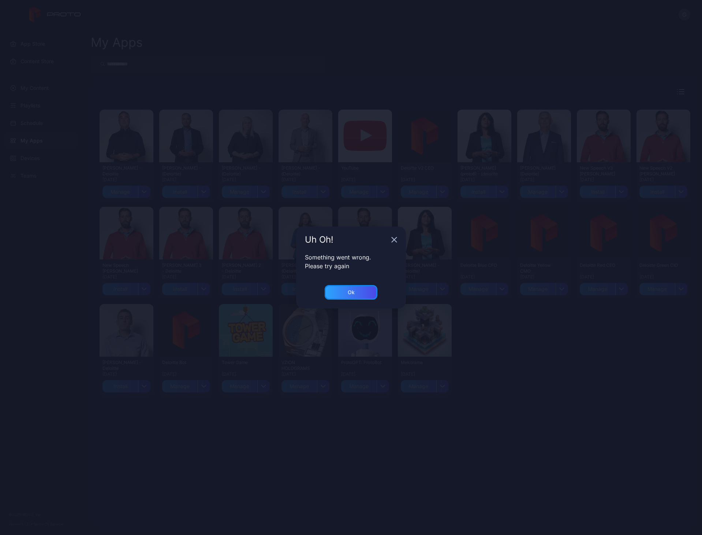
click at [342, 296] on div "Ok" at bounding box center [350, 292] width 53 height 15
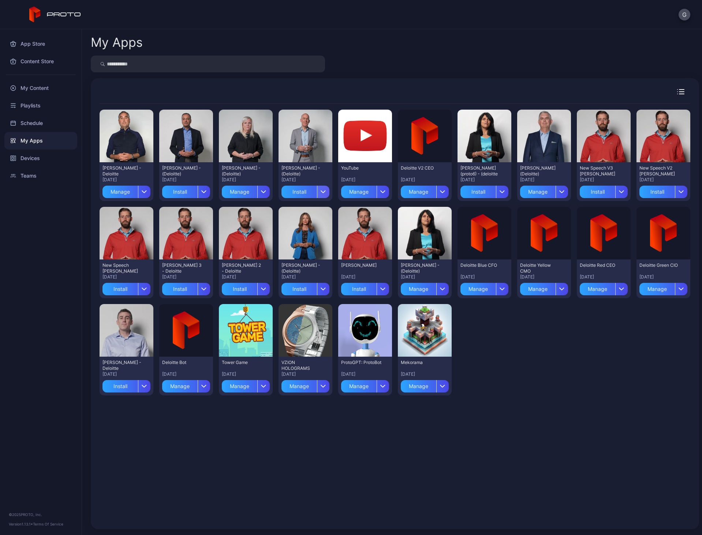
click at [322, 189] on div "button" at bounding box center [323, 192] width 12 height 12
click at [377, 196] on div "button" at bounding box center [382, 192] width 12 height 12
click at [508, 332] on div "Preview [PERSON_NAME] - Deloitte [DATE] Manage Preview [PERSON_NAME] - (Deloitt…" at bounding box center [394, 253] width 590 height 298
